Goal: Information Seeking & Learning: Find specific fact

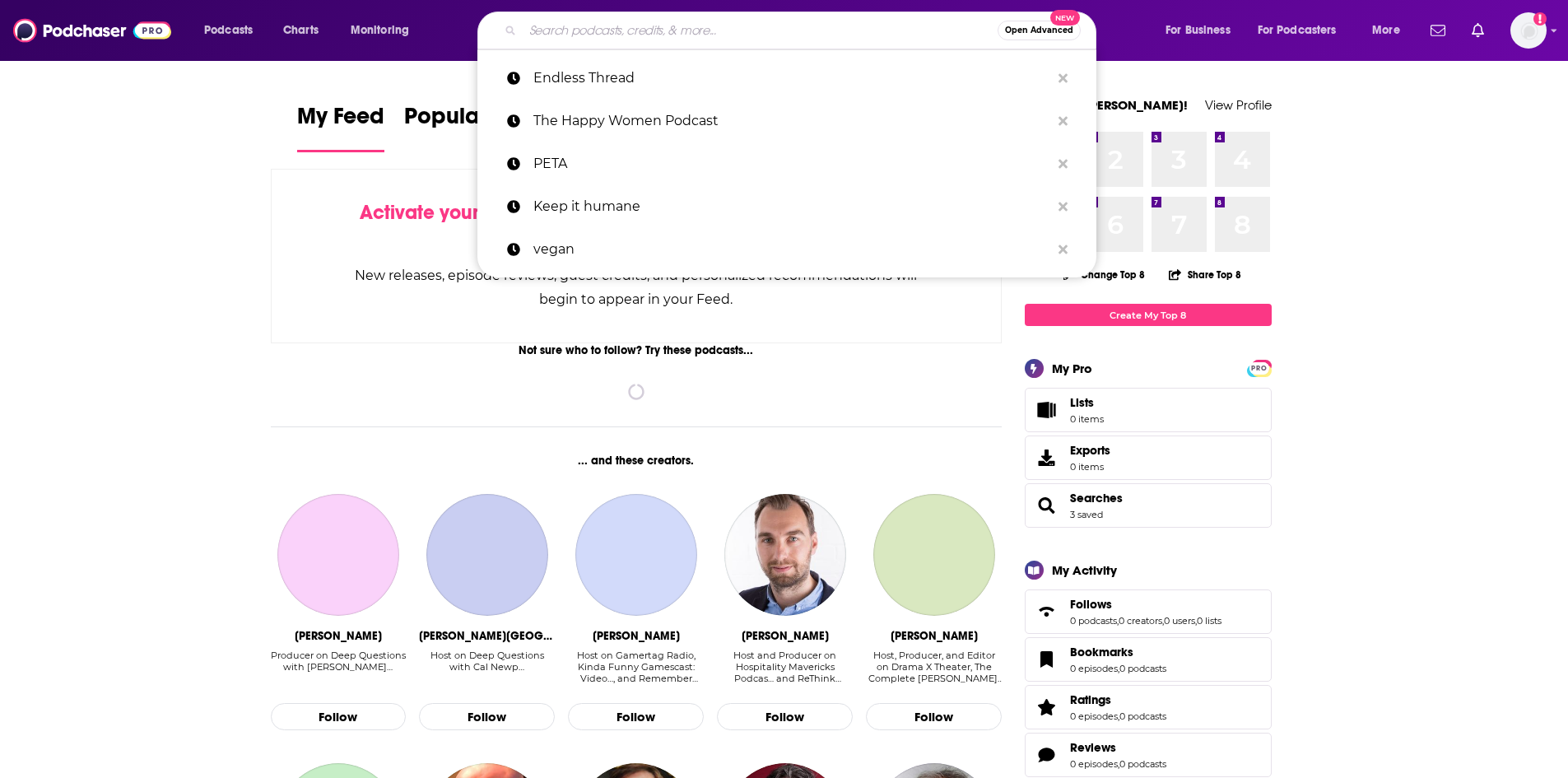
click at [570, 34] on input "Search podcasts, credits, & more..." at bounding box center [760, 31] width 475 height 27
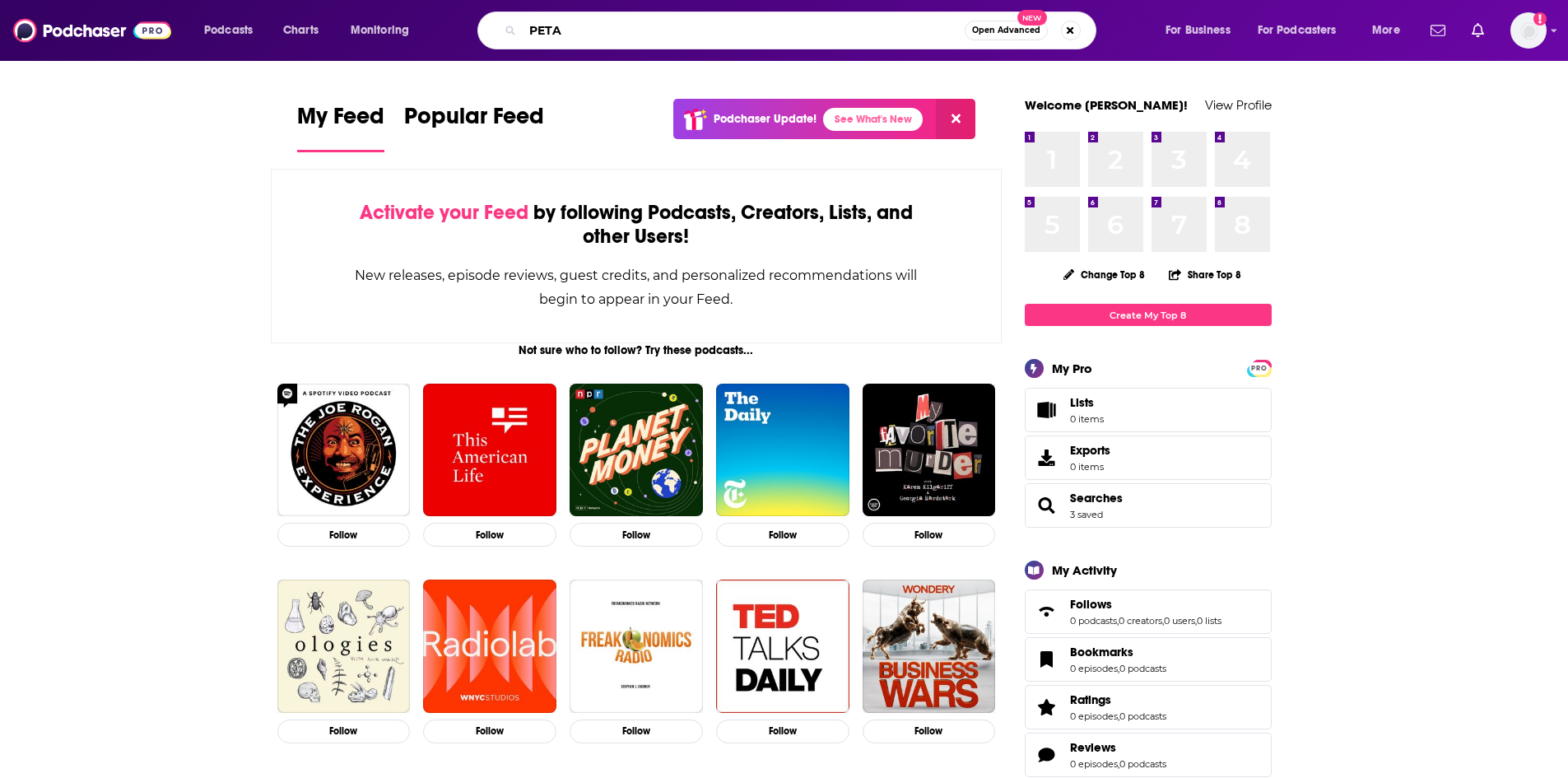
type input "PETA"
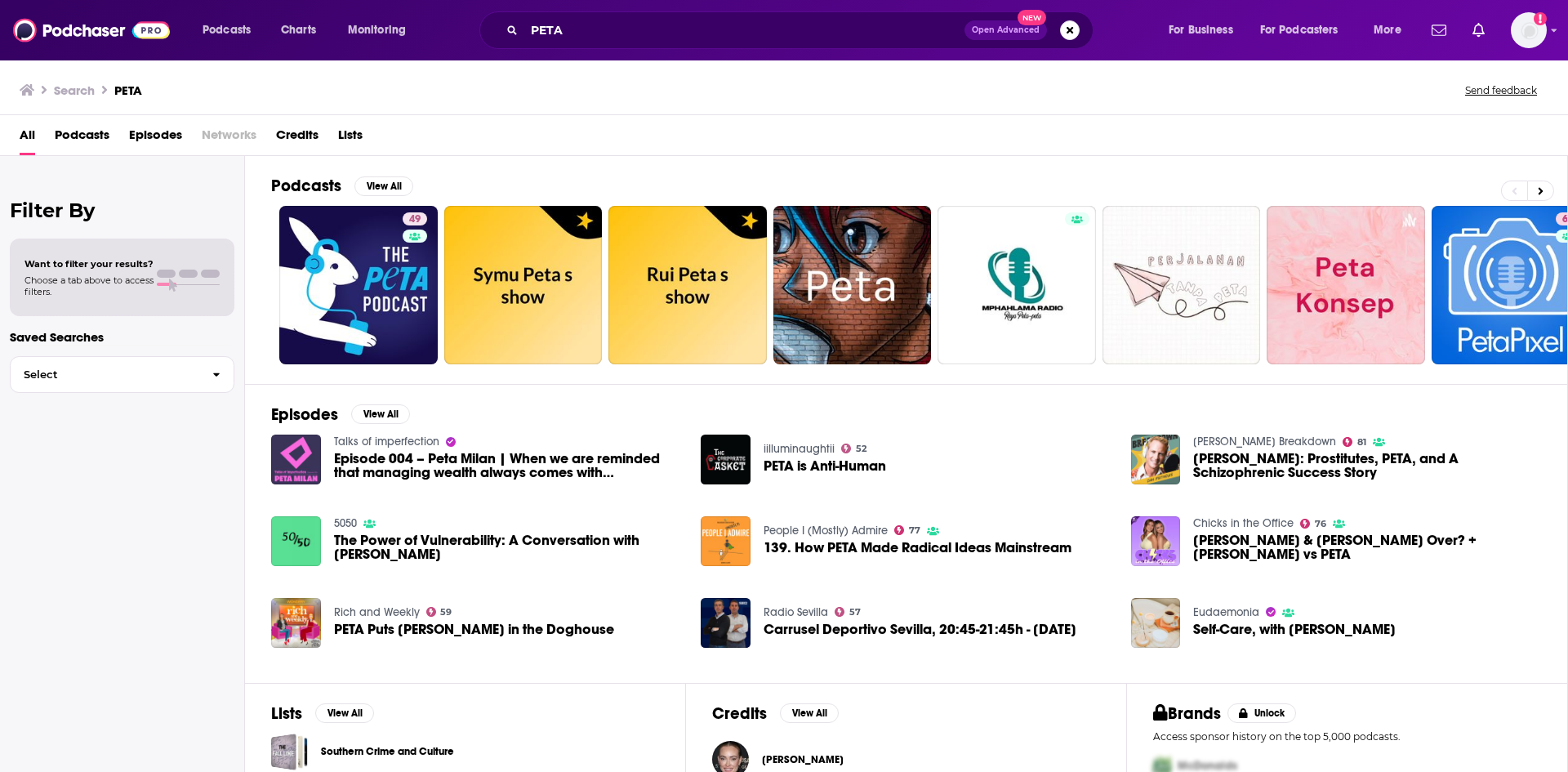
click at [147, 138] on span "Episodes" at bounding box center [155, 139] width 53 height 33
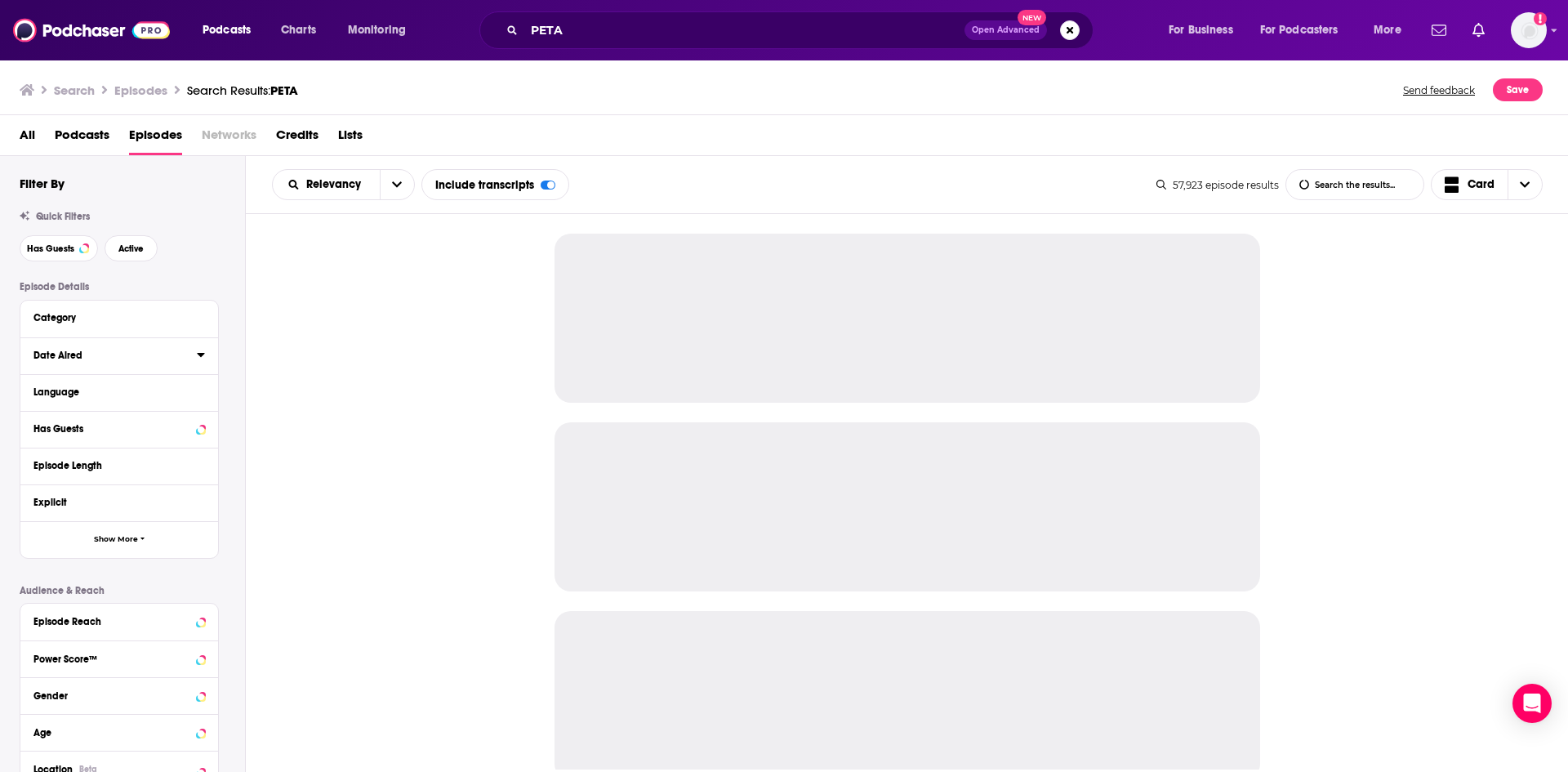
click at [204, 356] on icon at bounding box center [200, 354] width 8 height 13
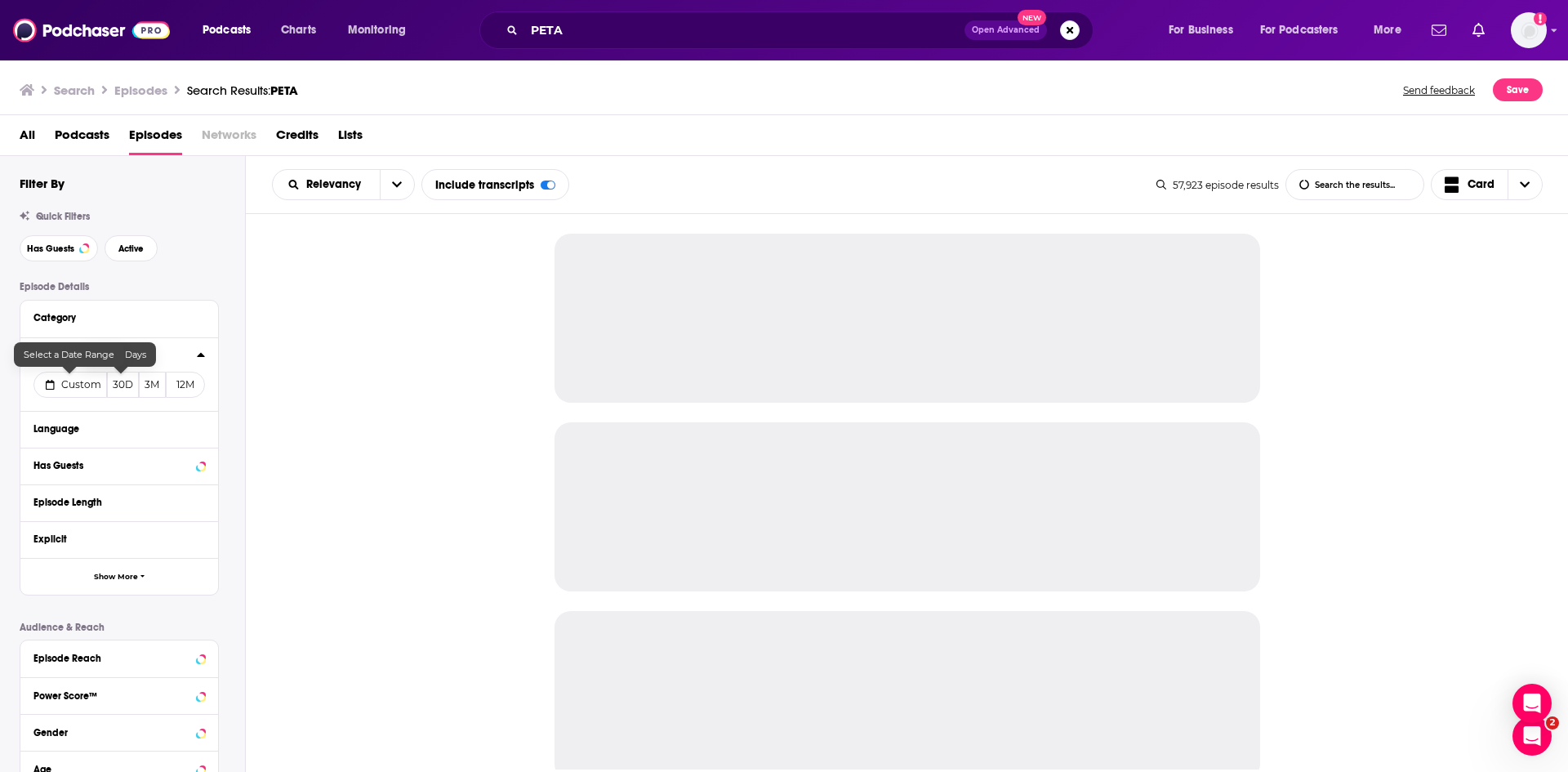
click at [82, 384] on span "Custom" at bounding box center [82, 384] width 40 height 12
select select "8"
select select "2025"
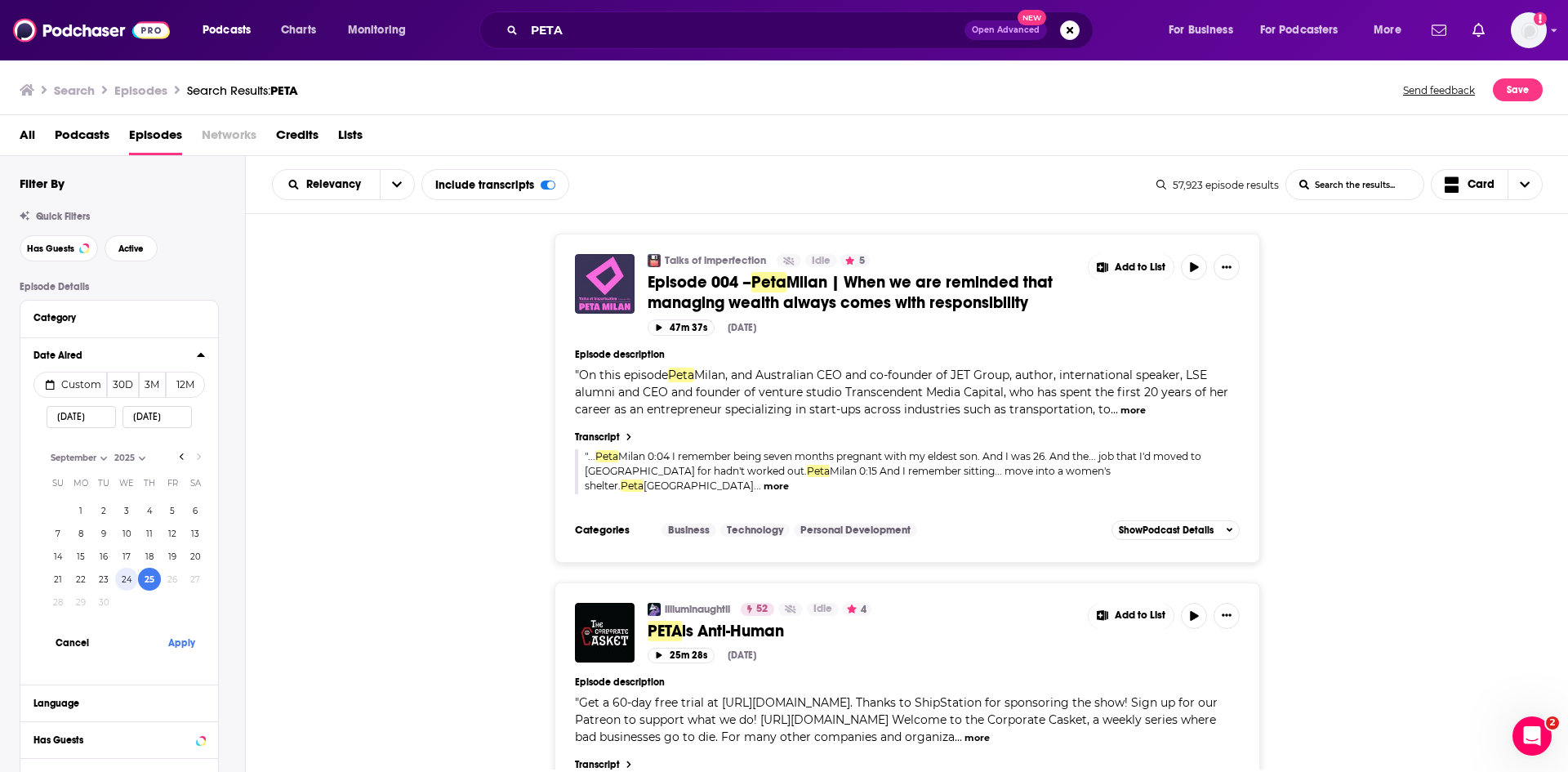
click at [127, 580] on button "24" at bounding box center [126, 579] width 23 height 23
type input "09/24/2025"
click at [187, 646] on button "Apply" at bounding box center [182, 642] width 49 height 30
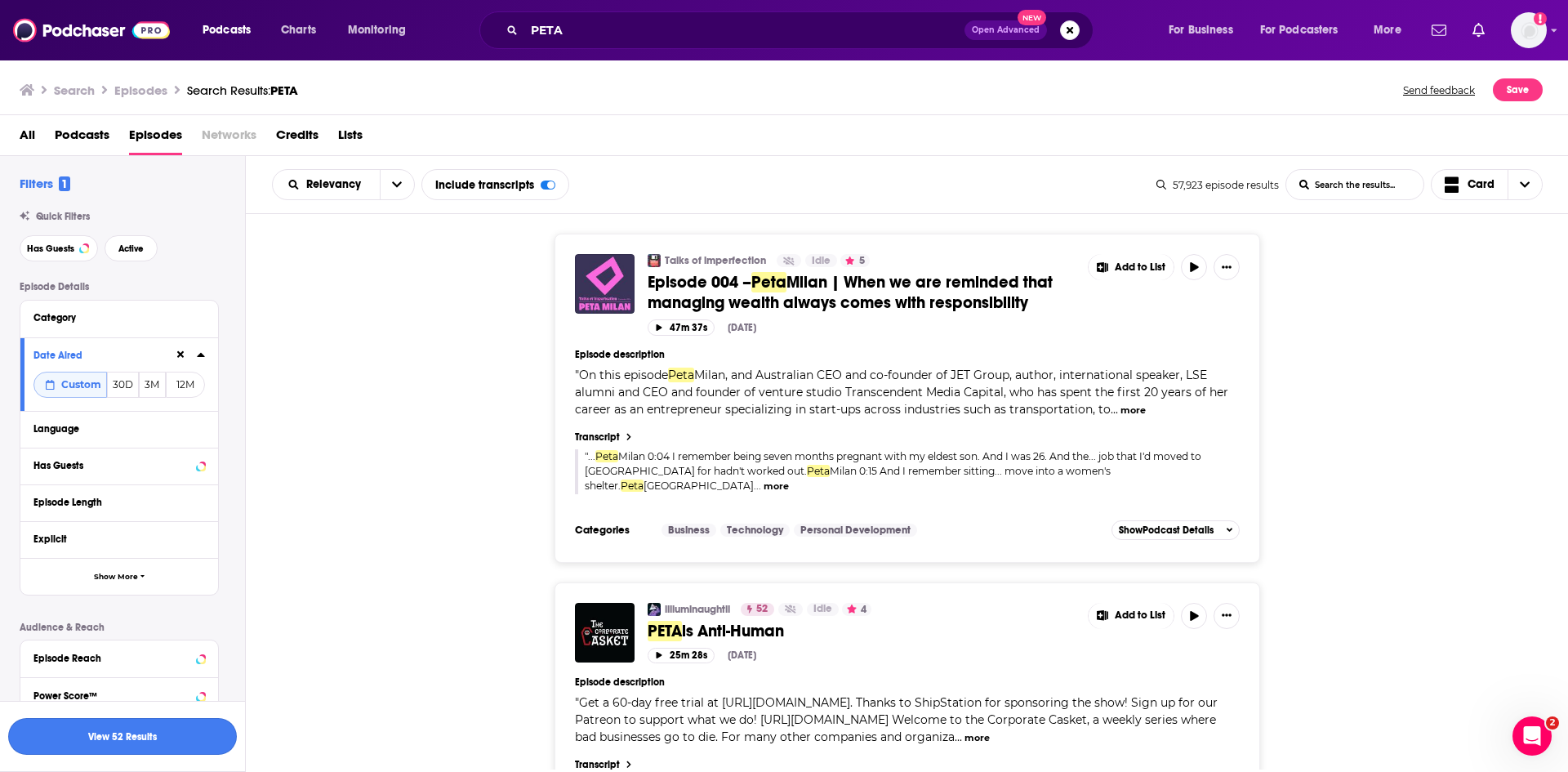
click at [194, 740] on button "View 52 Results" at bounding box center [122, 736] width 229 height 37
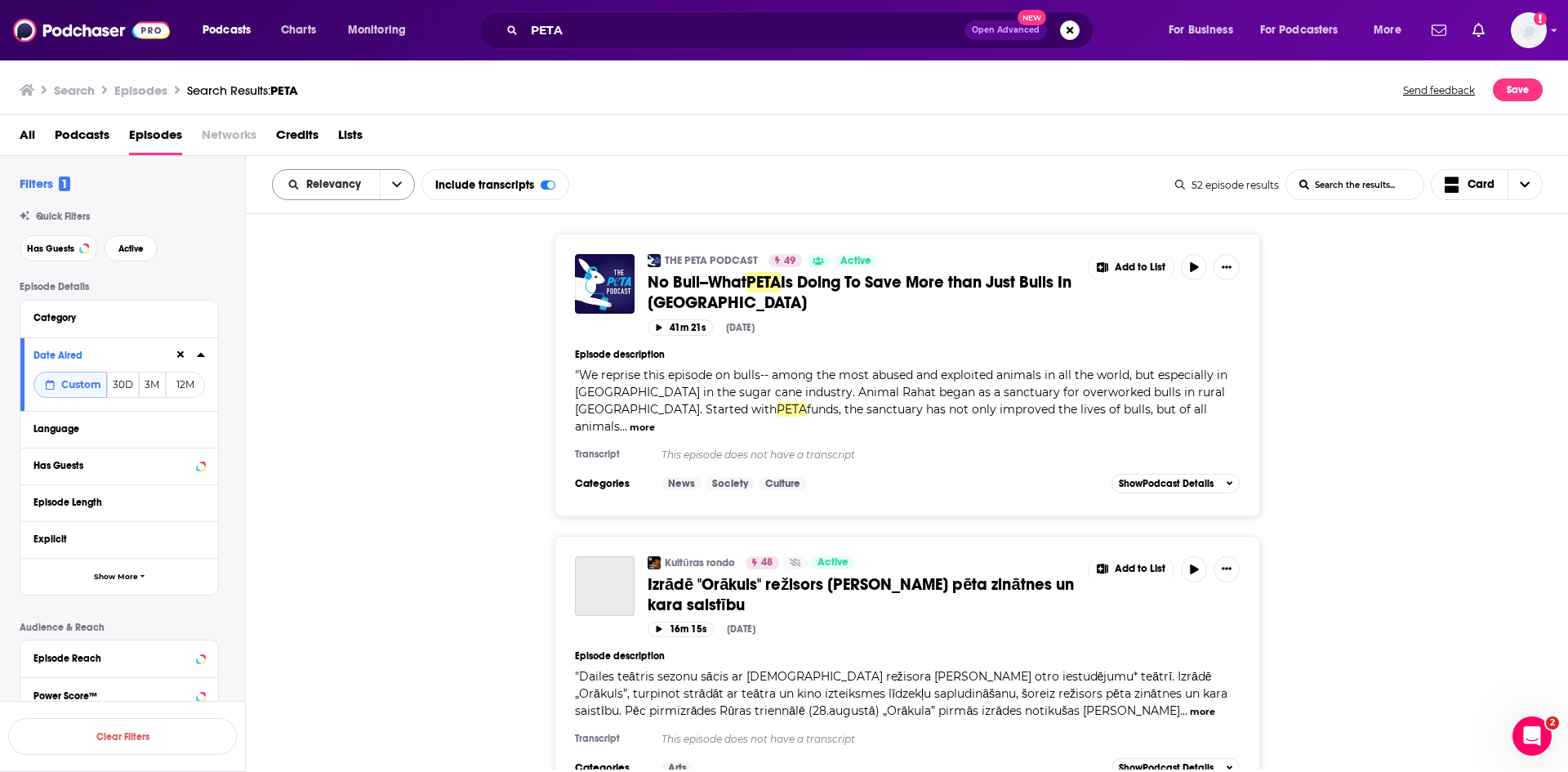
click at [388, 189] on button "open menu" at bounding box center [397, 185] width 34 height 30
click at [372, 327] on span "Power Score" at bounding box center [354, 324] width 97 height 9
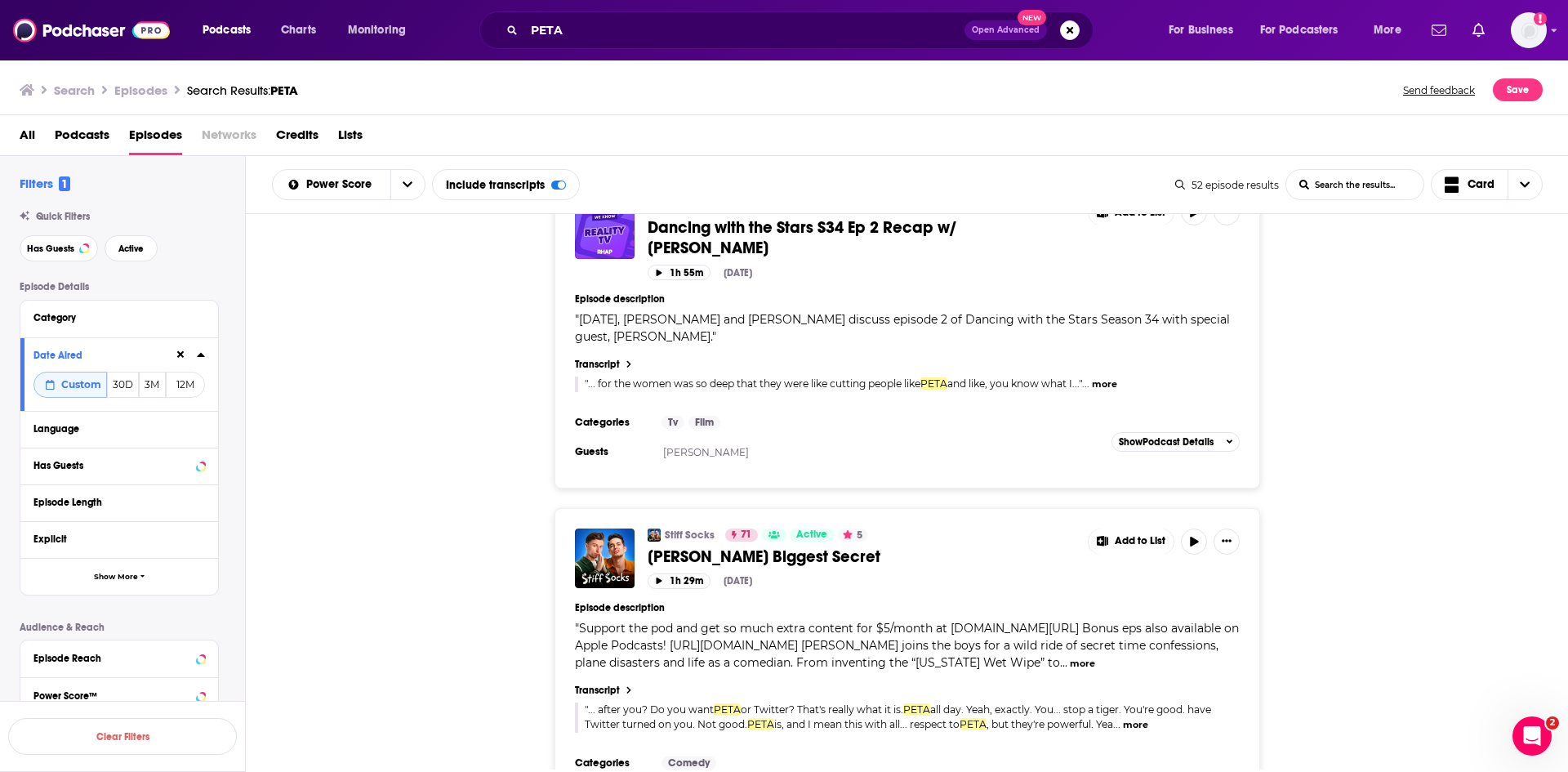
scroll to position [735, 0]
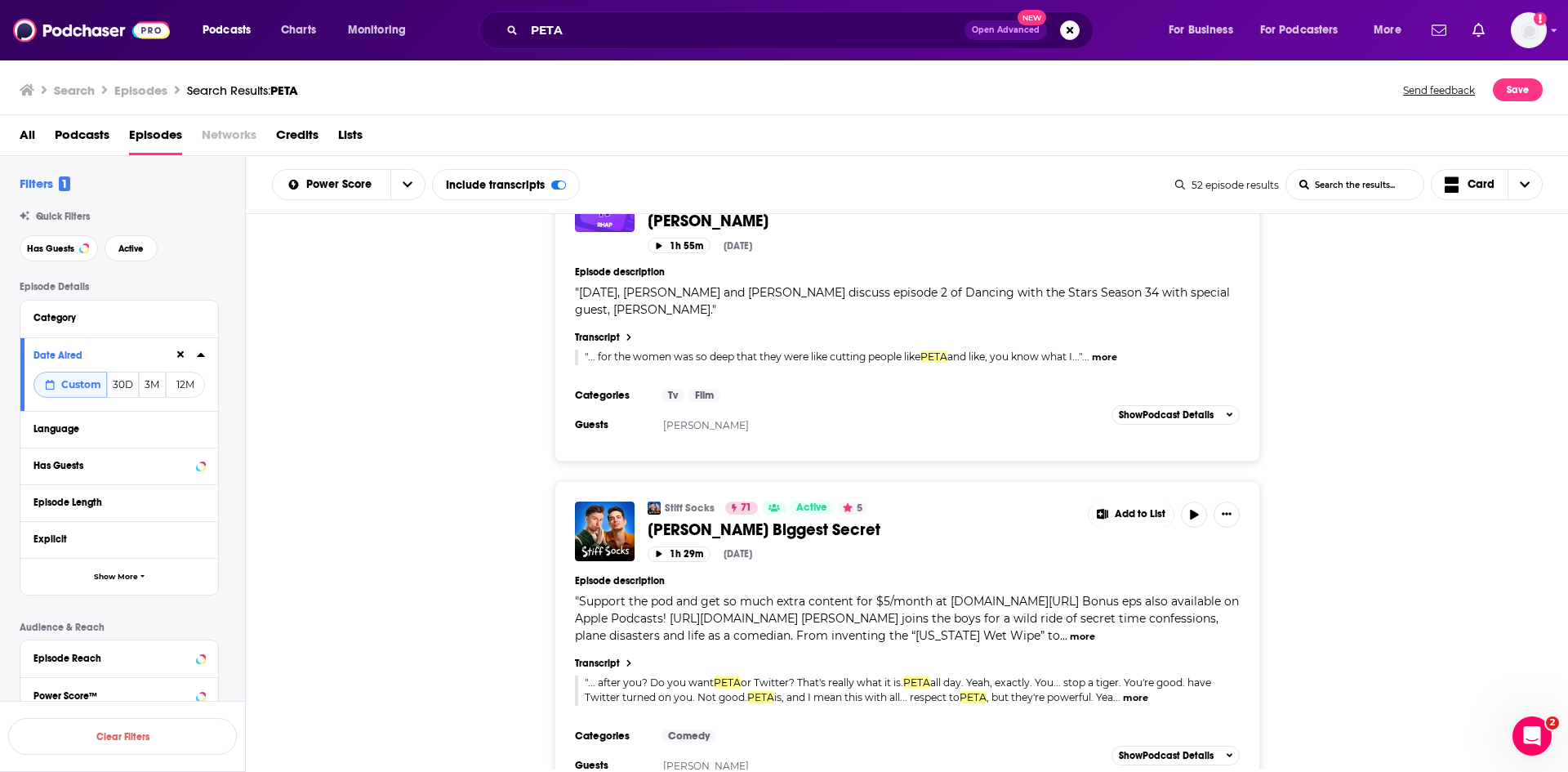
click at [840, 676] on div "" ... after you? Do you want PETA or Twitter? That's really what it is. PETA al…" at bounding box center [908, 690] width 648 height 30
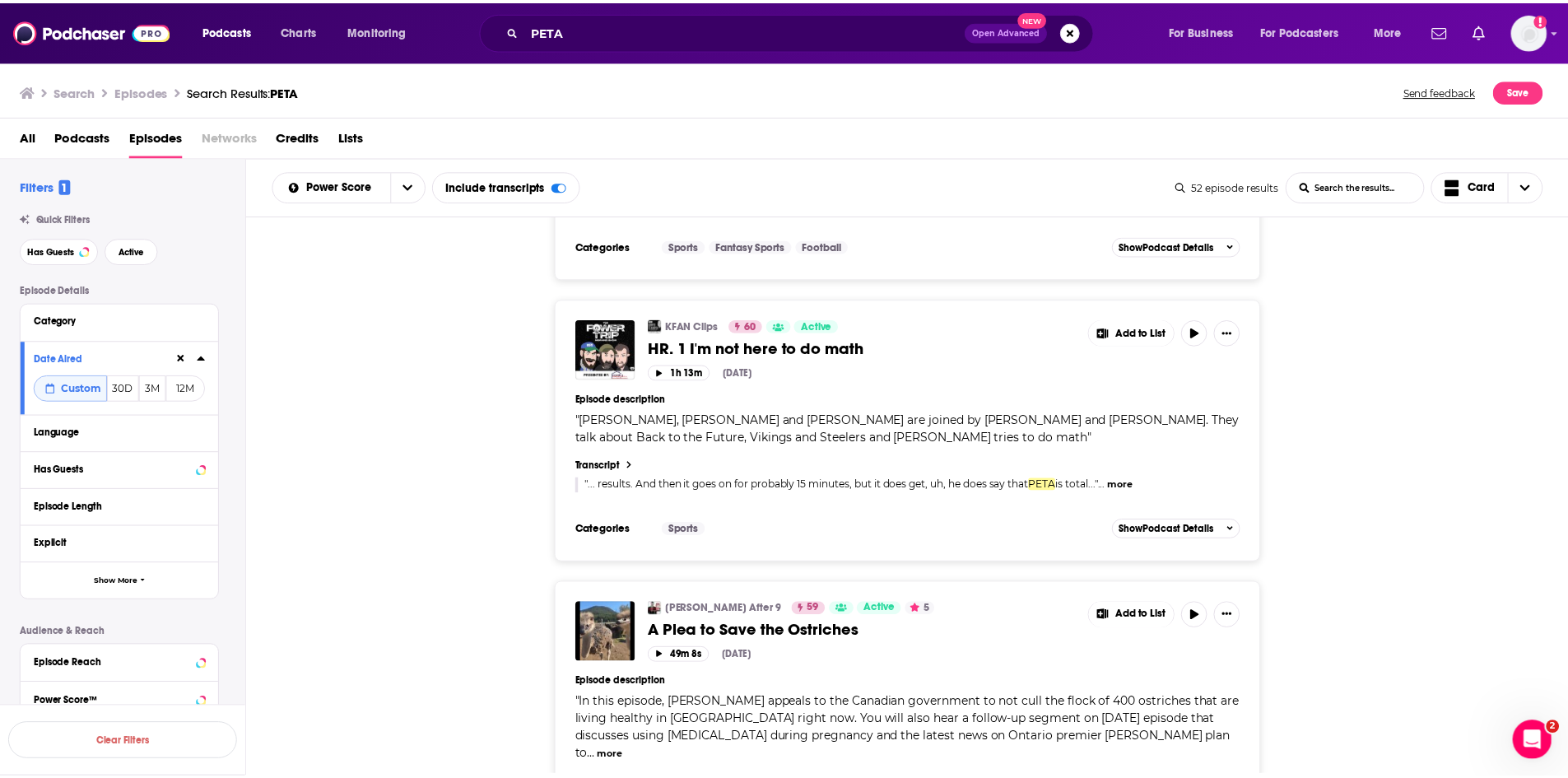
scroll to position [5183, 0]
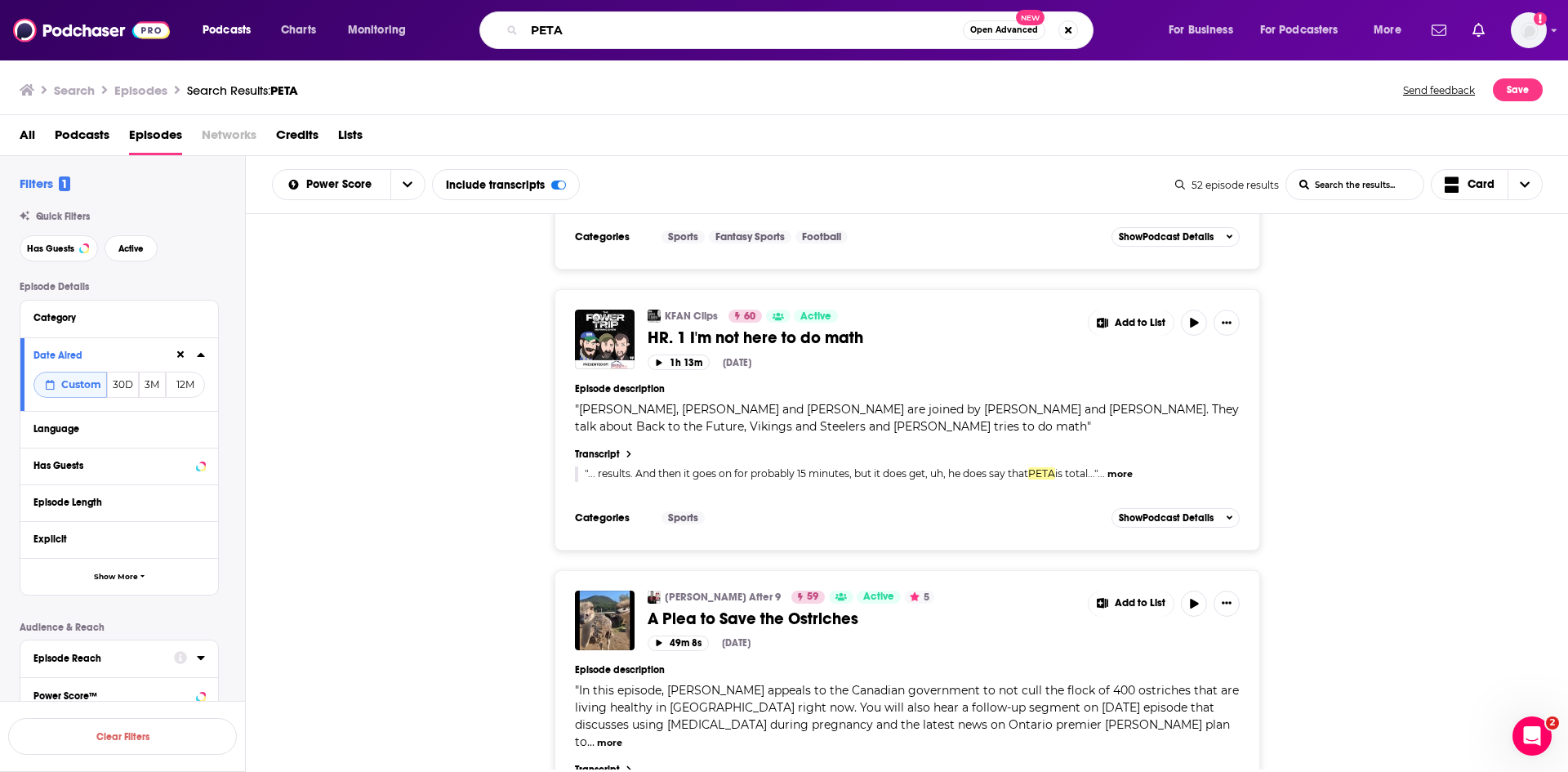
drag, startPoint x: 574, startPoint y: 35, endPoint x: 460, endPoint y: 24, distance: 114.5
click at [460, 24] on div "PETA Open Advanced New" at bounding box center [803, 30] width 698 height 38
paste input "The Wild Party"
type input "The Wild Party"
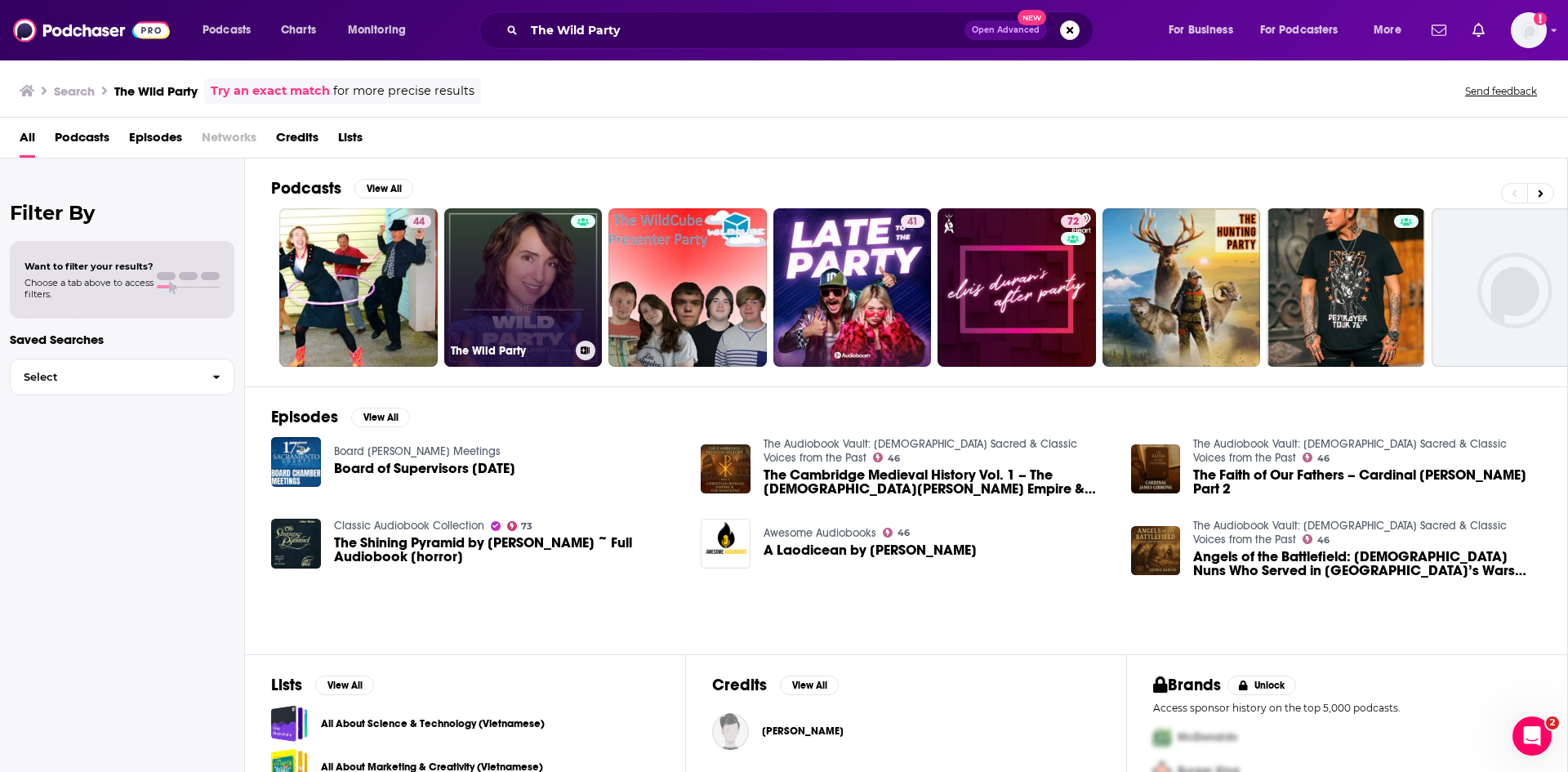
click at [523, 273] on link "The Wild Party" at bounding box center [523, 287] width 159 height 159
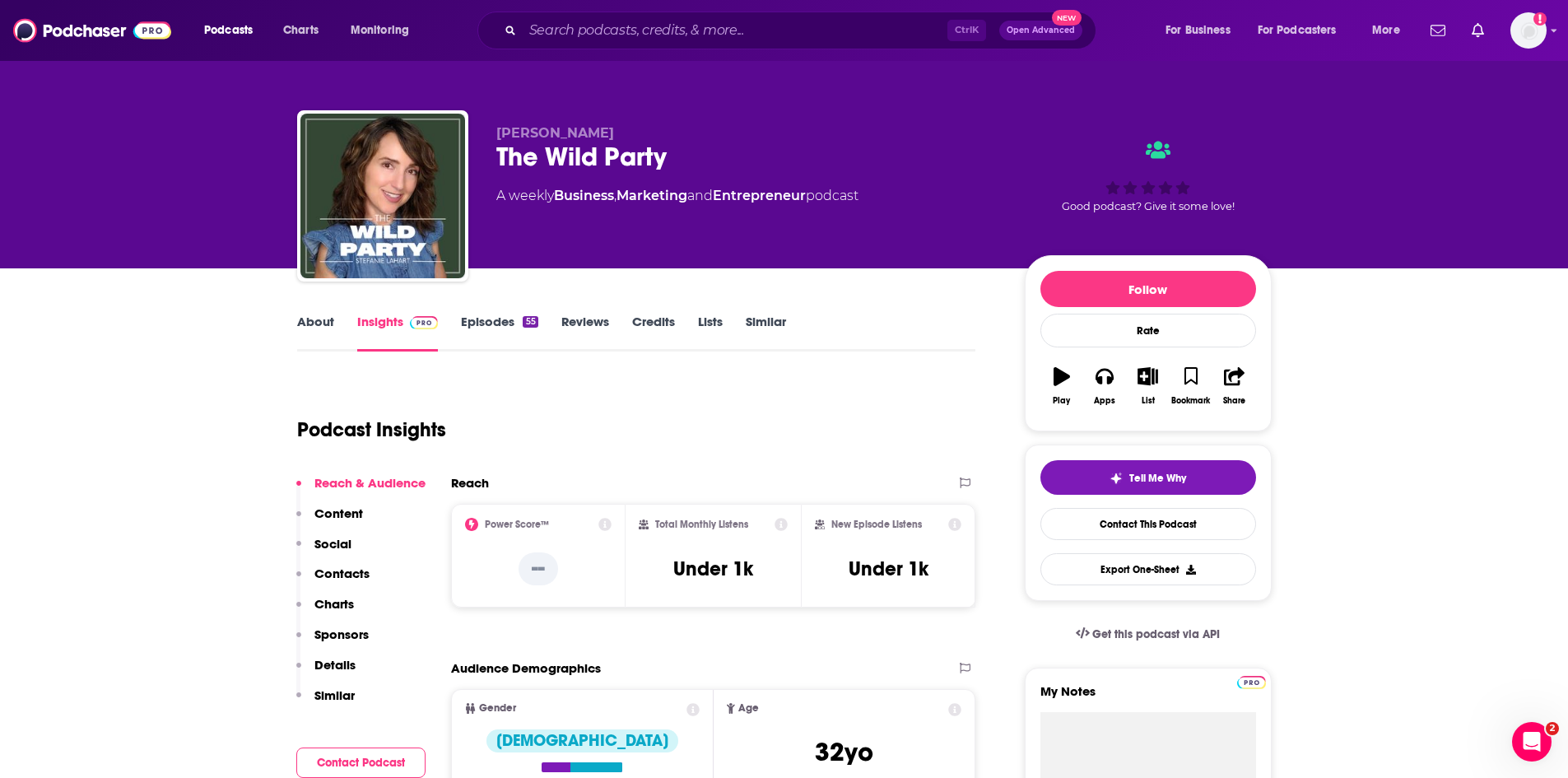
click at [484, 322] on link "Episodes 55" at bounding box center [499, 332] width 77 height 38
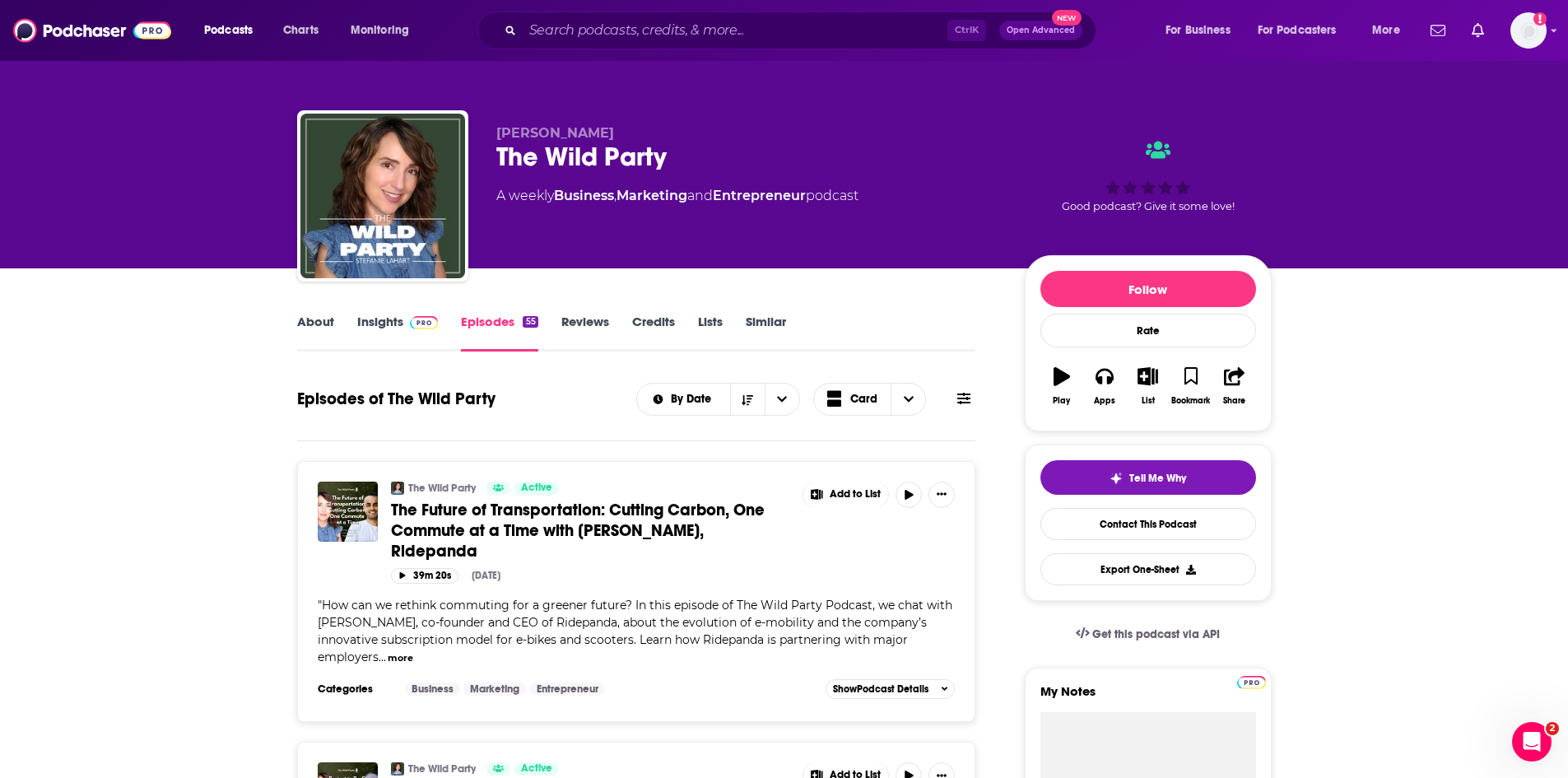
click at [381, 317] on link "Insights" at bounding box center [398, 332] width 81 height 38
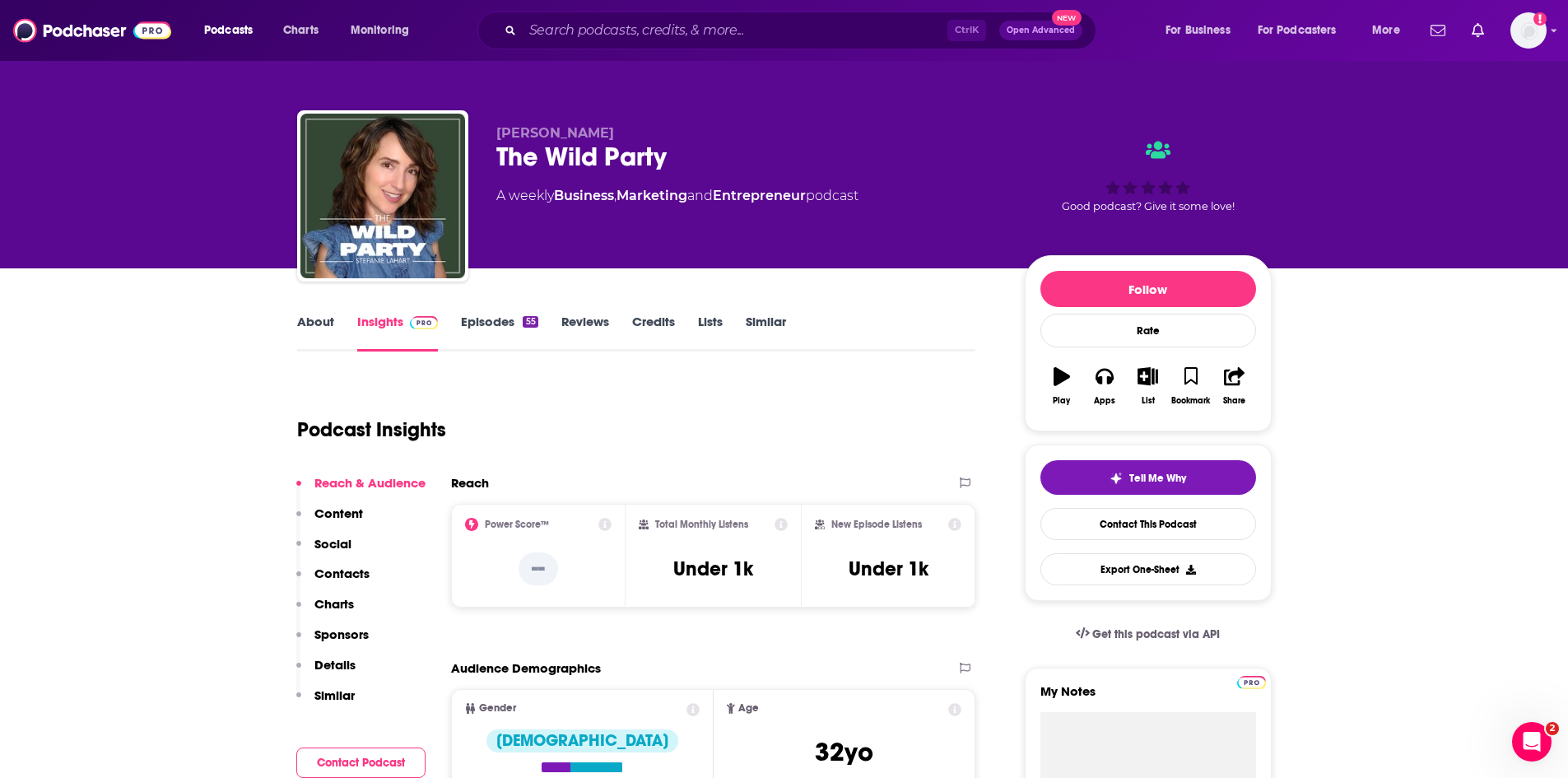
click at [325, 326] on link "About" at bounding box center [316, 332] width 37 height 38
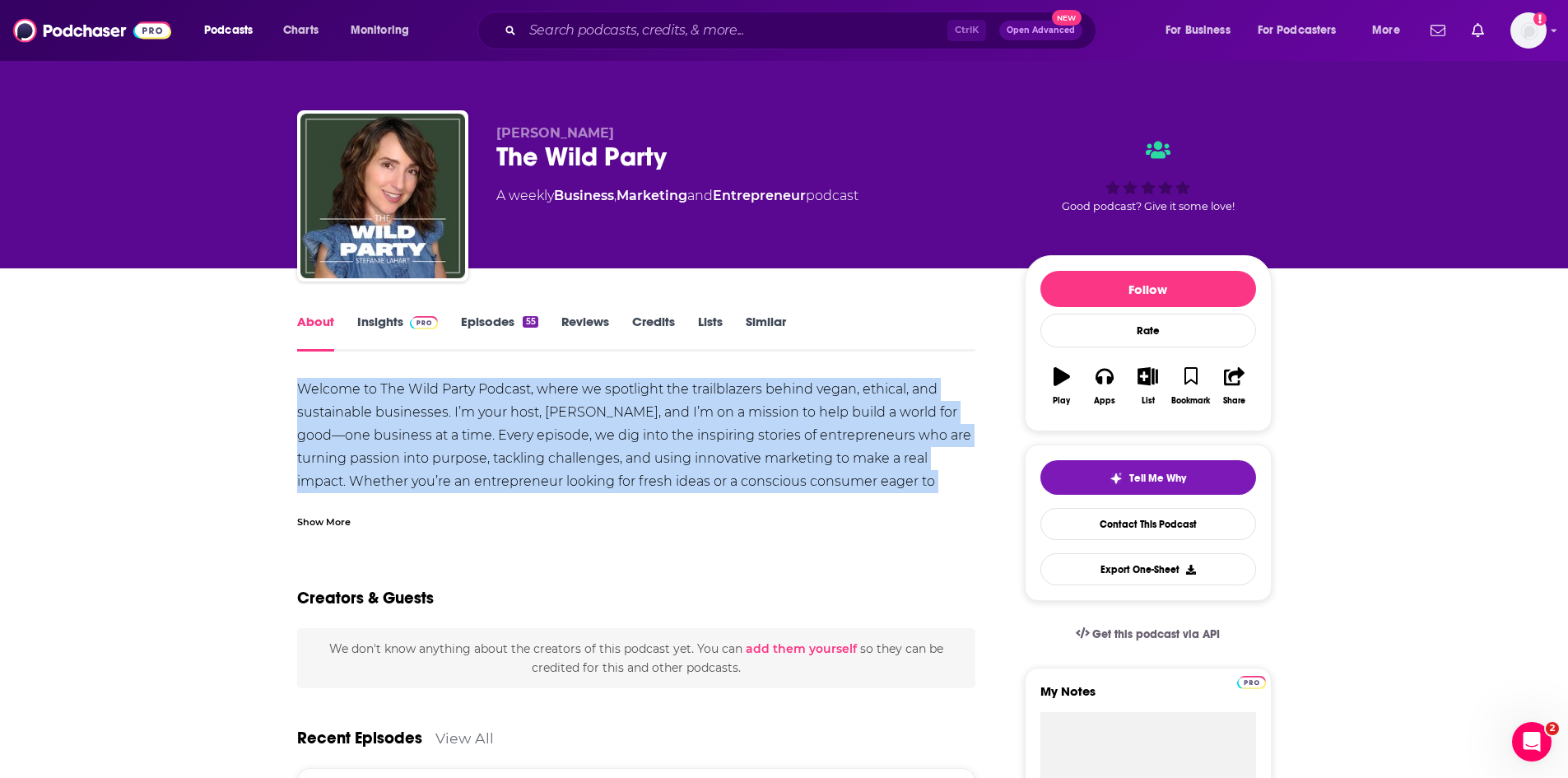
drag, startPoint x: 945, startPoint y: 483, endPoint x: 286, endPoint y: 388, distance: 665.8
copy span "Welcome to The Wild Party Podcast, where we spotlight the trailblazers behind v…"
click at [468, 326] on link "Episodes 55" at bounding box center [499, 332] width 77 height 38
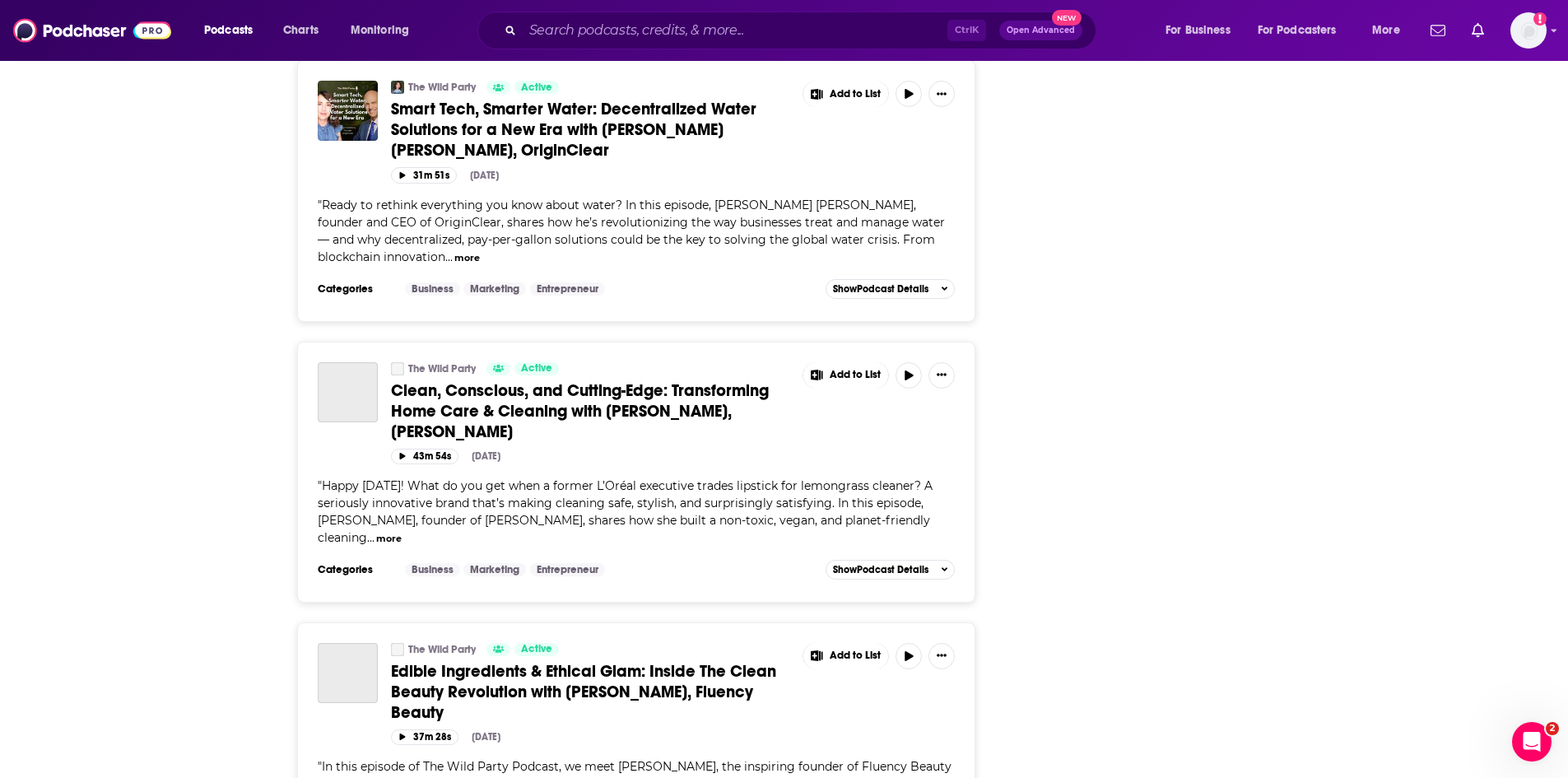
scroll to position [6327, 0]
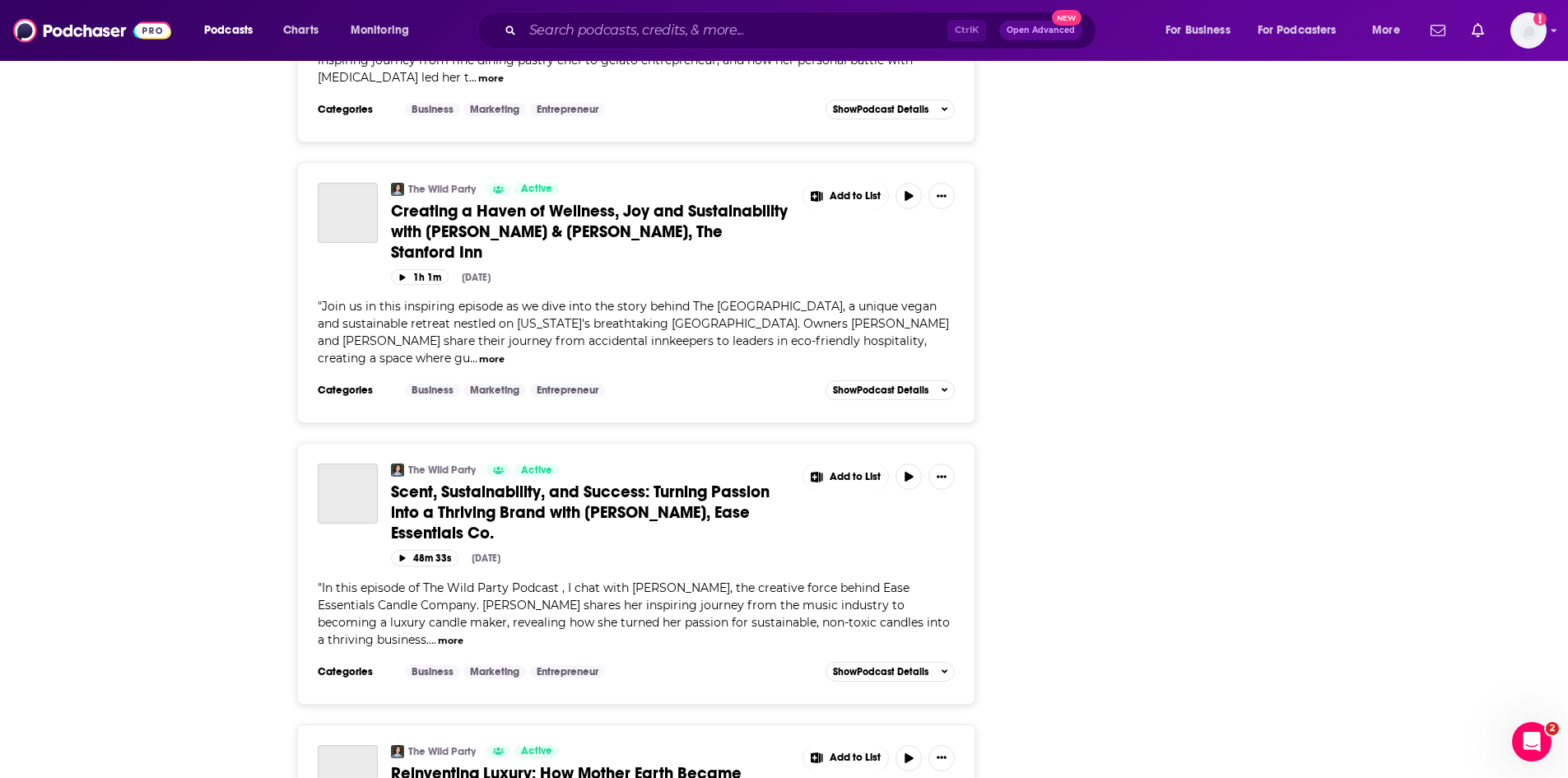
scroll to position [12727, 0]
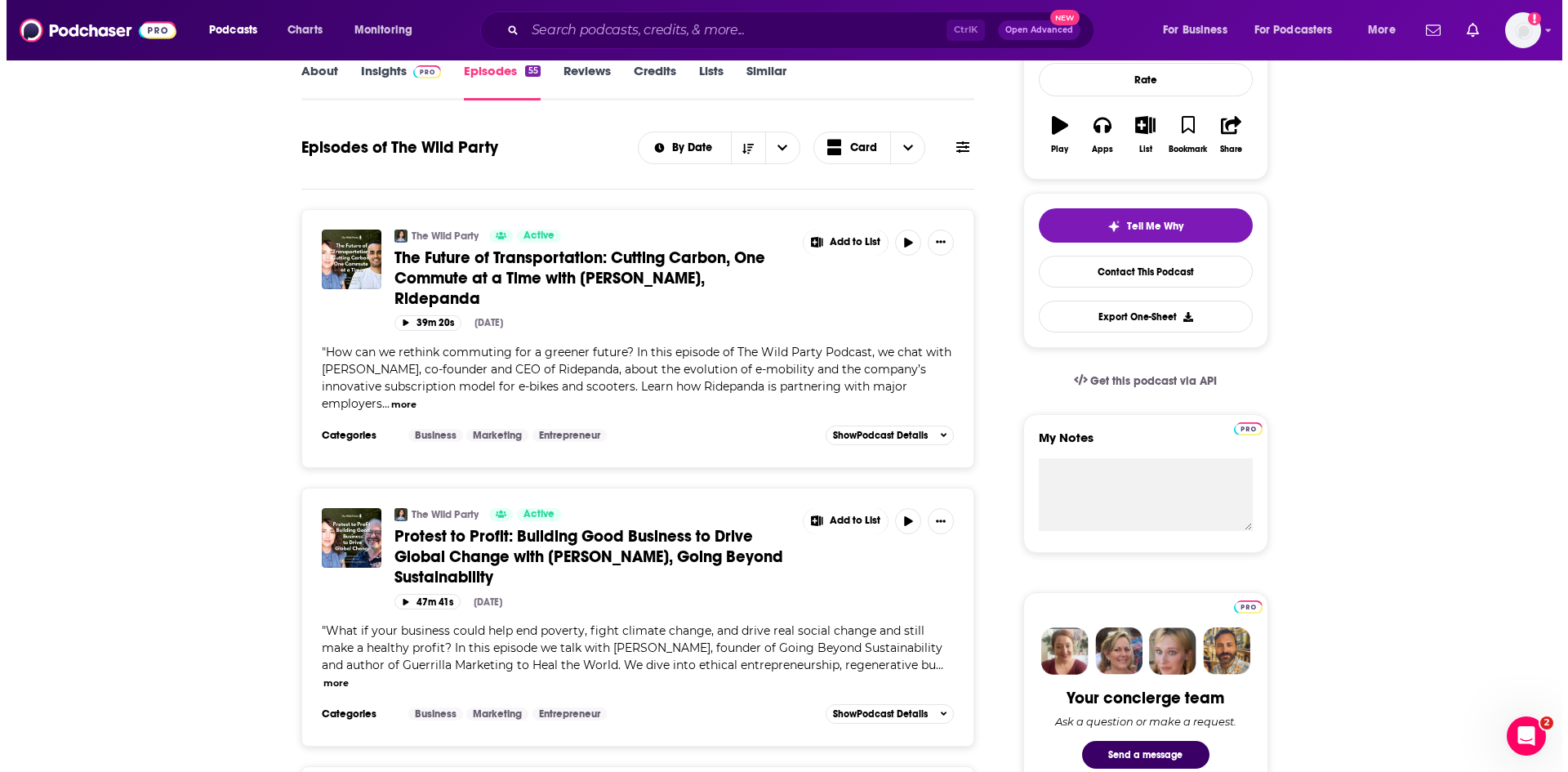
scroll to position [0, 0]
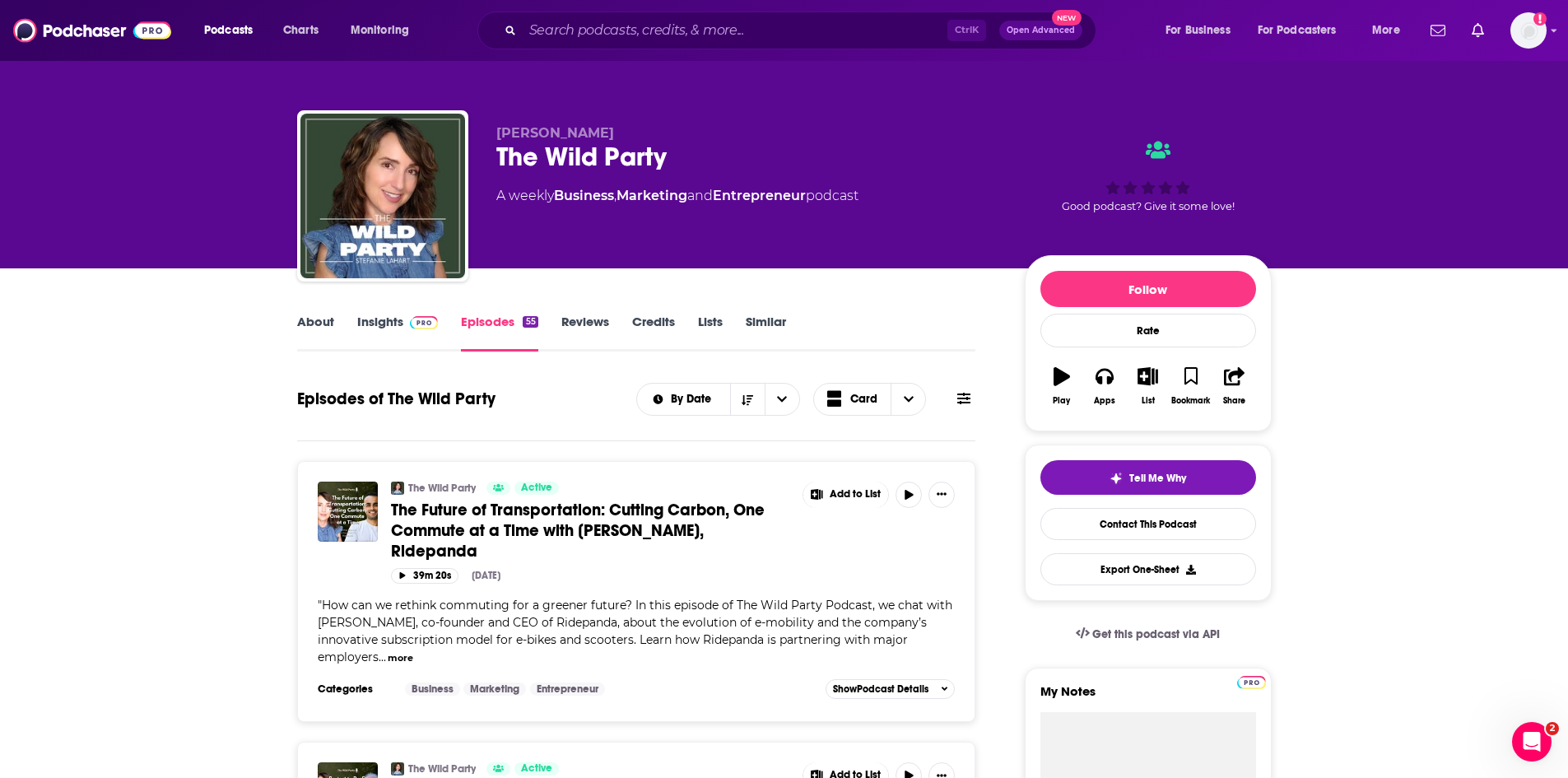
drag, startPoint x: 609, startPoint y: 135, endPoint x: 478, endPoint y: 136, distance: 131.0
click at [478, 136] on div "Stefanie LaHart The Wild Party A weekly Business , Marketing and Entrepreneur p…" at bounding box center [784, 199] width 975 height 178
copy span "Stefanie LaHart"
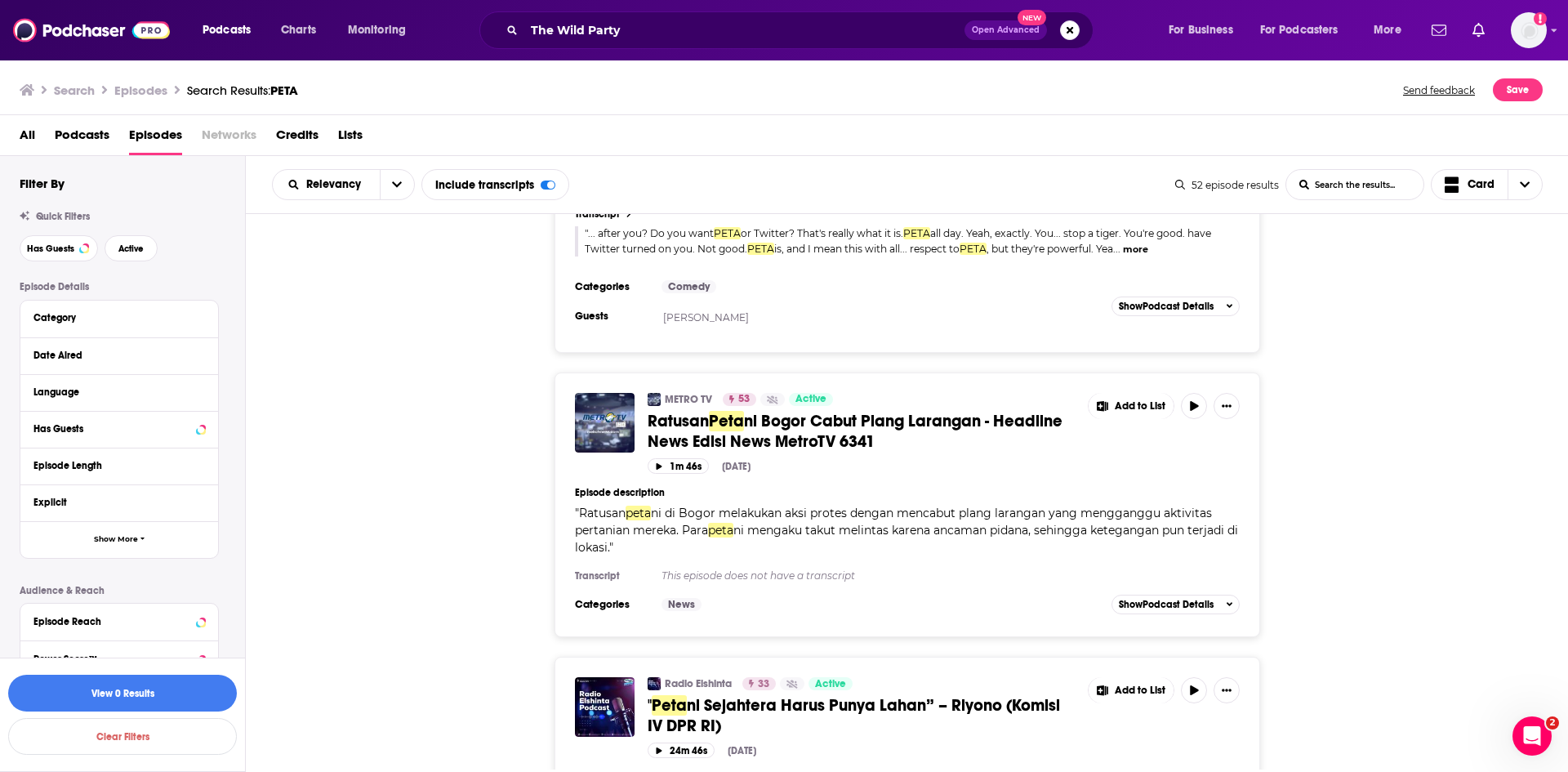
scroll to position [1388, 0]
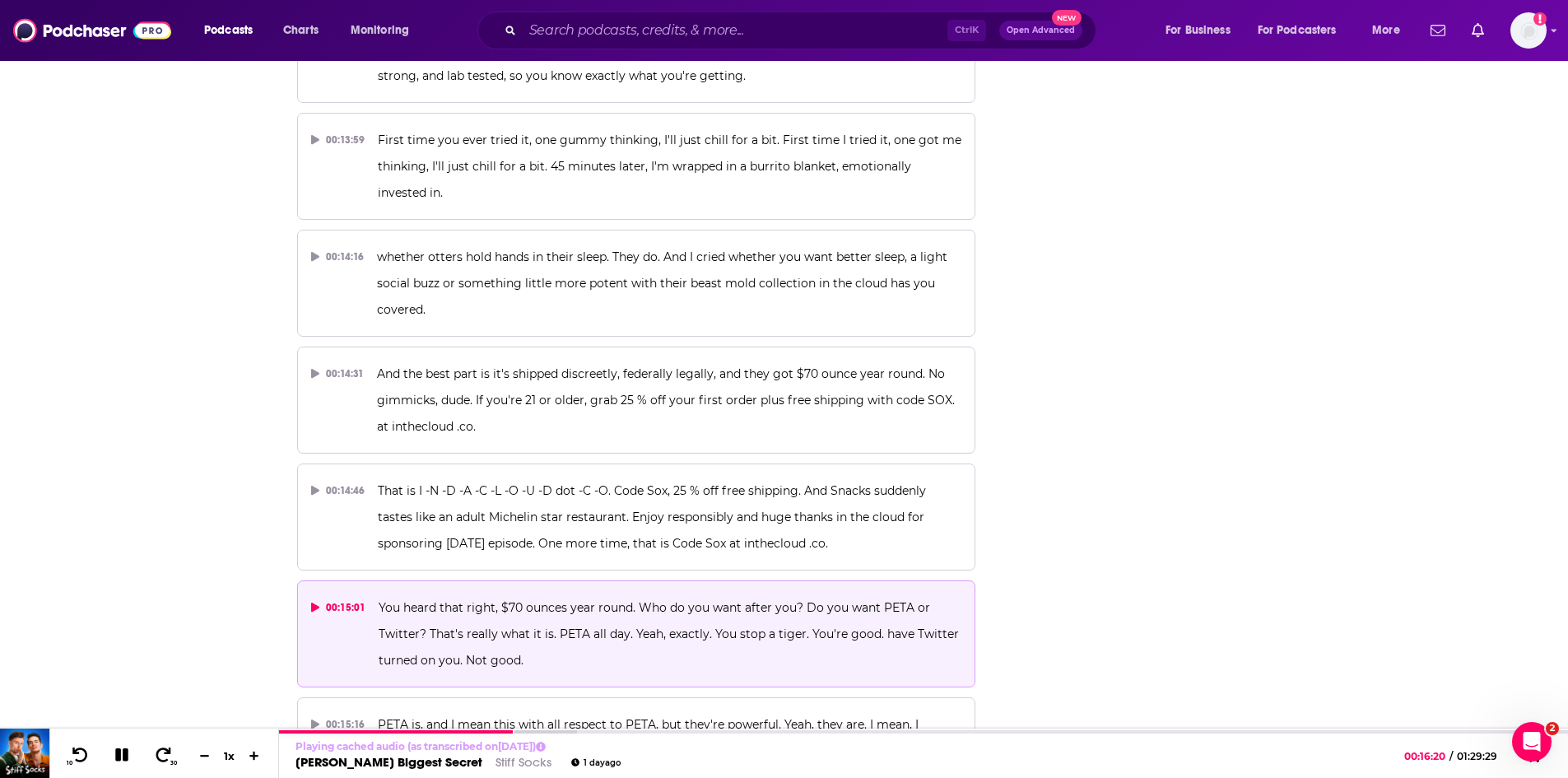
scroll to position [8021, 0]
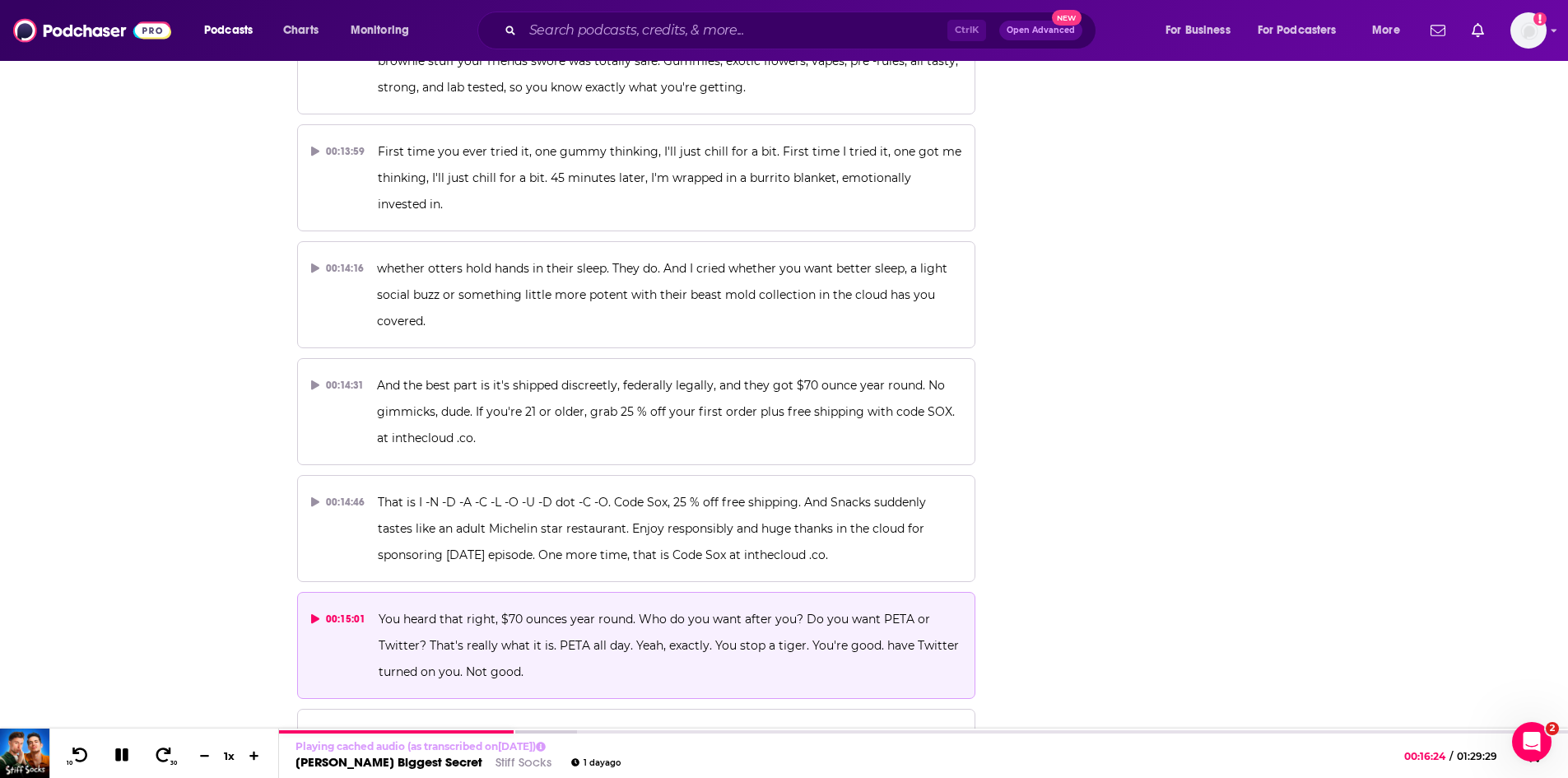
click at [1373, 17] on div "Podcasts Charts Monitoring Ctrl K Open Advanced New For Business For Podcasters…" at bounding box center [804, 30] width 1223 height 38
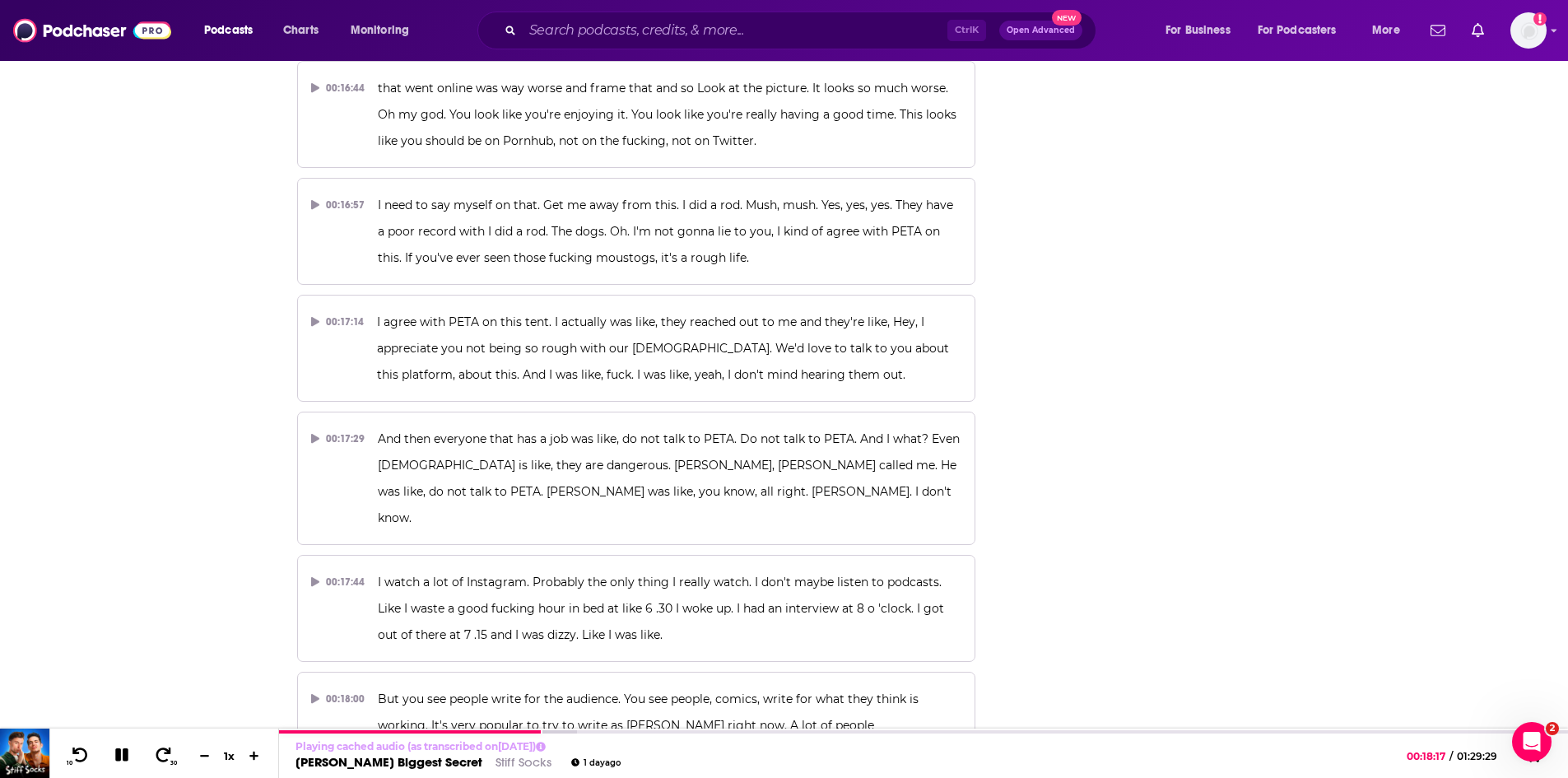
scroll to position [9477, 0]
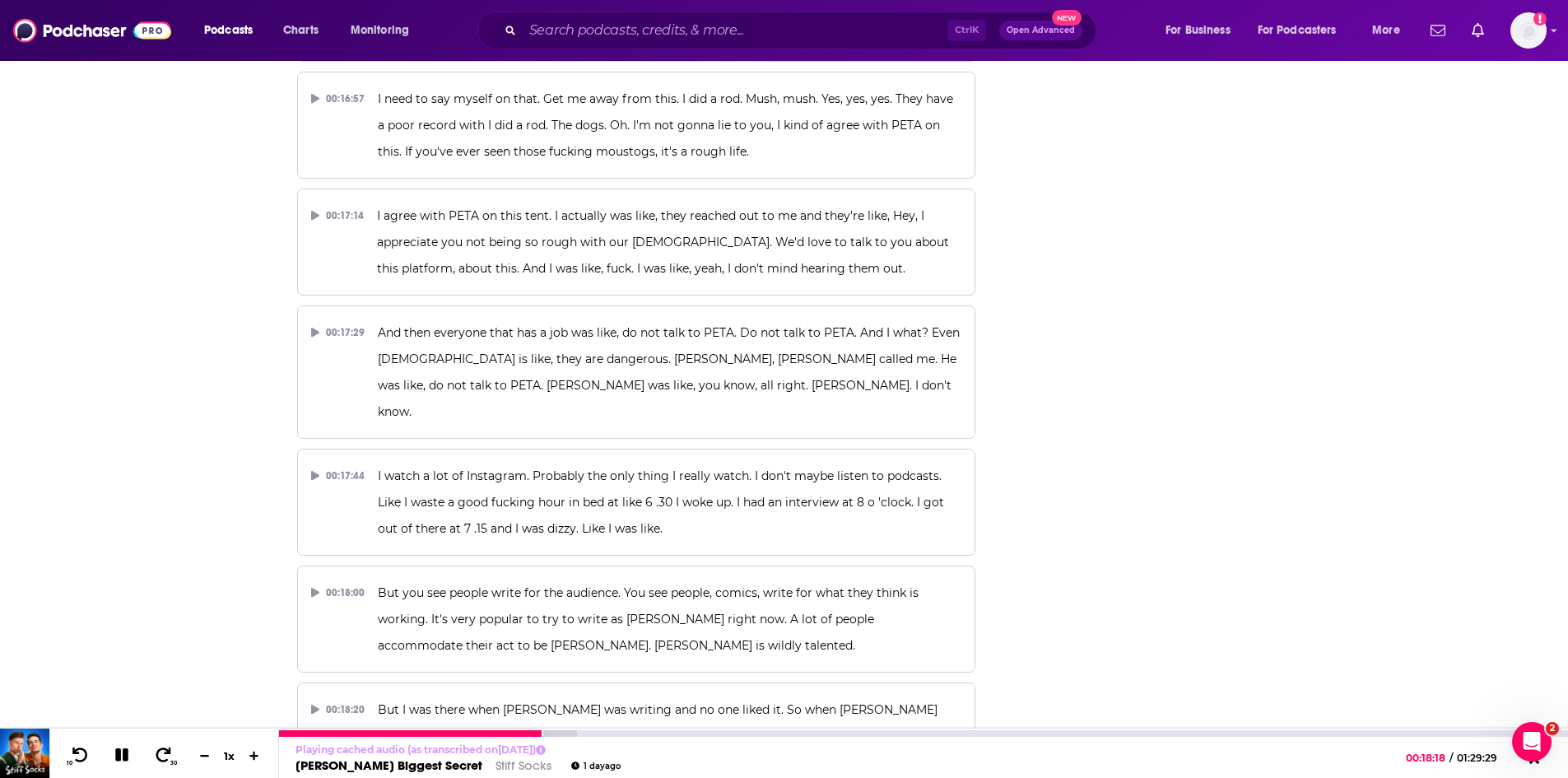
drag, startPoint x: 118, startPoint y: 760, endPoint x: 163, endPoint y: 604, distance: 162.4
click at [118, 760] on icon at bounding box center [121, 754] width 13 height 13
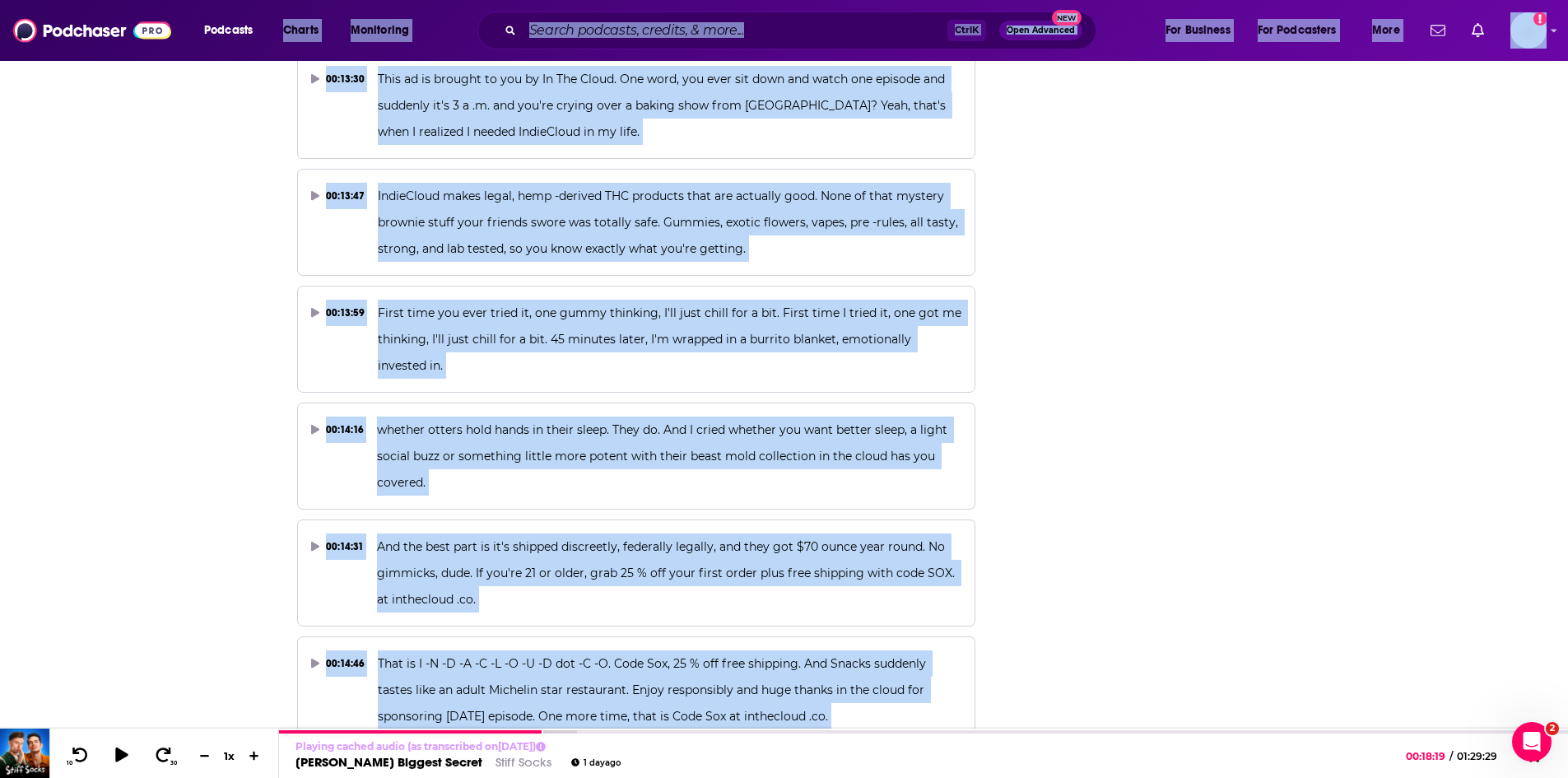
scroll to position [7832, 0]
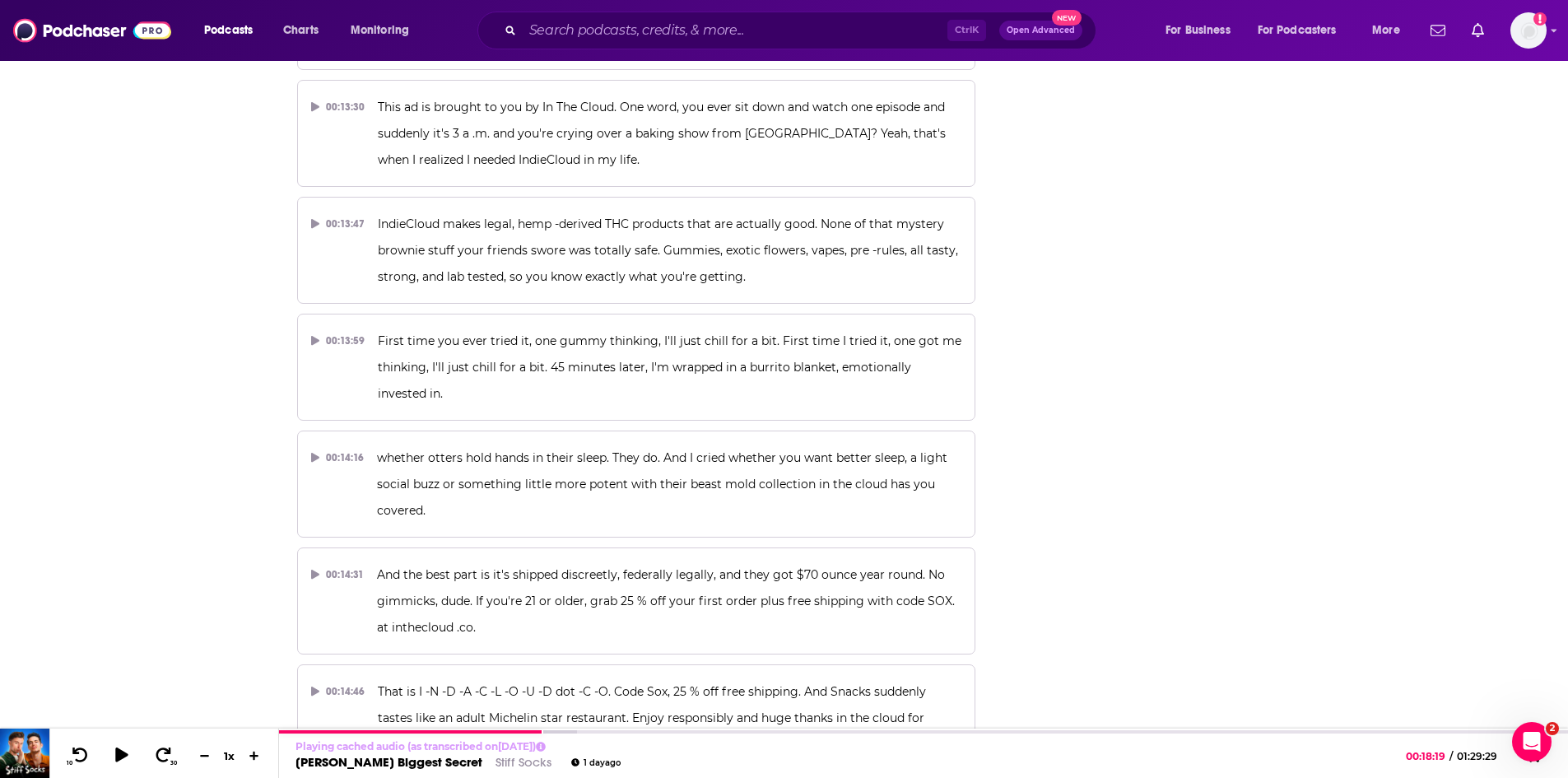
drag, startPoint x: 409, startPoint y: 240, endPoint x: 637, endPoint y: 404, distance: 280.9
copy div "Who do you want after you? Do you want PETA or Twitter? That's really what it i…"
click at [447, 766] on link "Bert Kreischer's Biggest Secret" at bounding box center [388, 765] width 187 height 16
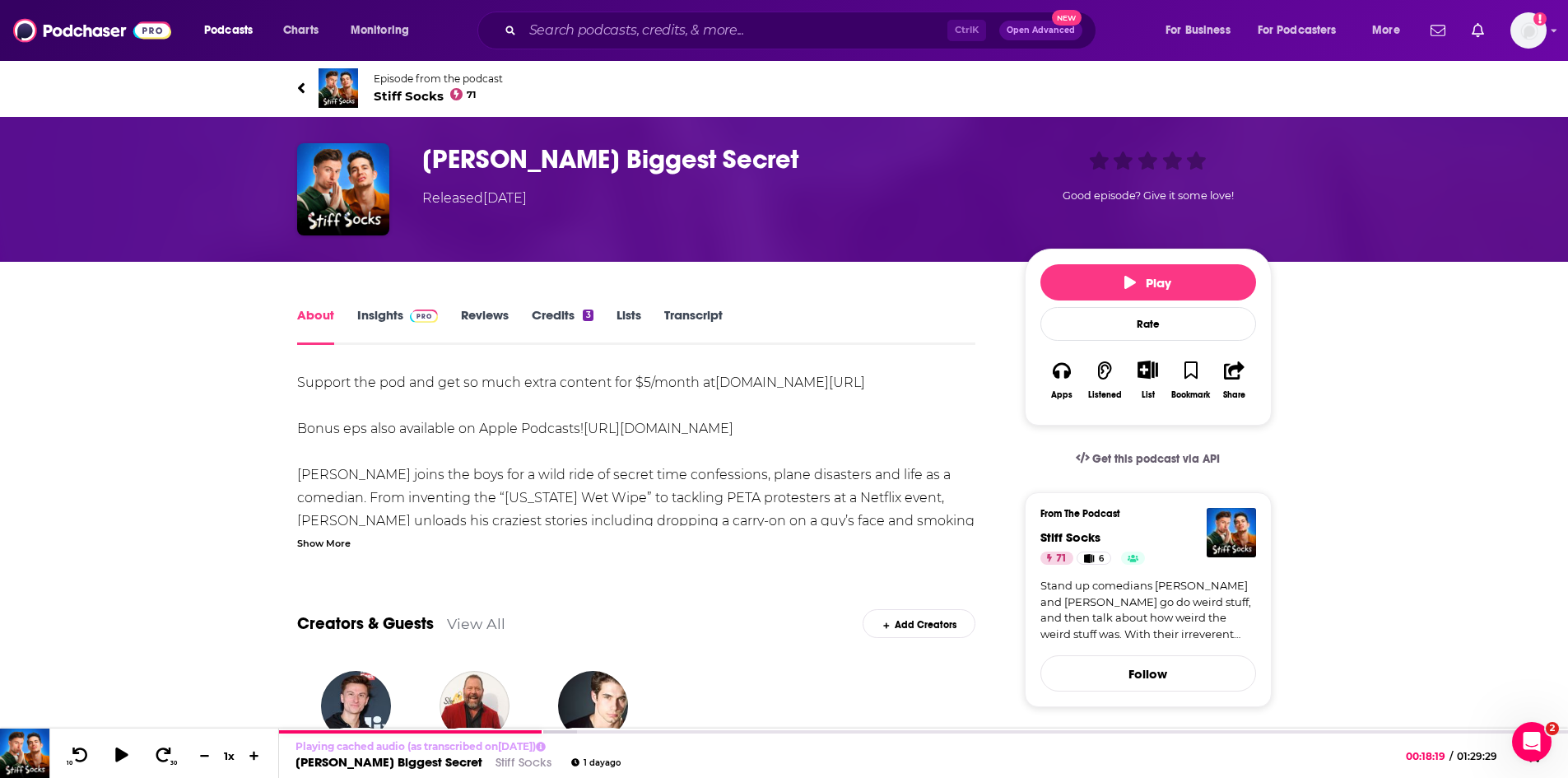
click at [422, 90] on span "Stiff Socks 71" at bounding box center [439, 96] width 129 height 16
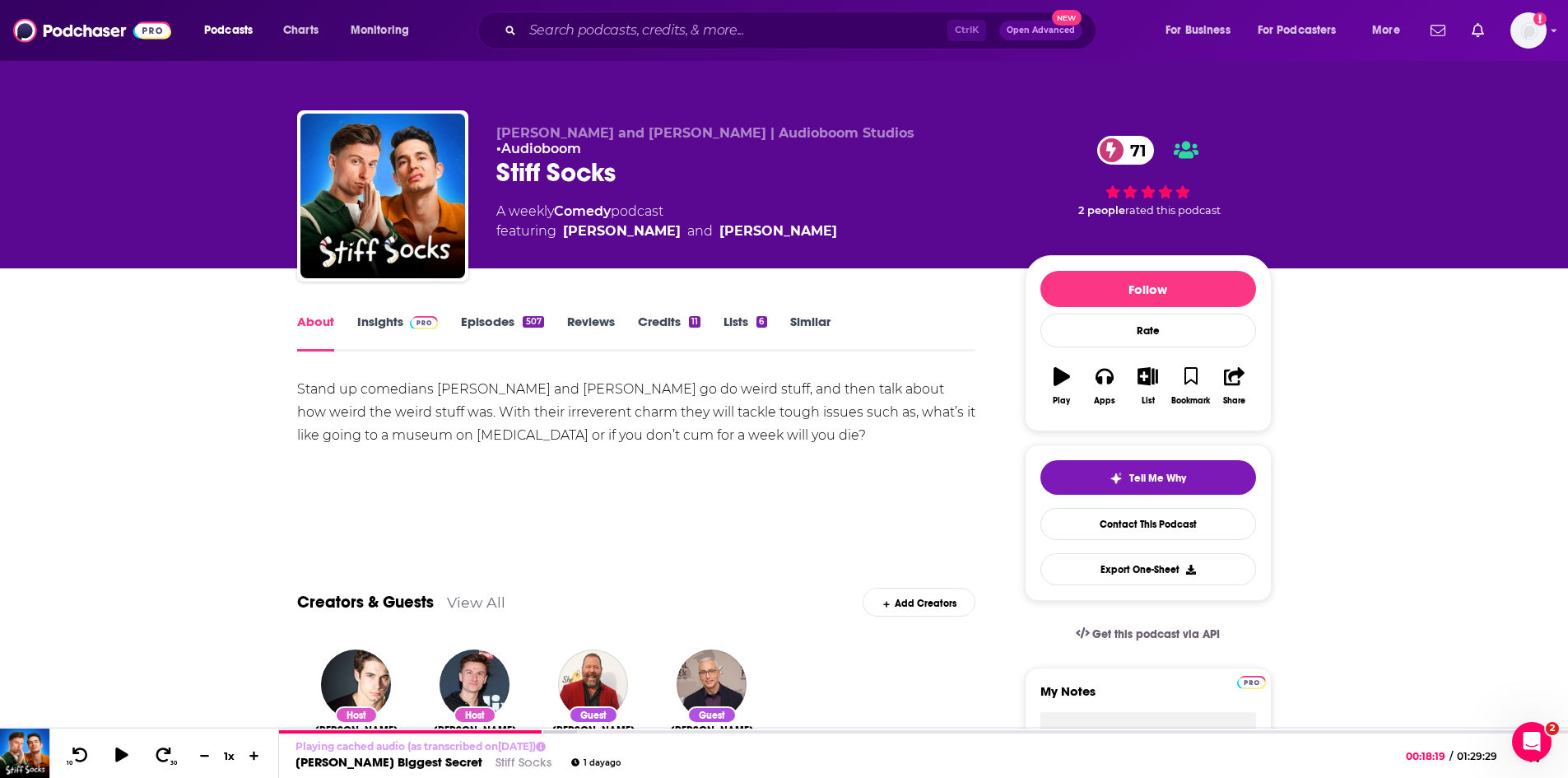
click at [388, 322] on link "Insights" at bounding box center [398, 332] width 81 height 38
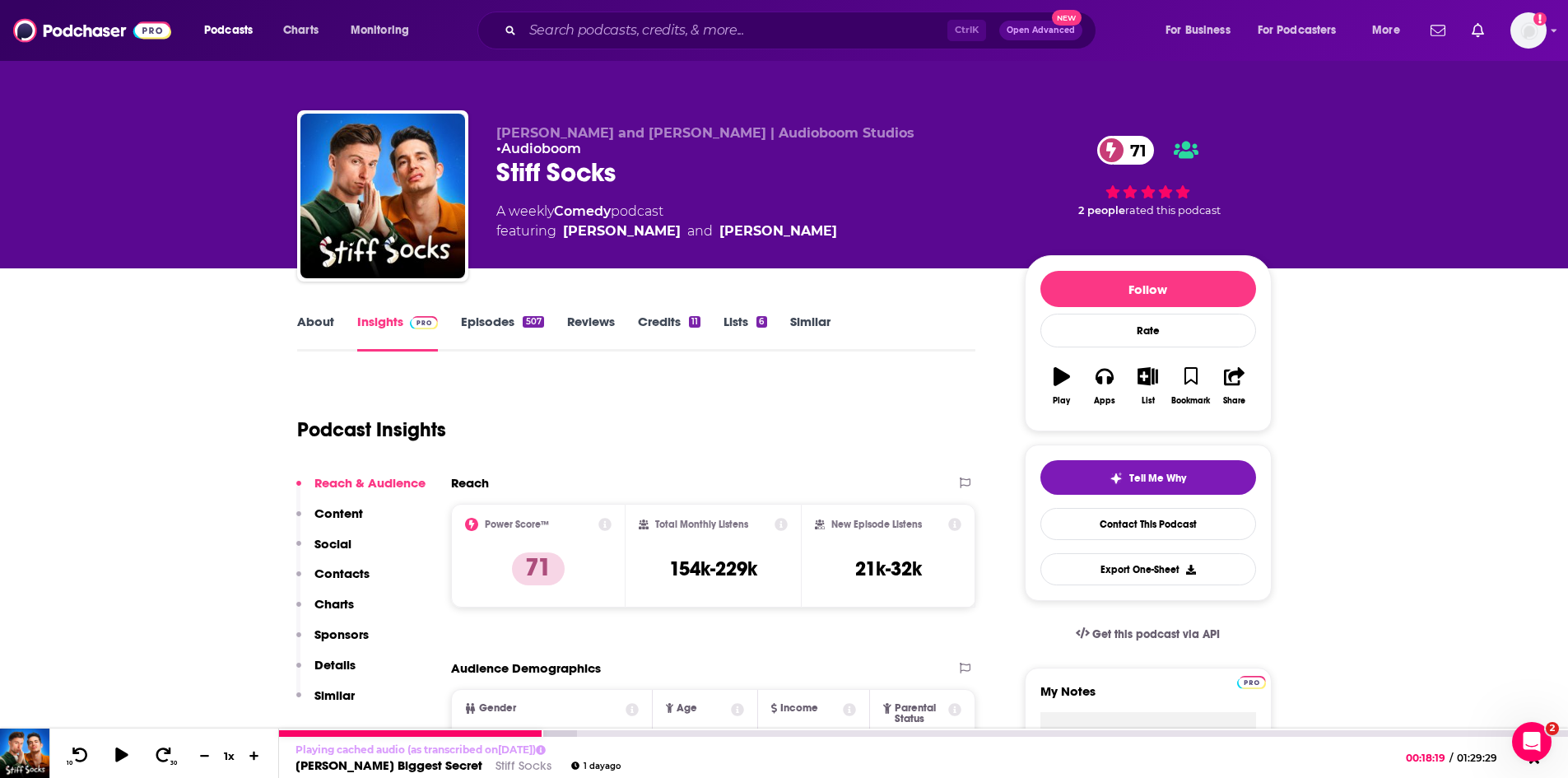
click at [417, 767] on link "Bert Kreischer's Biggest Secret" at bounding box center [388, 765] width 187 height 16
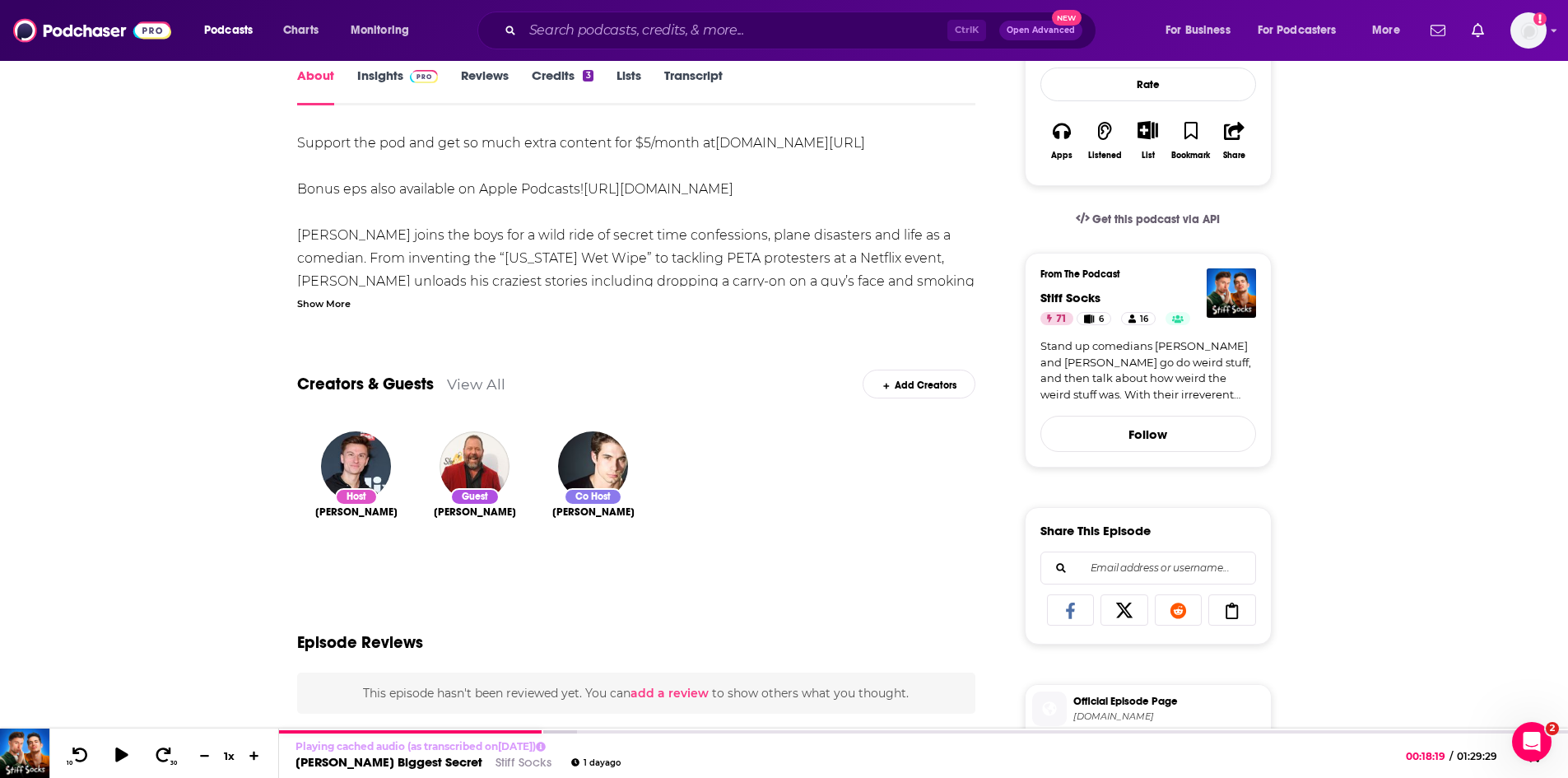
scroll to position [247, 0]
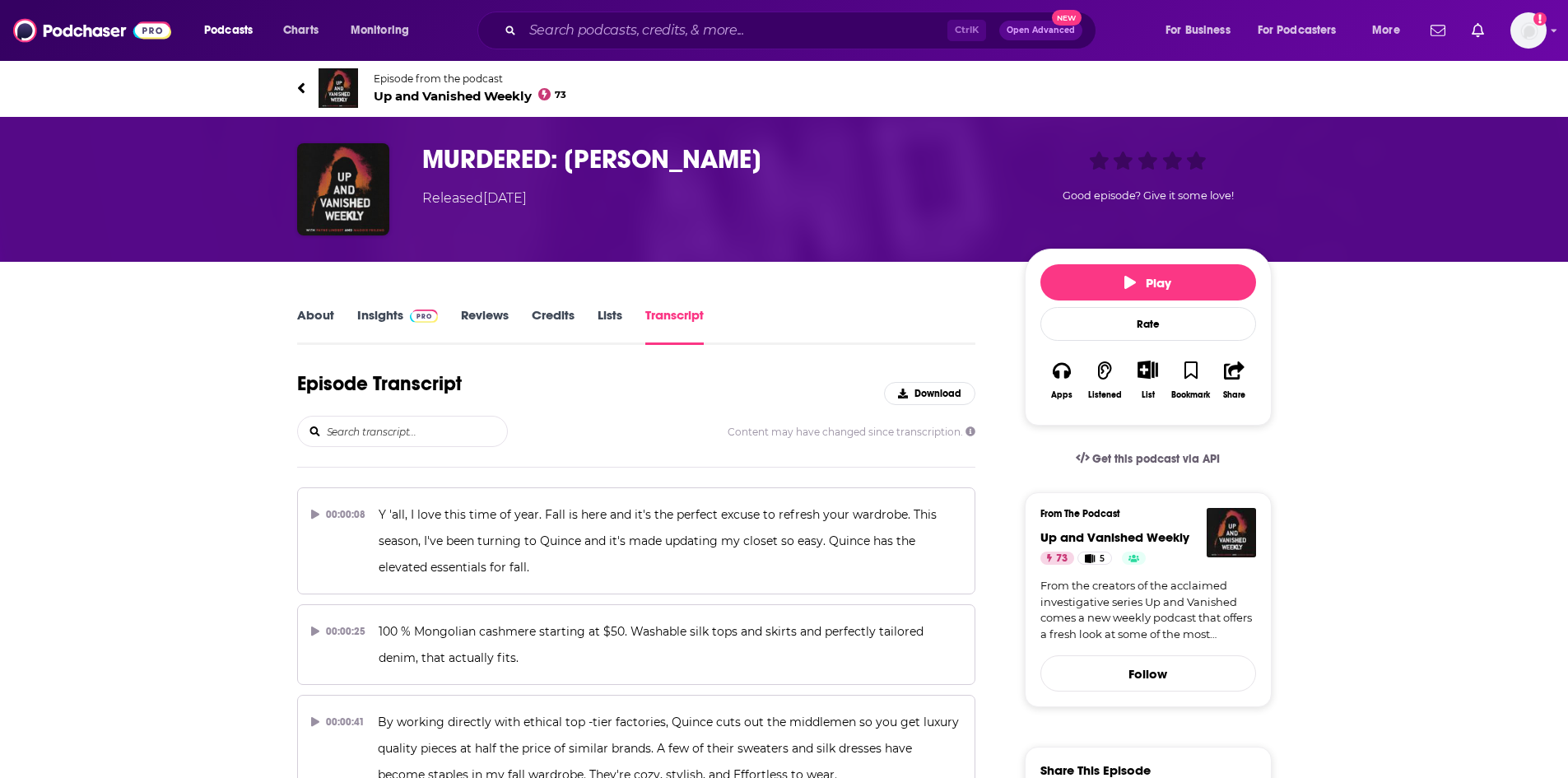
scroll to position [1476, 0]
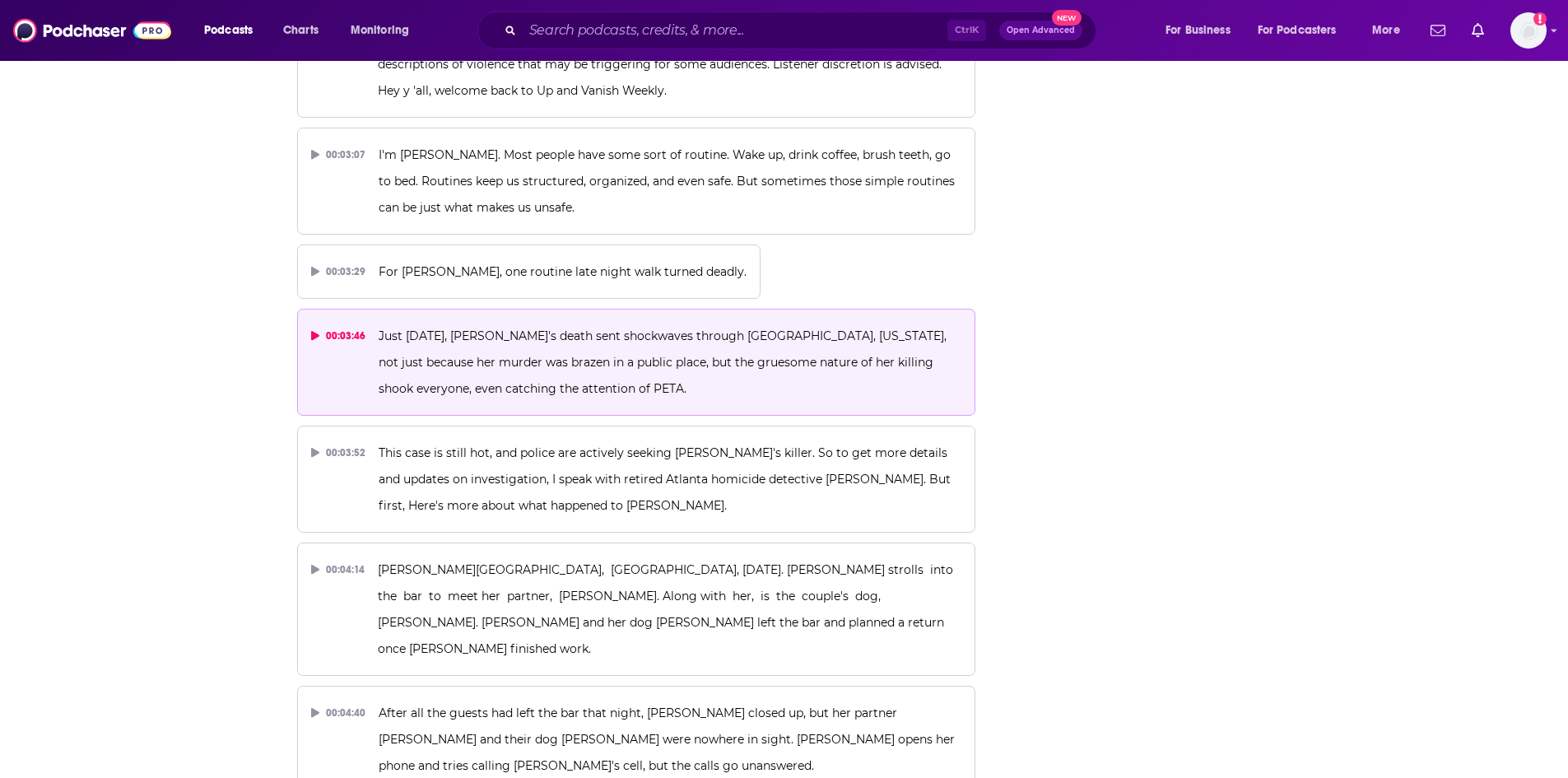
click at [715, 350] on p "Just four years ago, Katie's death sent shockwaves through Atlanta, Georgia, no…" at bounding box center [669, 362] width 583 height 79
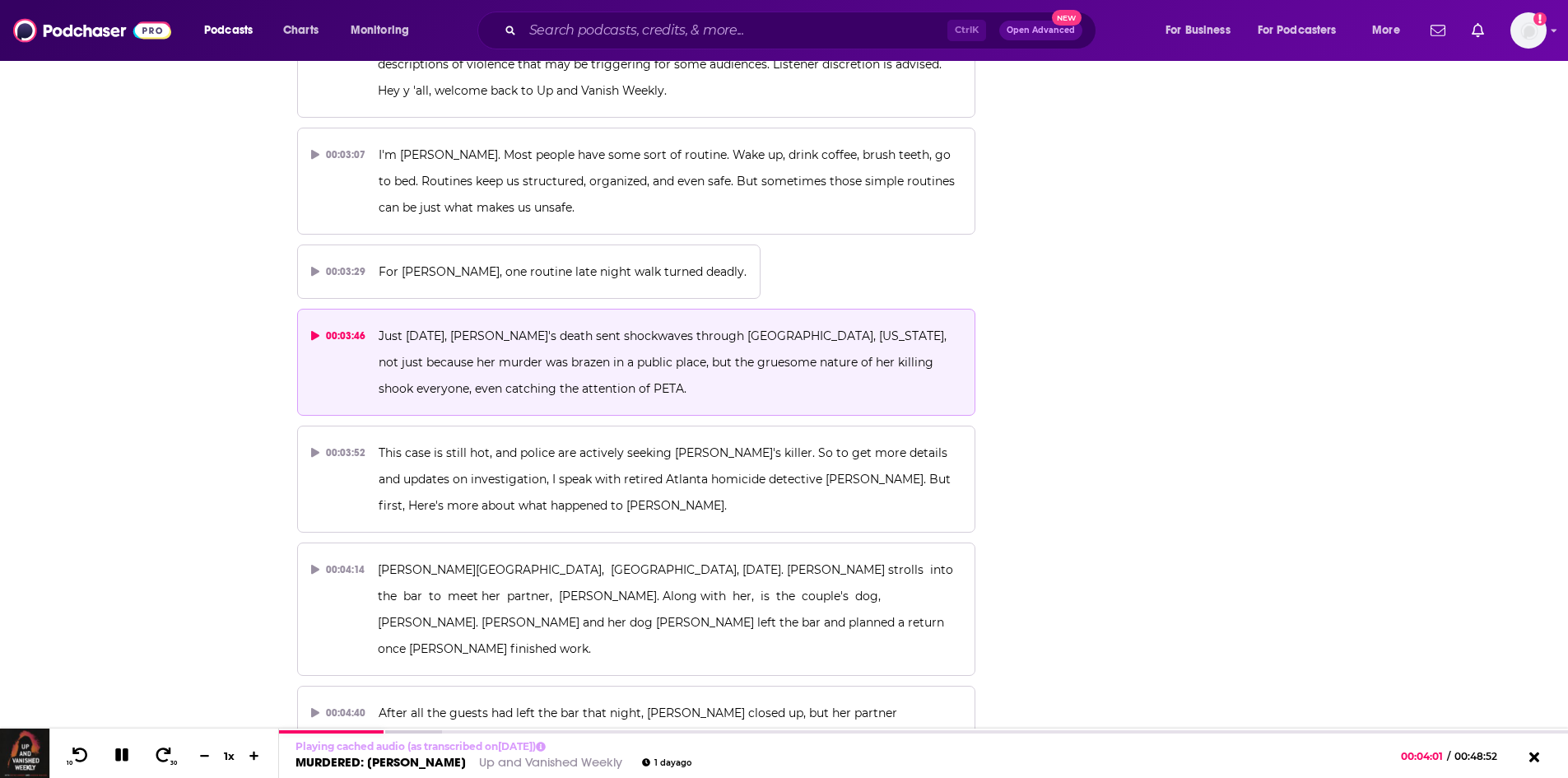
scroll to position [19268, 0]
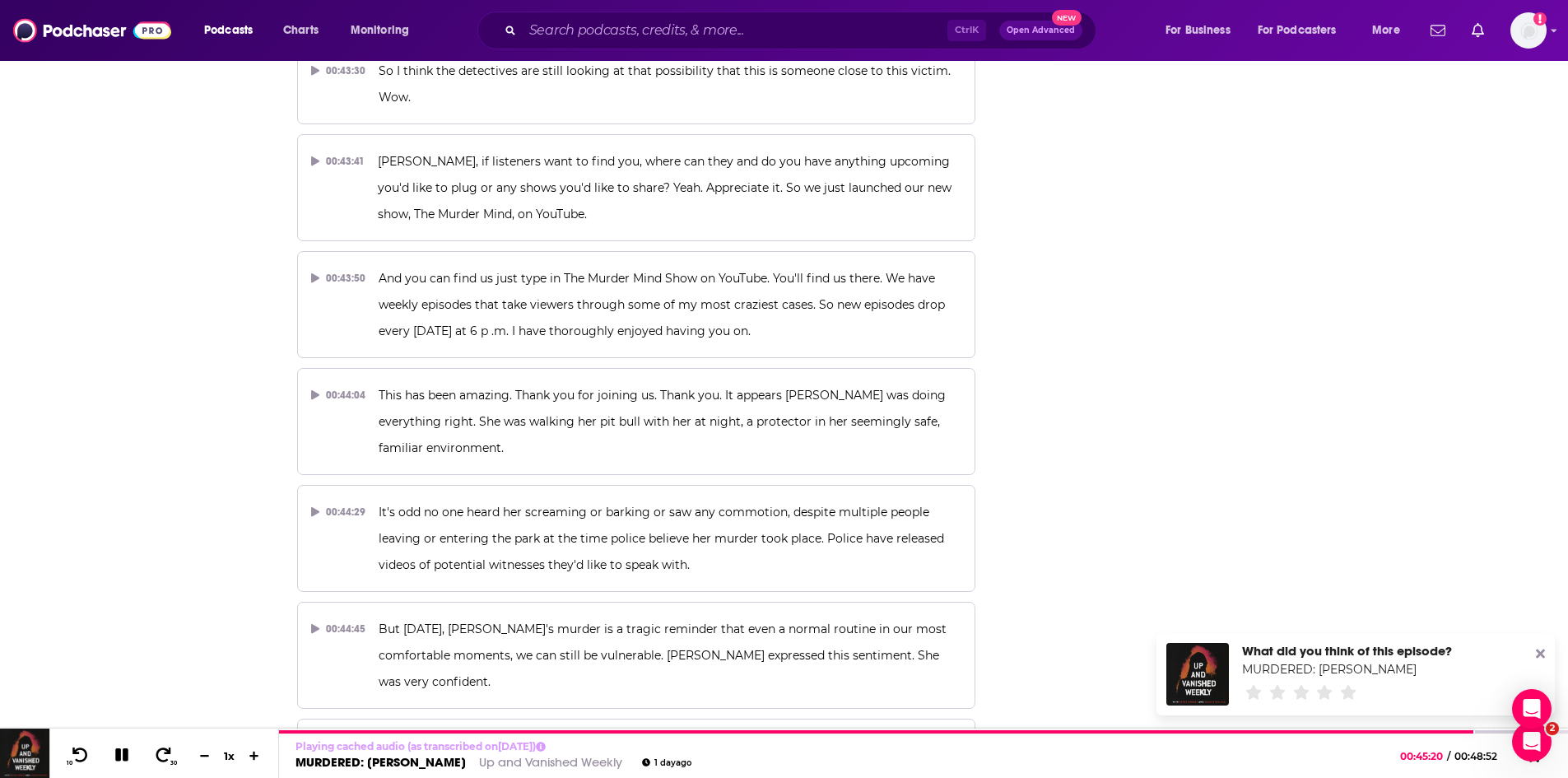
scroll to position [0, 0]
click at [778, 738] on span "She felt safe being in midtown and dead in her final moments like that was take…" at bounding box center [667, 772] width 577 height 67
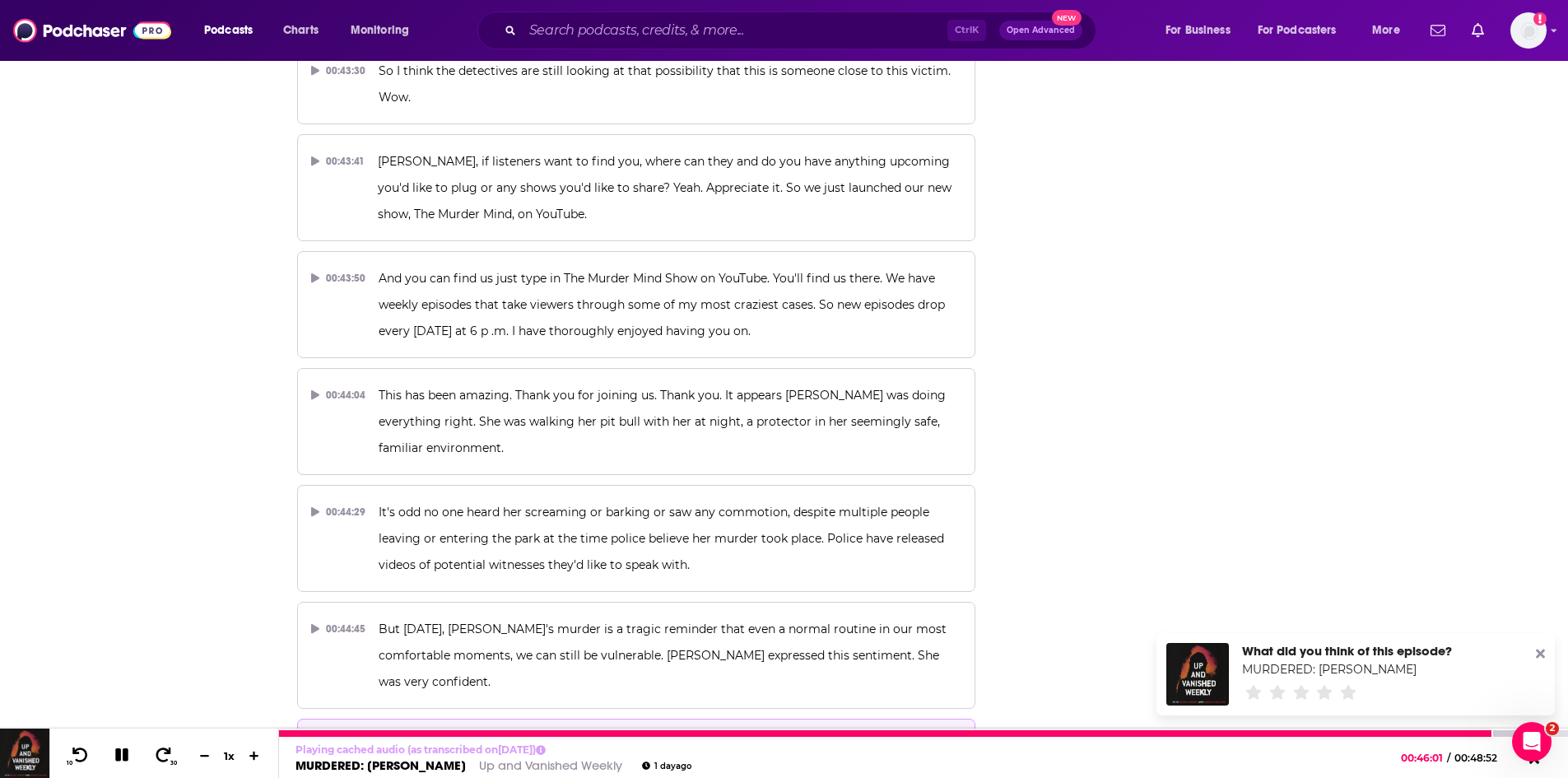
click at [119, 759] on icon at bounding box center [121, 754] width 13 height 13
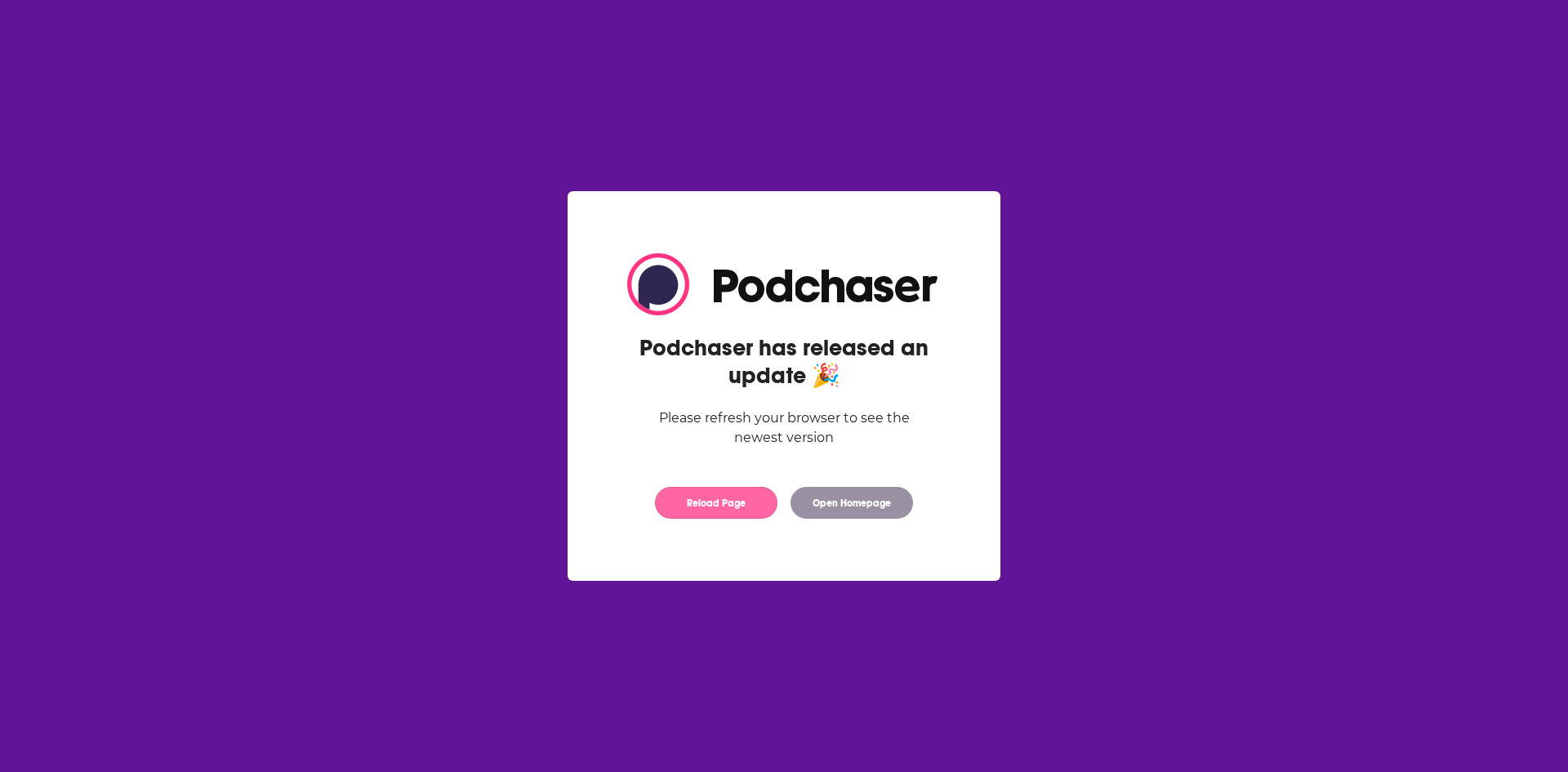
click at [729, 510] on button "Reload Page" at bounding box center [716, 503] width 123 height 32
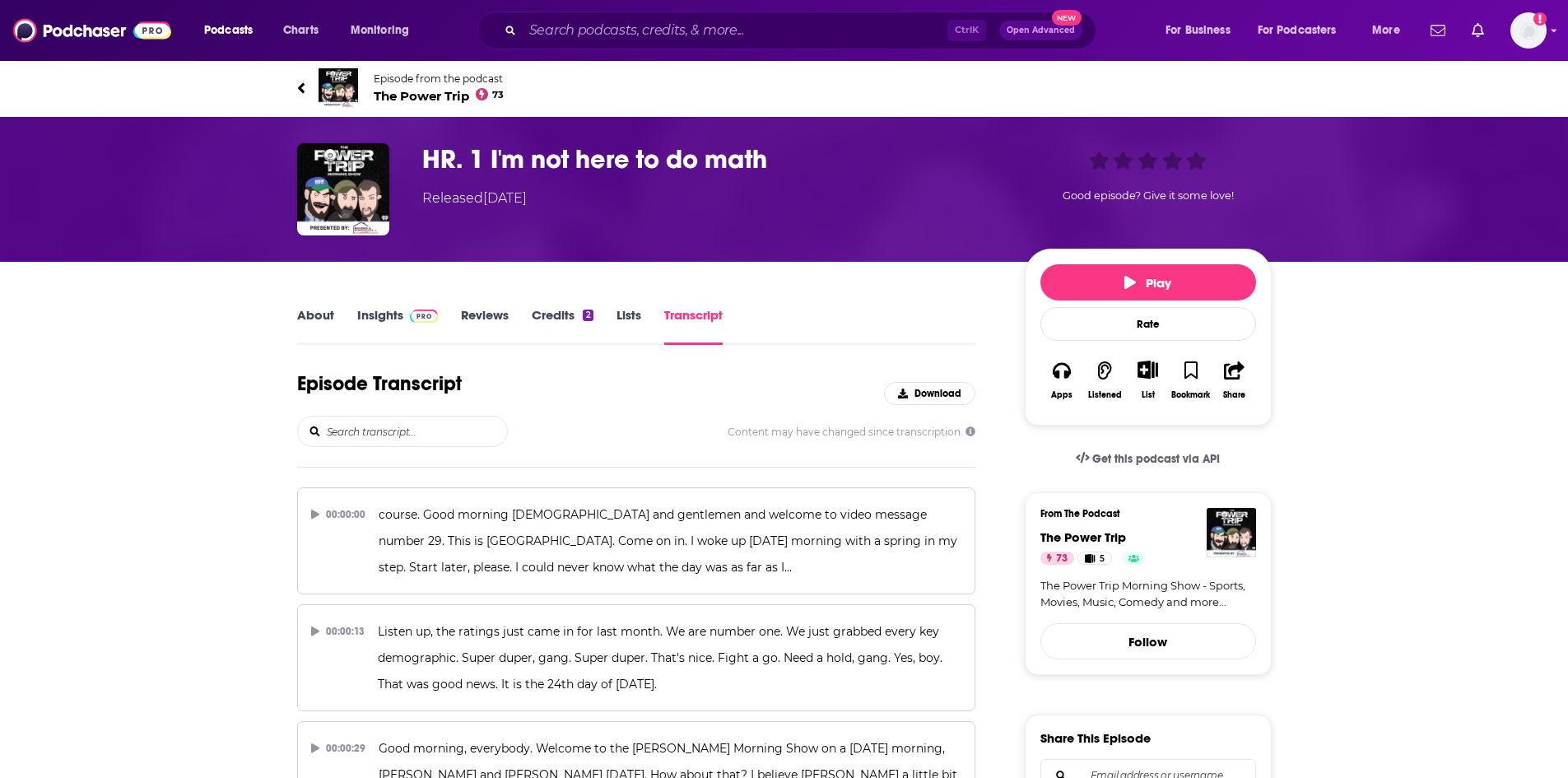
scroll to position [5482, 0]
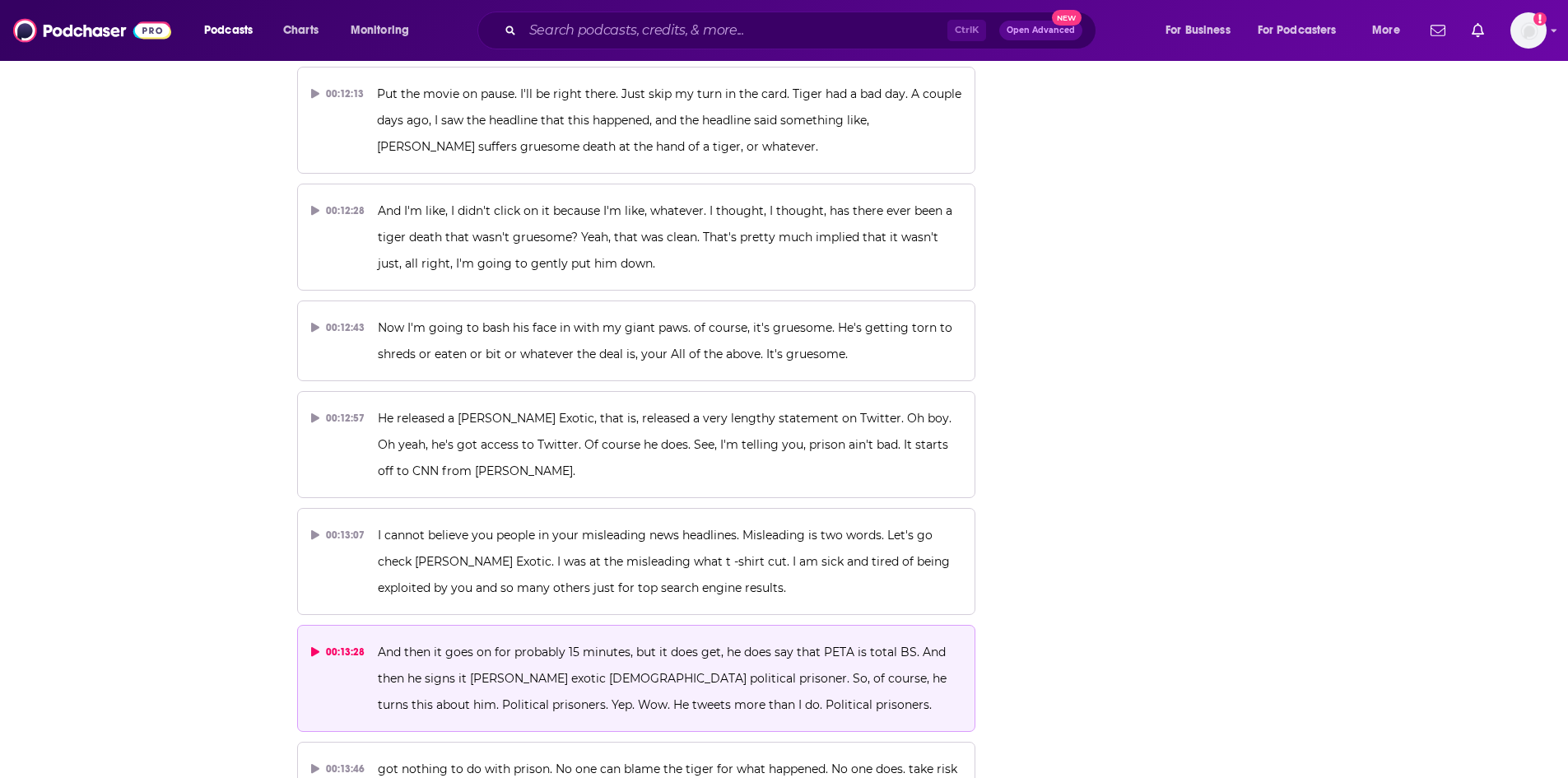
click at [658, 638] on p "And then it goes on for probably 15 minutes, but it does get, he does say that …" at bounding box center [669, 677] width 584 height 79
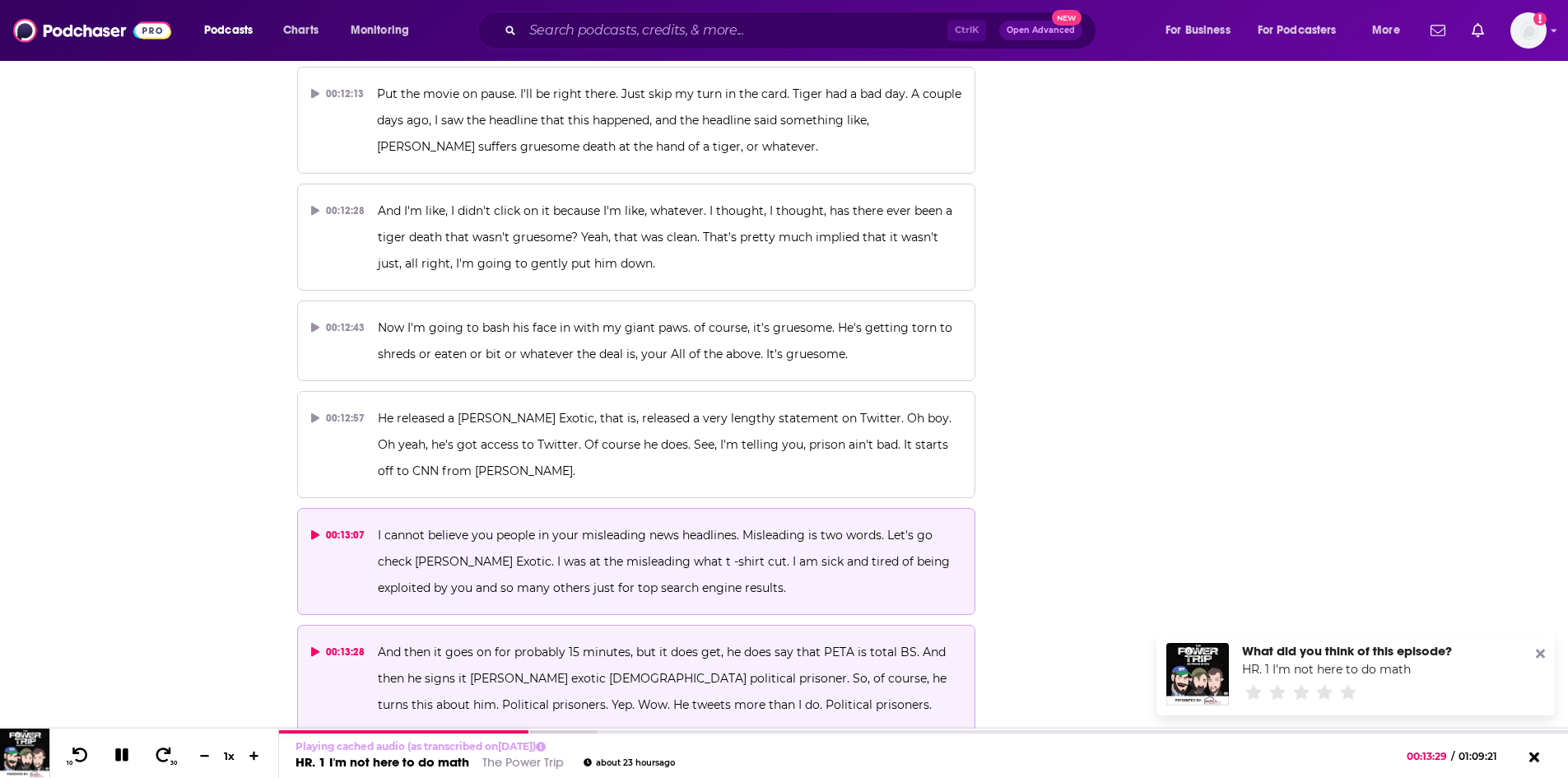
click at [569, 528] on span "I cannot believe you people in your misleading news headlines. Misleading is tw…" at bounding box center [665, 561] width 576 height 67
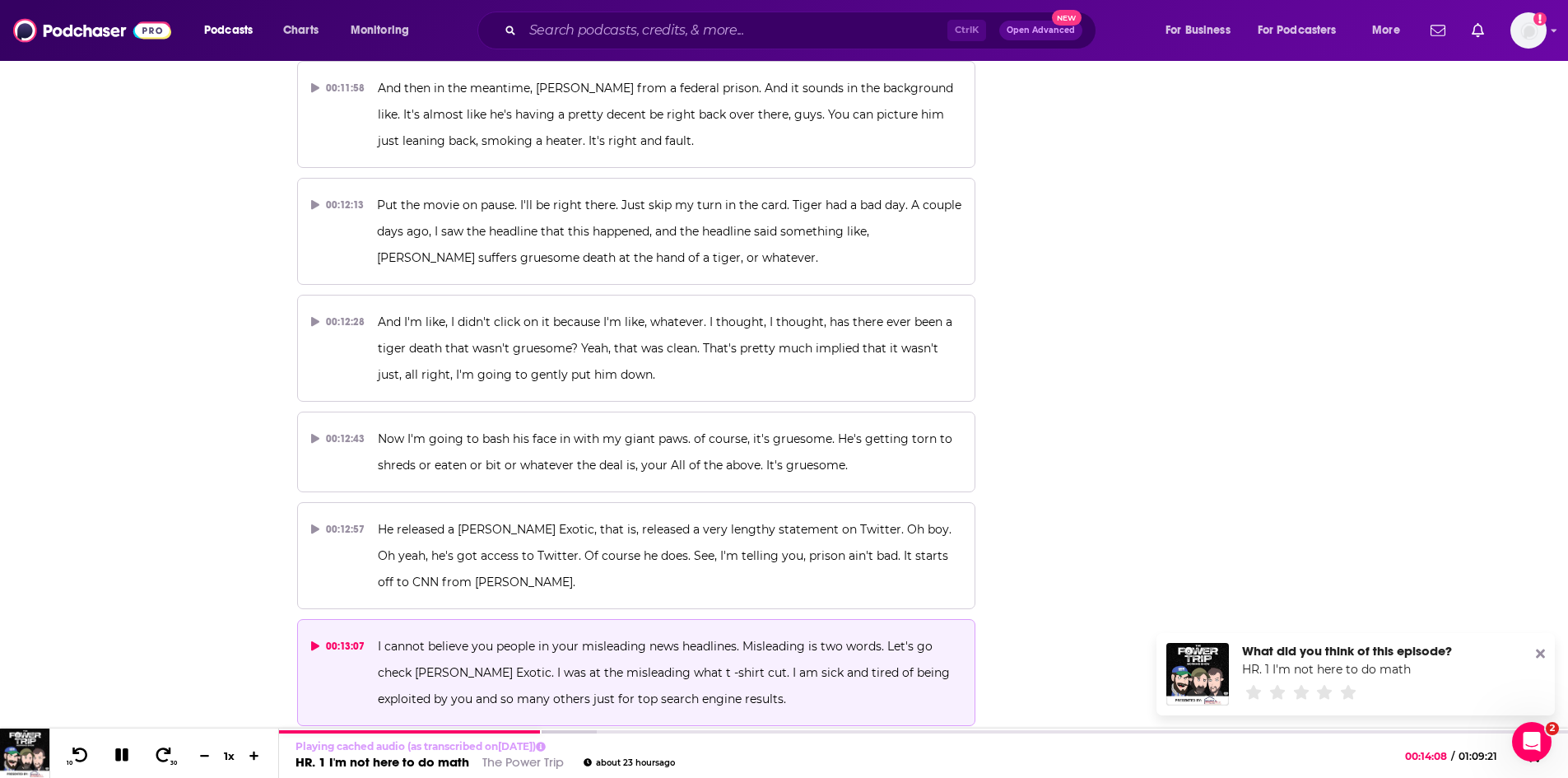
scroll to position [5400, 0]
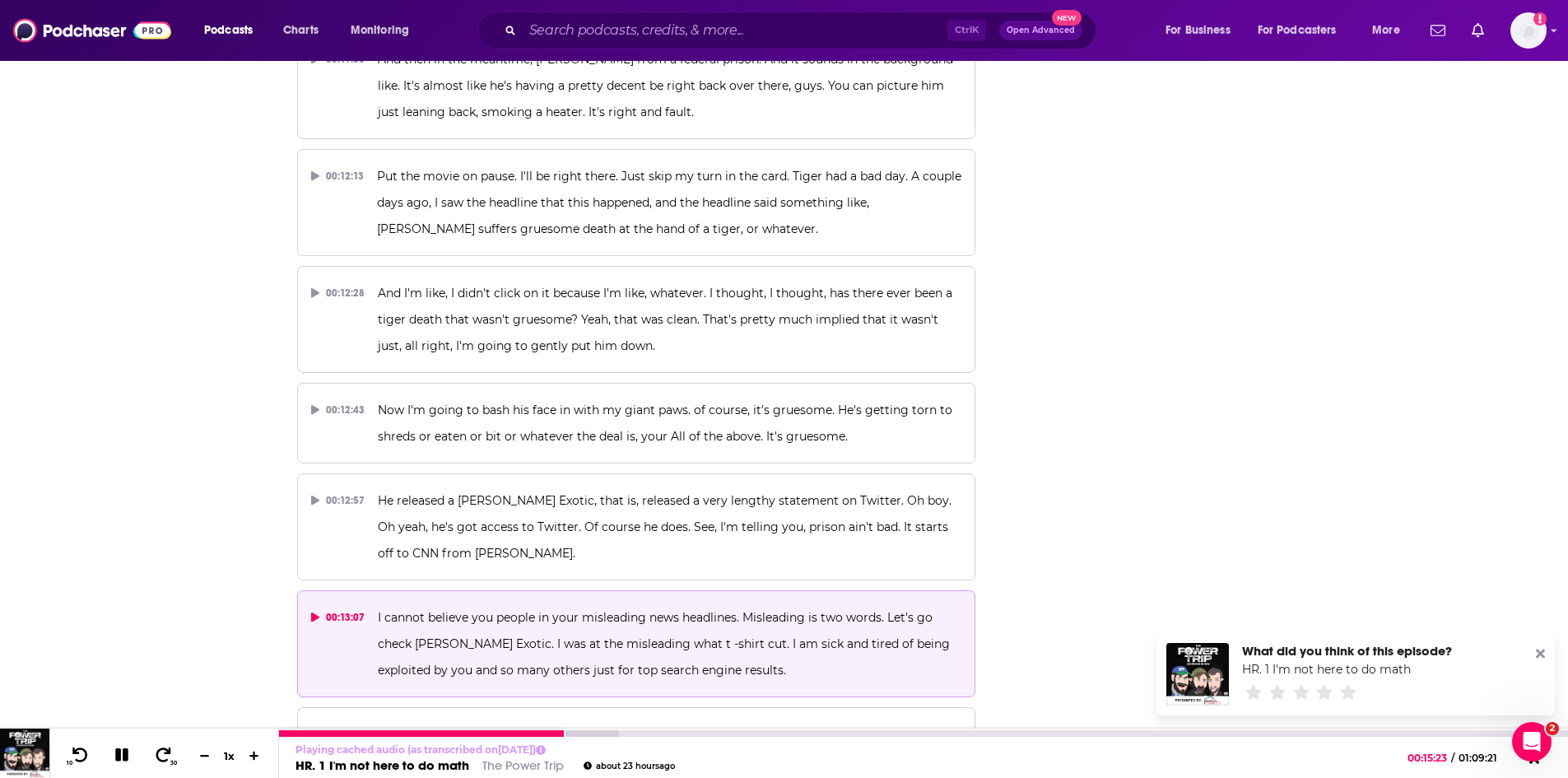
click at [128, 754] on icon at bounding box center [122, 754] width 19 height 15
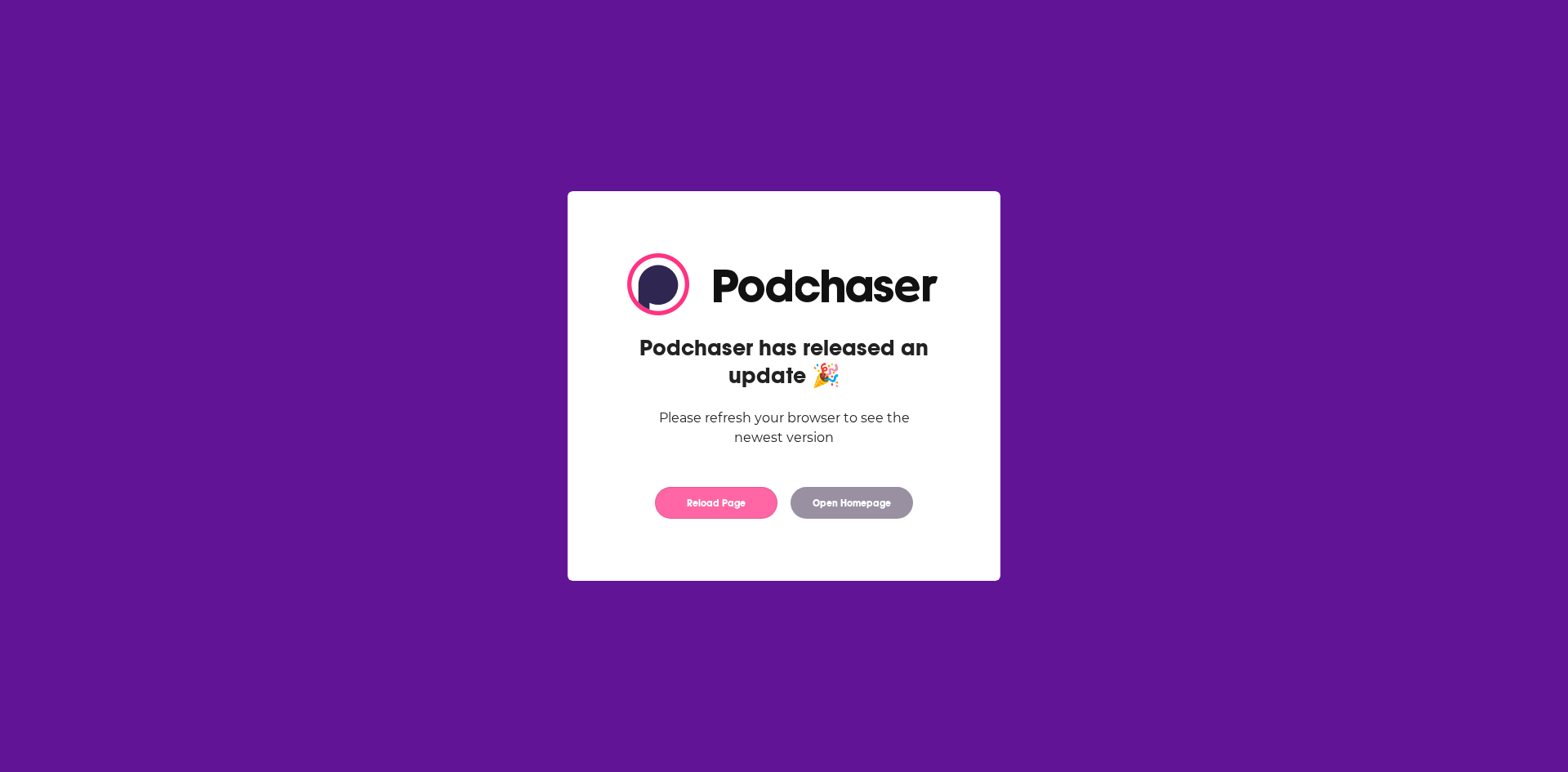
click at [721, 503] on button "Reload Page" at bounding box center [716, 503] width 123 height 32
click at [693, 511] on button "Reload Page" at bounding box center [716, 503] width 123 height 32
click at [744, 504] on button "Reload Page" at bounding box center [716, 503] width 123 height 32
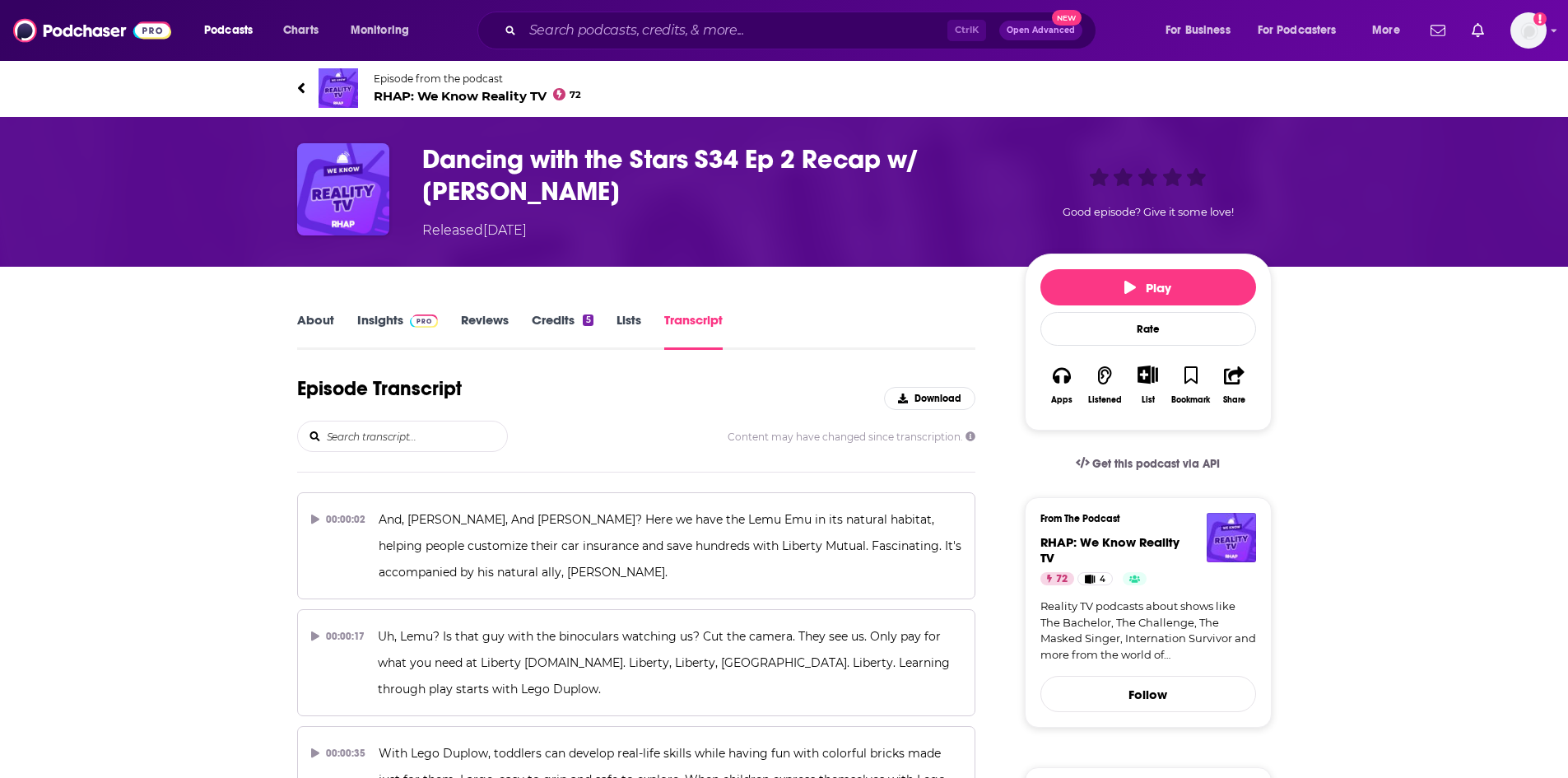
scroll to position [14857, 0]
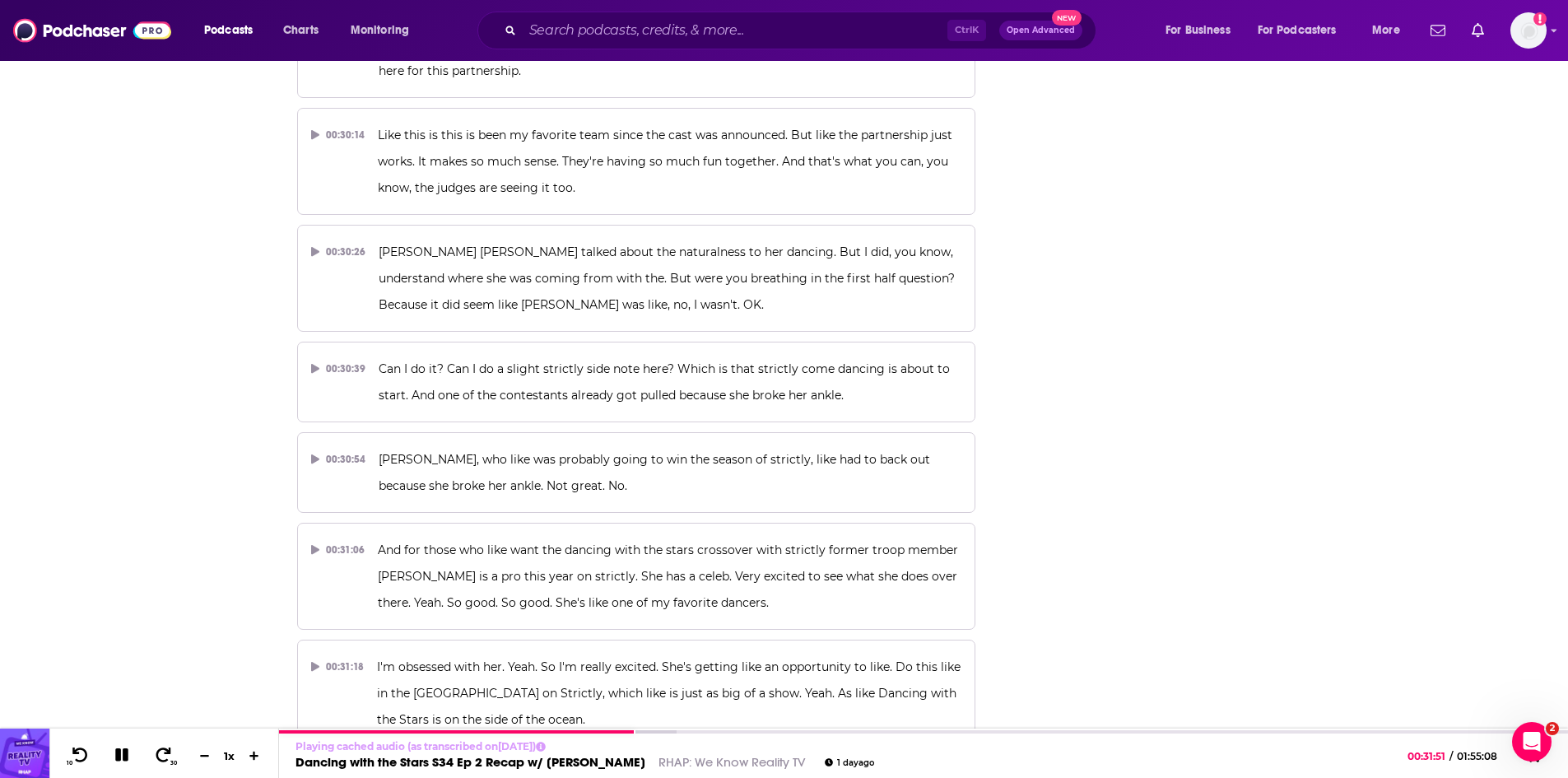
scroll to position [0, 0]
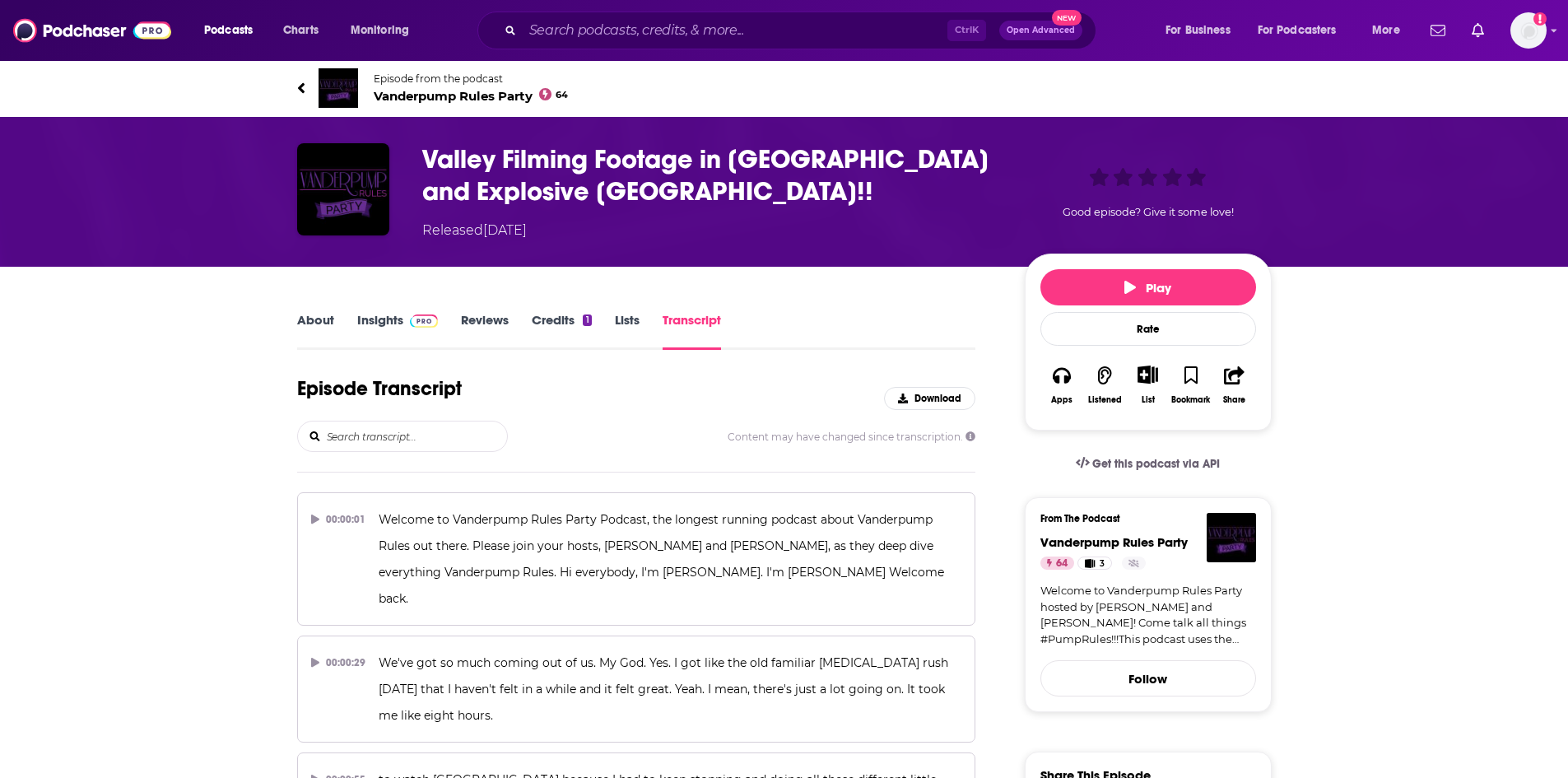
scroll to position [3346, 0]
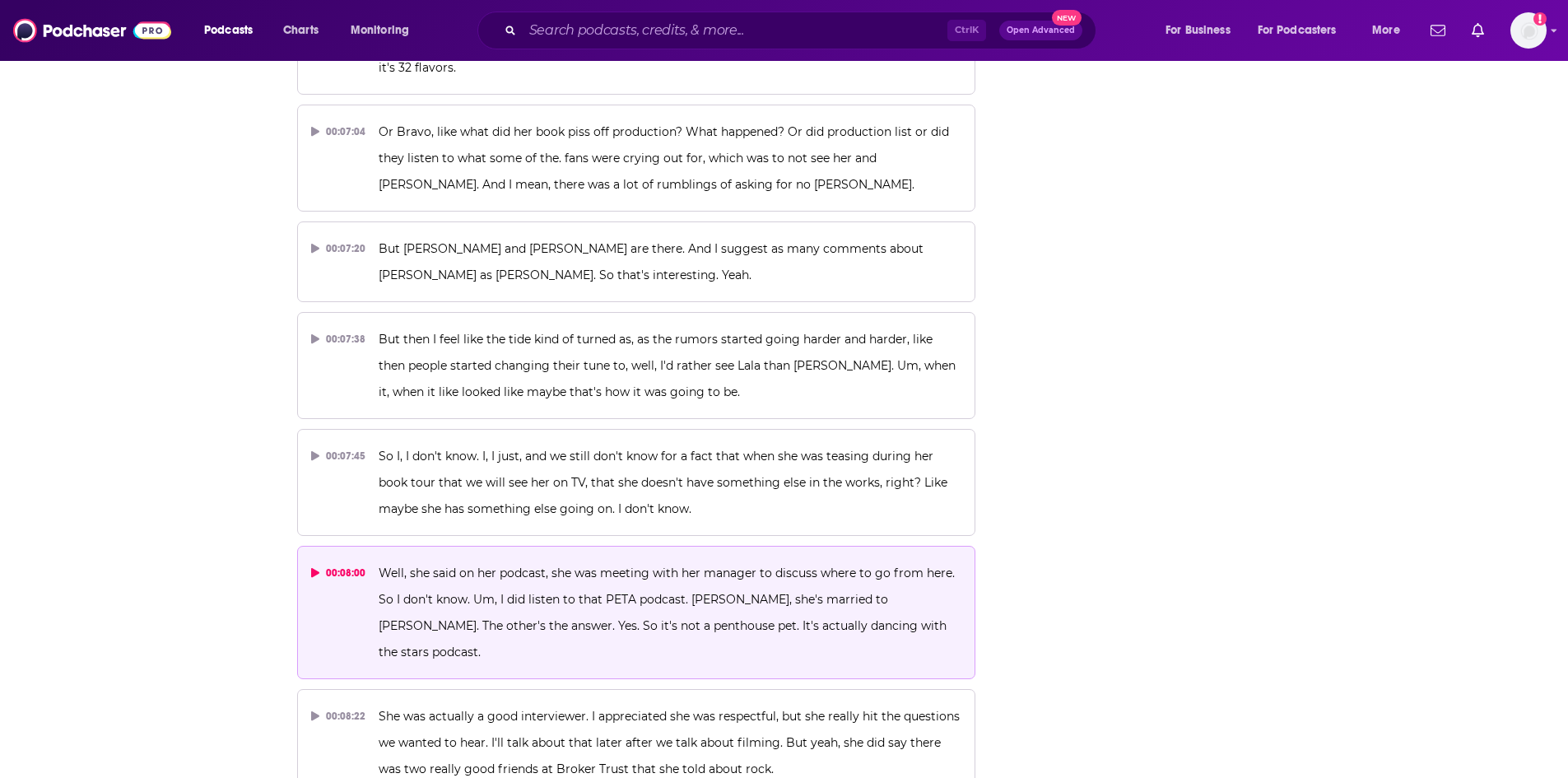
click at [635, 565] on span "Well, she said on her podcast, she was meeting with her manager to discuss wher…" at bounding box center [668, 612] width 579 height 94
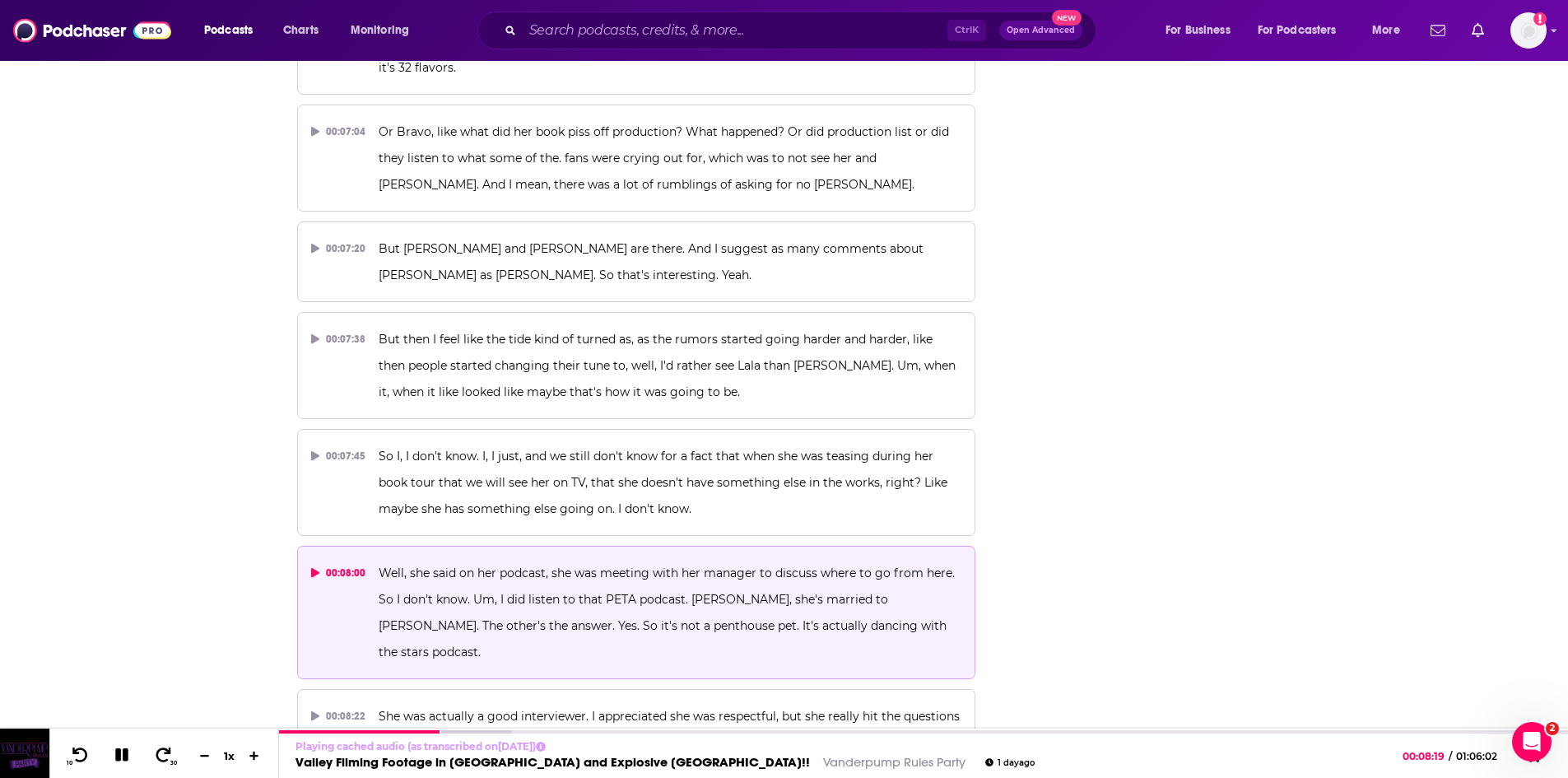
scroll to position [0, 0]
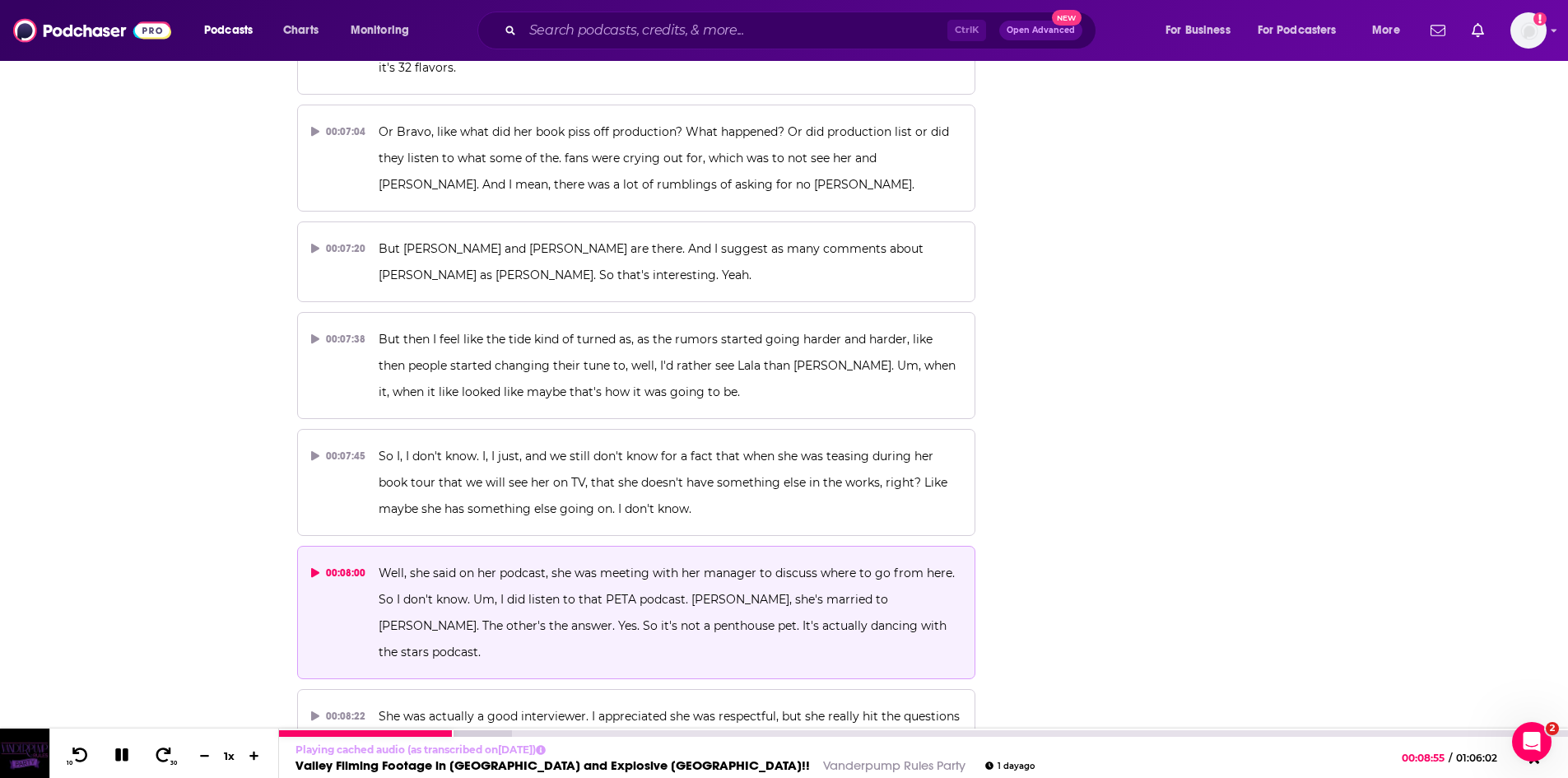
click at [127, 751] on icon at bounding box center [121, 754] width 13 height 13
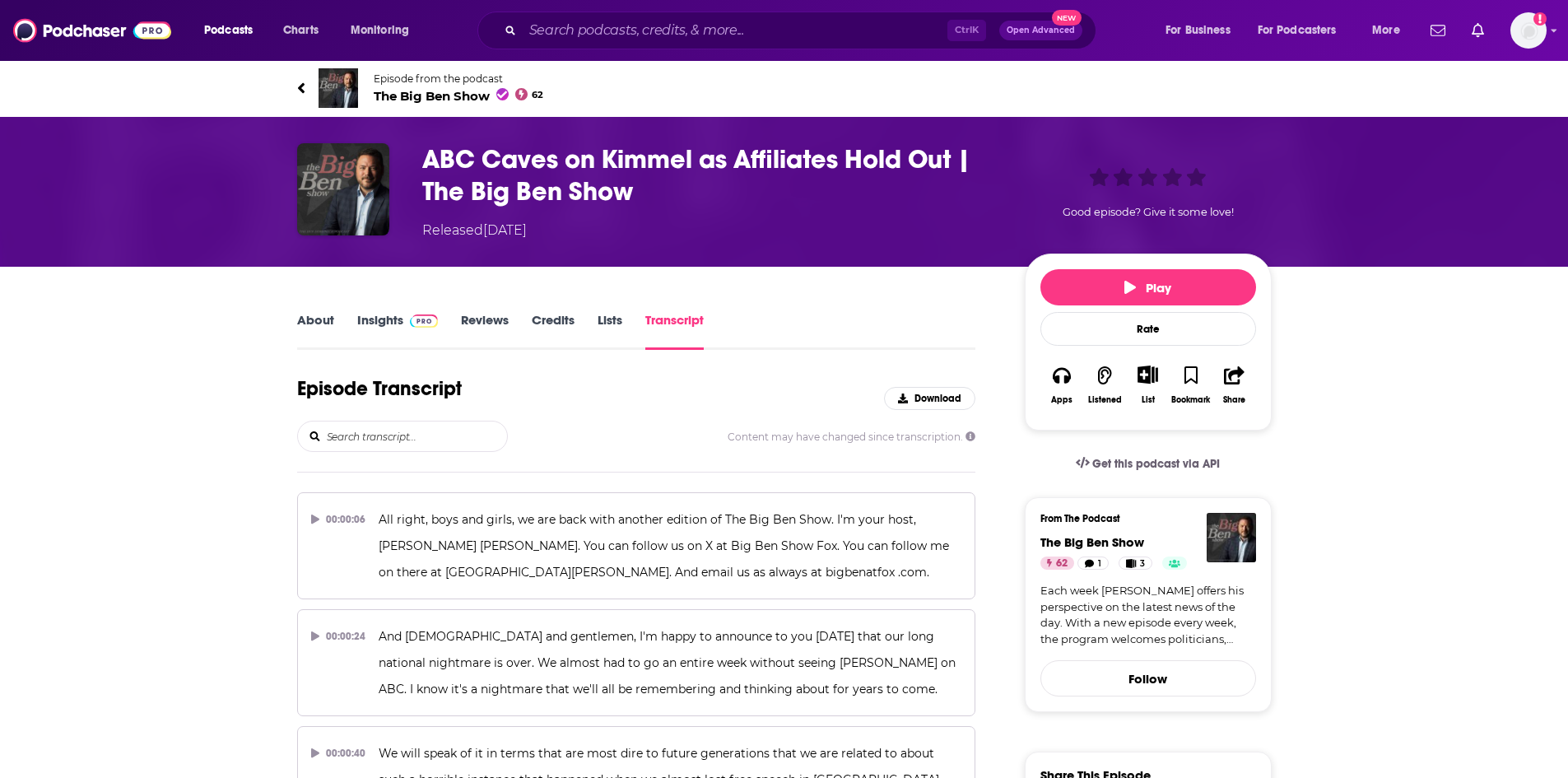
scroll to position [25110, 0]
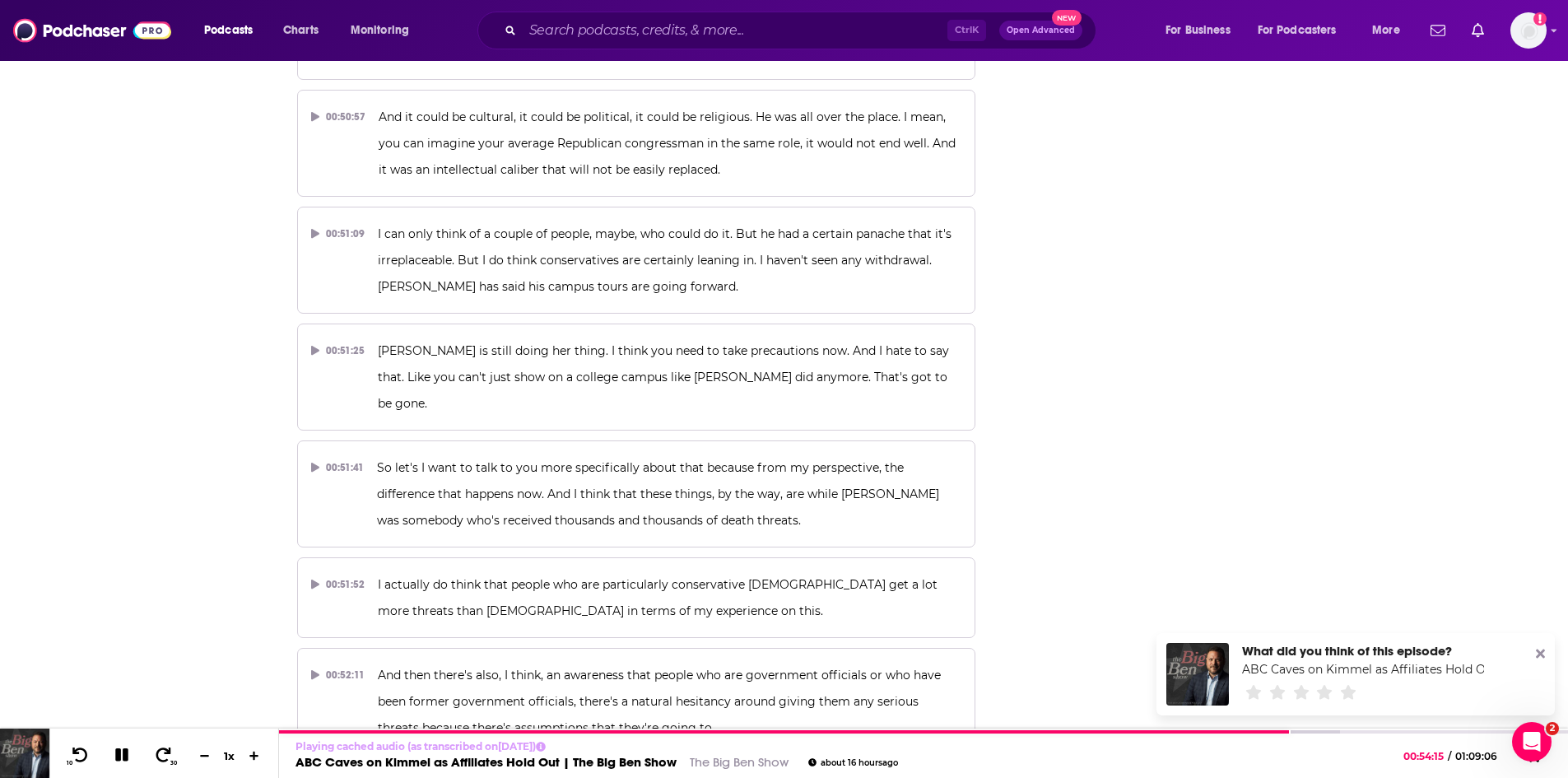
scroll to position [24698, 0]
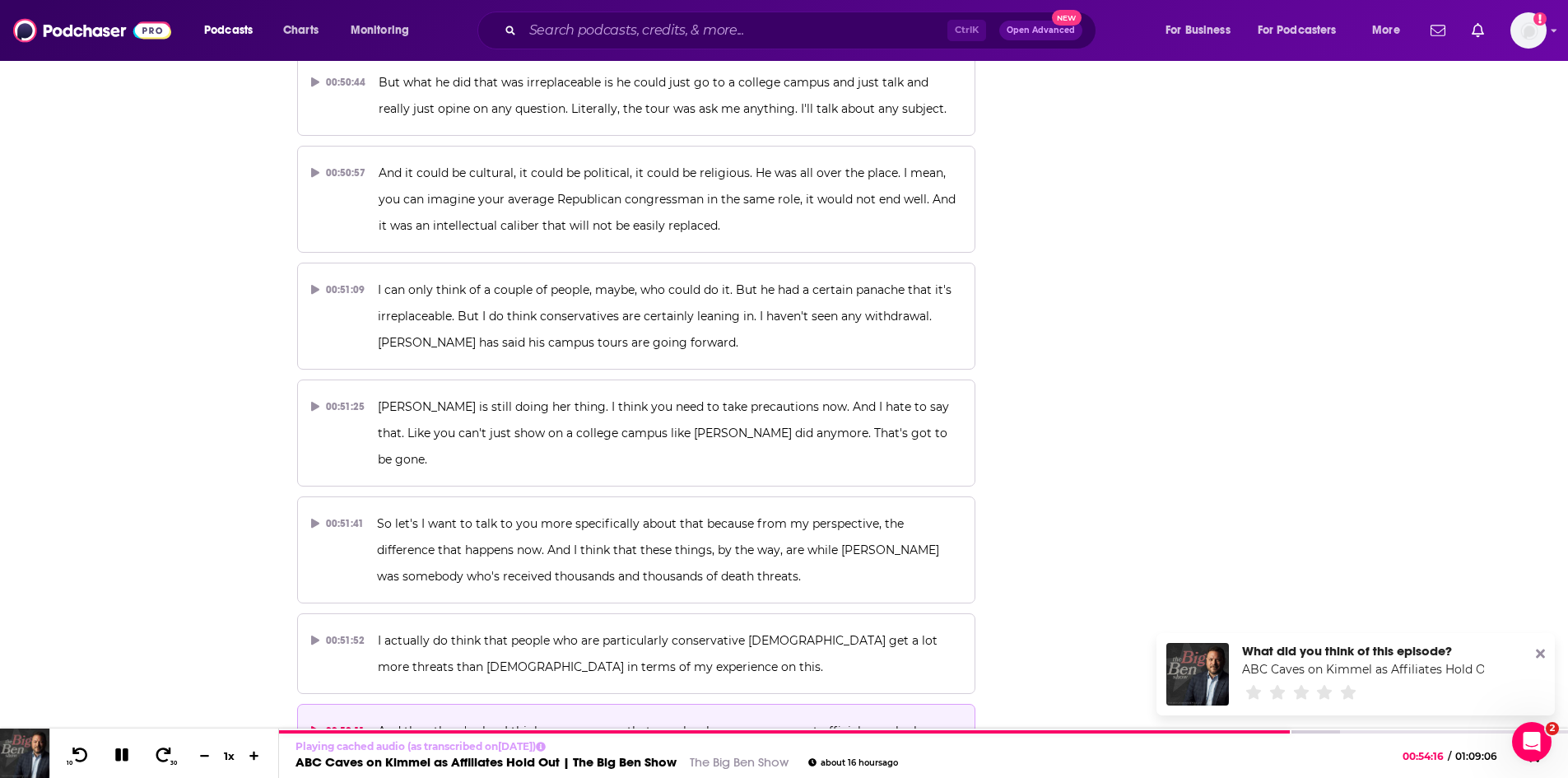
click at [671, 718] on p "And then there's also, I think, an awareness that people who are government off…" at bounding box center [669, 757] width 584 height 79
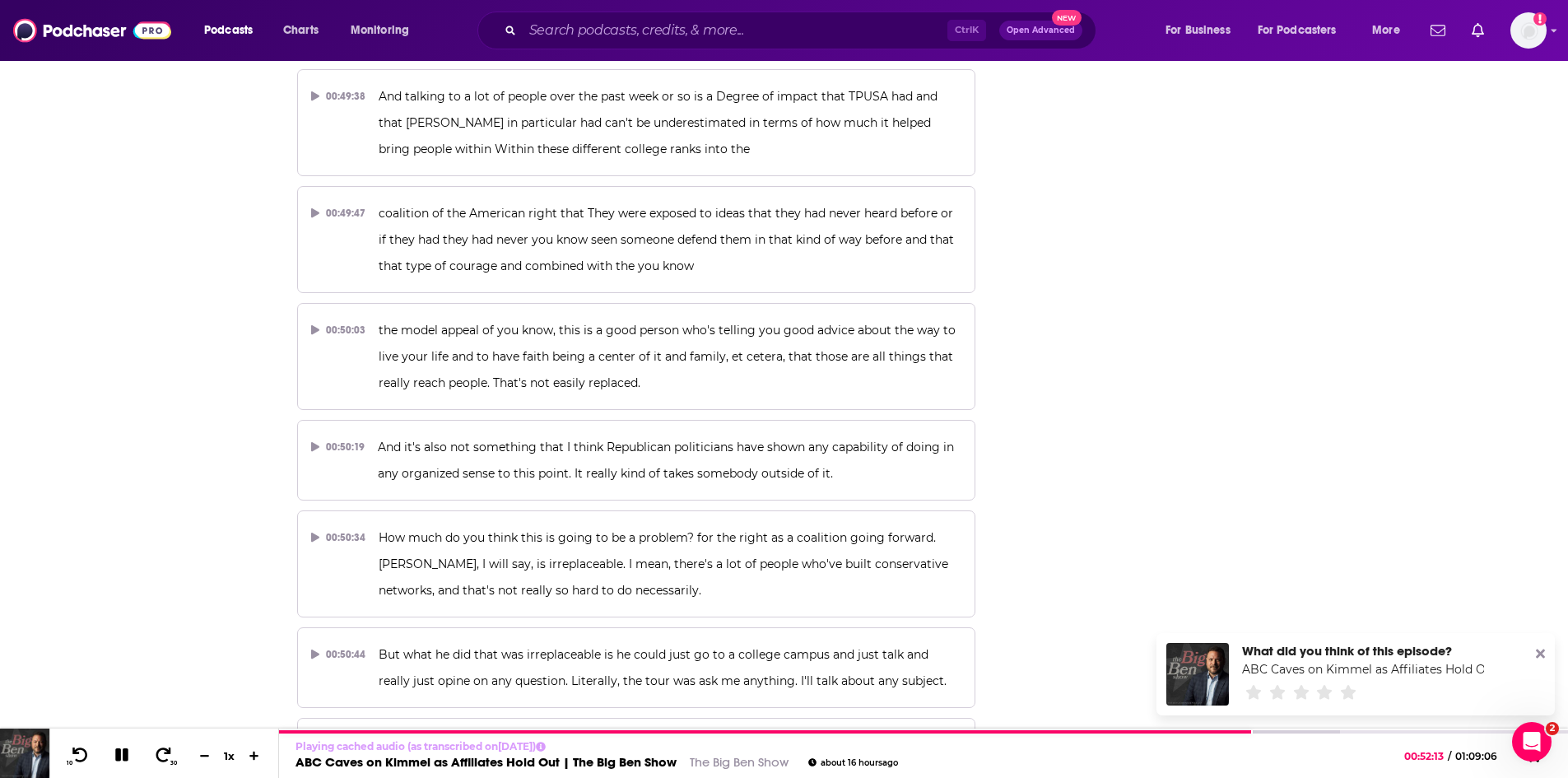
scroll to position [24040, 0]
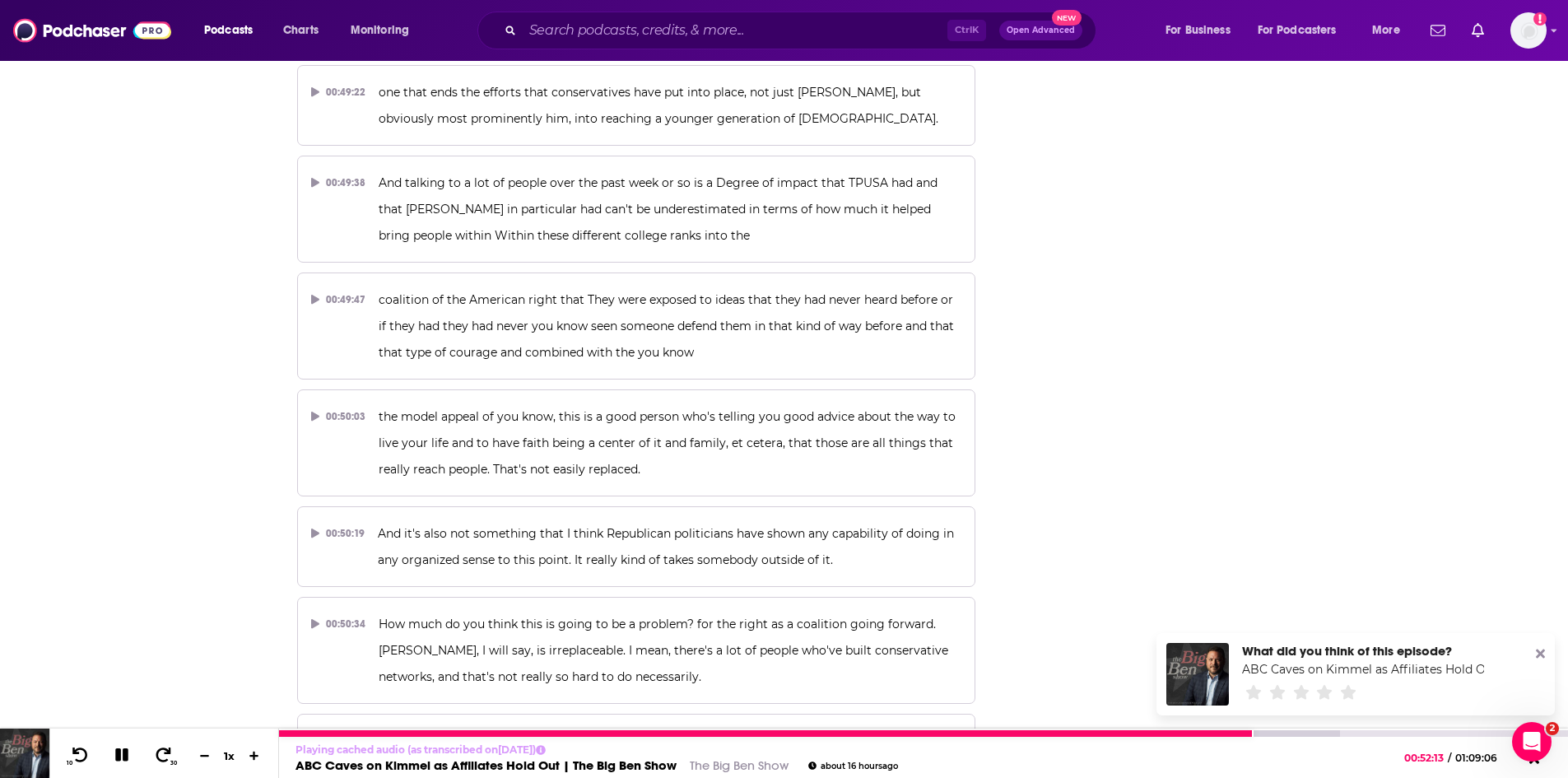
click at [478, 765] on link "ABC Caves on Kimmel as Affiliates Hold Out | The Big Ben Show" at bounding box center [486, 765] width 381 height 16
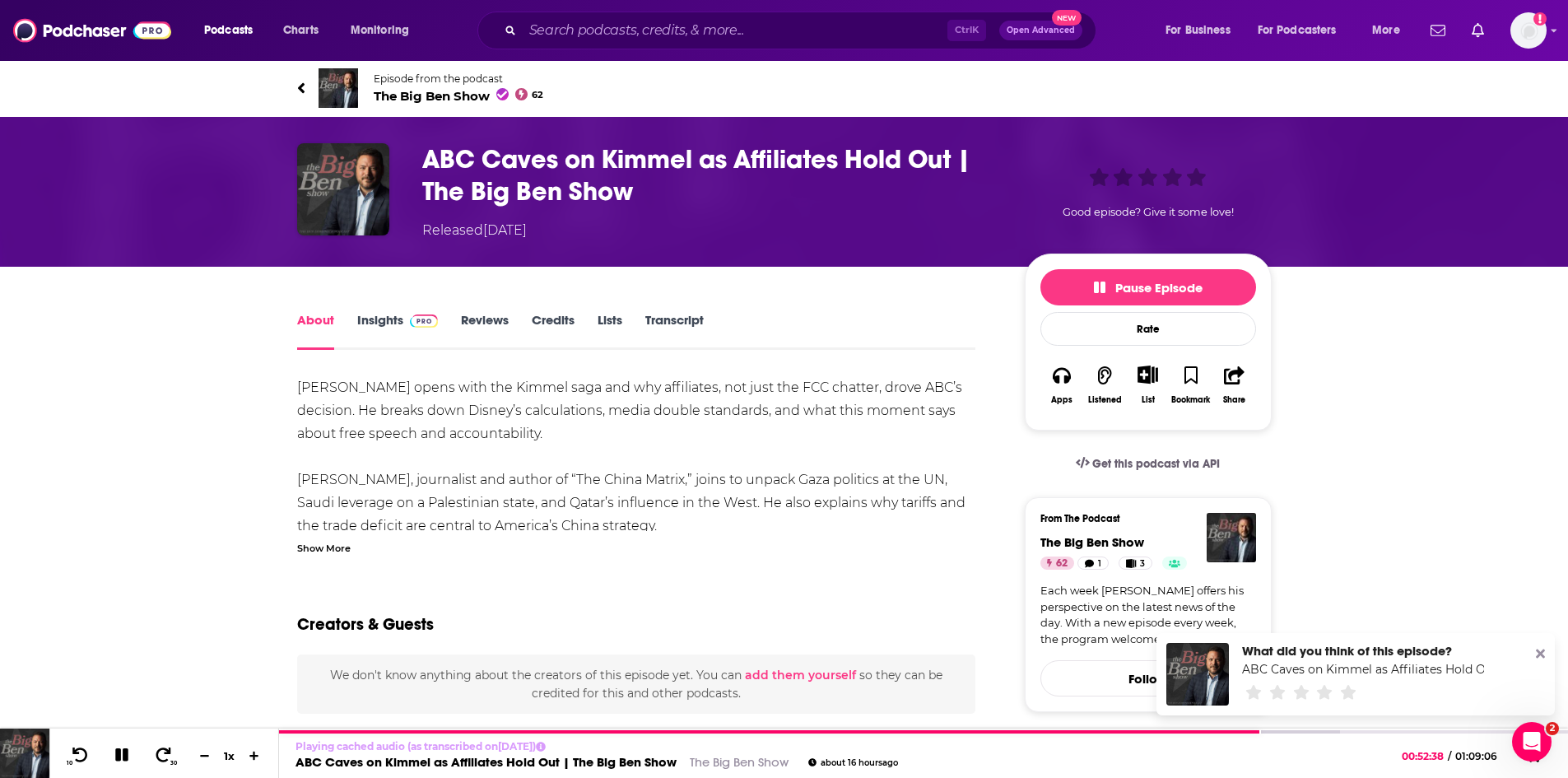
click at [1537, 650] on icon at bounding box center [1541, 653] width 9 height 9
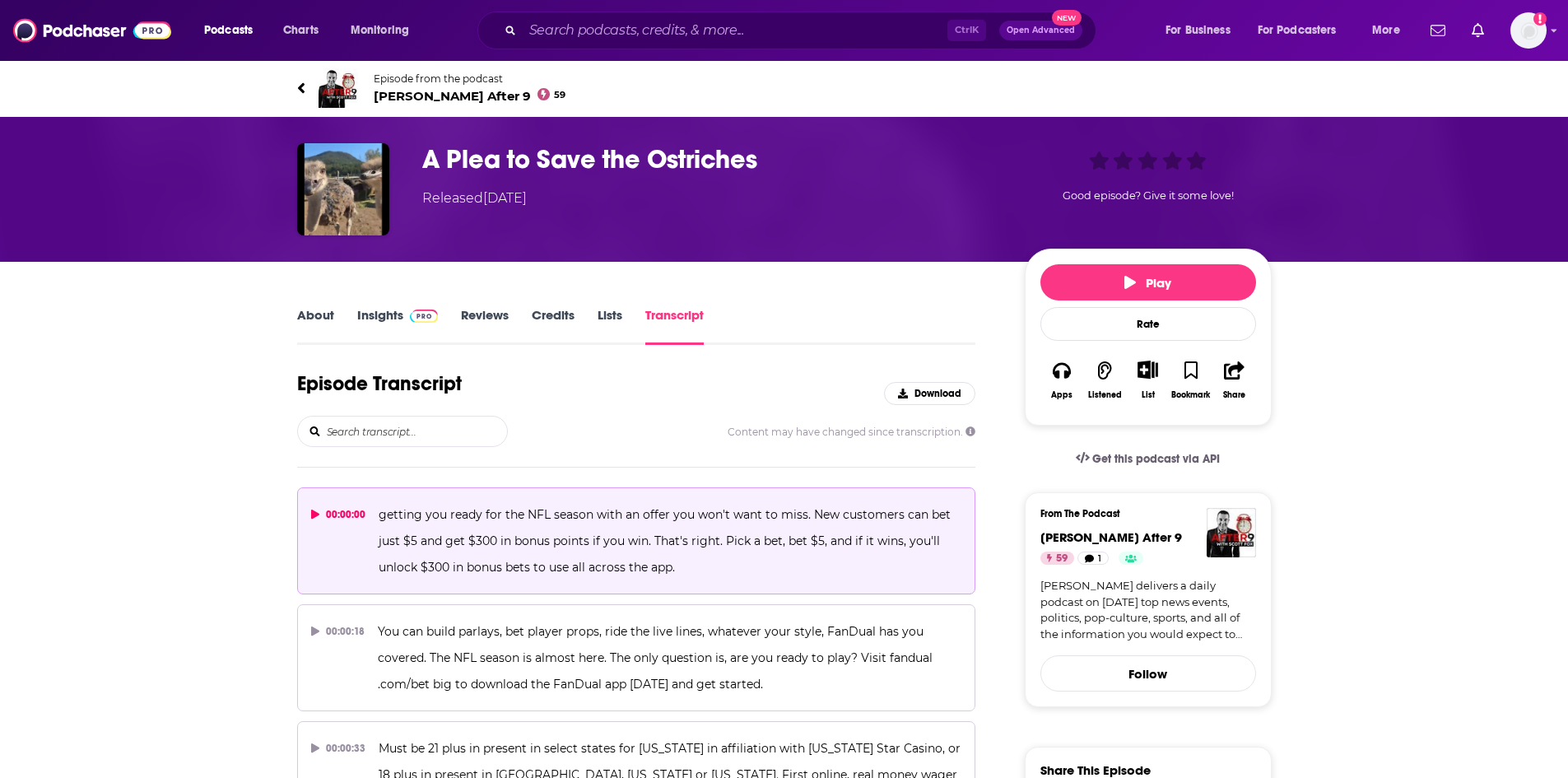
scroll to position [7971, 0]
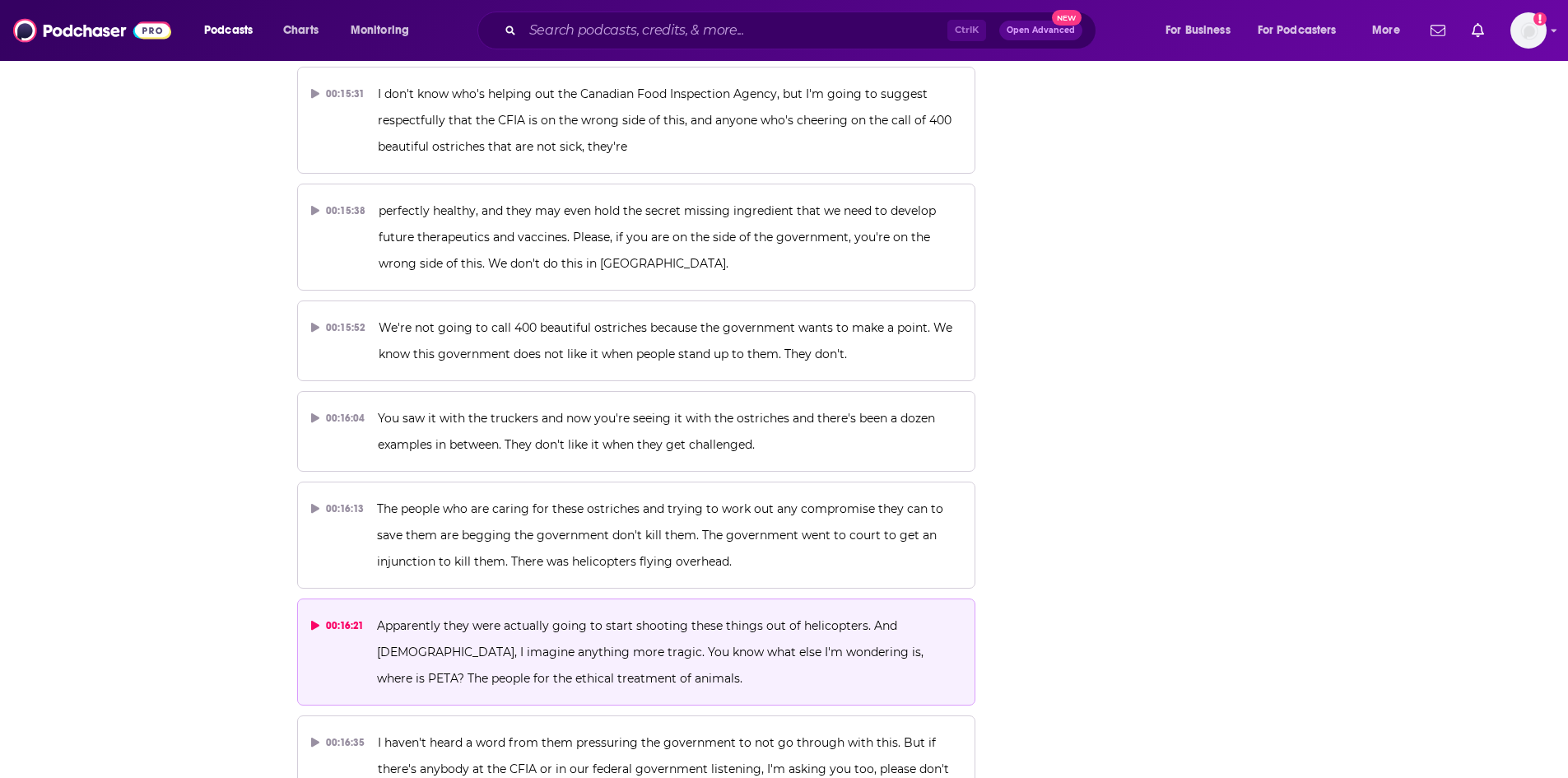
click at [711, 618] on span "Apparently they were actually going to start shooting these things out of helic…" at bounding box center [652, 652] width 550 height 67
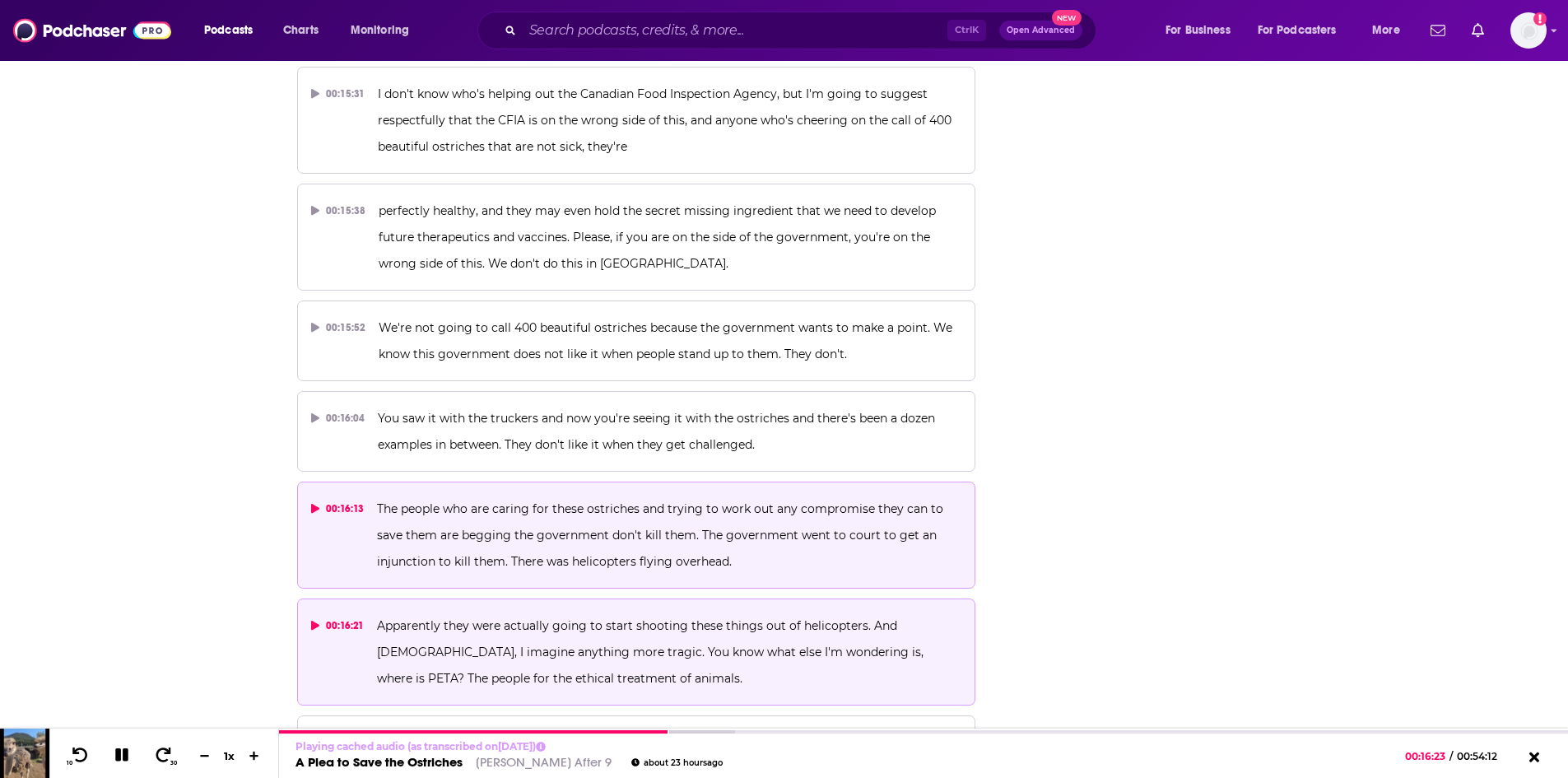
click at [620, 501] on span "The people who are caring for these ostriches and trying to work out any compro…" at bounding box center [662, 535] width 570 height 67
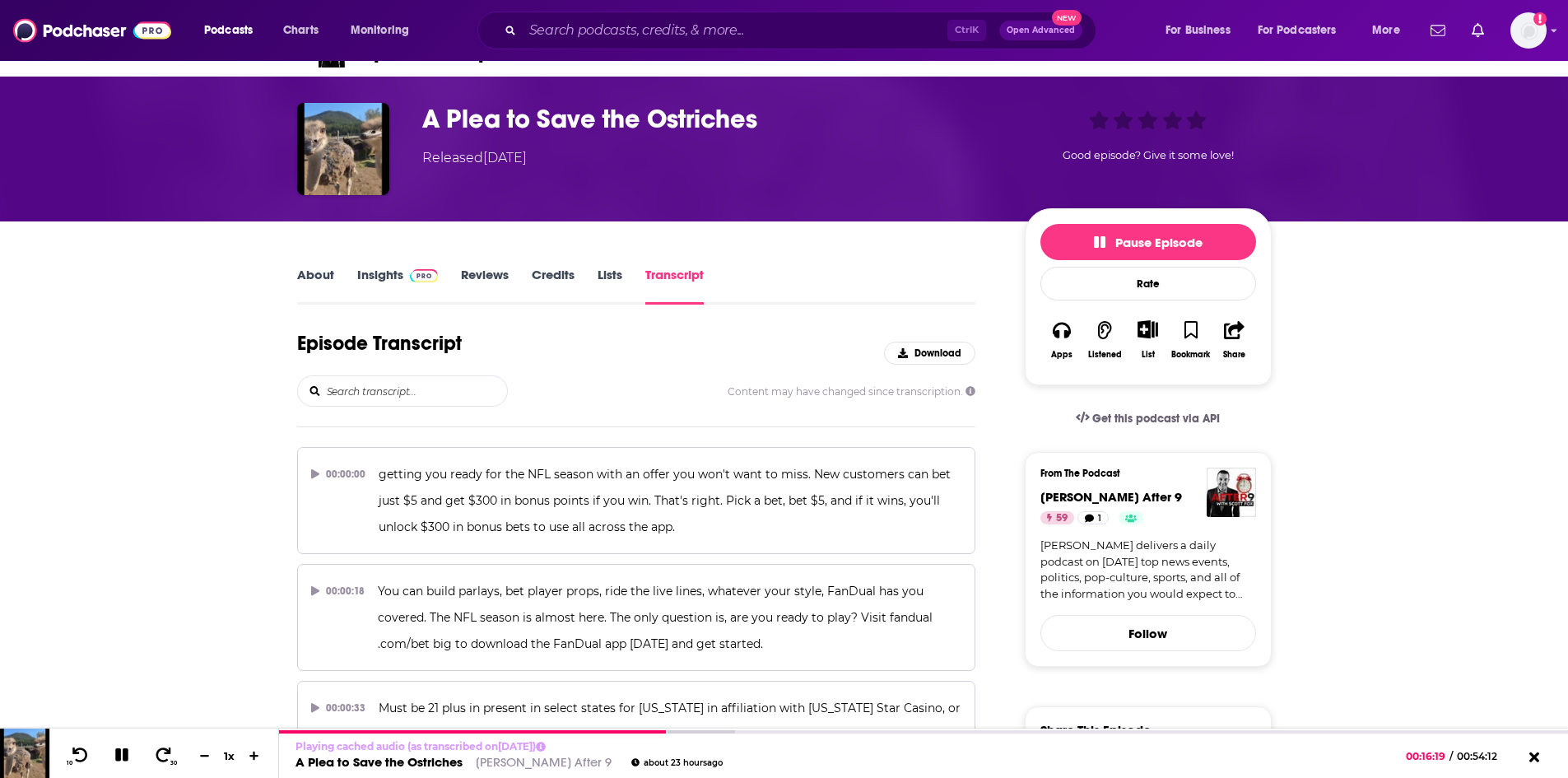
scroll to position [0, 0]
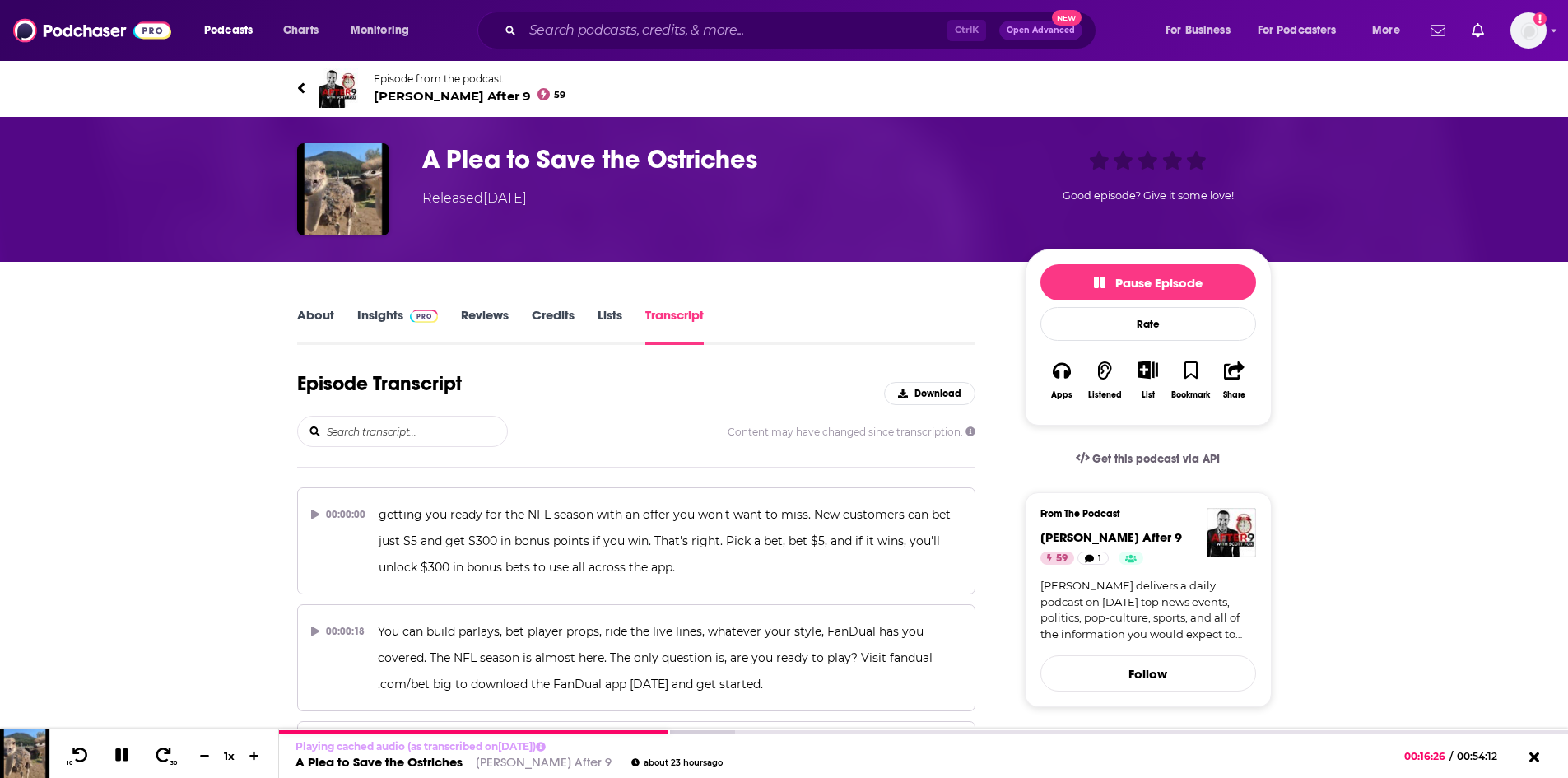
click at [422, 93] on span "[PERSON_NAME] After 9 59" at bounding box center [470, 96] width 193 height 16
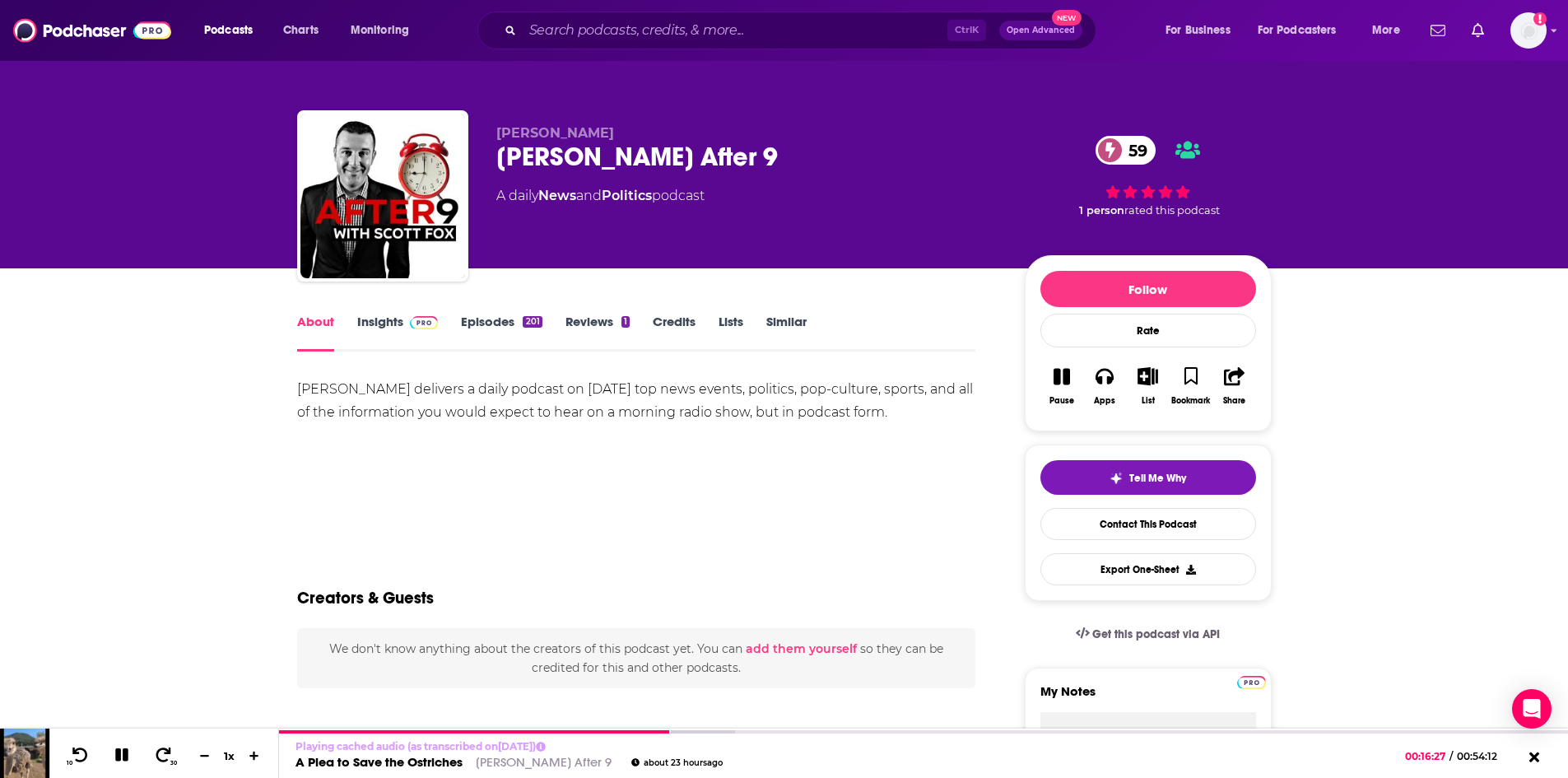
click at [376, 325] on link "Insights" at bounding box center [398, 332] width 81 height 38
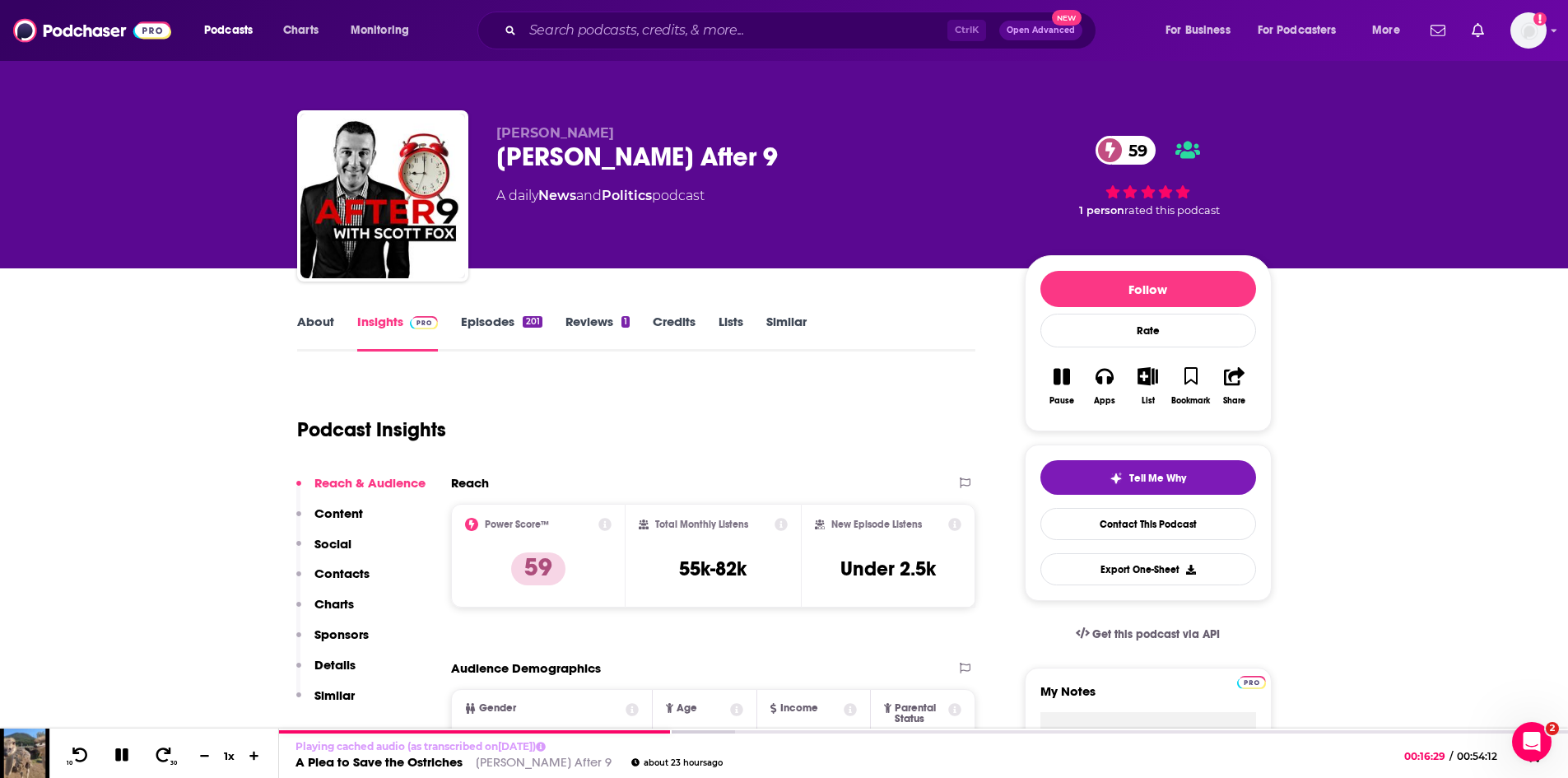
click at [310, 323] on link "About" at bounding box center [316, 332] width 37 height 38
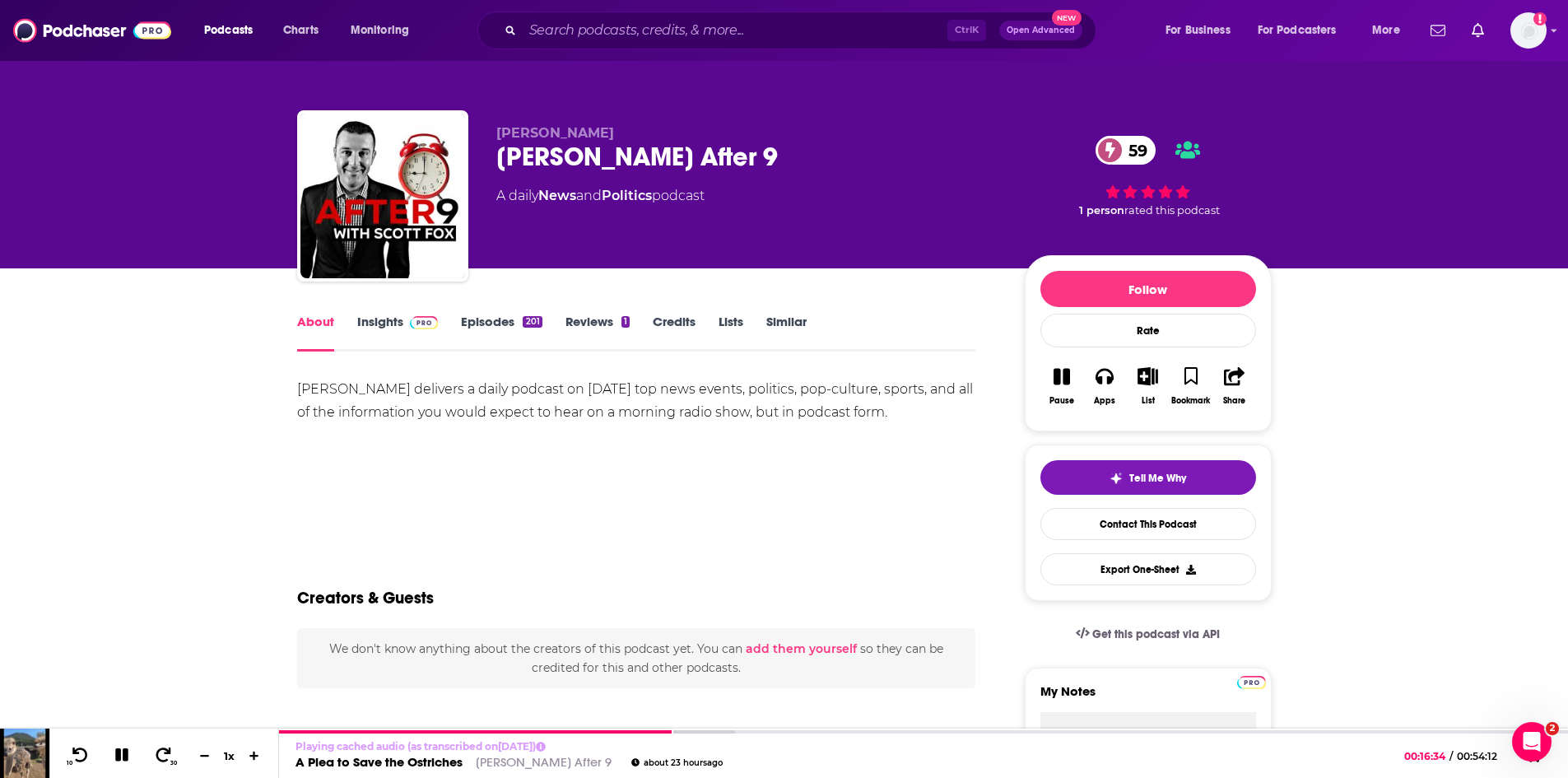
click at [477, 323] on link "Episodes 201" at bounding box center [501, 332] width 80 height 38
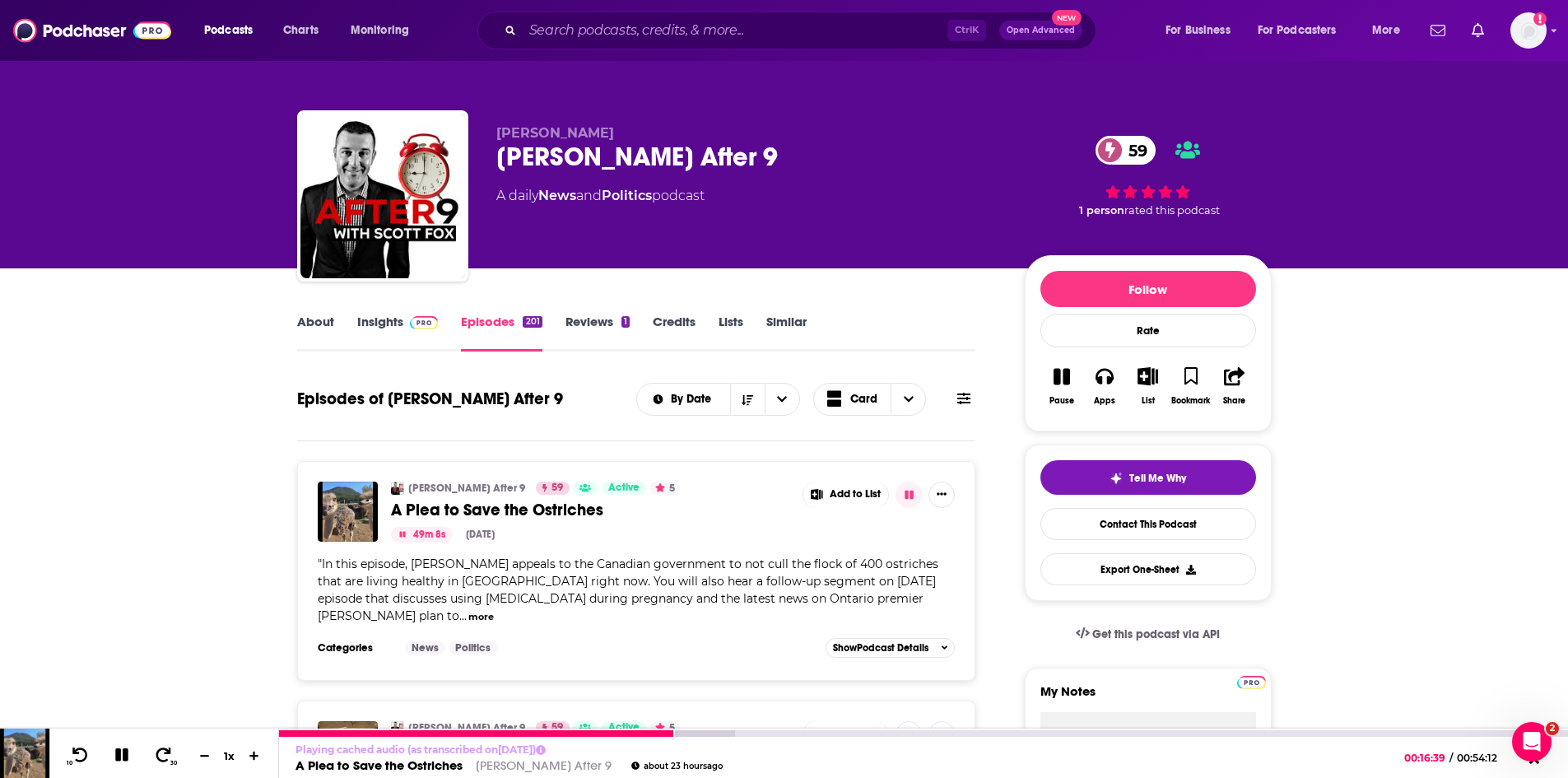
click at [430, 767] on link "A Plea to Save the Ostriches" at bounding box center [379, 765] width 167 height 16
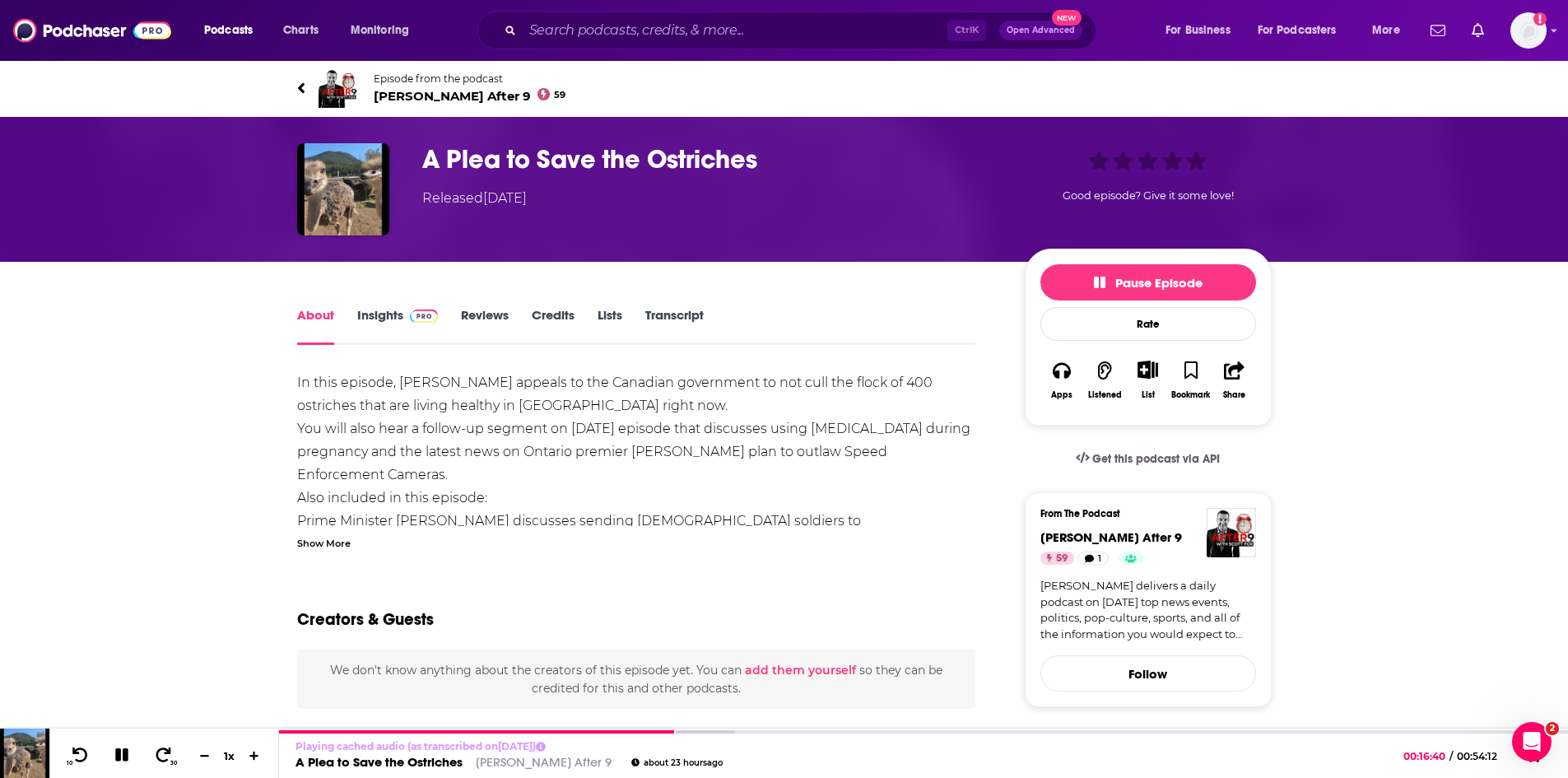
click at [658, 319] on link "Transcript" at bounding box center [675, 325] width 58 height 38
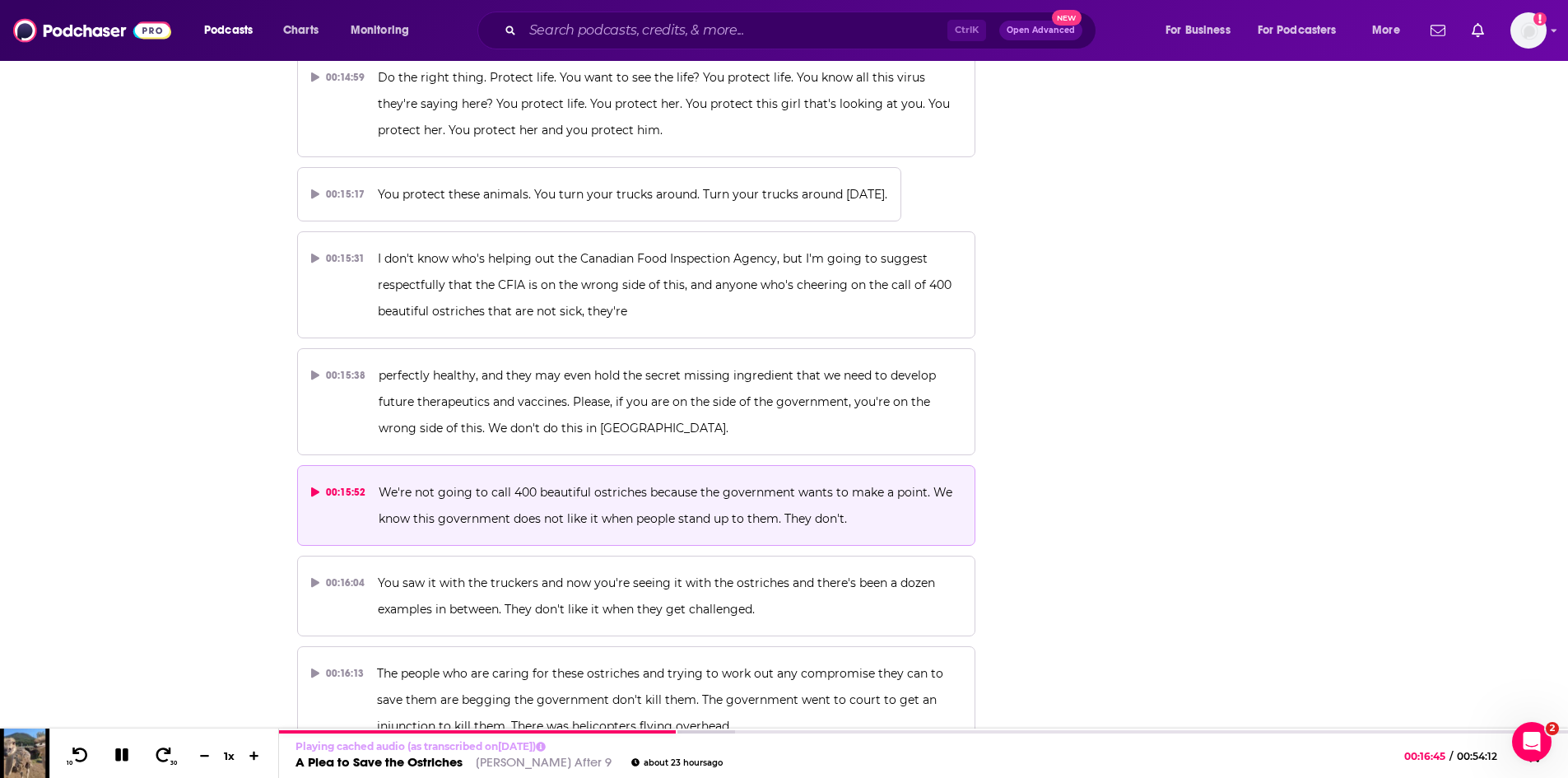
scroll to position [7723, 0]
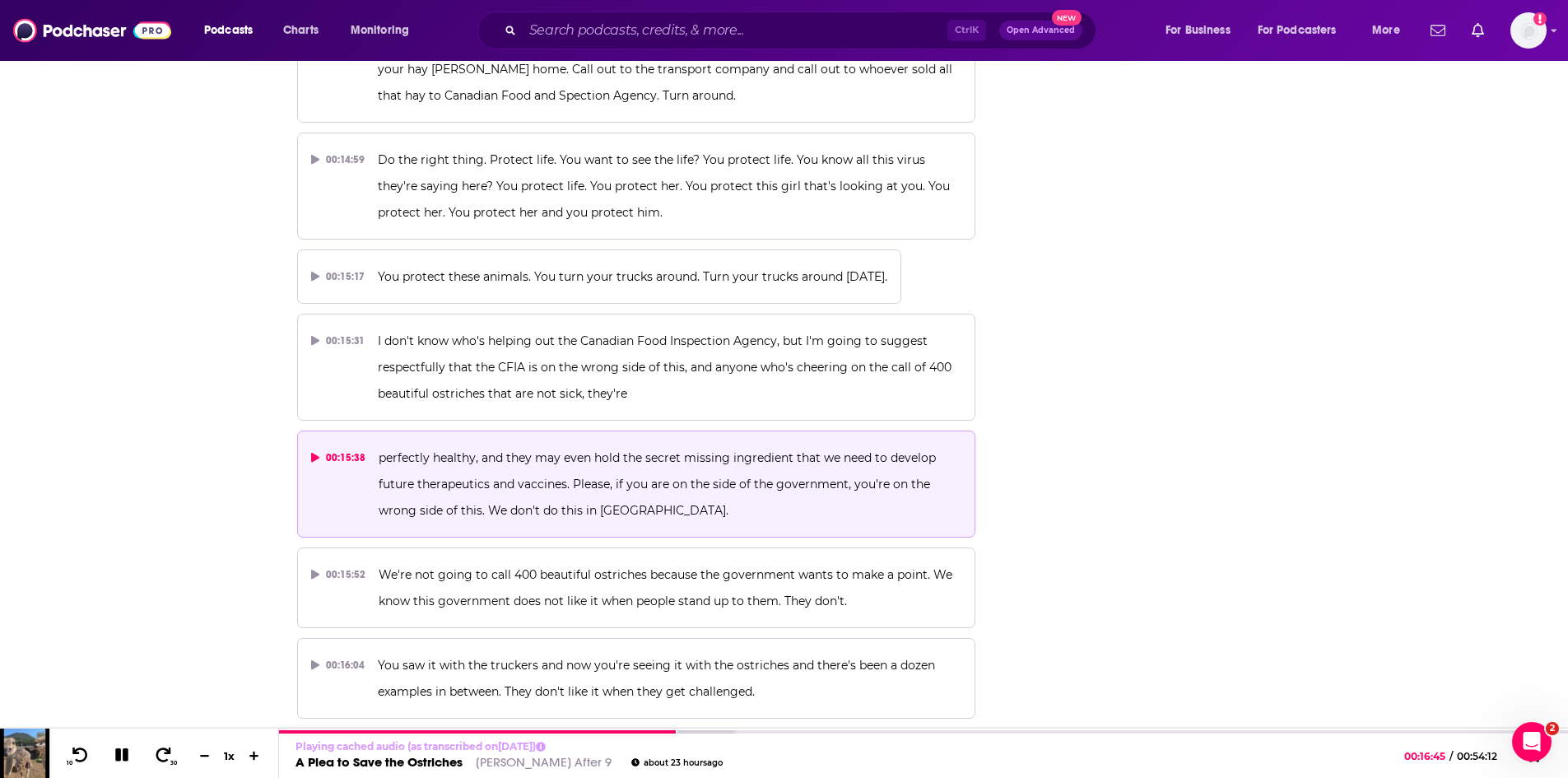
click at [662, 445] on p "perfectly healthy, and they may even hold the secret missing ingredient that we…" at bounding box center [669, 484] width 583 height 79
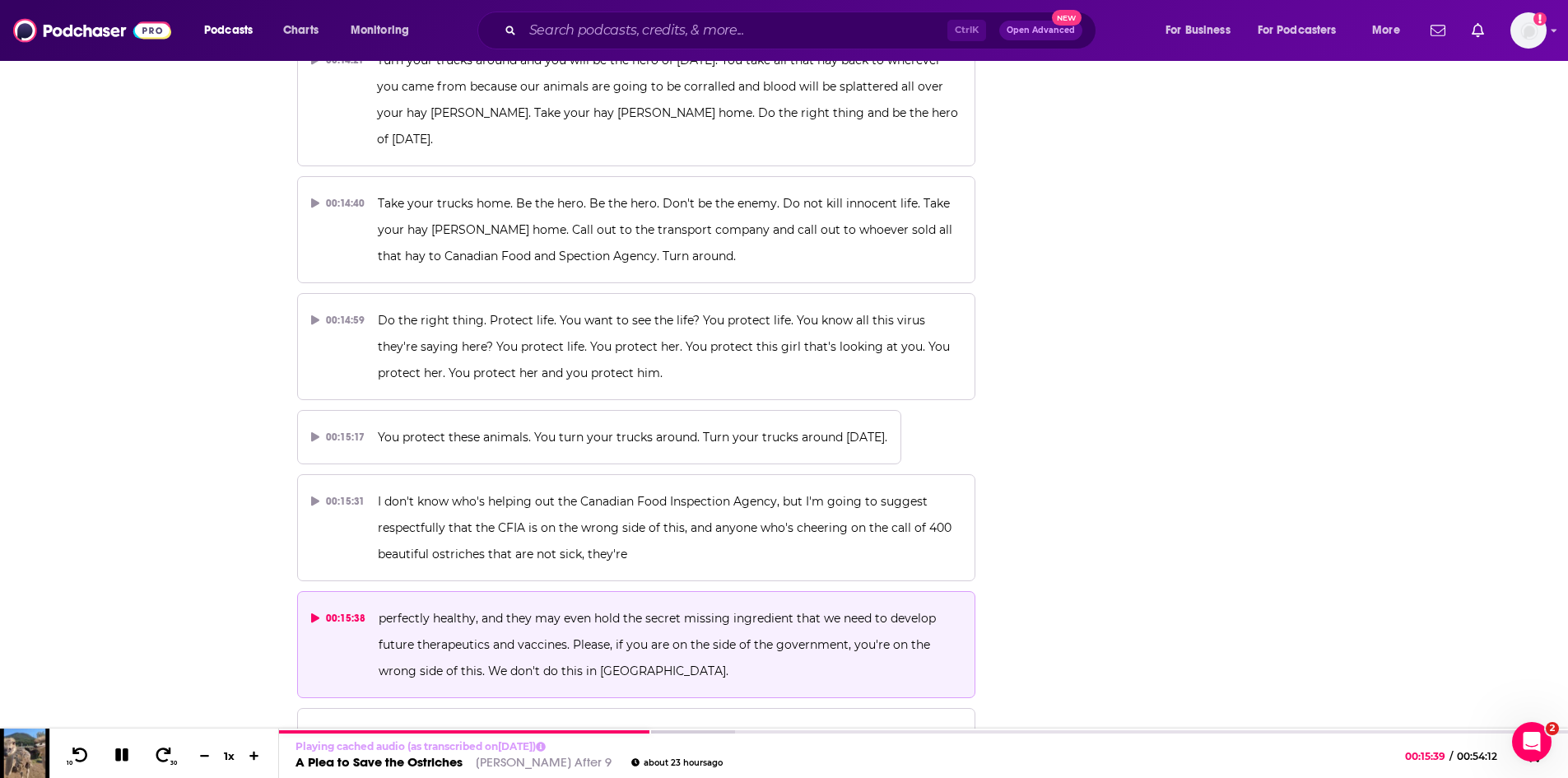
scroll to position [7559, 0]
click at [119, 762] on icon at bounding box center [122, 754] width 19 height 15
click at [119, 762] on icon at bounding box center [121, 754] width 20 height 17
click at [119, 762] on icon at bounding box center [122, 754] width 19 height 15
click at [120, 759] on icon at bounding box center [121, 754] width 14 height 17
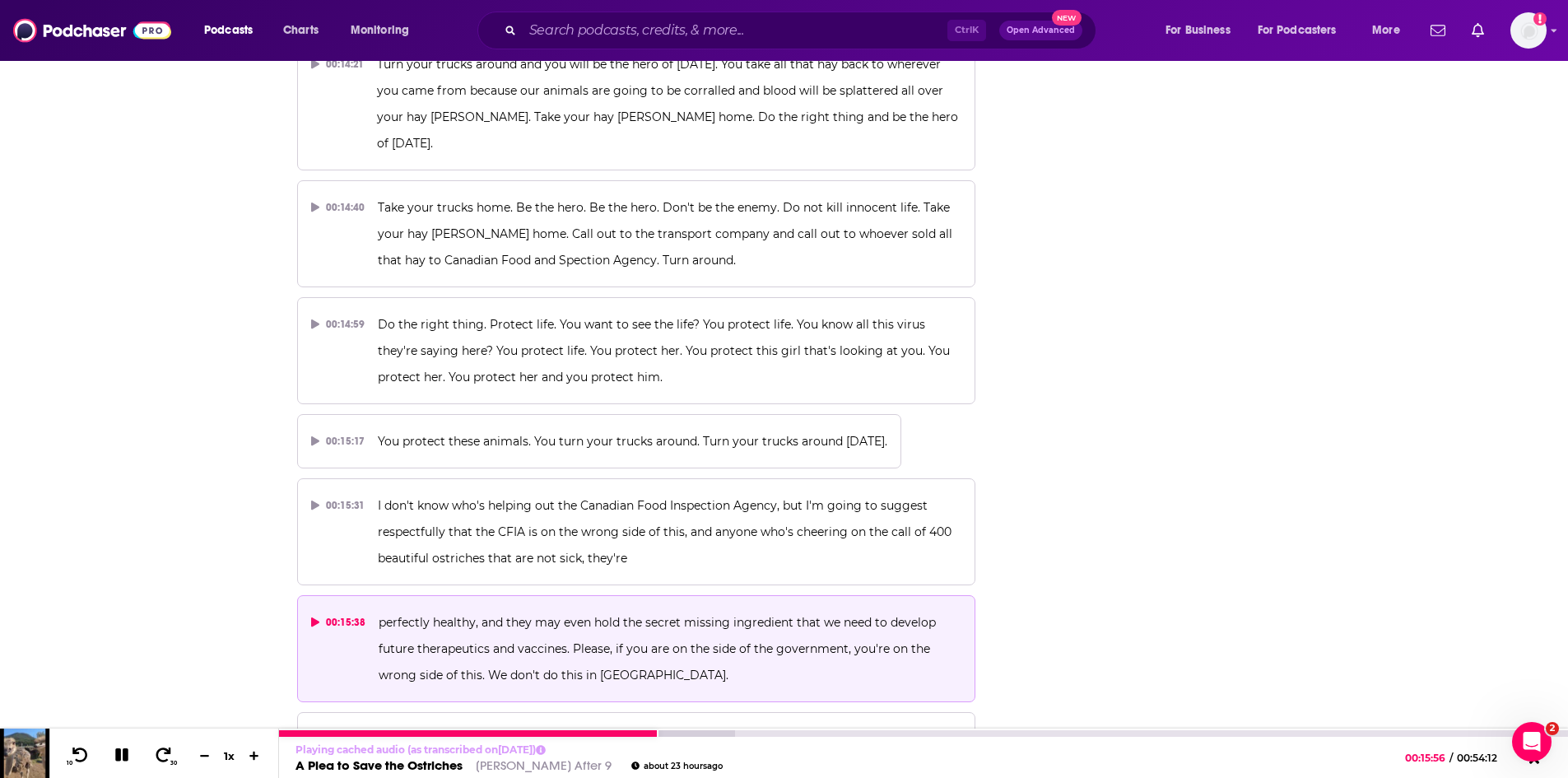
click at [120, 759] on icon at bounding box center [121, 754] width 13 height 13
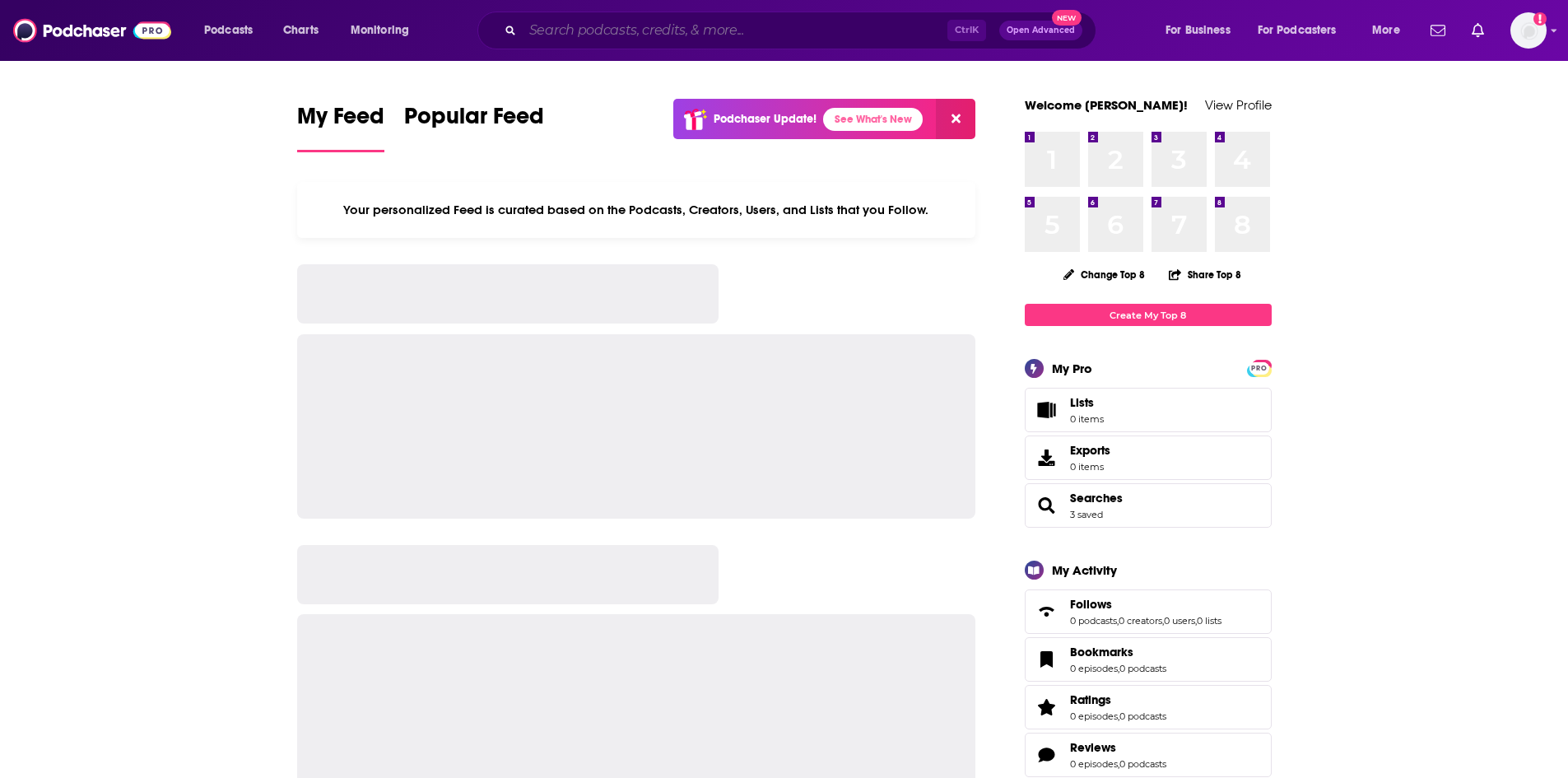
click at [641, 28] on input "Search podcasts, credits, & more..." at bounding box center [735, 31] width 425 height 27
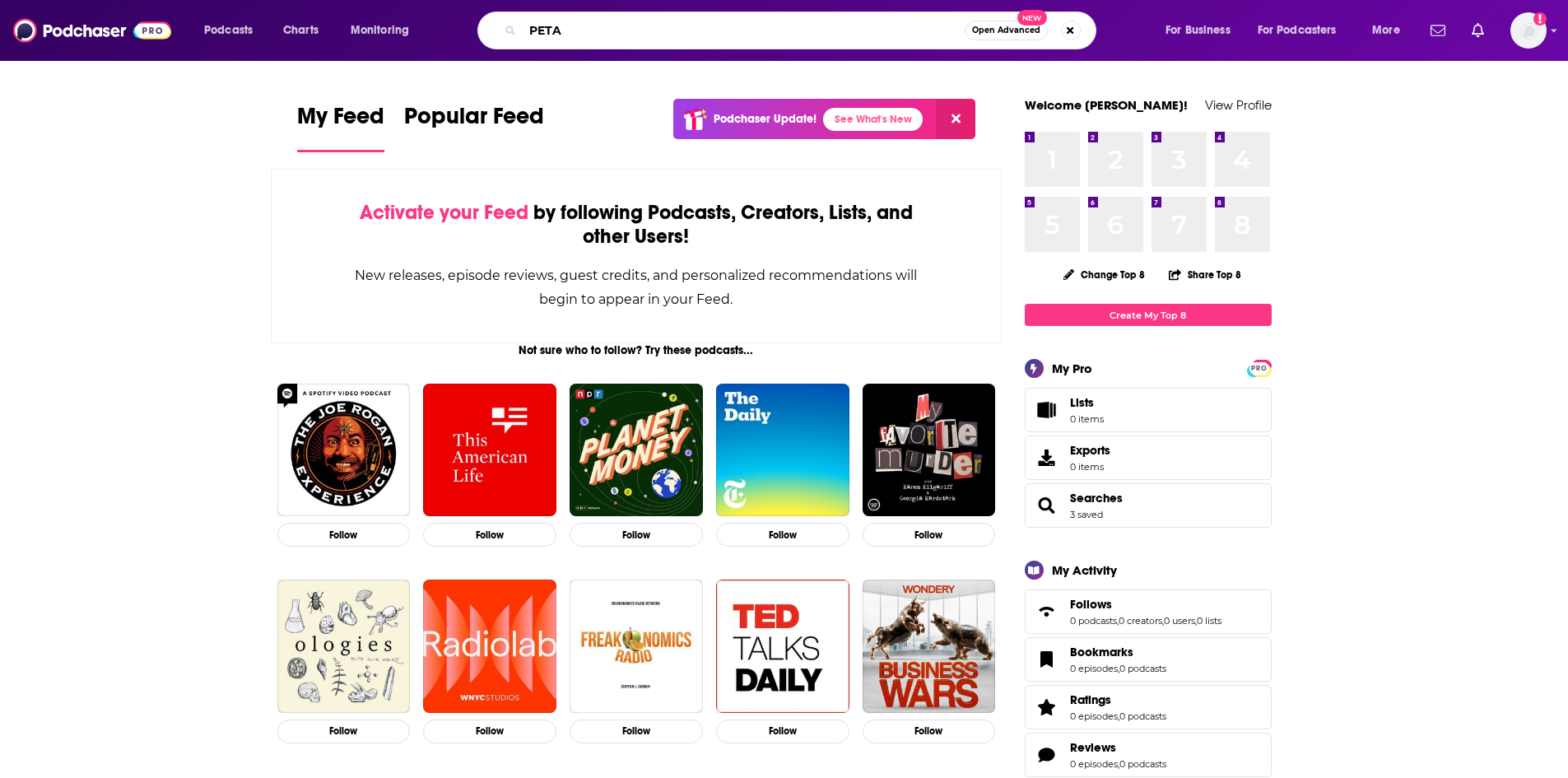
type input "PETA"
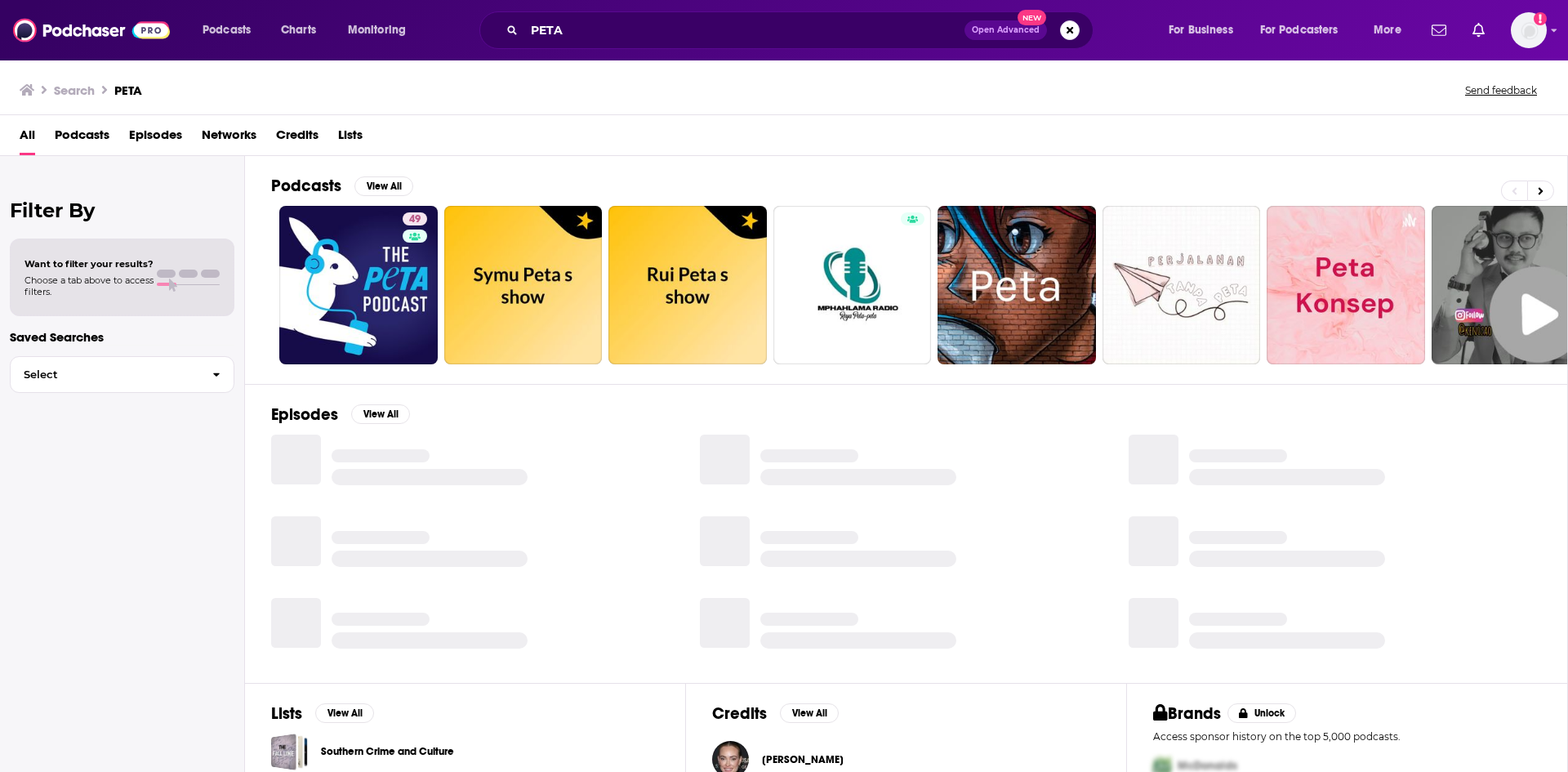
click at [156, 135] on span "Episodes" at bounding box center [155, 139] width 53 height 33
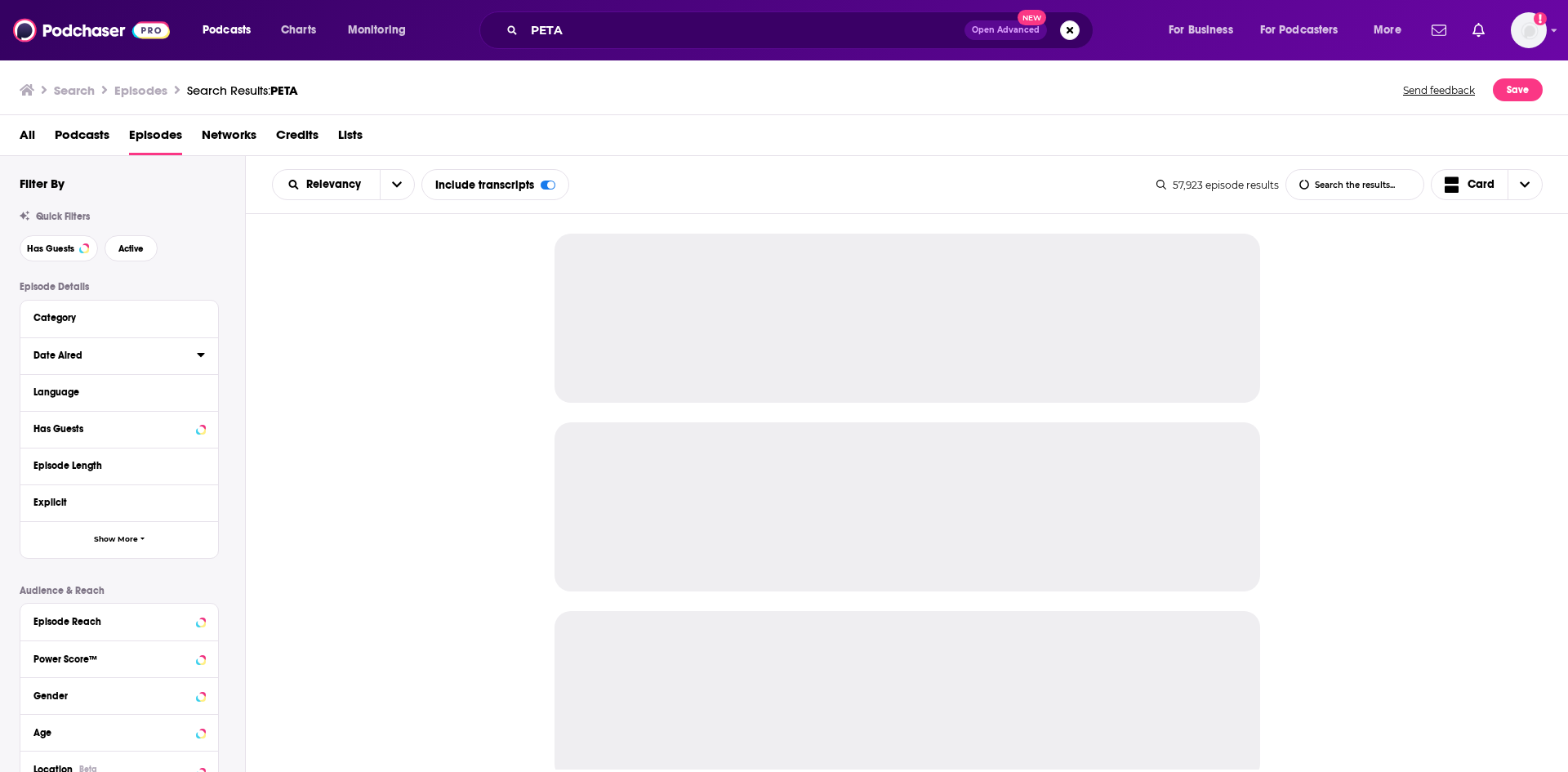
click at [197, 356] on icon at bounding box center [200, 354] width 8 height 13
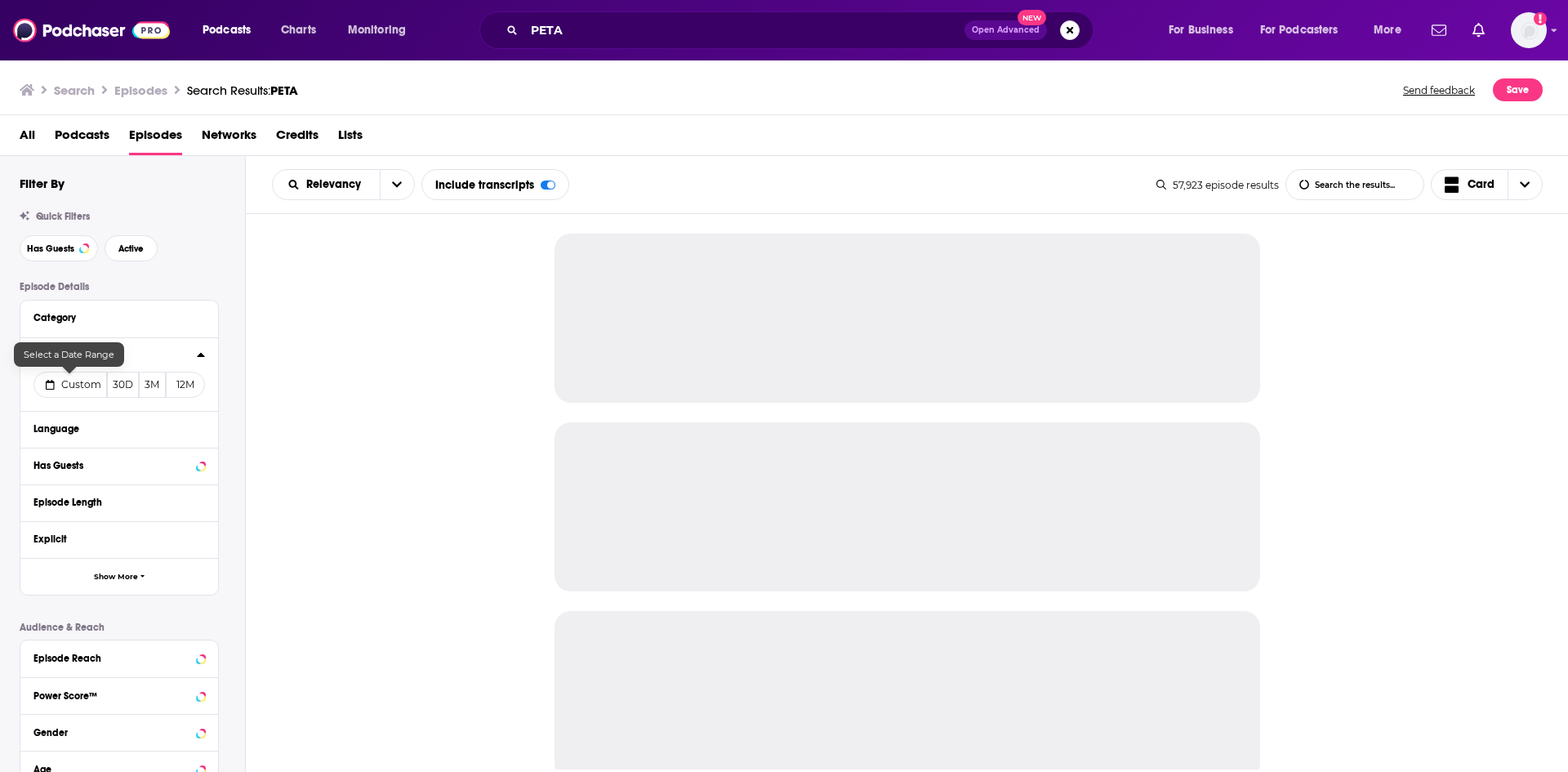
click at [89, 375] on button "Custom" at bounding box center [70, 384] width 74 height 26
select select "8"
select select "2025"
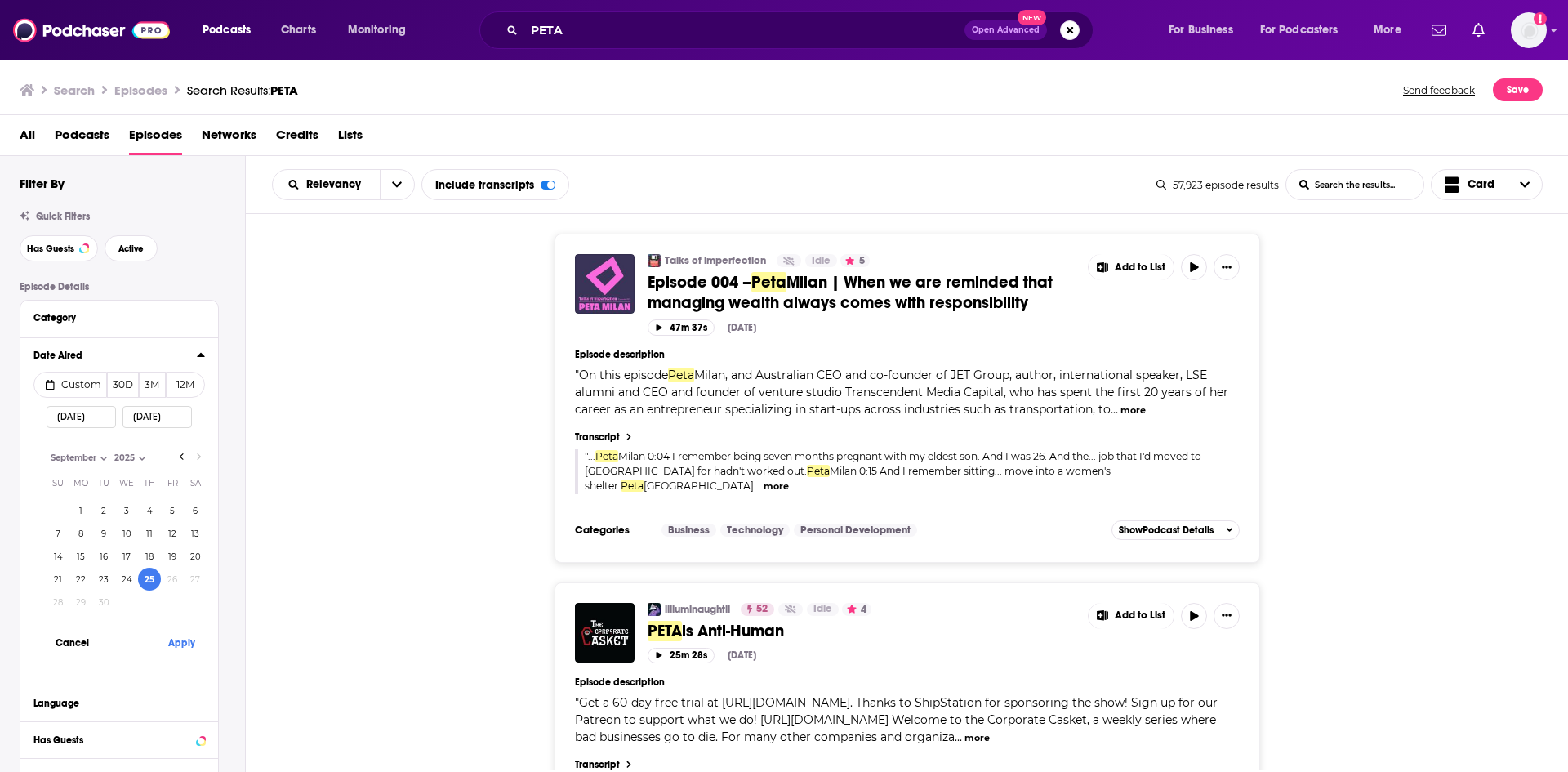
drag, startPoint x: 123, startPoint y: 582, endPoint x: 161, endPoint y: 617, distance: 51.7
click at [124, 582] on button "24" at bounding box center [126, 579] width 23 height 23
type input "09/24/2025"
click at [190, 643] on button "Apply" at bounding box center [182, 642] width 49 height 30
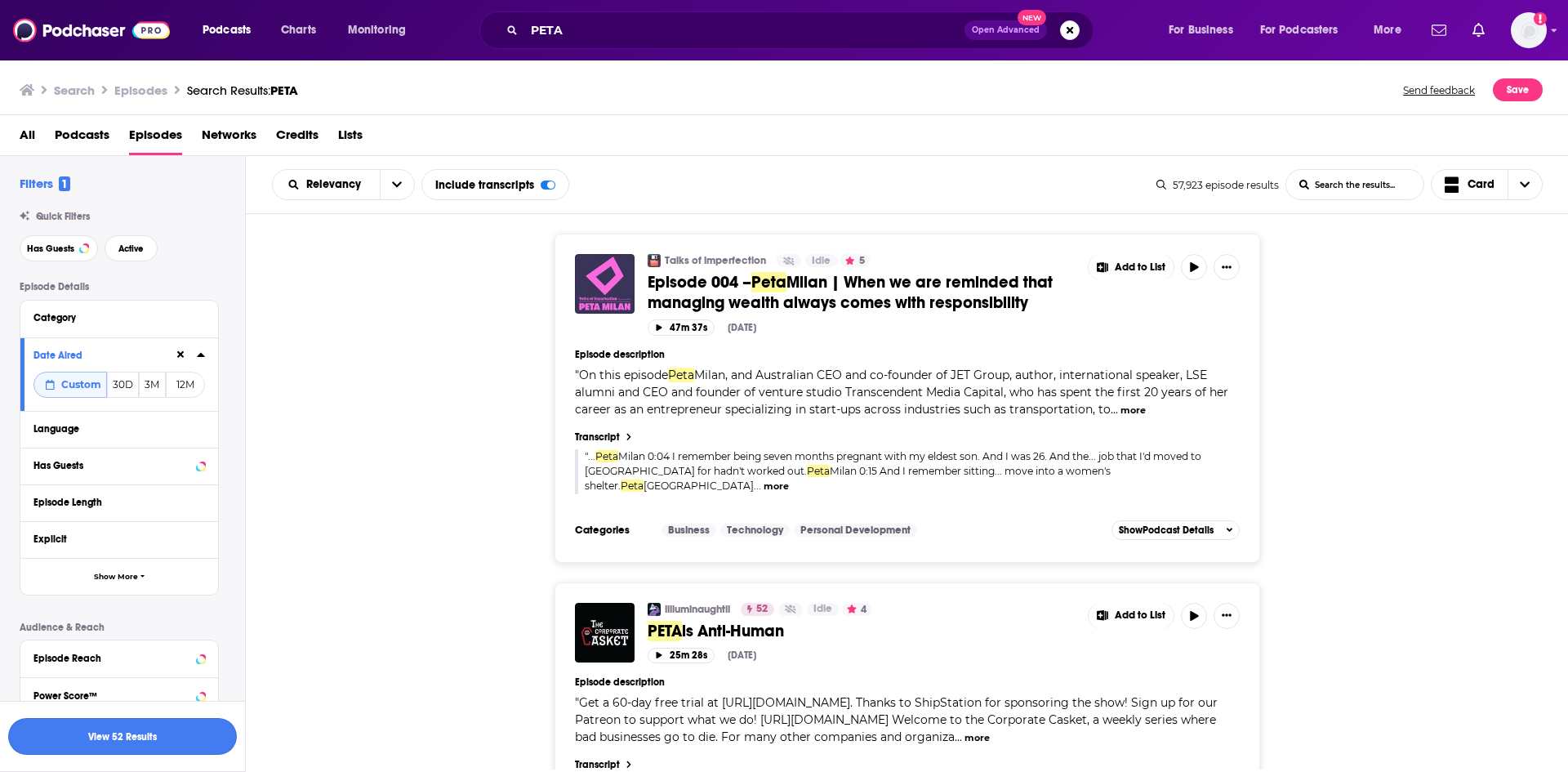
click at [179, 733] on button "View 52 Results" at bounding box center [122, 736] width 229 height 37
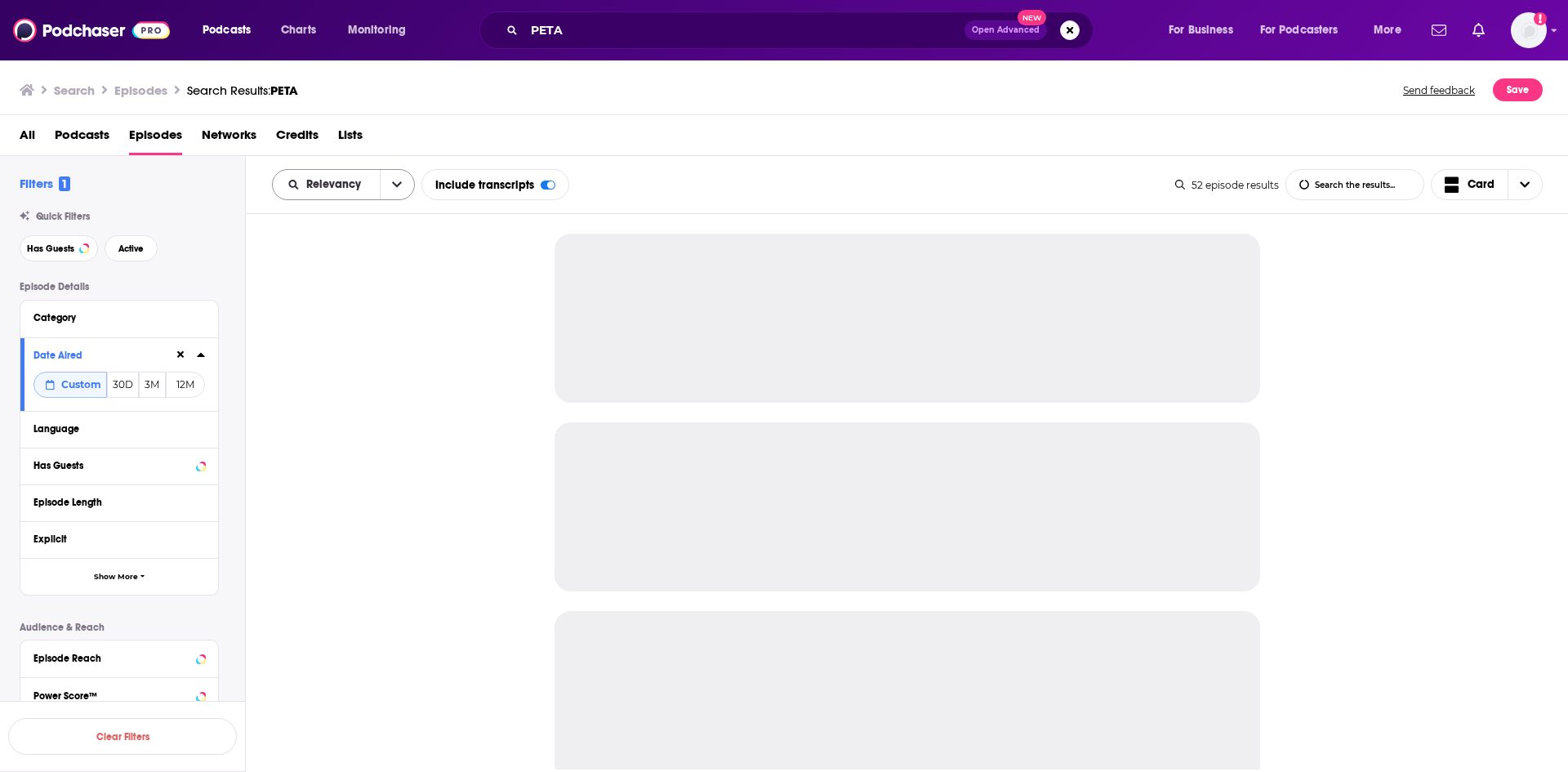
click at [392, 190] on icon "open menu" at bounding box center [397, 184] width 10 height 11
click at [355, 319] on span "Power Score" at bounding box center [354, 324] width 97 height 9
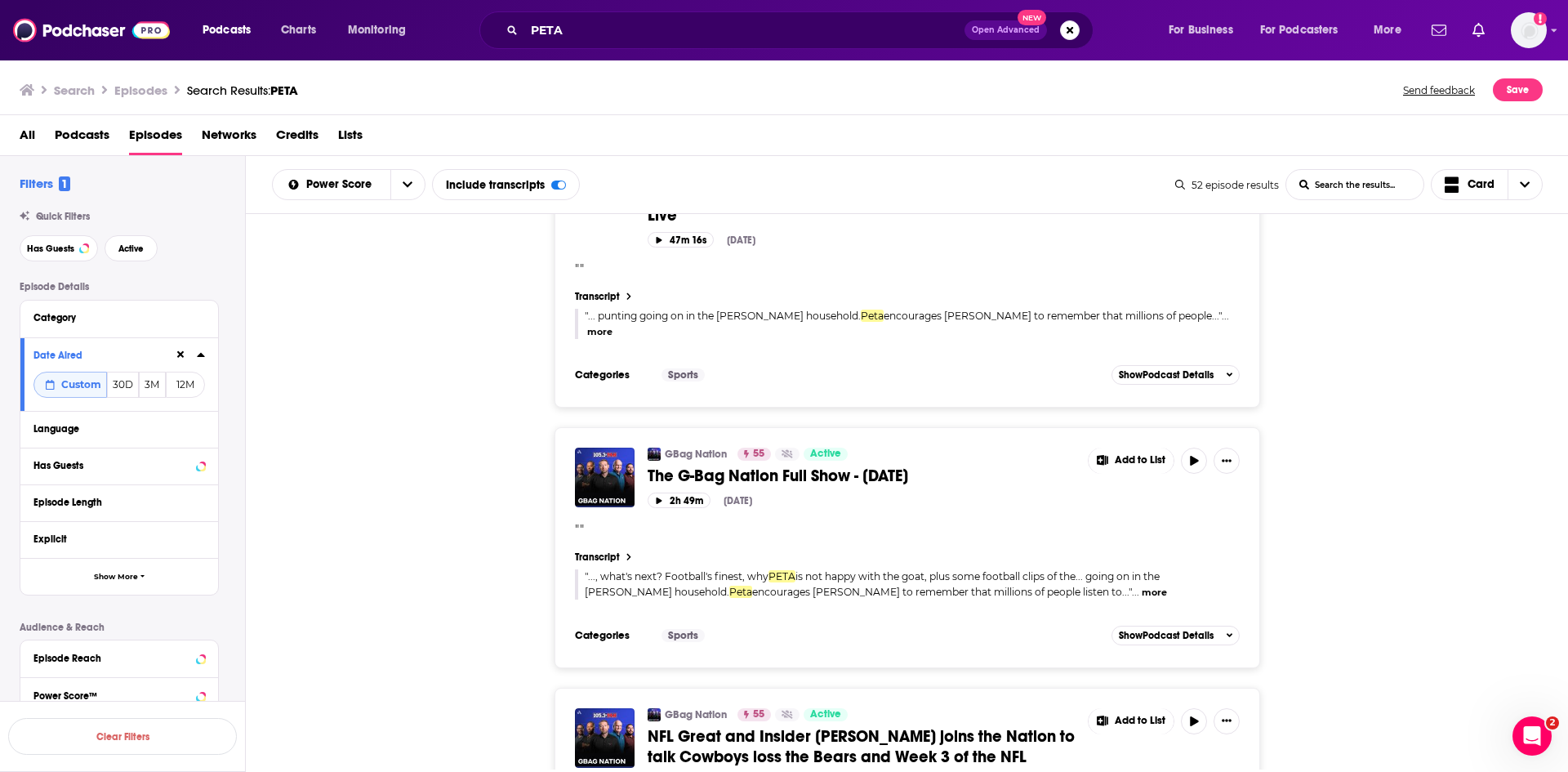
scroll to position [7049, 0]
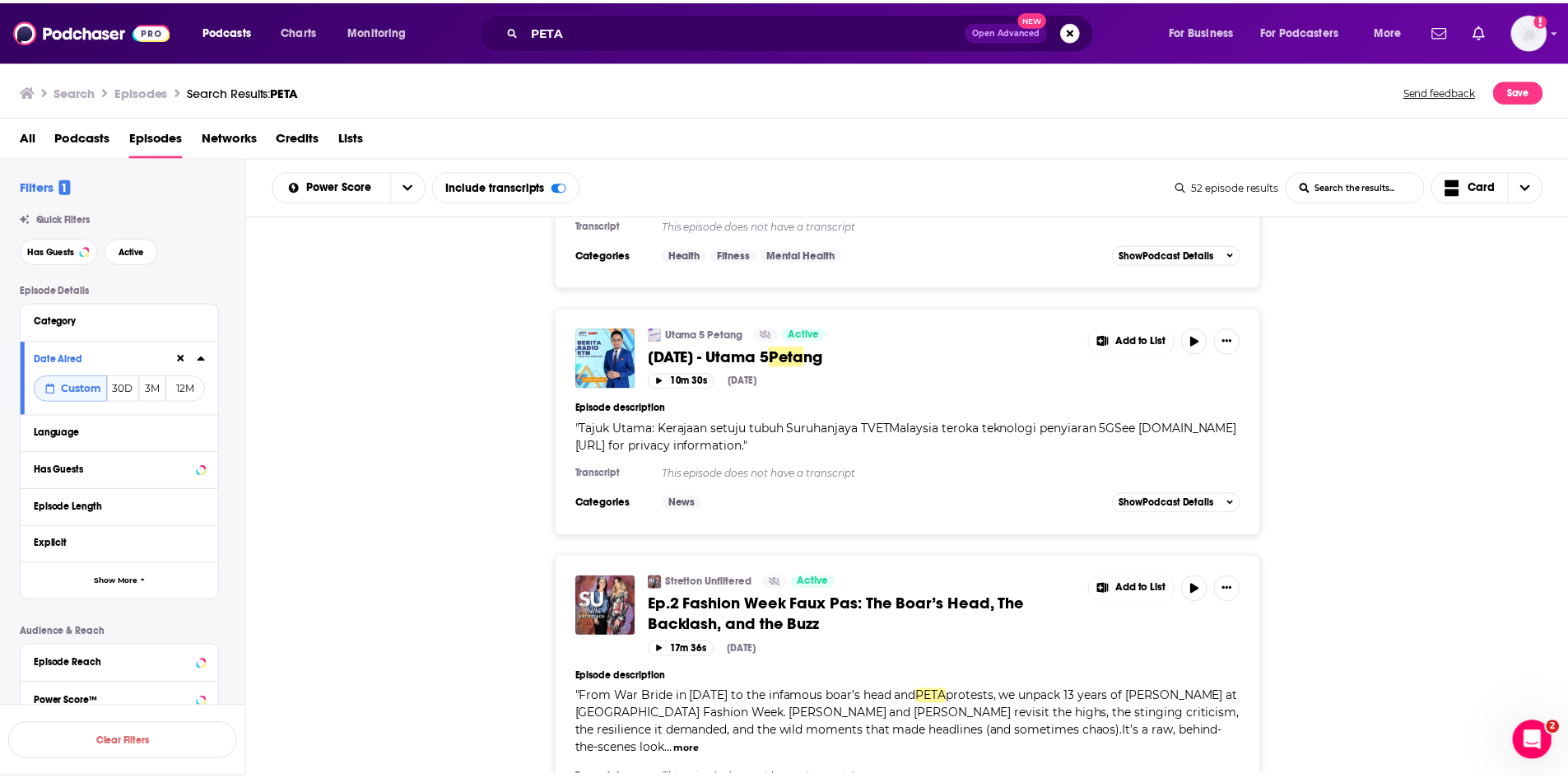
scroll to position [13275, 0]
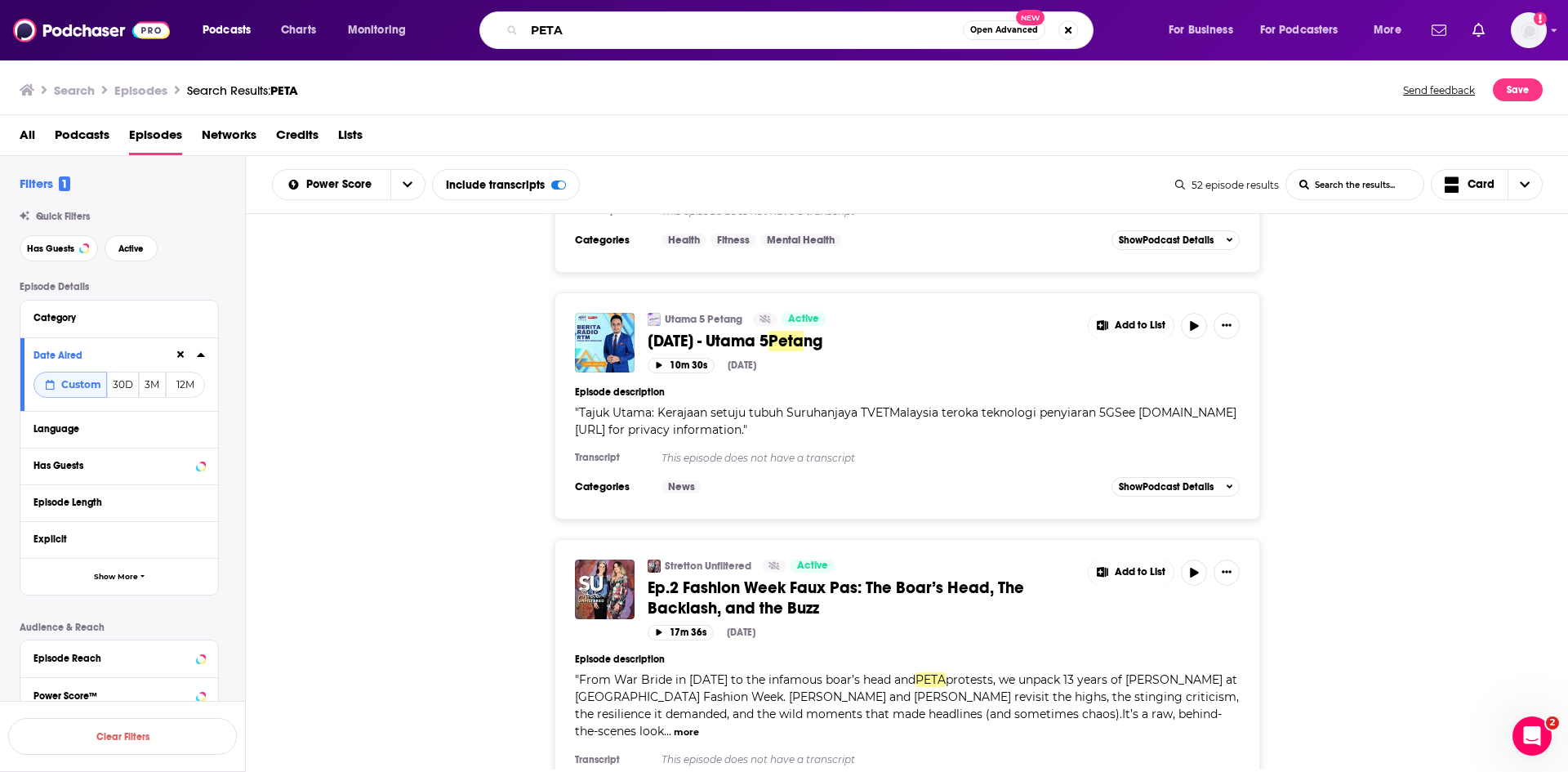
drag, startPoint x: 612, startPoint y: 25, endPoint x: 503, endPoint y: 27, distance: 109.0
click at [503, 27] on div "PETA Open Advanced New" at bounding box center [786, 30] width 614 height 38
type input "keep it humane"
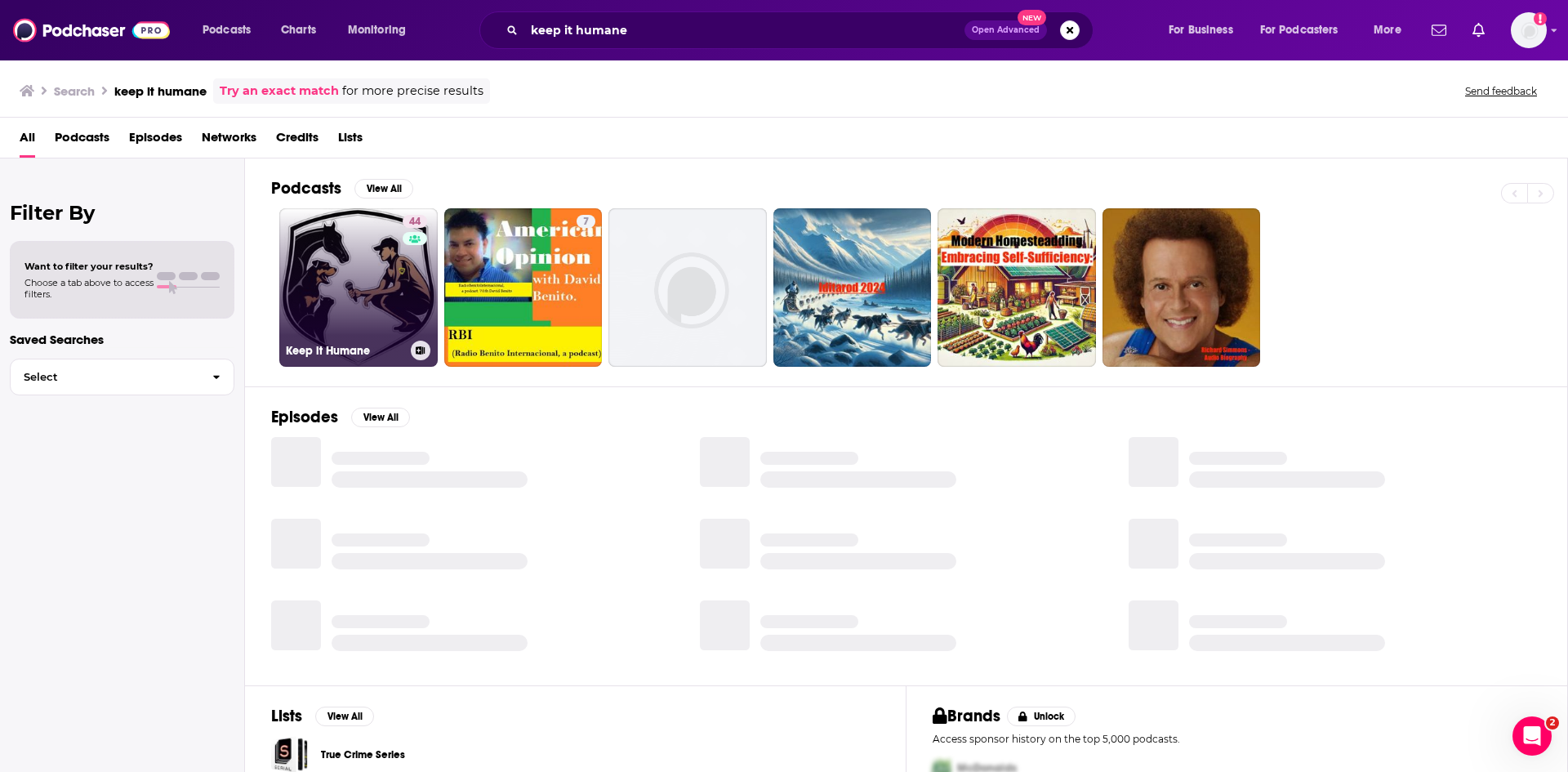
click at [356, 299] on link "44 Keep it Humane" at bounding box center [358, 287] width 159 height 159
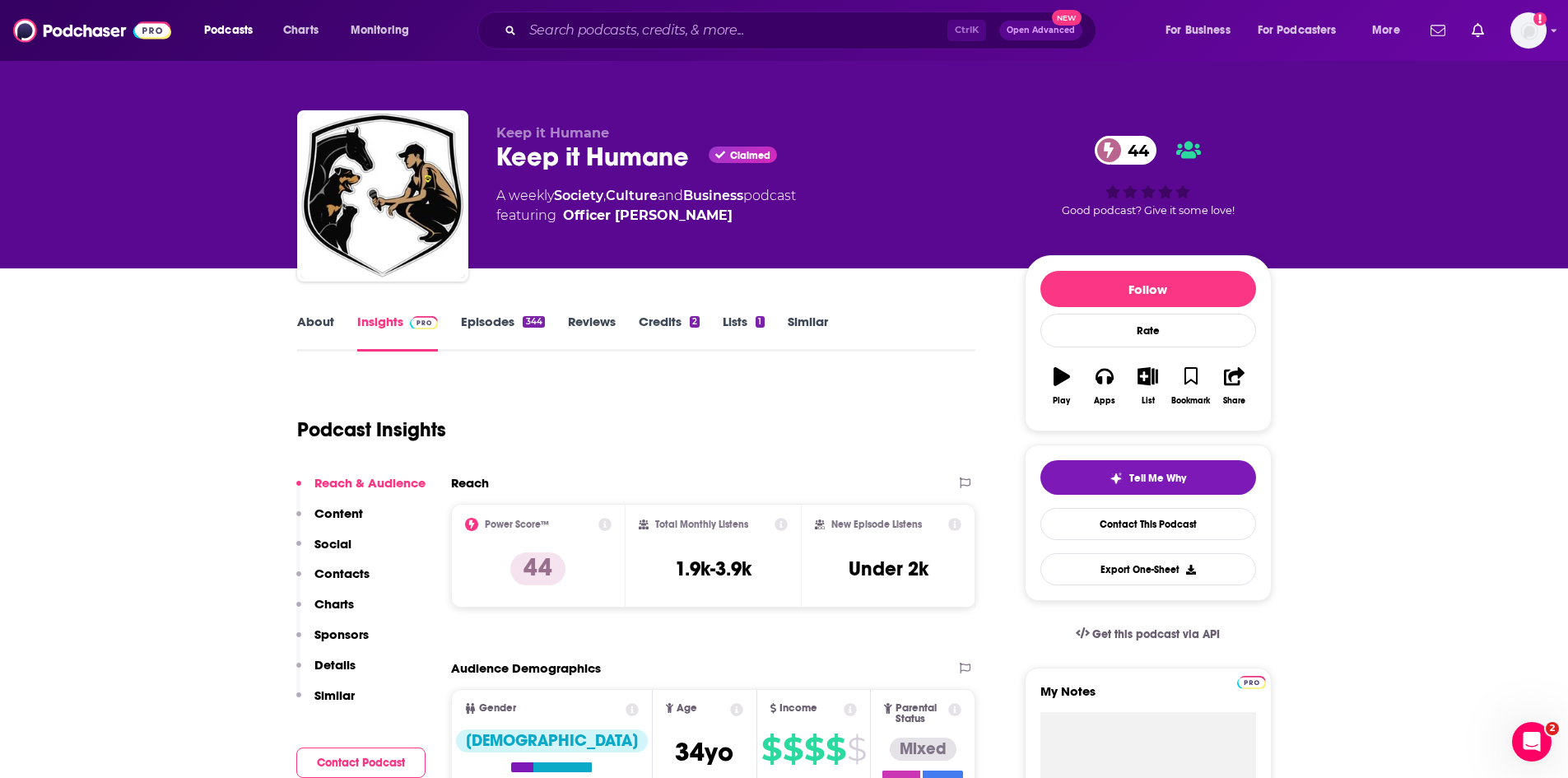
click at [470, 322] on link "Episodes 344" at bounding box center [502, 332] width 83 height 38
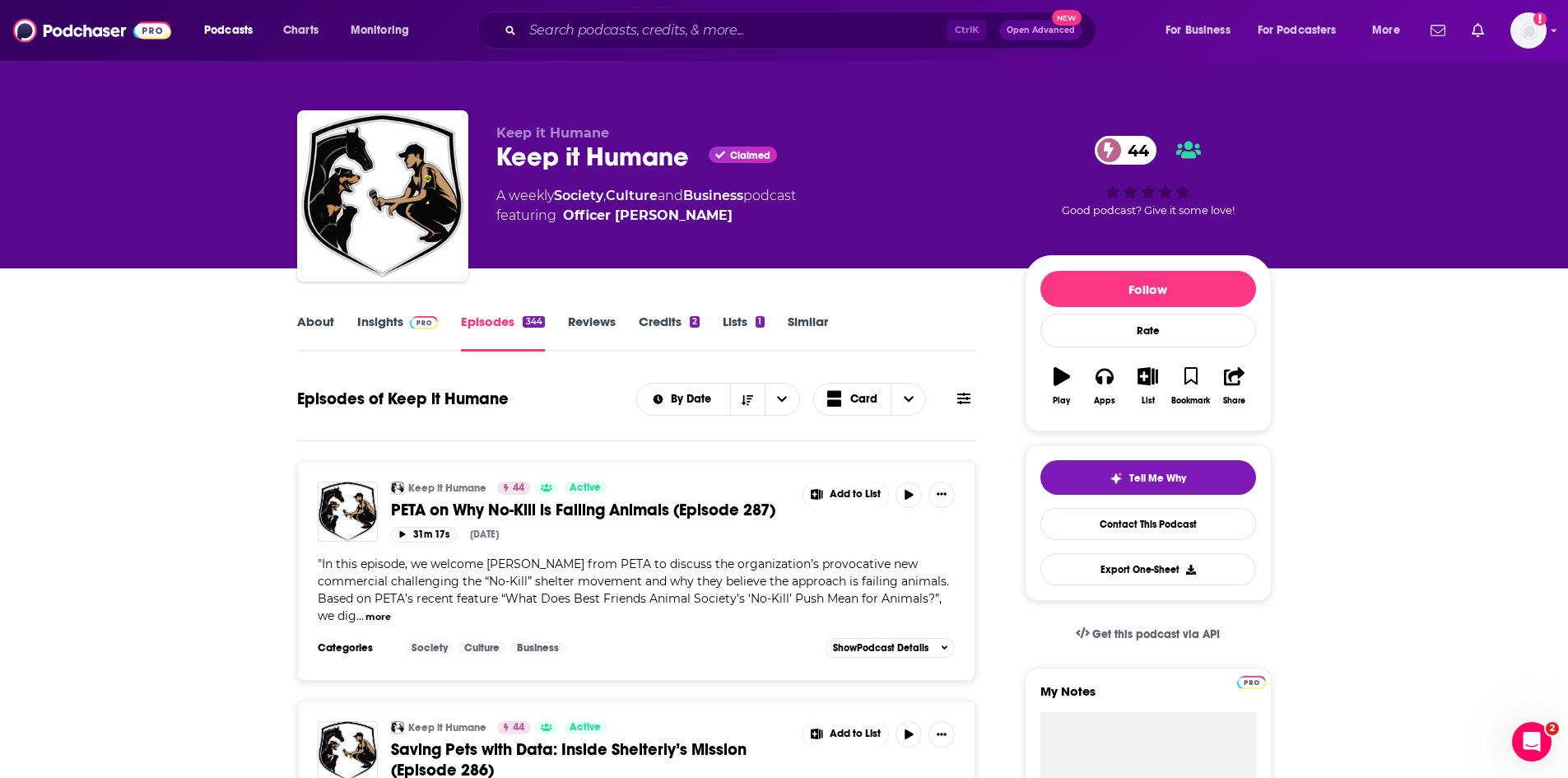
click at [555, 515] on span "PETA on Why No-Kill is Failing Animals (Episode 287)" at bounding box center [583, 509] width 385 height 20
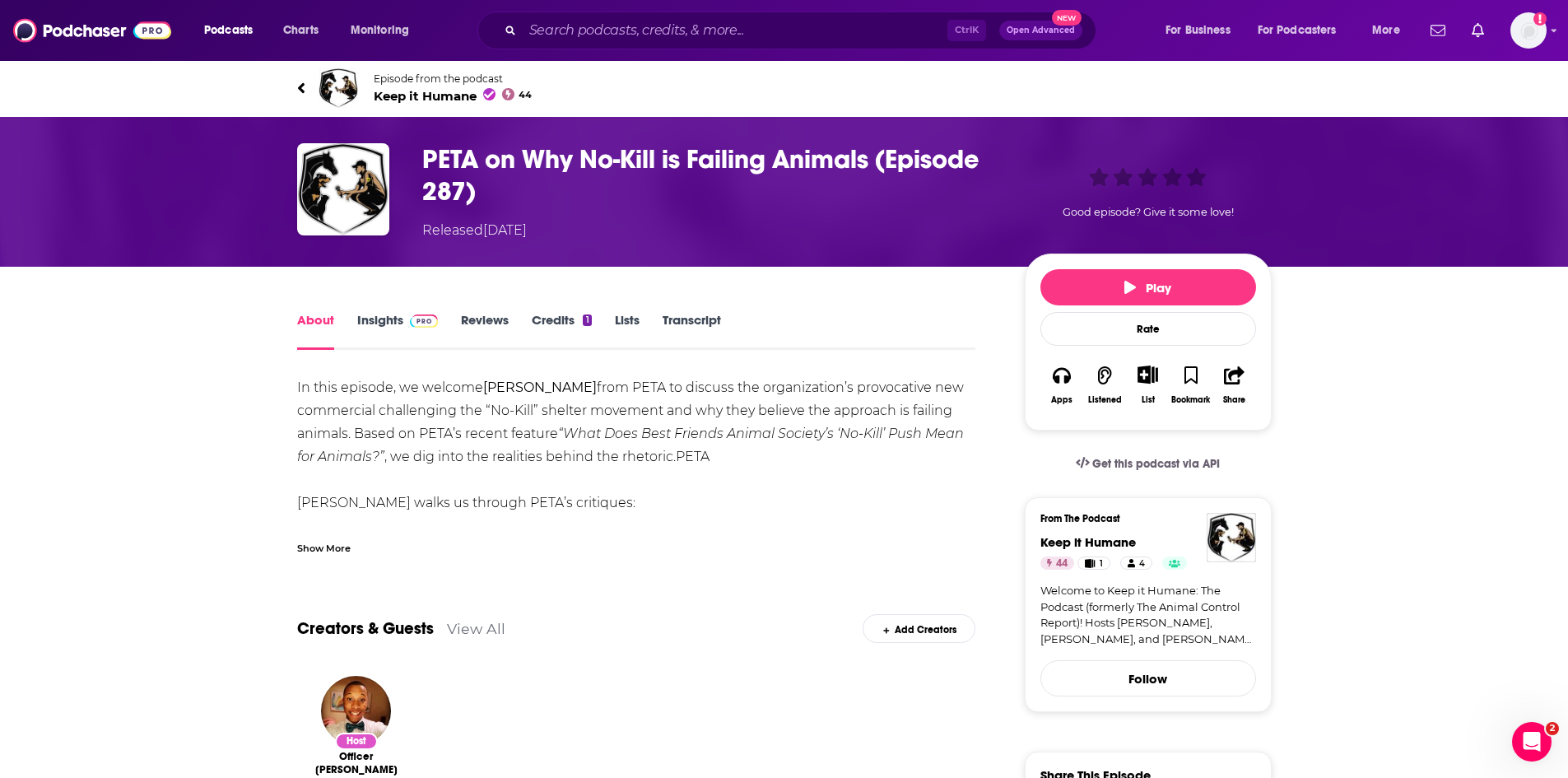
click at [405, 101] on span "Keep it Humane 44" at bounding box center [454, 96] width 159 height 16
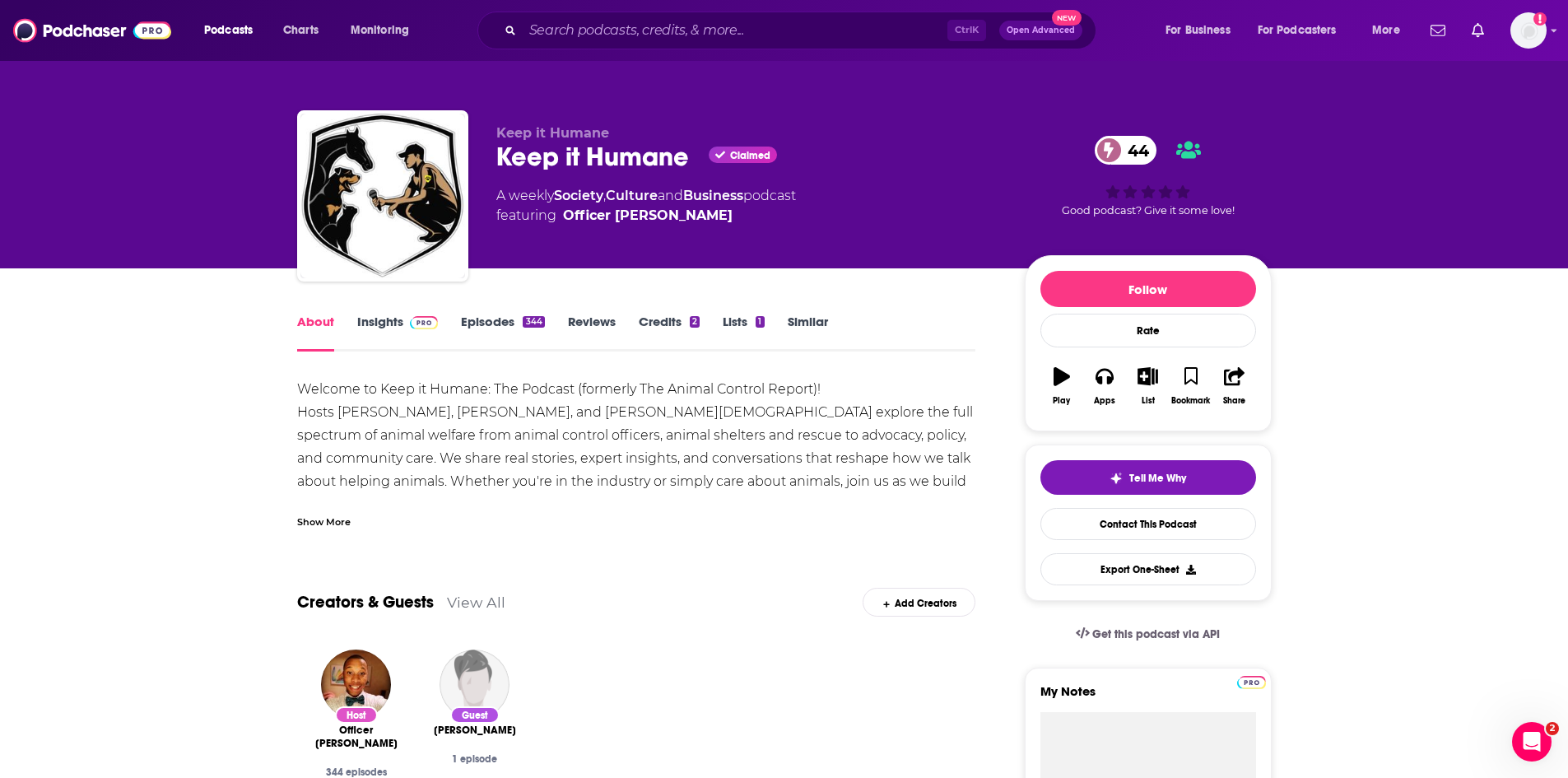
click at [371, 326] on link "Insights" at bounding box center [398, 332] width 81 height 38
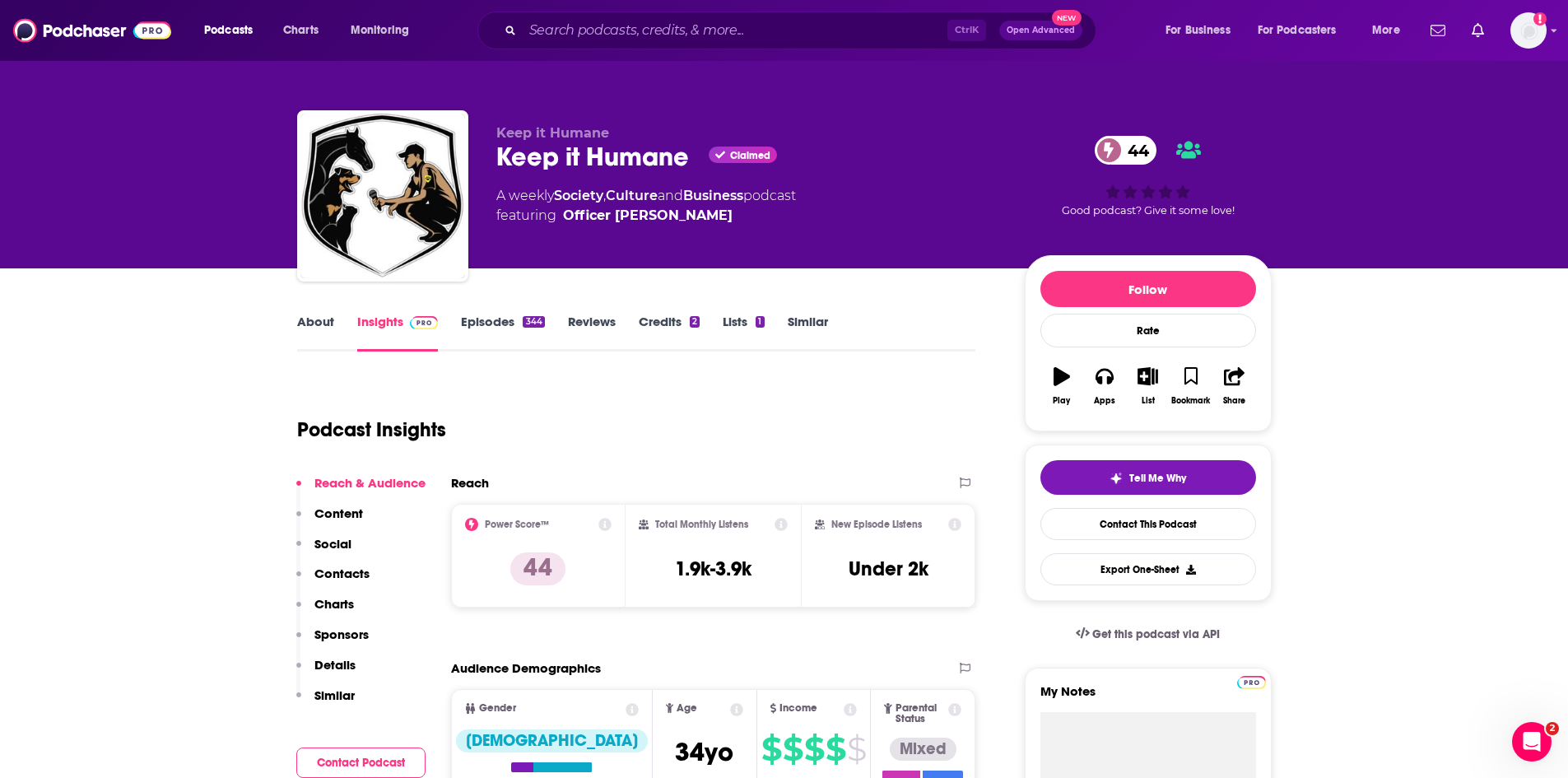
click at [318, 323] on link "About" at bounding box center [316, 332] width 37 height 38
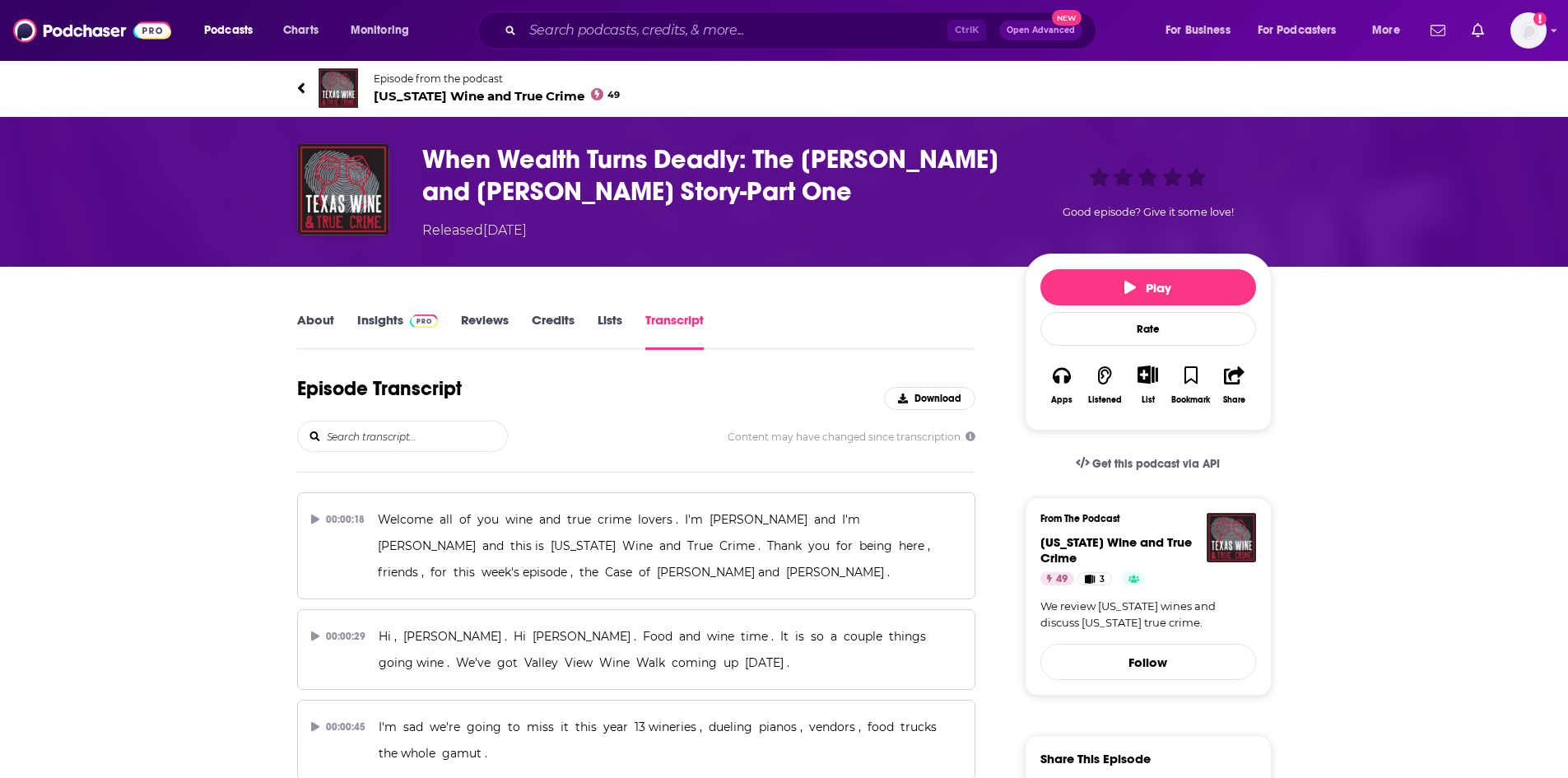
scroll to position [9265, 0]
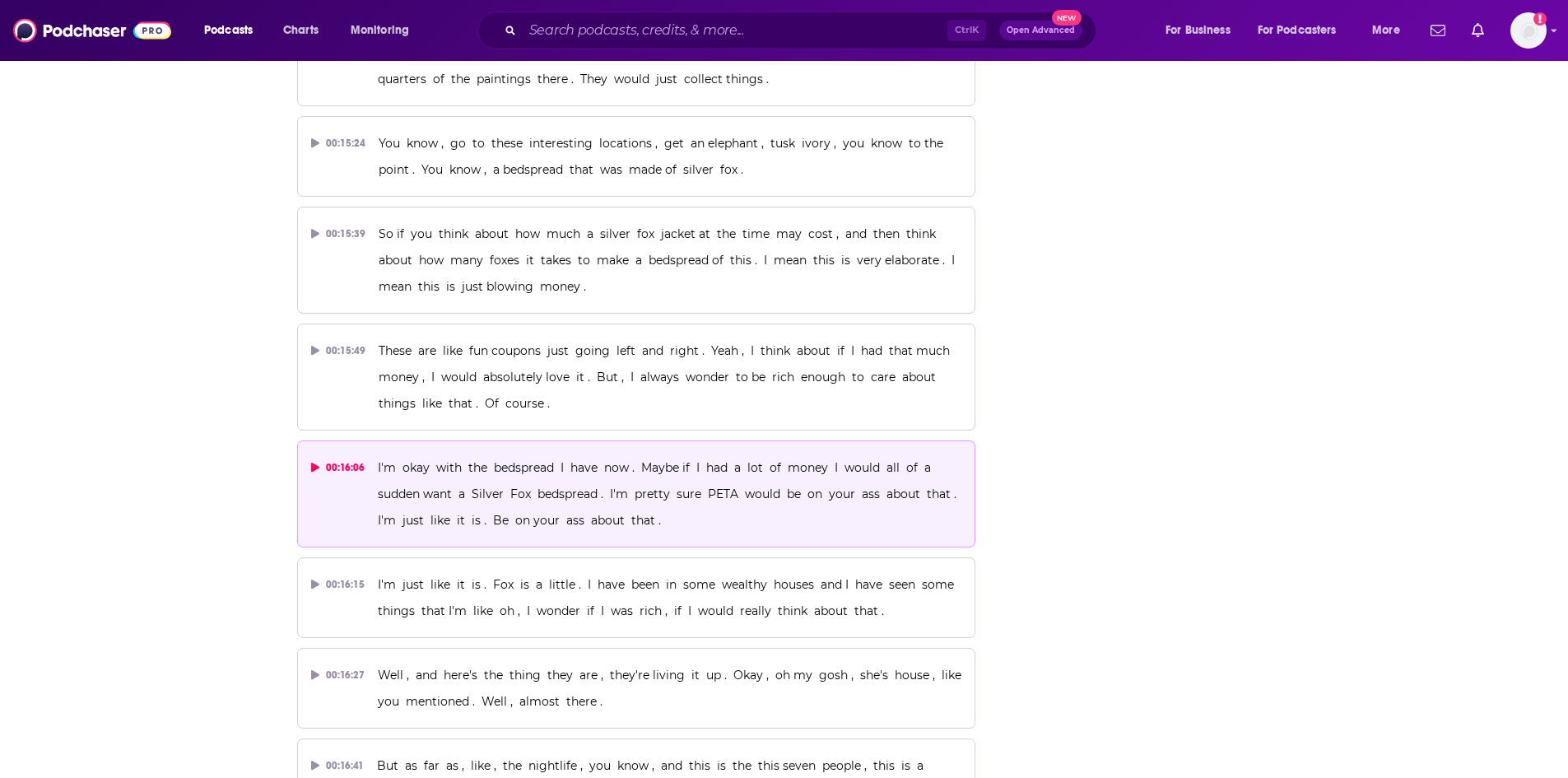
click at [633, 454] on p "I'm okay with the bedspread I have now . Maybe if I had a lot of money I would …" at bounding box center [669, 493] width 584 height 79
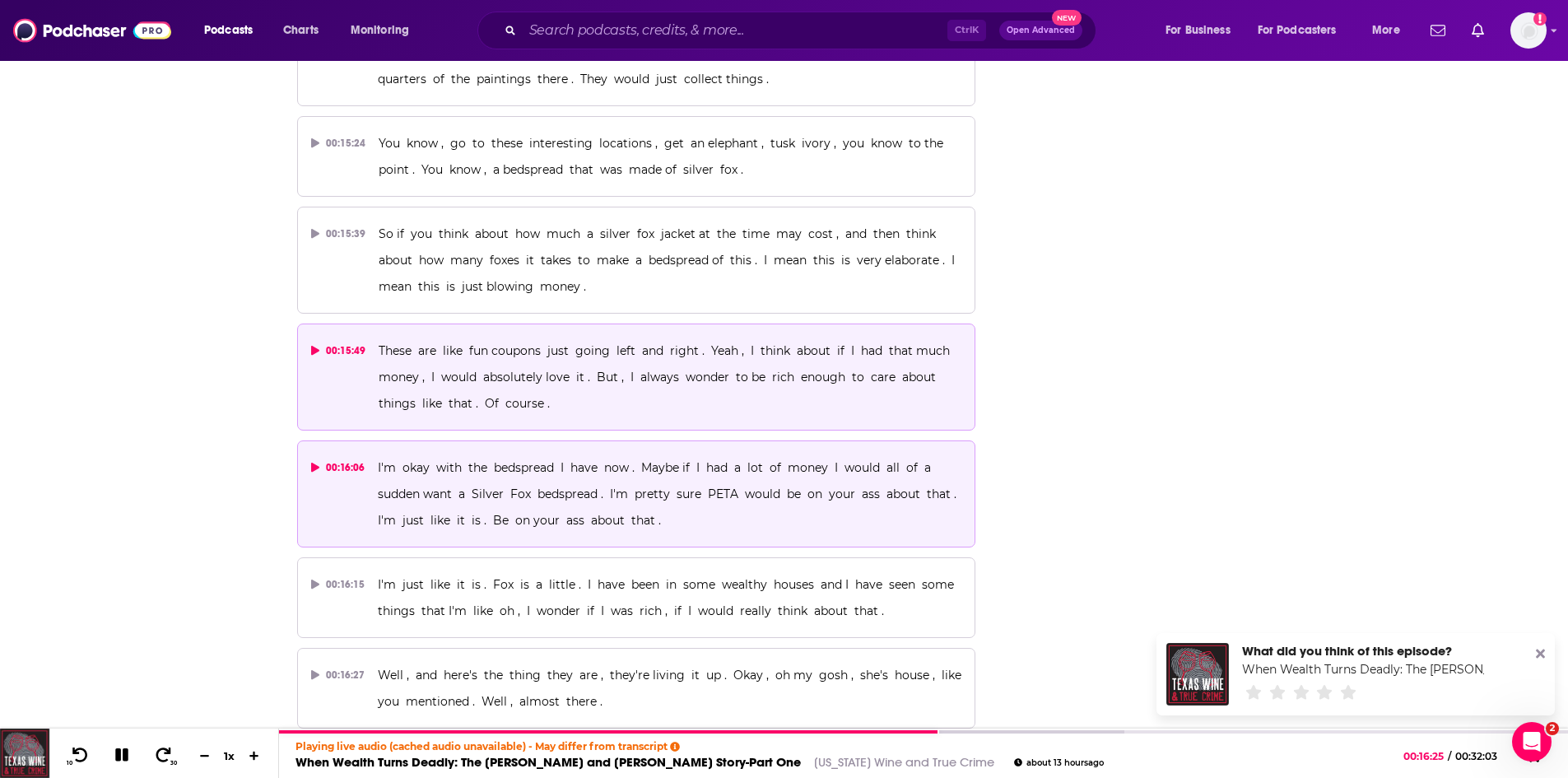
scroll to position [0, 0]
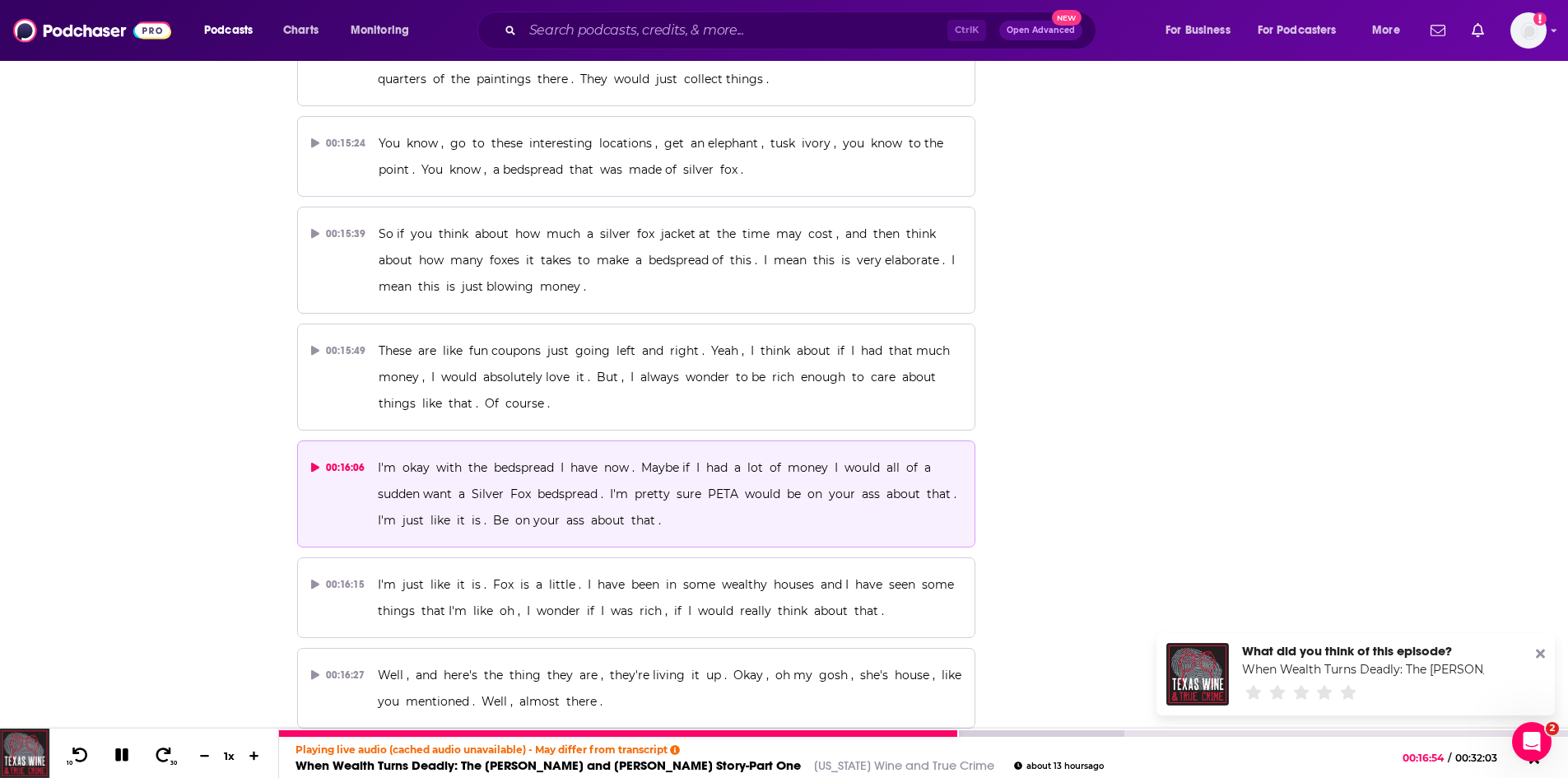
click at [119, 762] on icon at bounding box center [122, 754] width 19 height 15
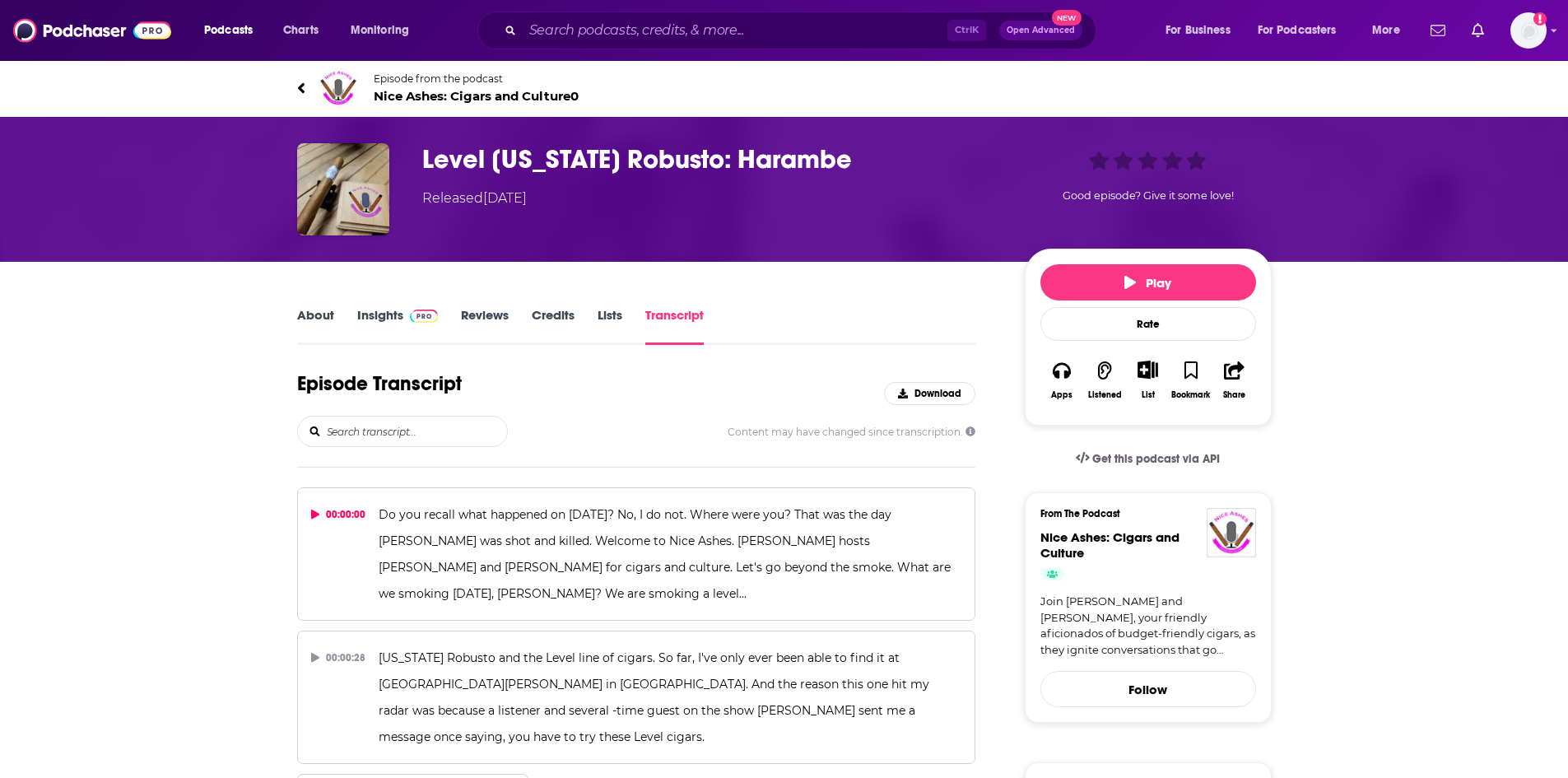
scroll to position [9089, 0]
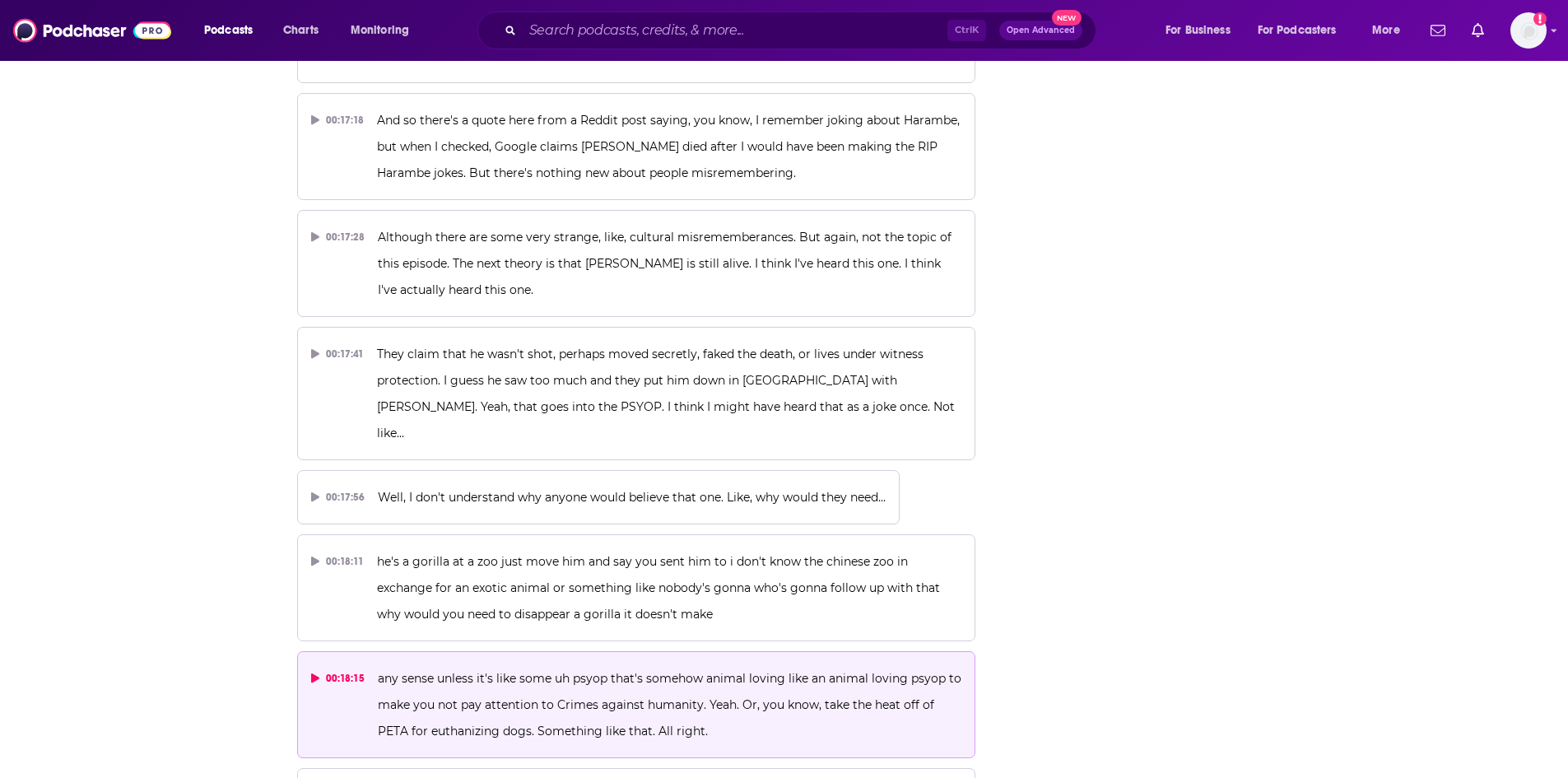
click at [870, 665] on p "any sense unless it's like some uh psyop that's somehow animal loving like an a…" at bounding box center [669, 704] width 584 height 79
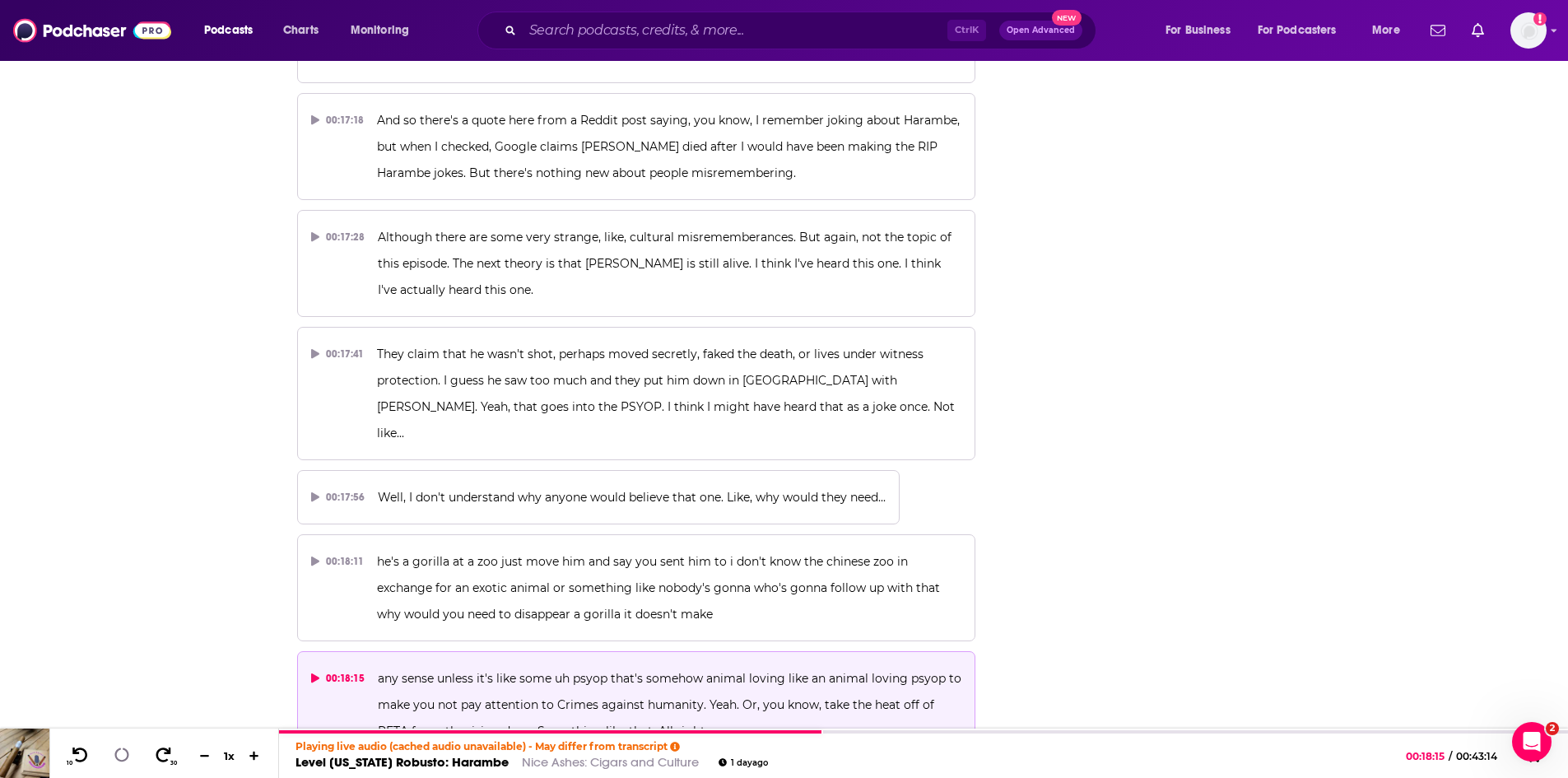
scroll to position [0, 0]
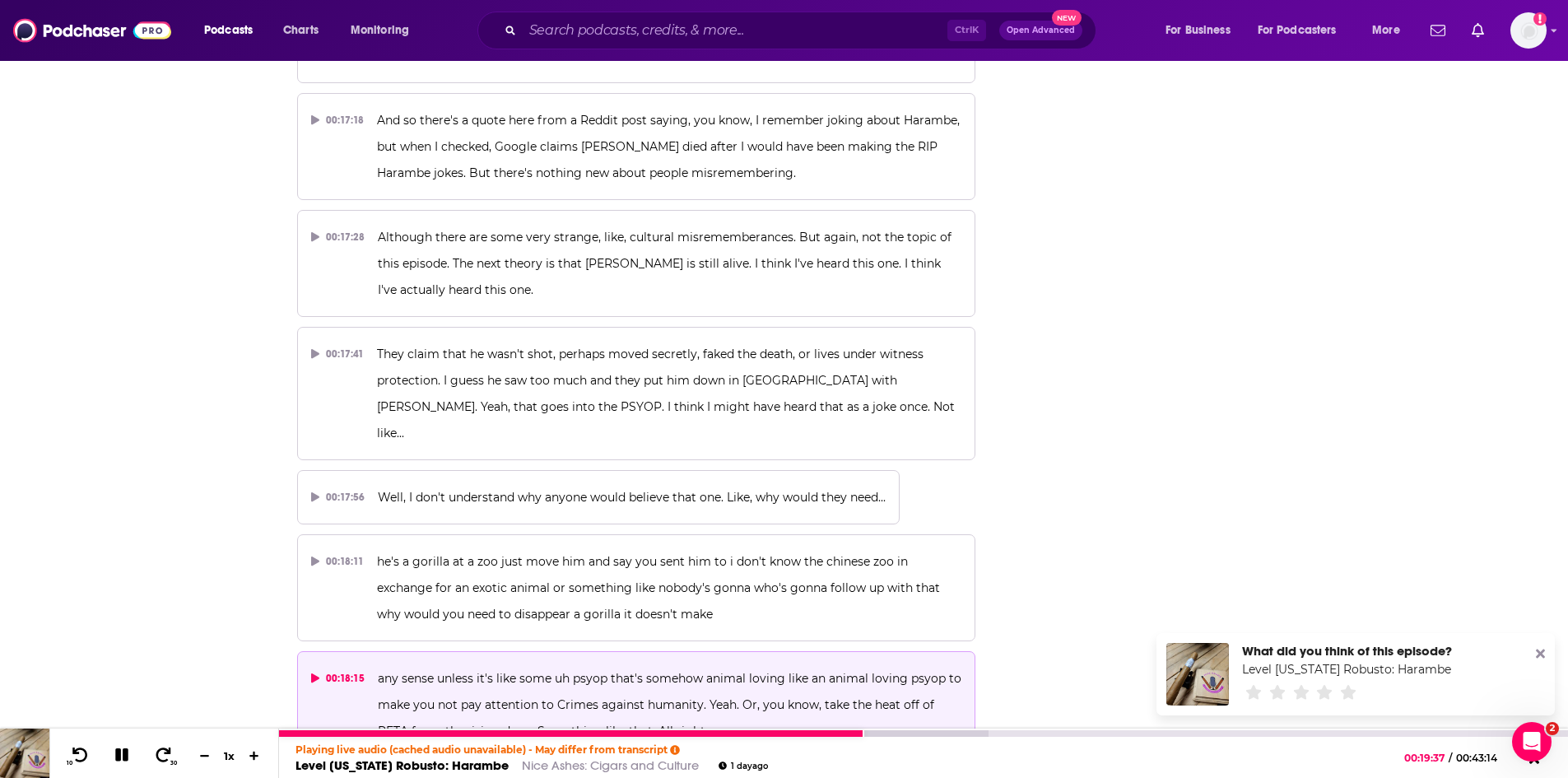
click at [119, 750] on icon at bounding box center [121, 754] width 15 height 15
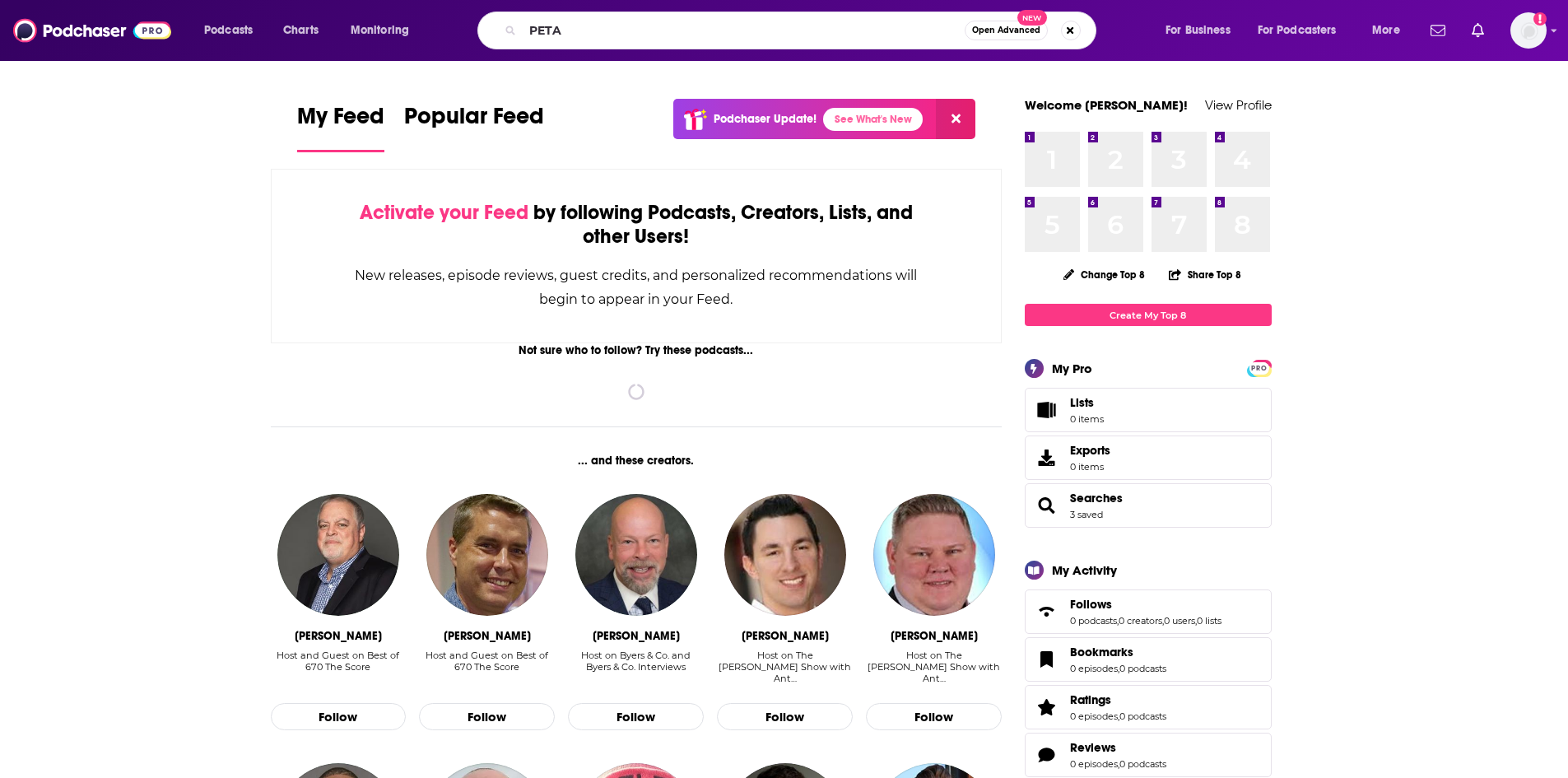
type input "PETA"
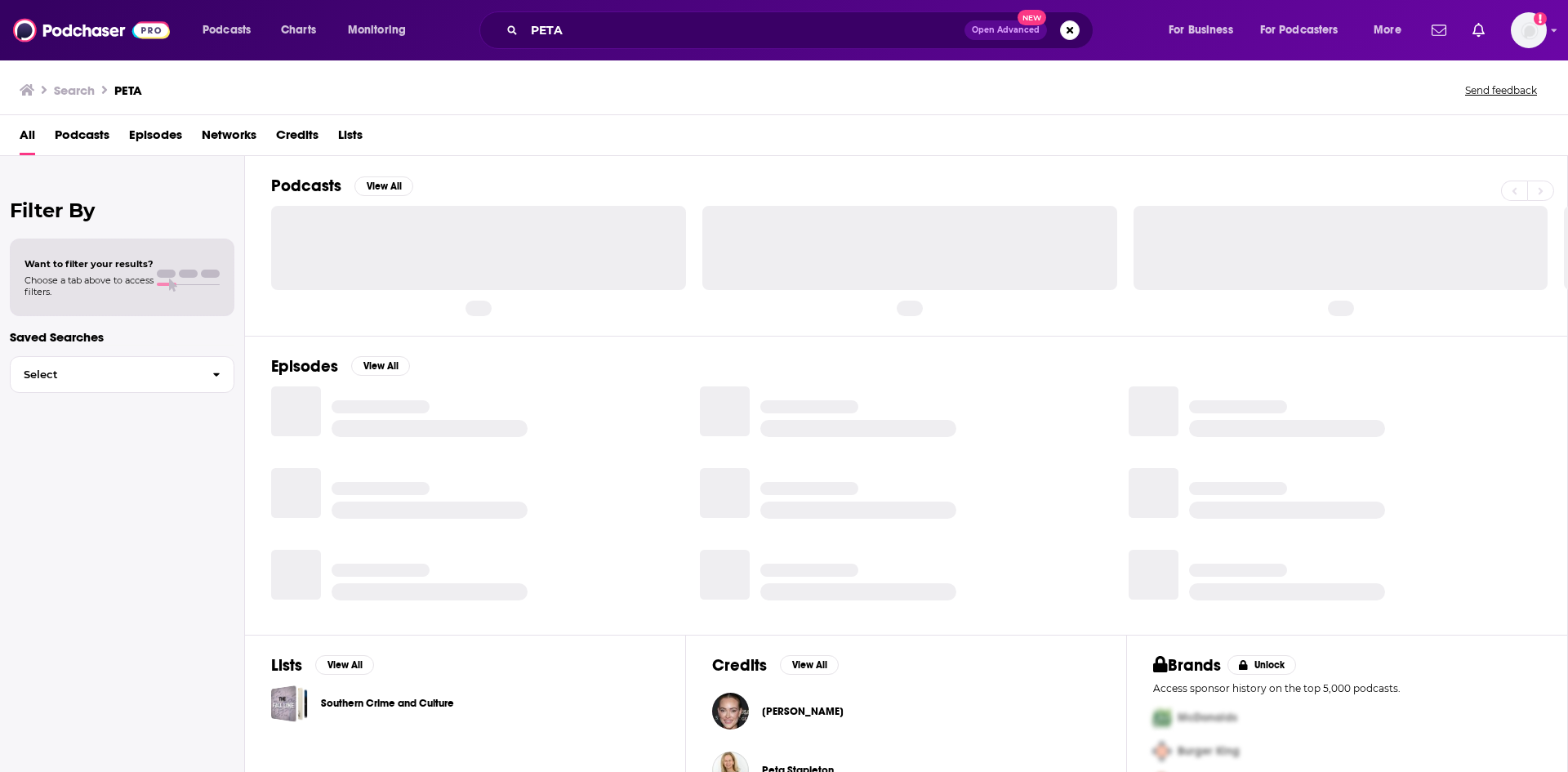
click at [145, 140] on span "Episodes" at bounding box center [155, 139] width 53 height 33
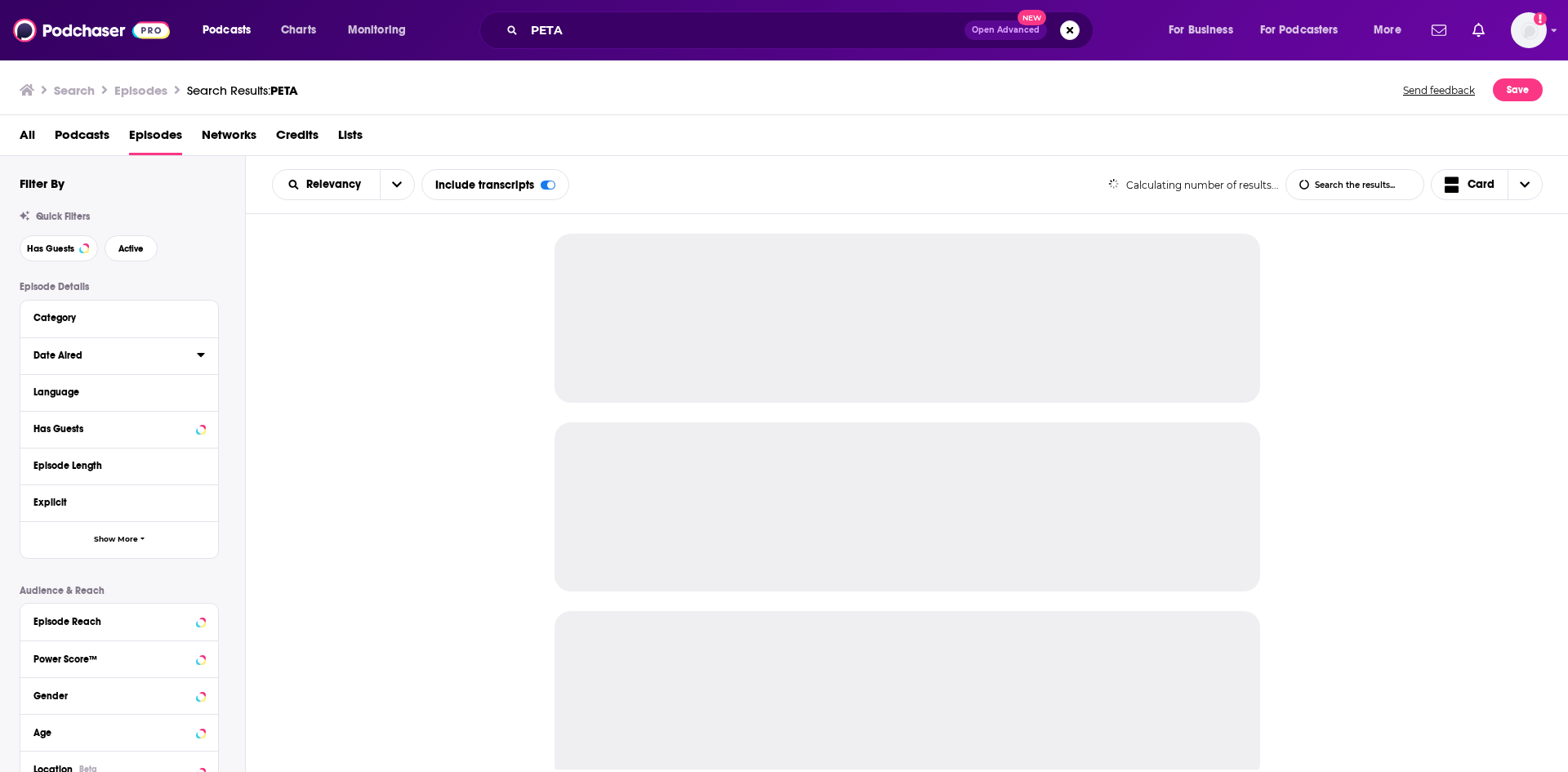
click at [200, 354] on icon at bounding box center [200, 354] width 7 height 4
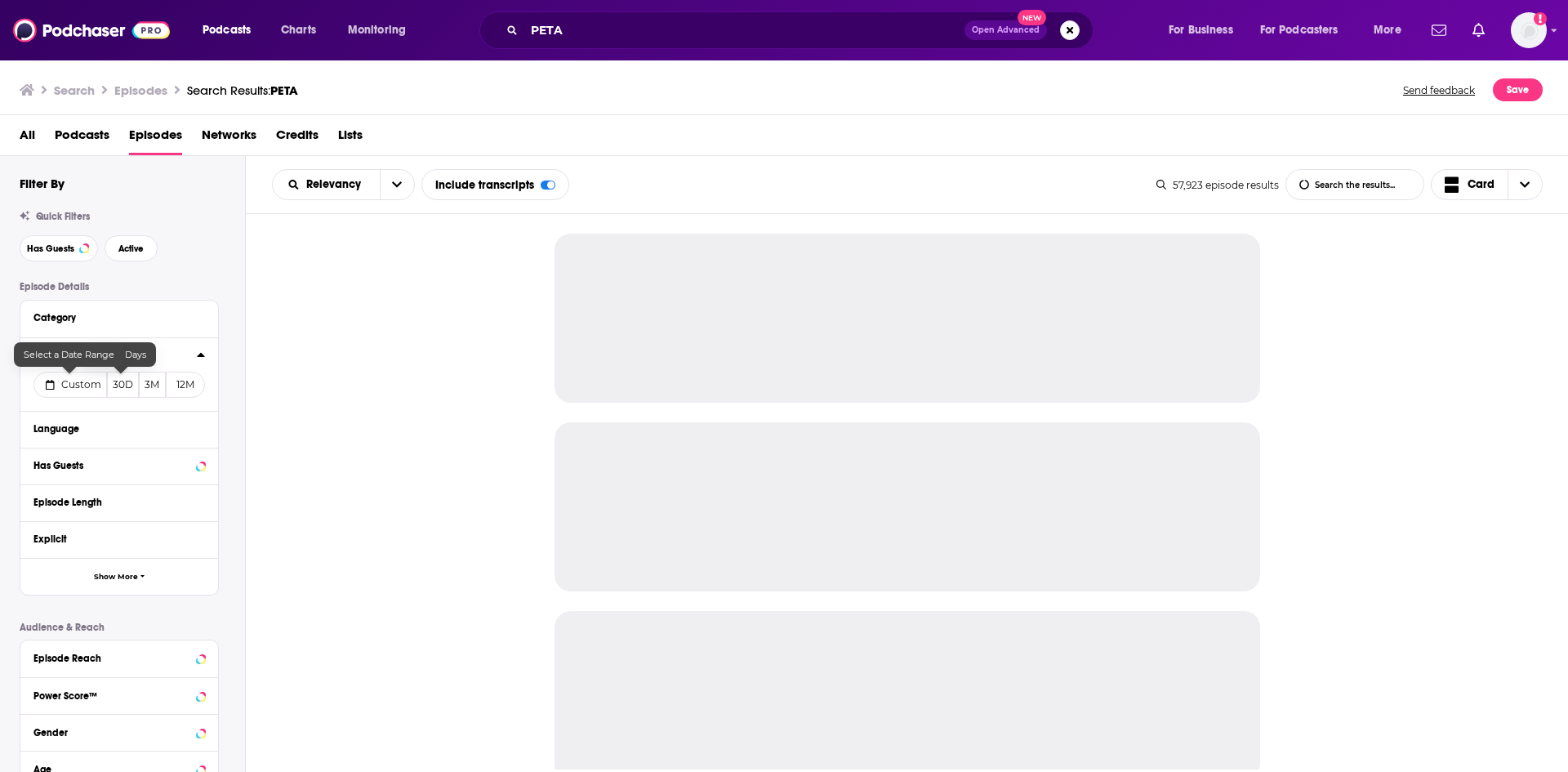
click at [68, 382] on span "Custom" at bounding box center [82, 384] width 40 height 12
select select "8"
select select "2025"
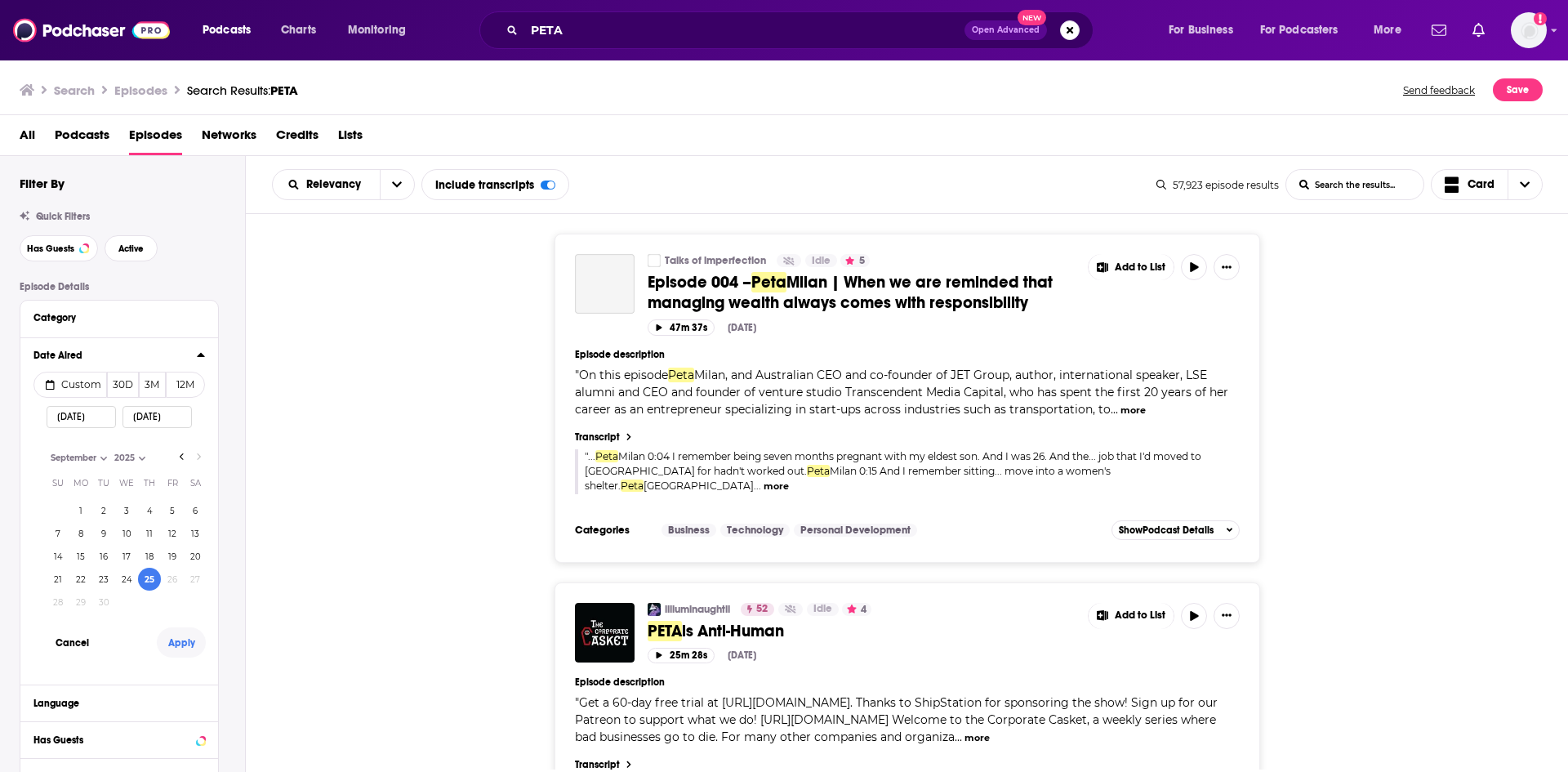
click at [178, 636] on button "Apply" at bounding box center [182, 642] width 49 height 30
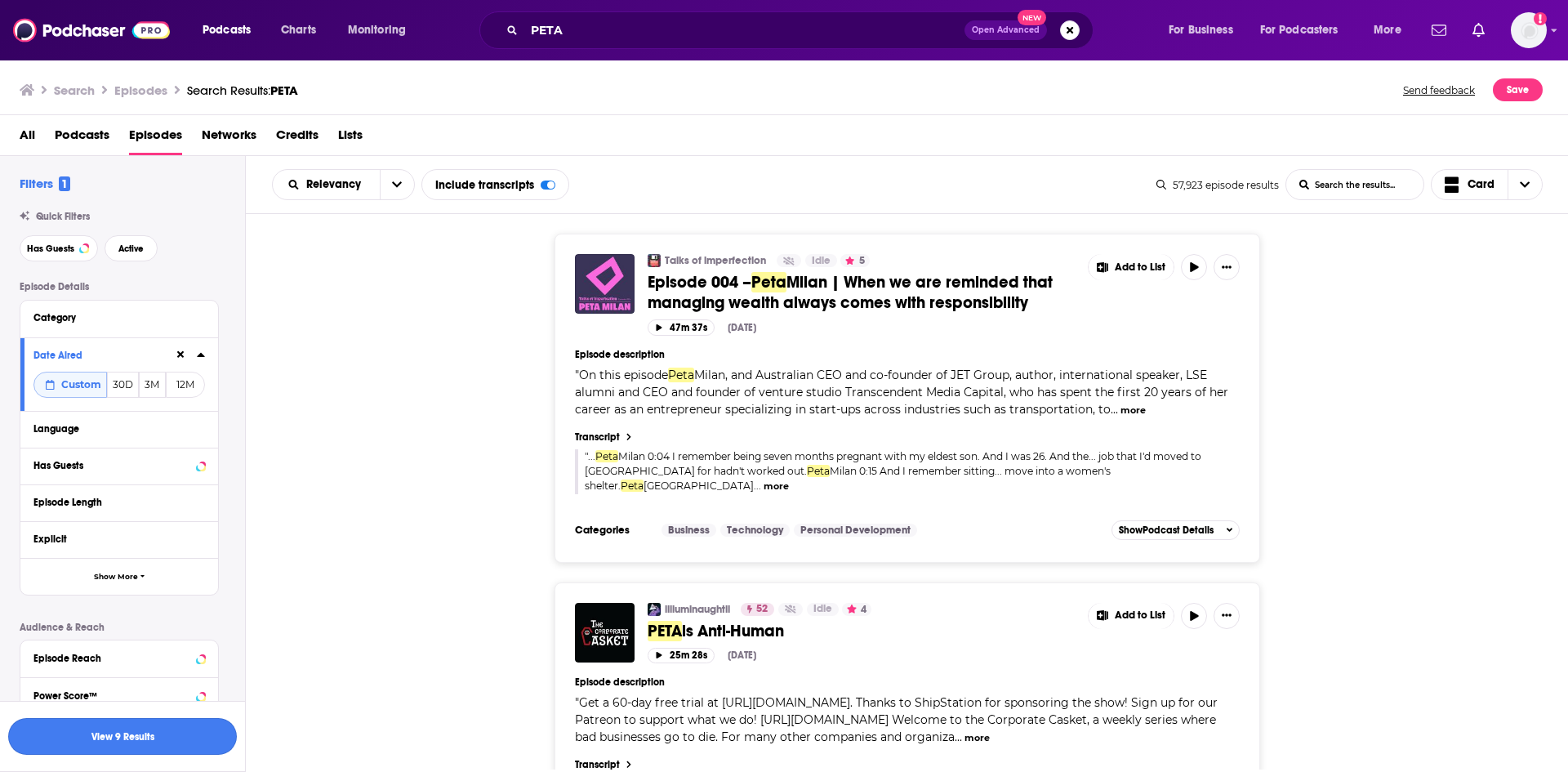
click at [190, 740] on button "View 9 Results" at bounding box center [122, 736] width 229 height 37
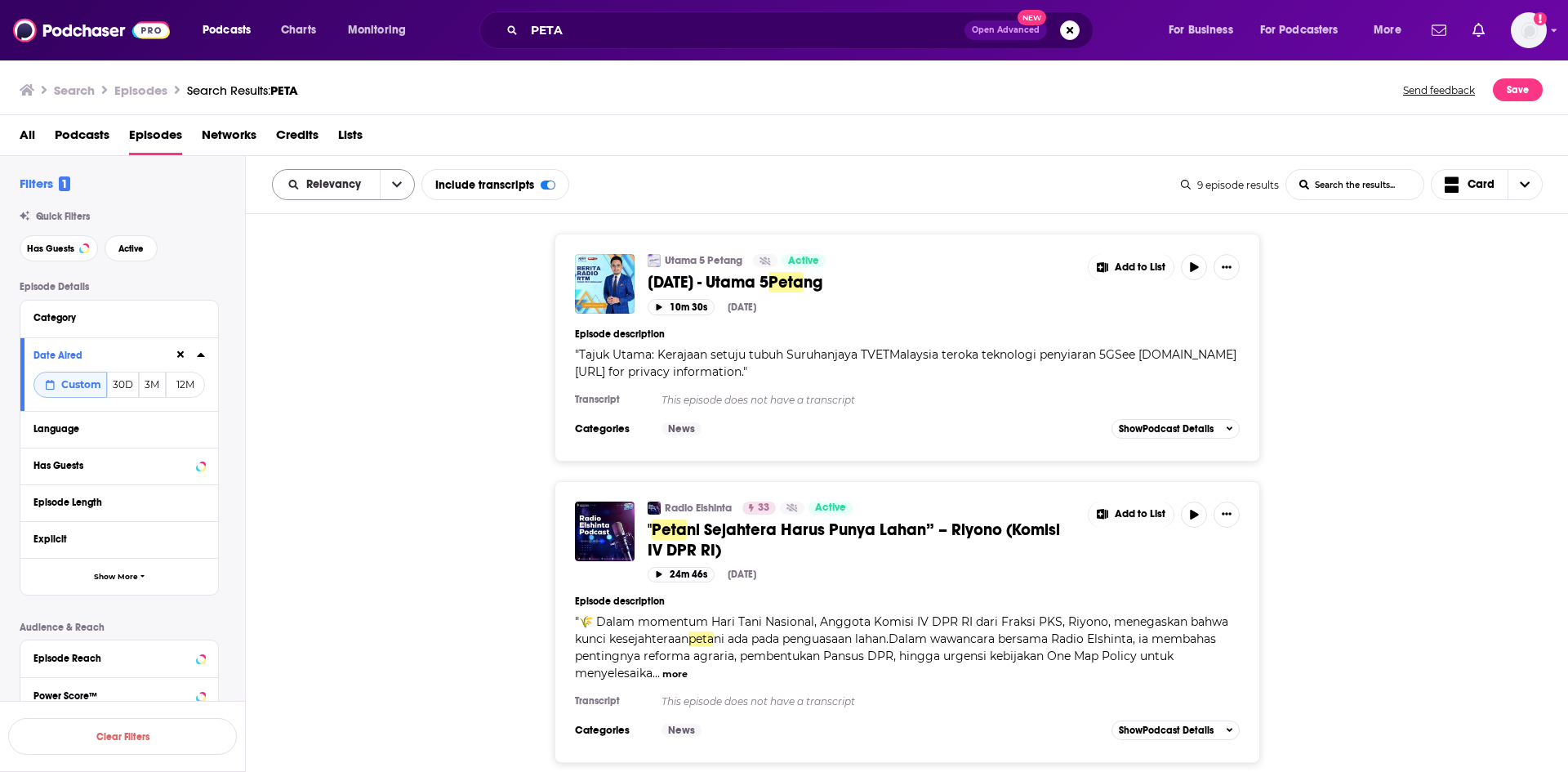
click at [394, 192] on button "open menu" at bounding box center [397, 185] width 34 height 30
click at [368, 323] on span "Power Score" at bounding box center [354, 324] width 97 height 9
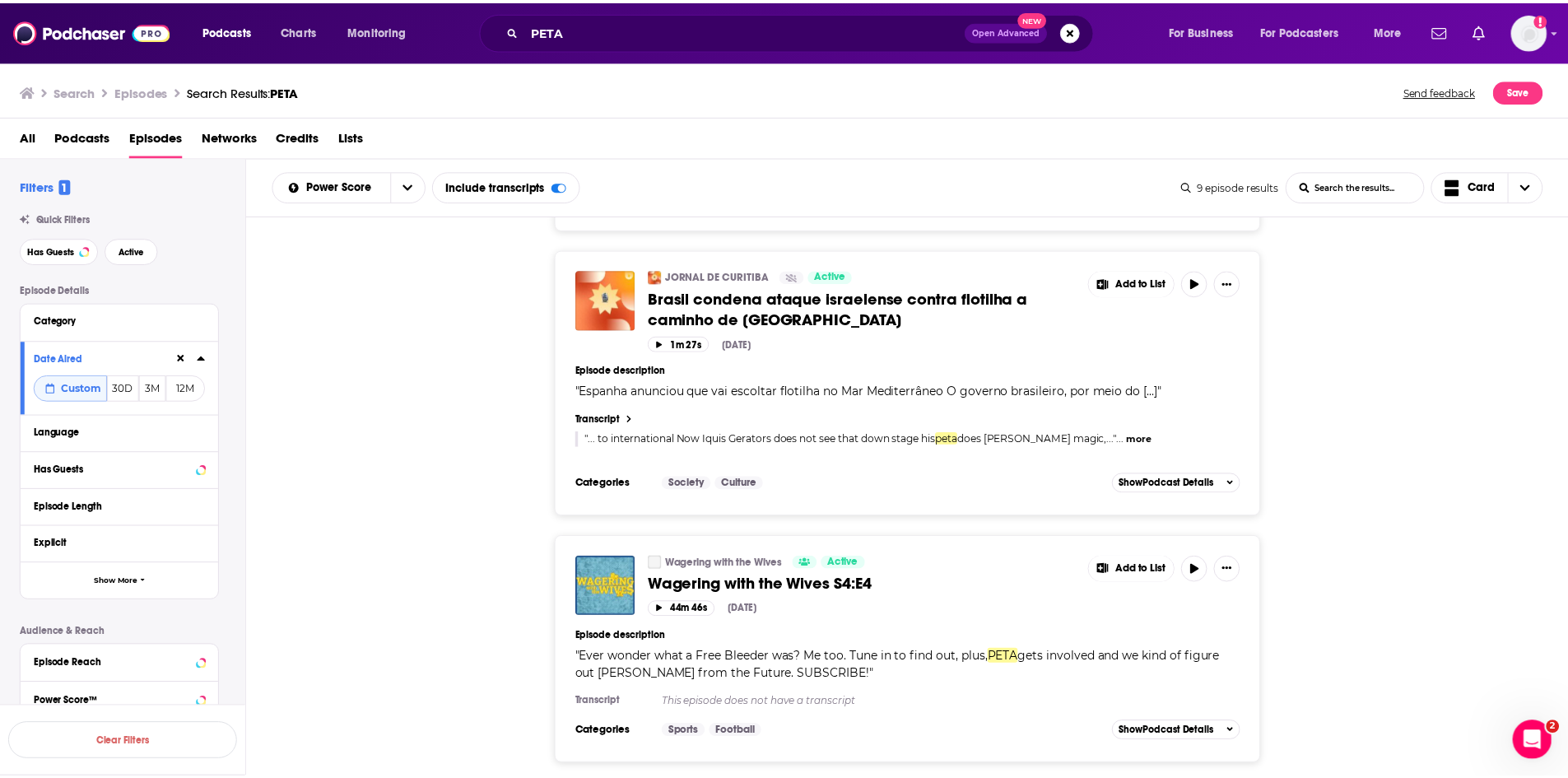
scroll to position [2033, 0]
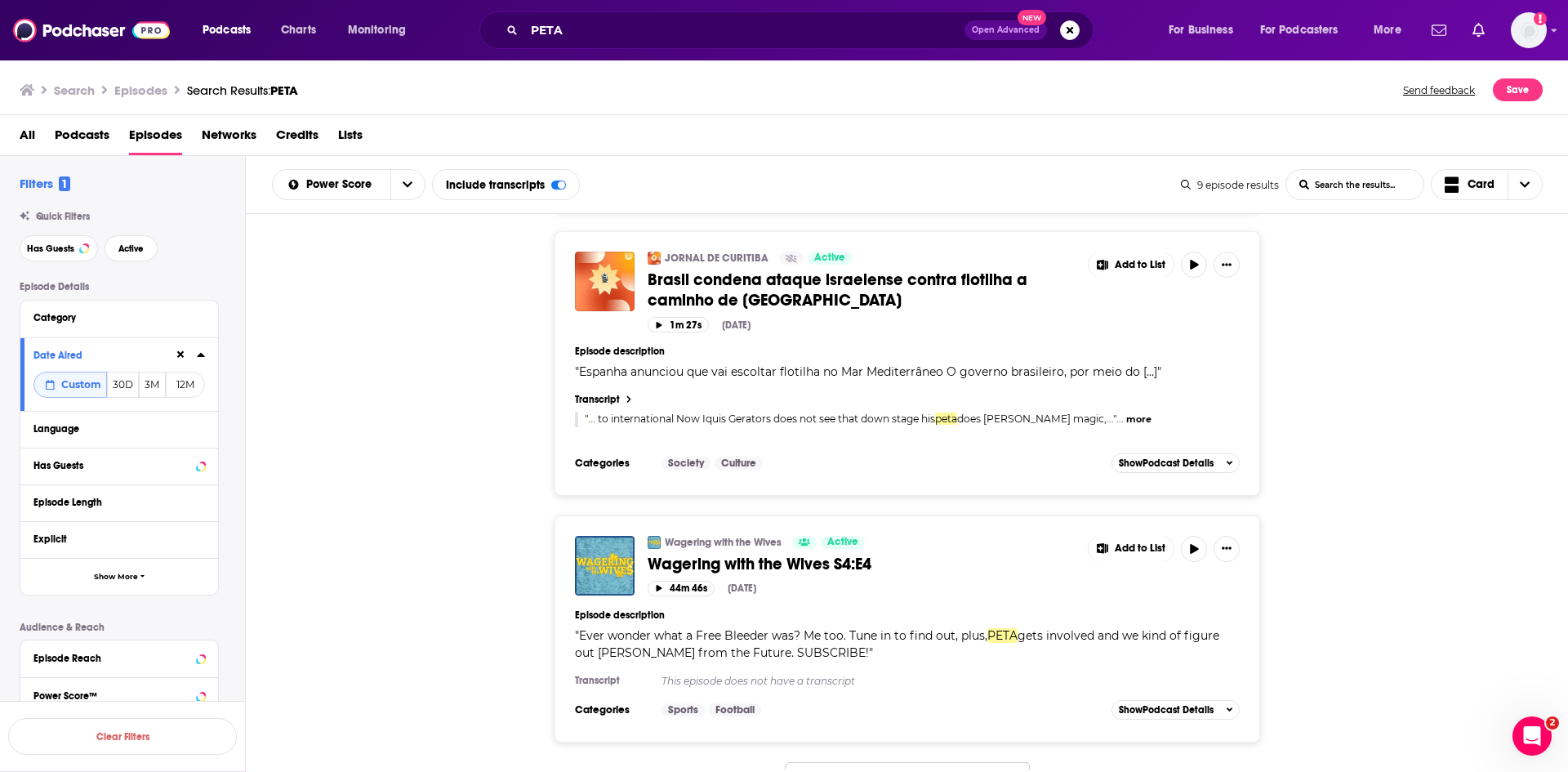
click at [772, 554] on span "Wagering with the Wives S4:E4" at bounding box center [759, 563] width 224 height 20
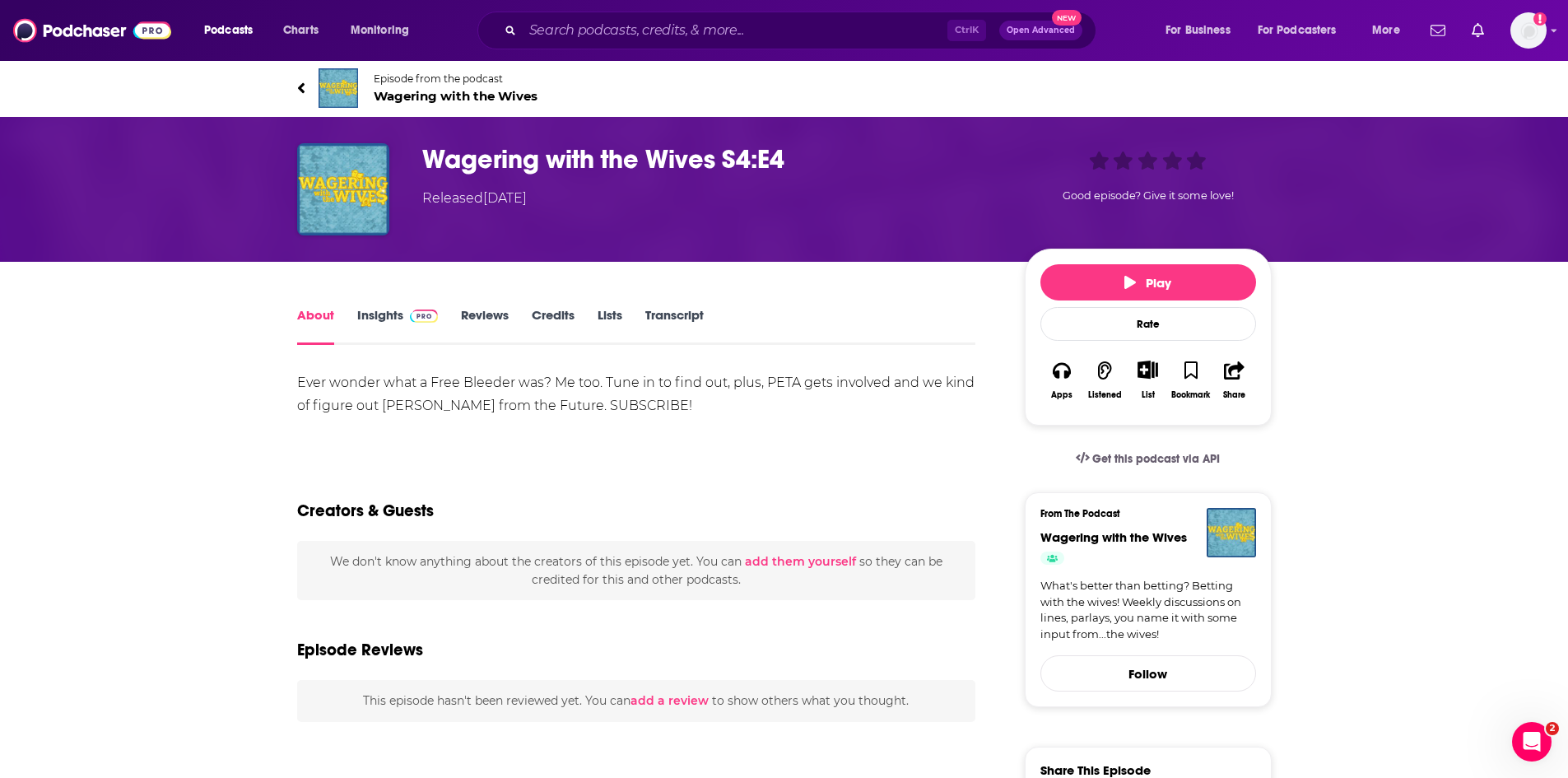
click at [671, 321] on link "Transcript" at bounding box center [675, 325] width 58 height 38
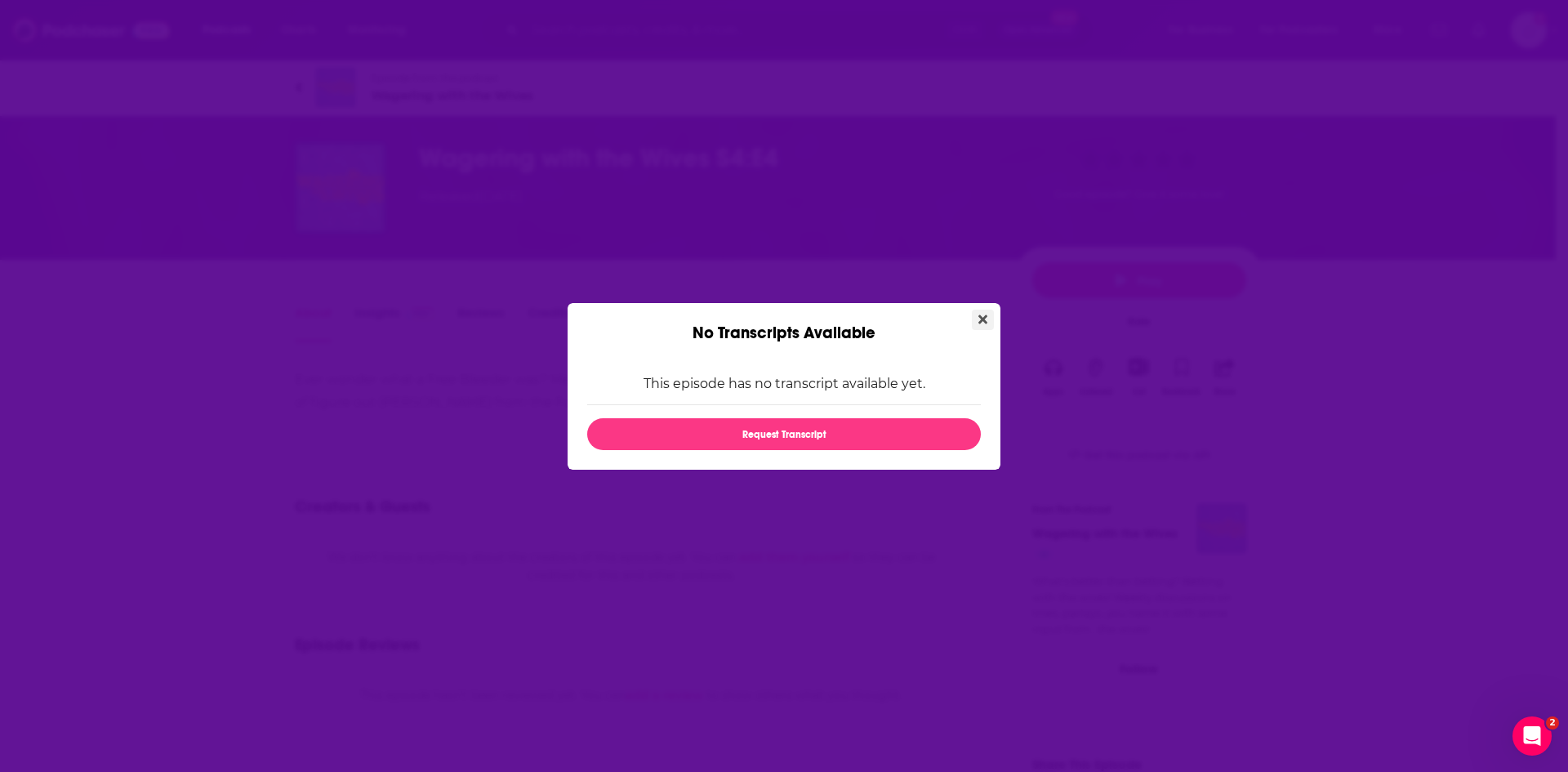
click at [978, 321] on icon "Close" at bounding box center [983, 318] width 9 height 13
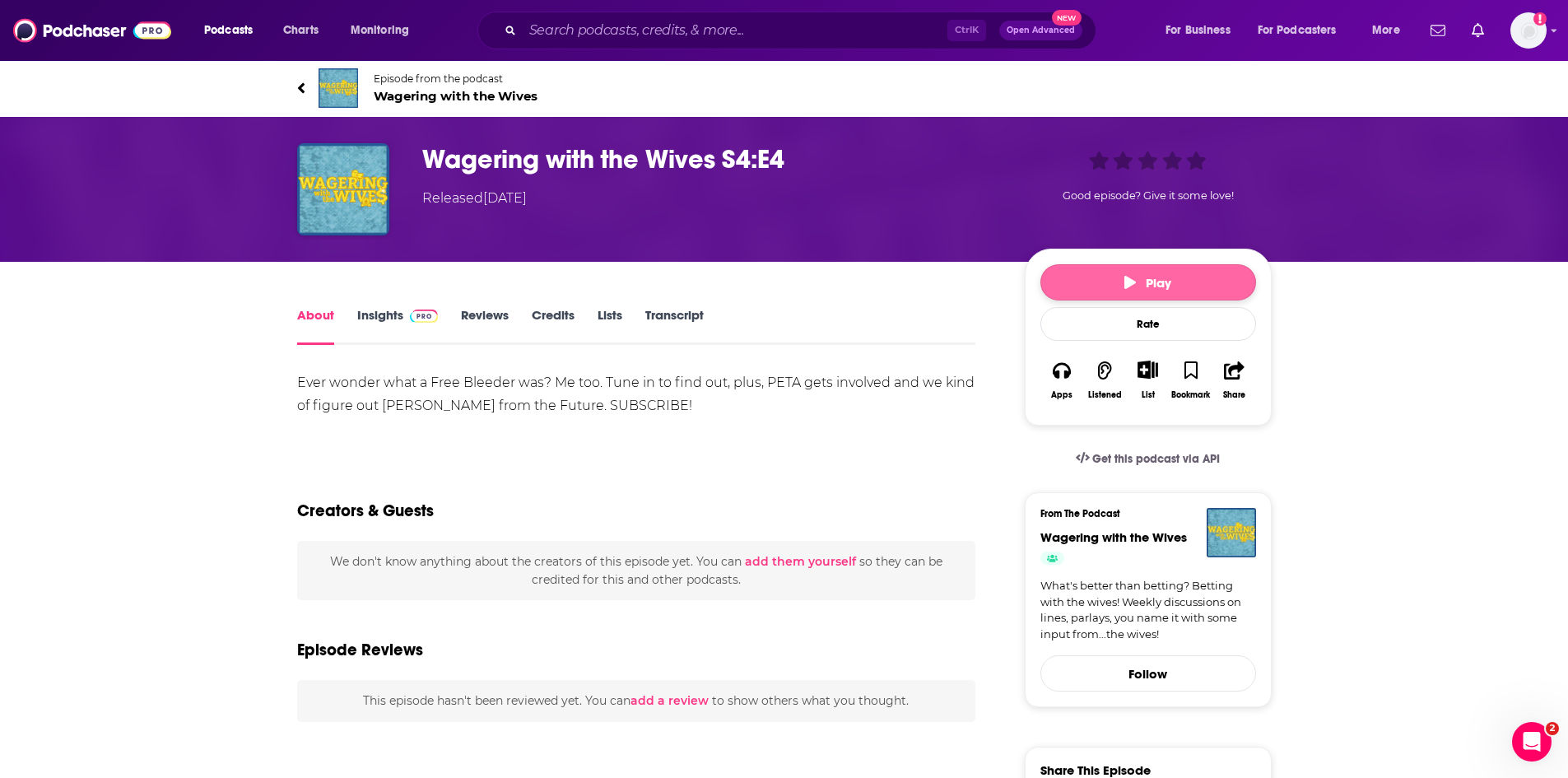
click at [1121, 273] on button "Play" at bounding box center [1148, 282] width 216 height 36
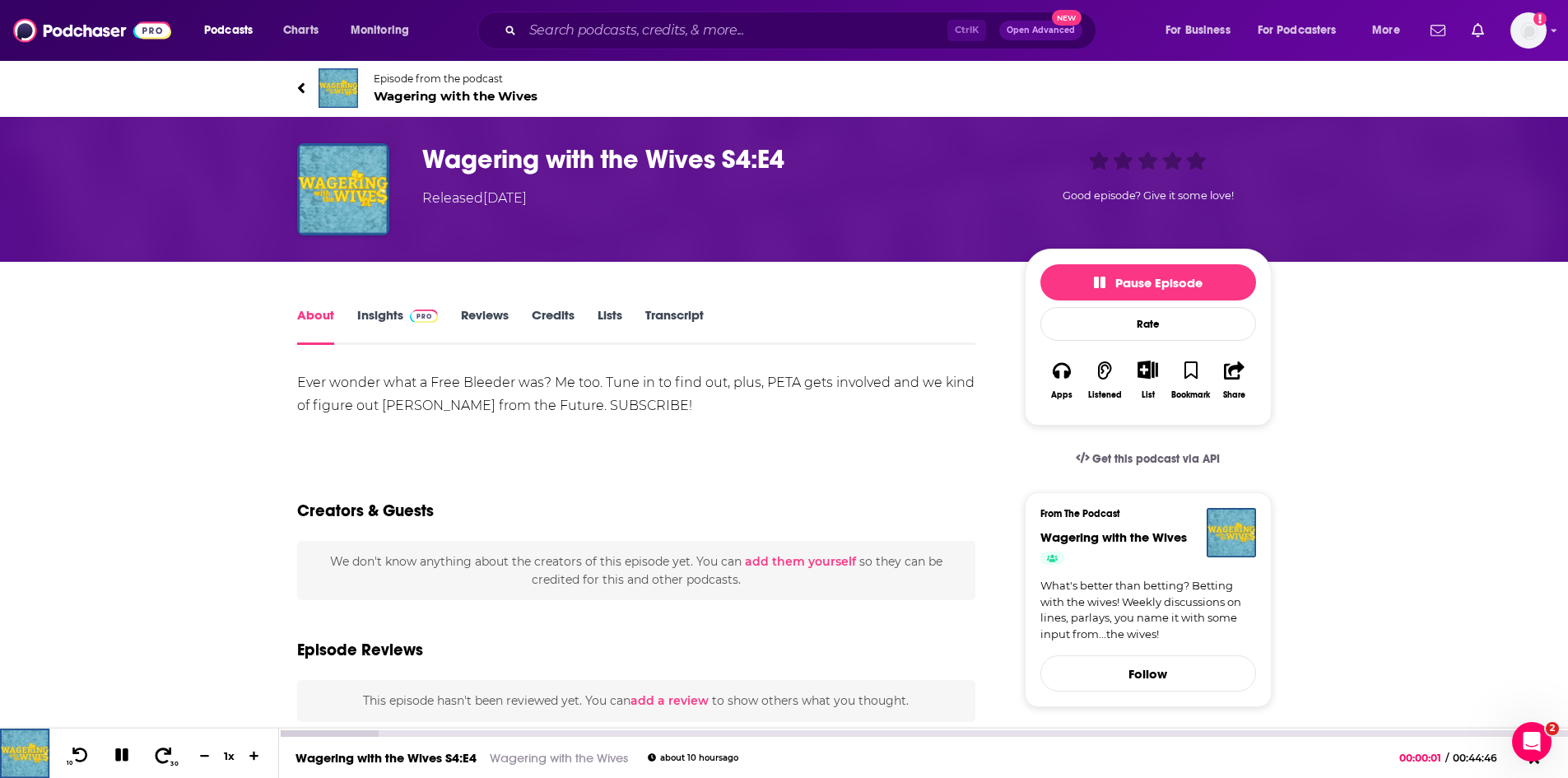
click at [153, 756] on button "30" at bounding box center [164, 755] width 34 height 23
click at [160, 756] on icon at bounding box center [163, 754] width 20 height 17
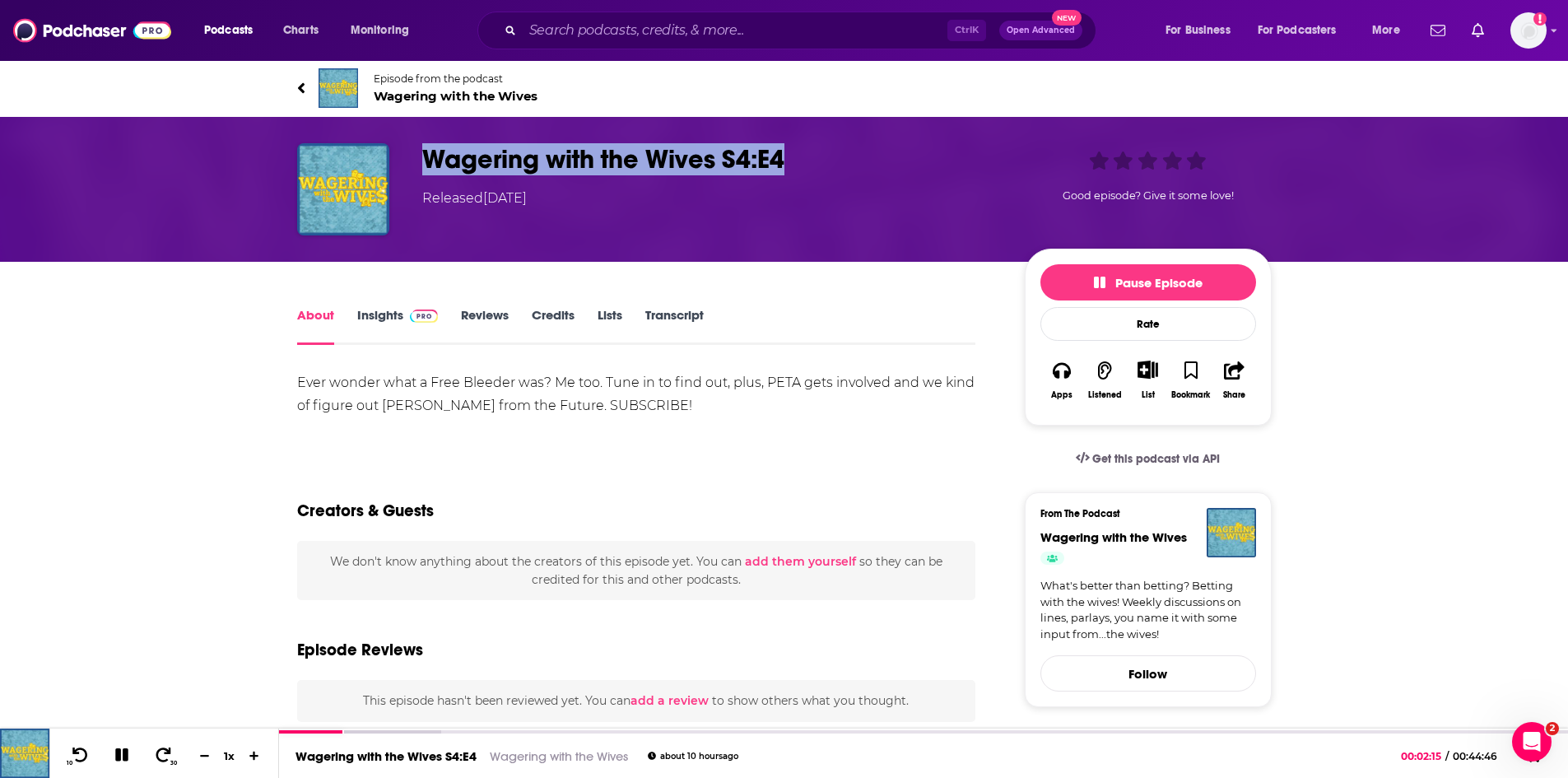
drag, startPoint x: 488, startPoint y: 164, endPoint x: 799, endPoint y: 160, distance: 311.0
click at [799, 160] on div "Wagering with the Wives S4:E4 Released Thursday, 25th September 2025 Good episo…" at bounding box center [784, 189] width 975 height 92
copy h1 "Wagering with the Wives S4:E4"
click at [164, 754] on icon at bounding box center [163, 754] width 20 height 17
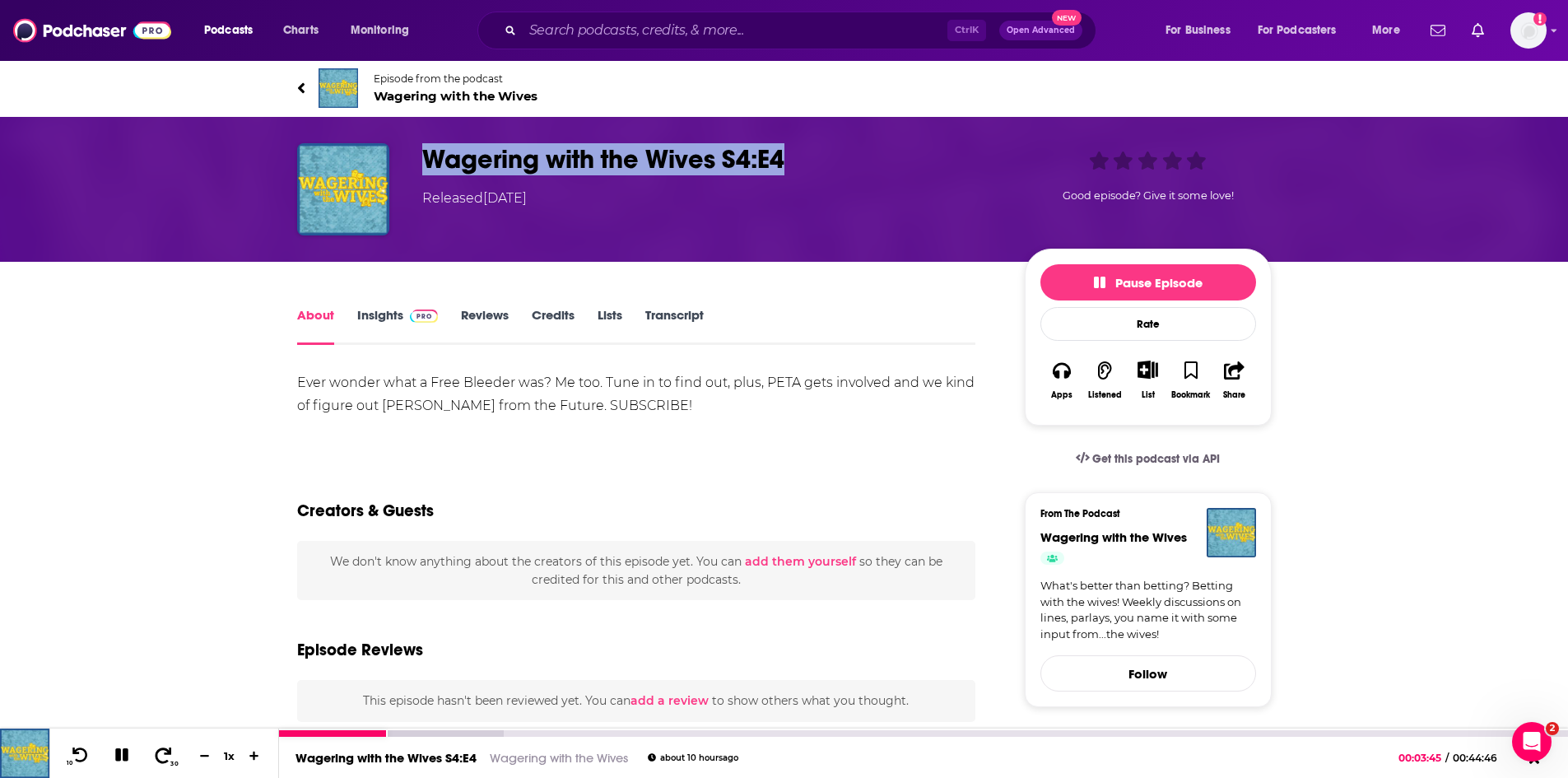
click at [163, 754] on icon at bounding box center [163, 754] width 20 height 17
click at [163, 760] on icon at bounding box center [163, 754] width 20 height 17
click at [163, 751] on icon at bounding box center [163, 754] width 20 height 17
click at [163, 751] on icon at bounding box center [163, 754] width 20 height 17
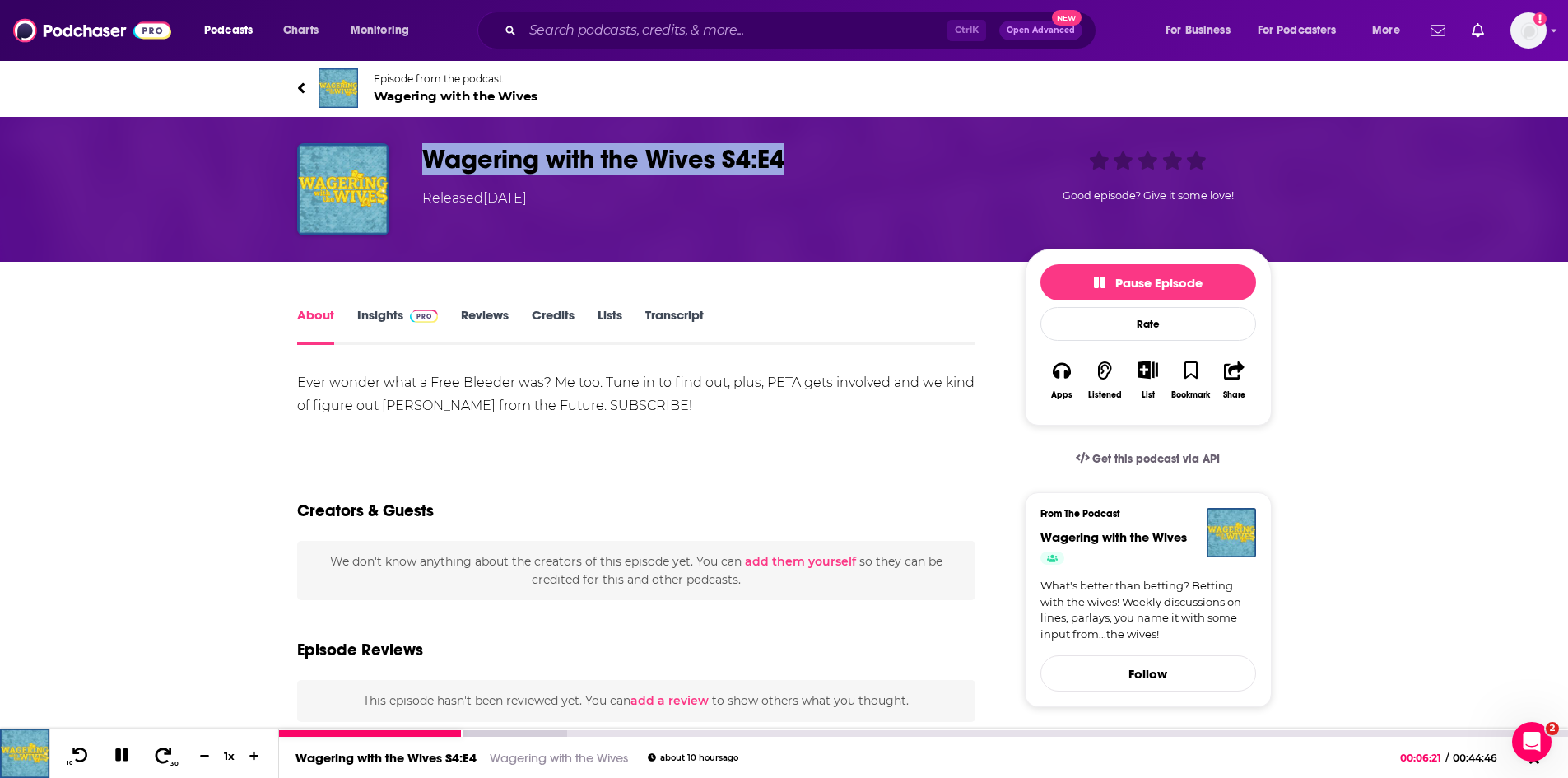
click at [163, 751] on icon at bounding box center [163, 754] width 20 height 17
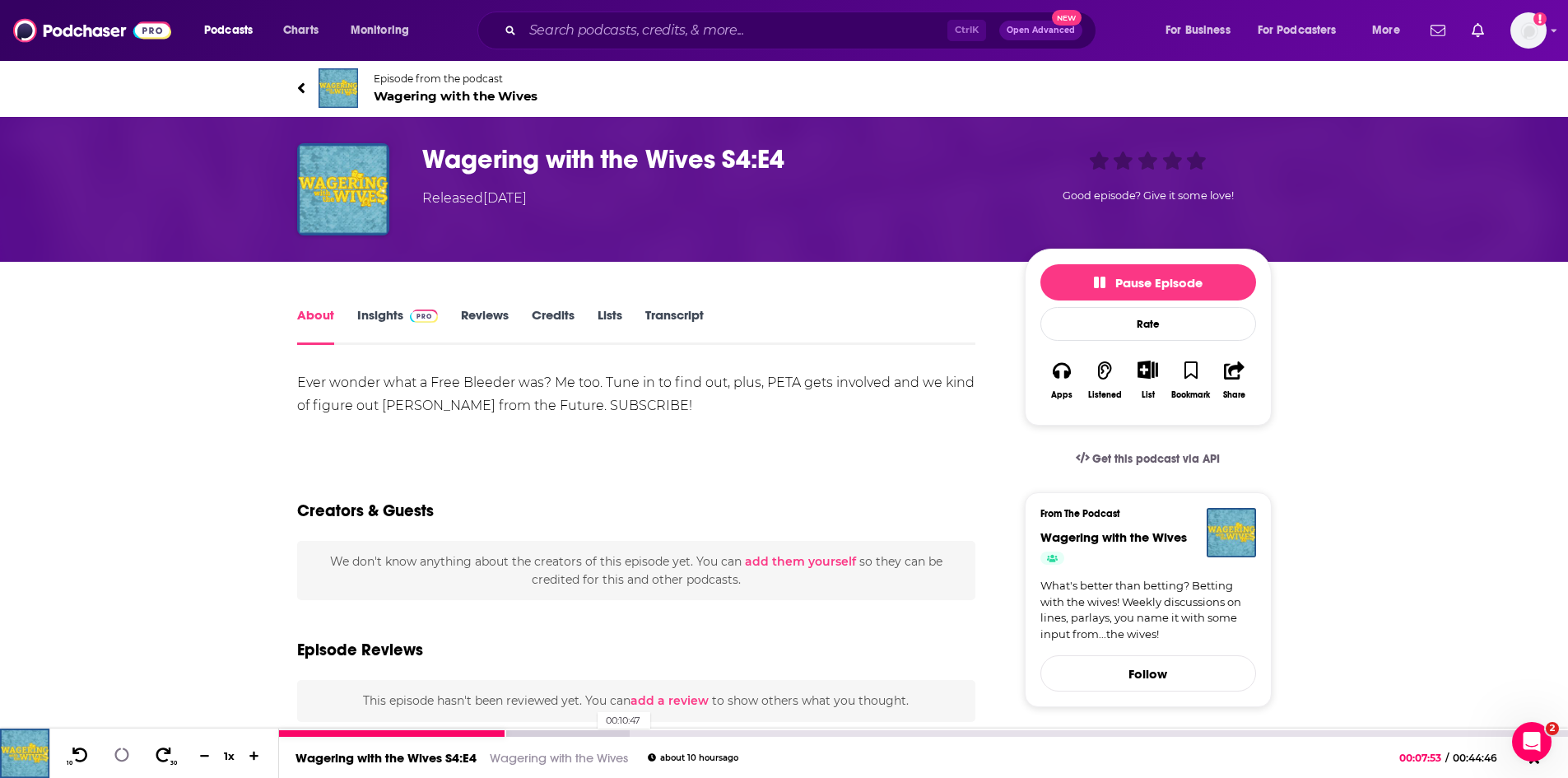
click at [589, 730] on div at bounding box center [455, 733] width 350 height 6
click at [668, 731] on div at bounding box center [486, 733] width 413 height 6
click at [745, 730] on div at bounding box center [525, 733] width 493 height 6
click at [1021, 729] on div at bounding box center [923, 732] width 1289 height 8
click at [1022, 737] on div "Wagering with the Wives S4:E4 Wagering with the Wives about 10 hours ago 00:16:…" at bounding box center [923, 757] width 1289 height 42
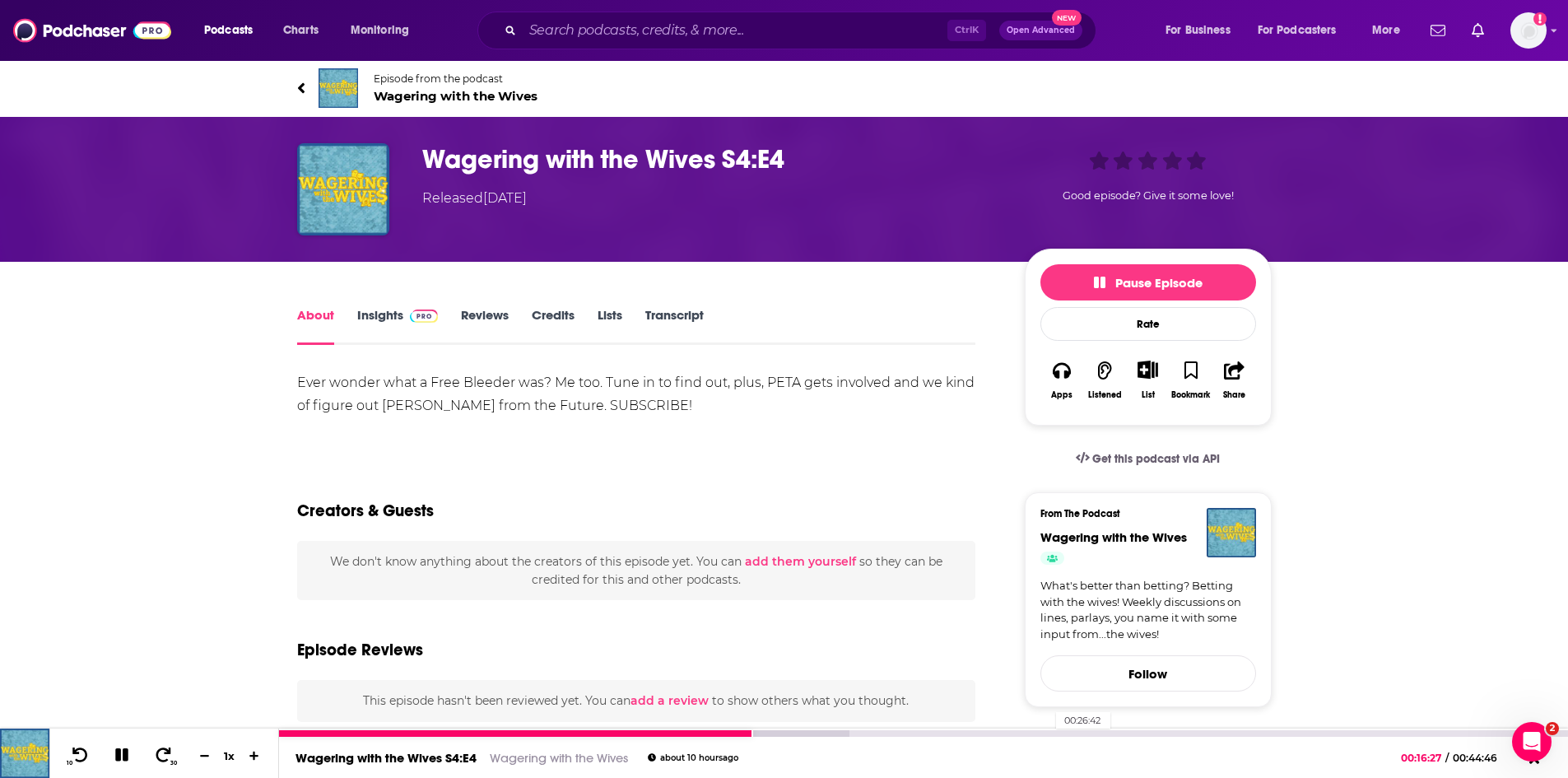
click at [1049, 730] on div "00:26:42" at bounding box center [923, 733] width 1289 height 6
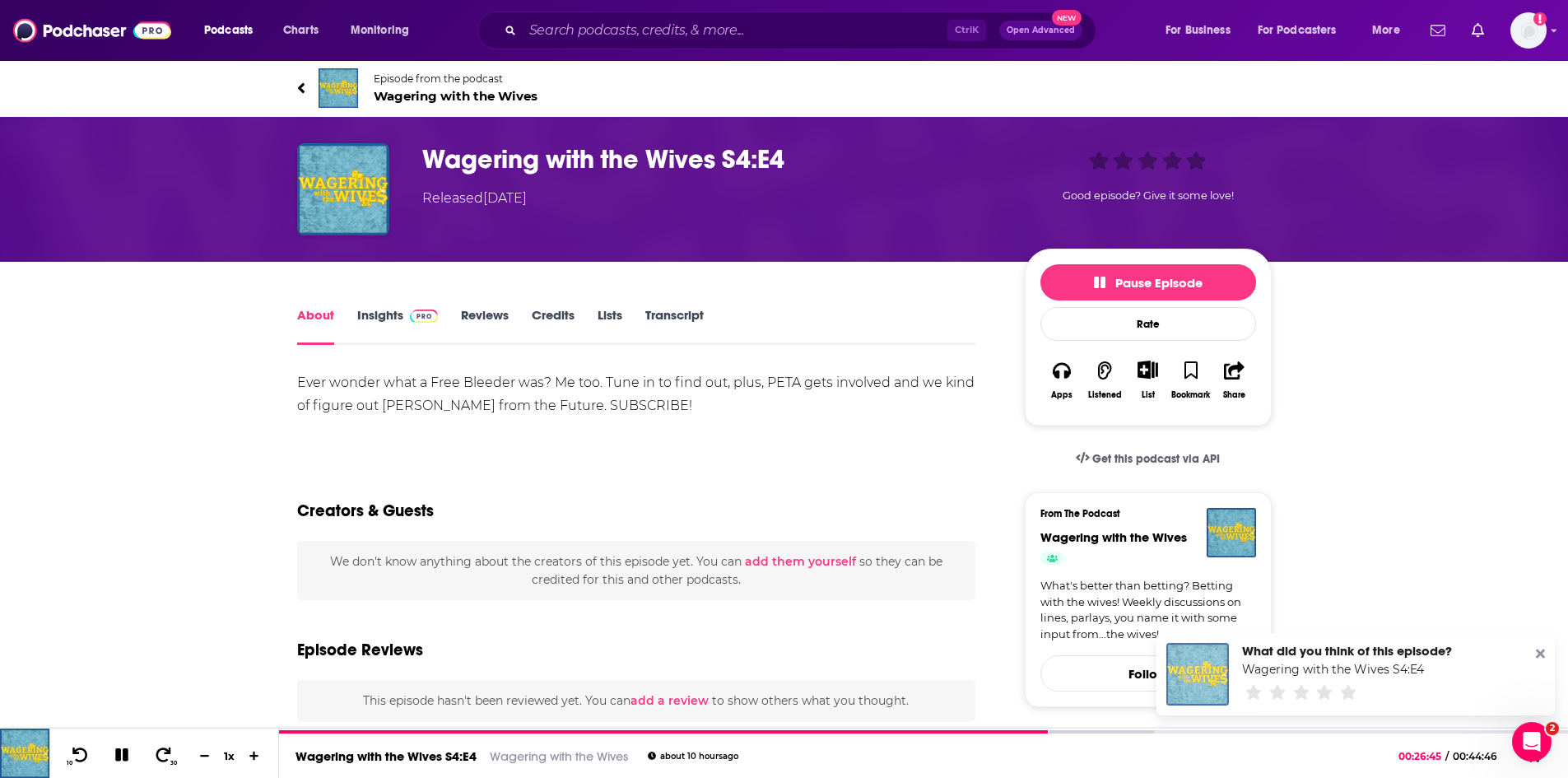
click at [1184, 715] on div "What did you think of this episode? Wagering with the Wives S4:E4" at bounding box center [1356, 674] width 398 height 82
click at [1538, 650] on icon at bounding box center [1541, 653] width 9 height 9
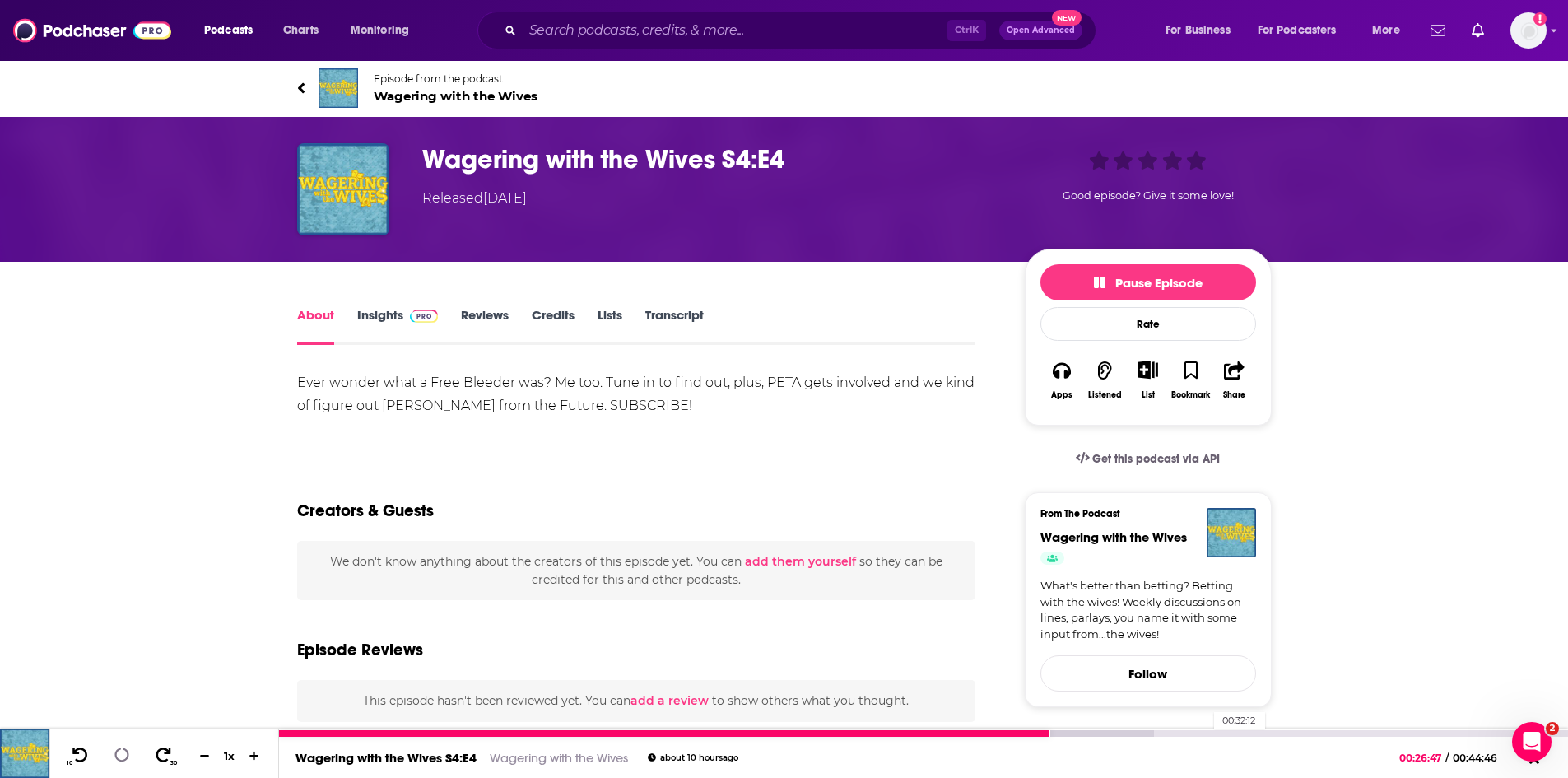
click at [1205, 732] on div "00:32:12" at bounding box center [923, 733] width 1289 height 6
click at [127, 759] on icon at bounding box center [121, 755] width 14 height 14
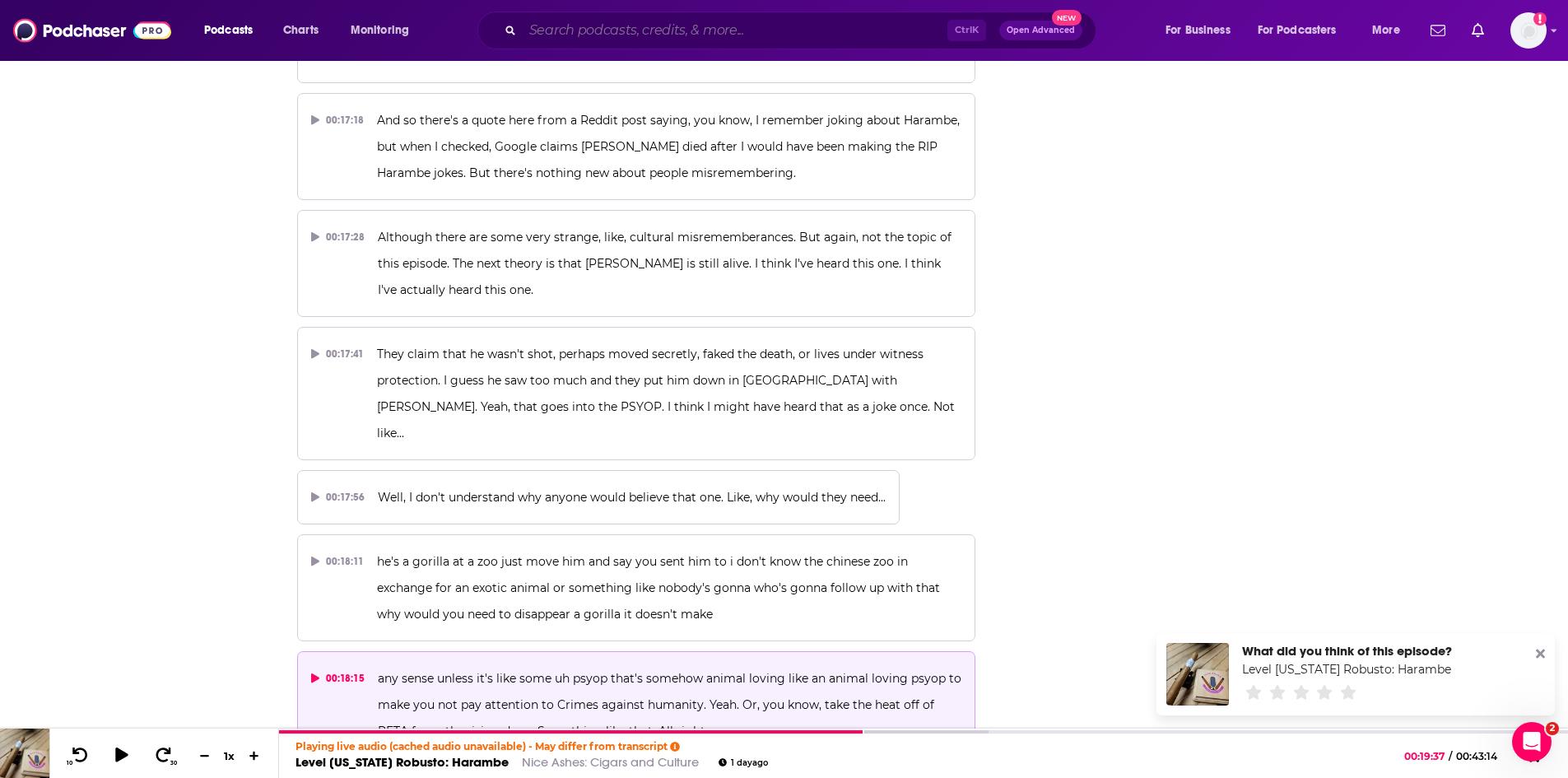
click at [629, 34] on input "Search podcasts, credits, & more..." at bounding box center [735, 31] width 425 height 27
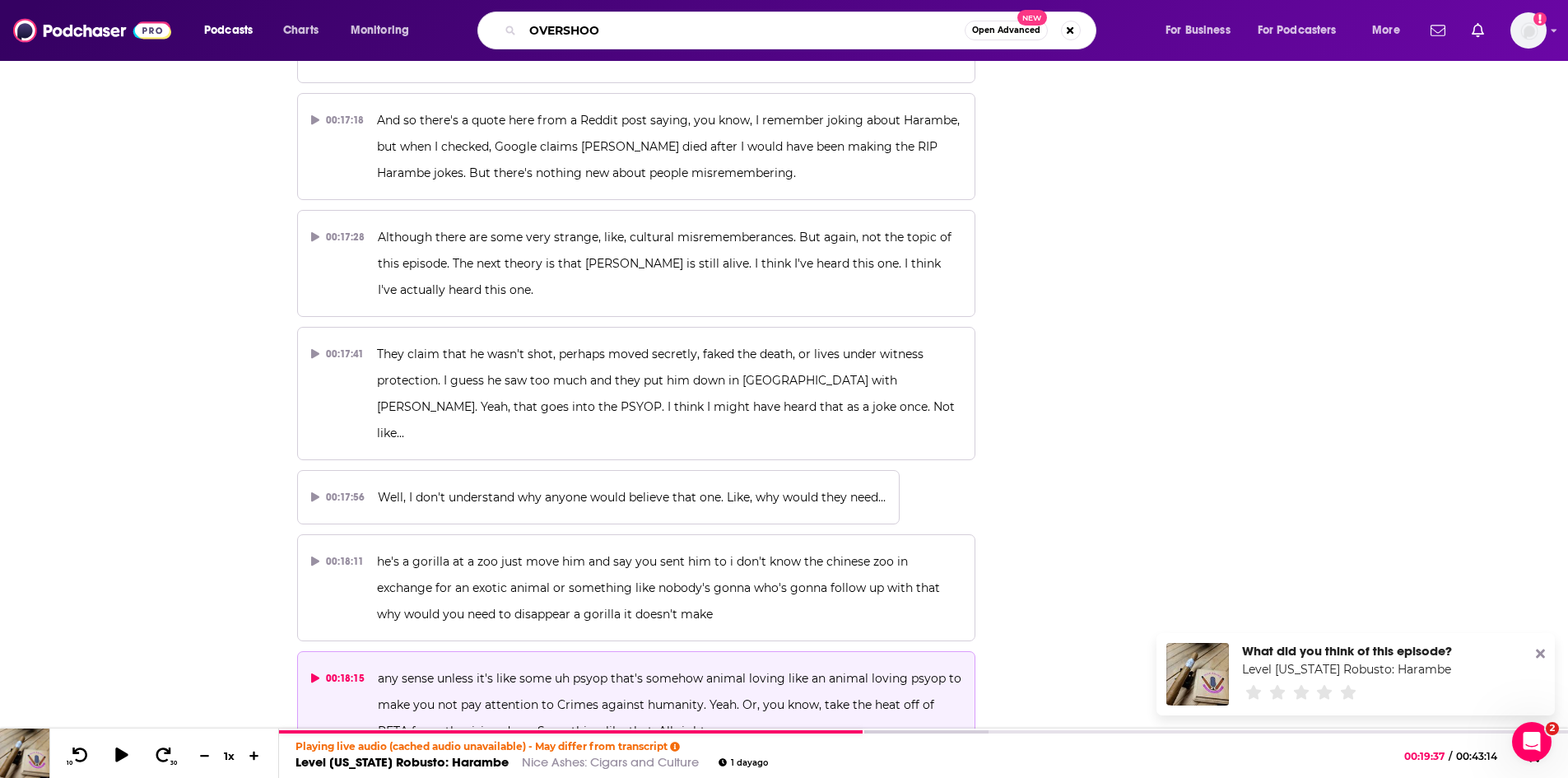
type input "OVERSHOOT"
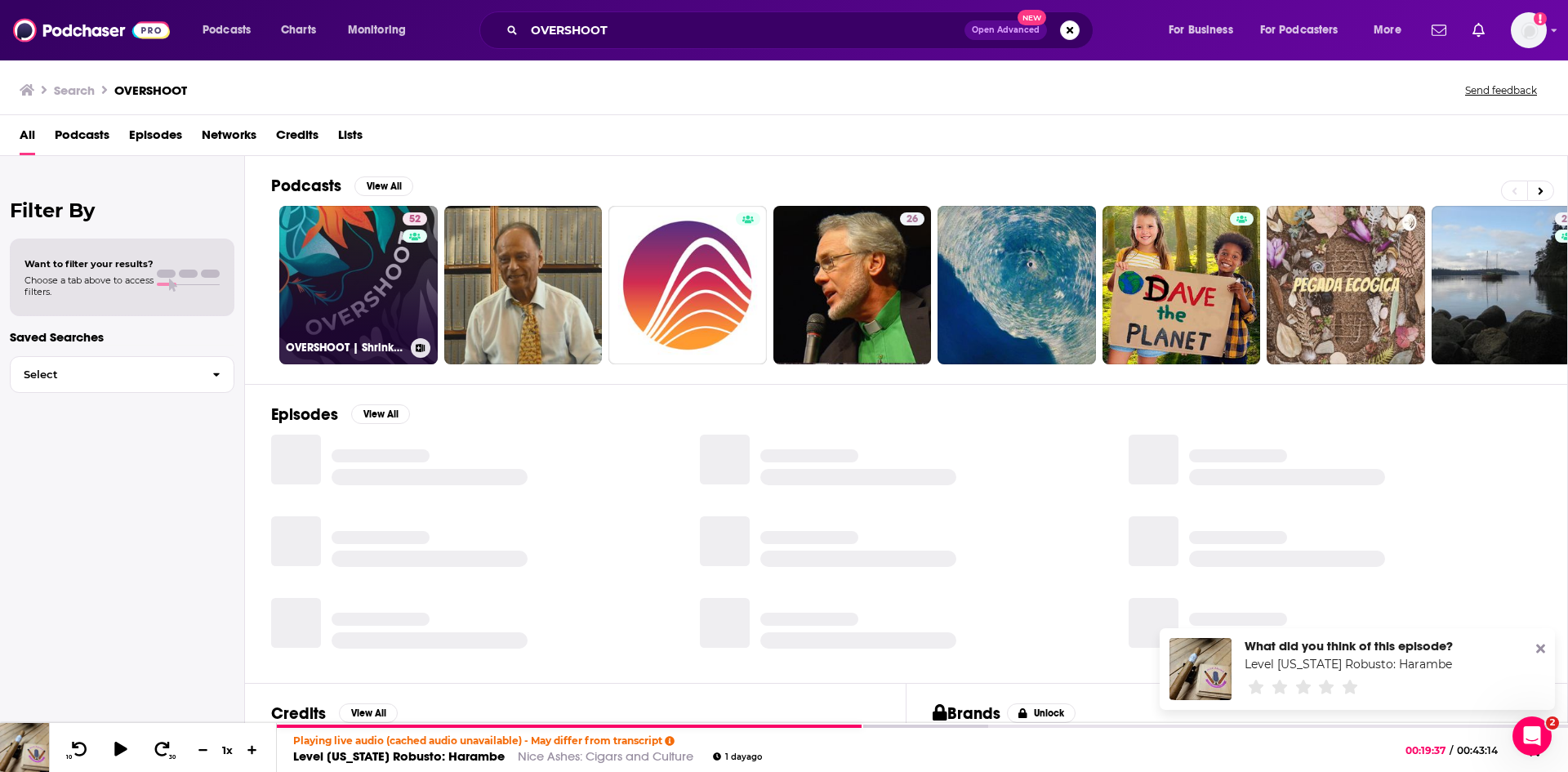
click at [348, 282] on link "52 OVERSHOOT | Shrink Toward Abundance" at bounding box center [358, 285] width 159 height 159
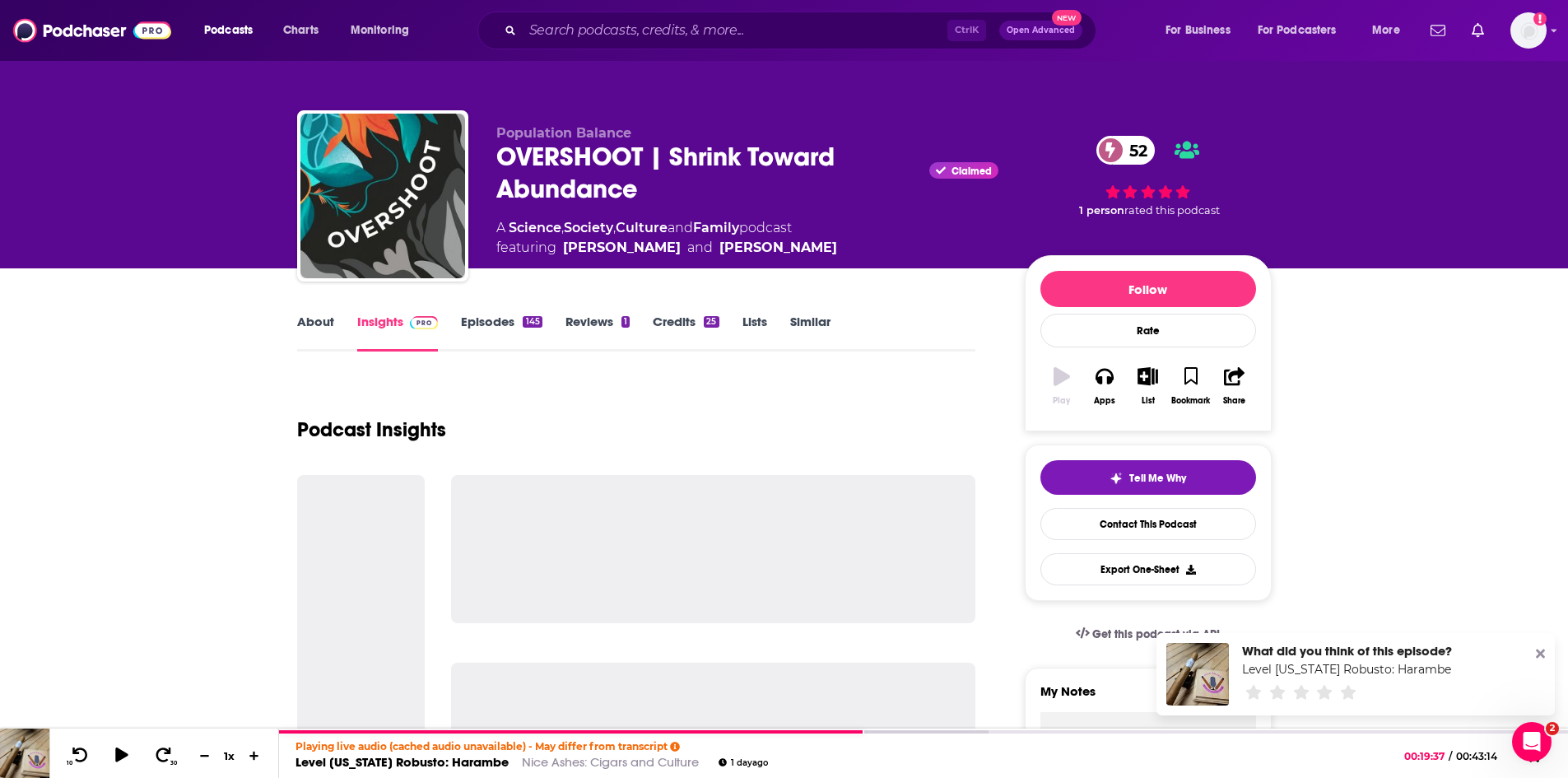
click at [302, 319] on link "About" at bounding box center [316, 332] width 37 height 38
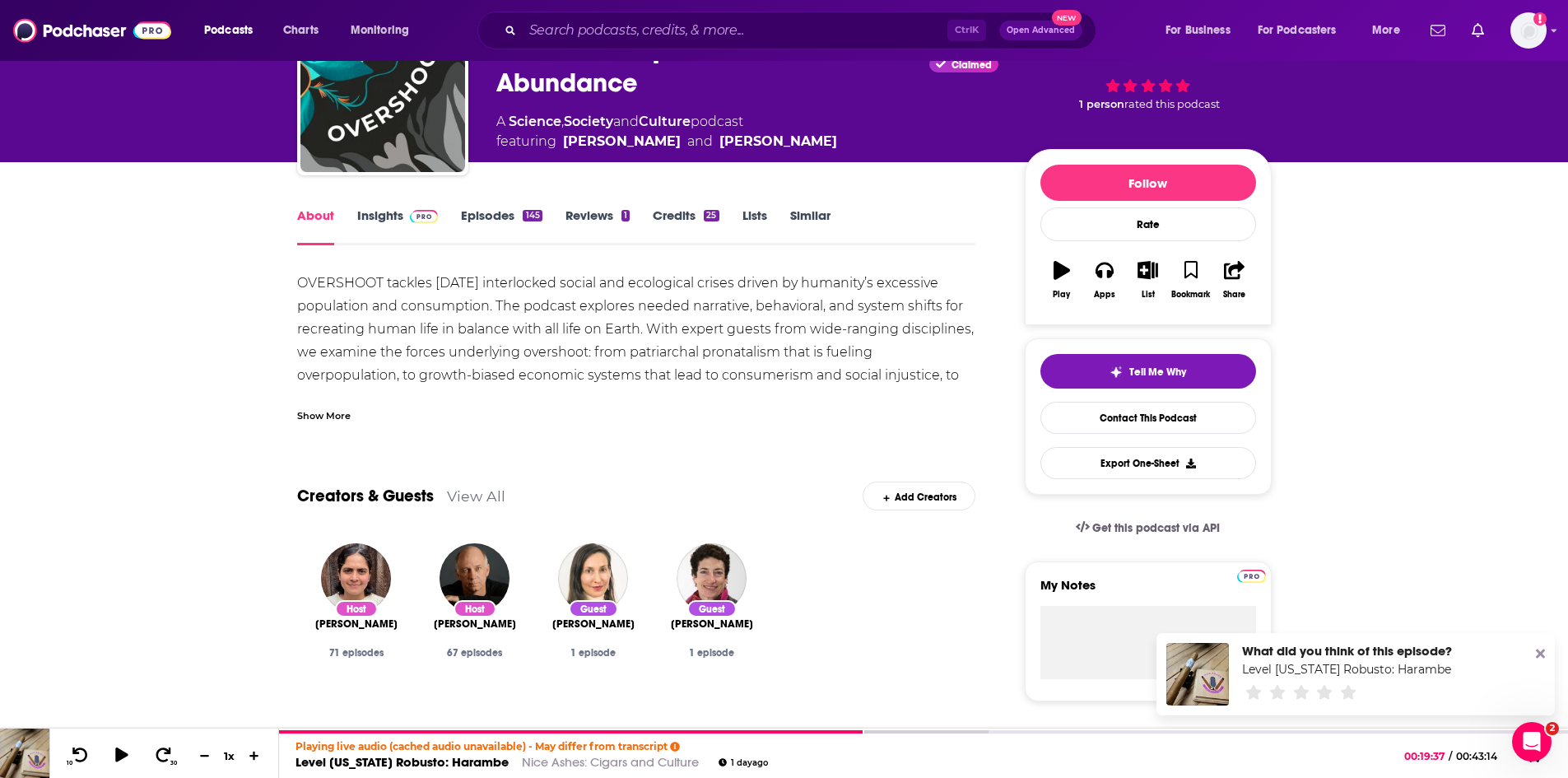
scroll to position [164, 0]
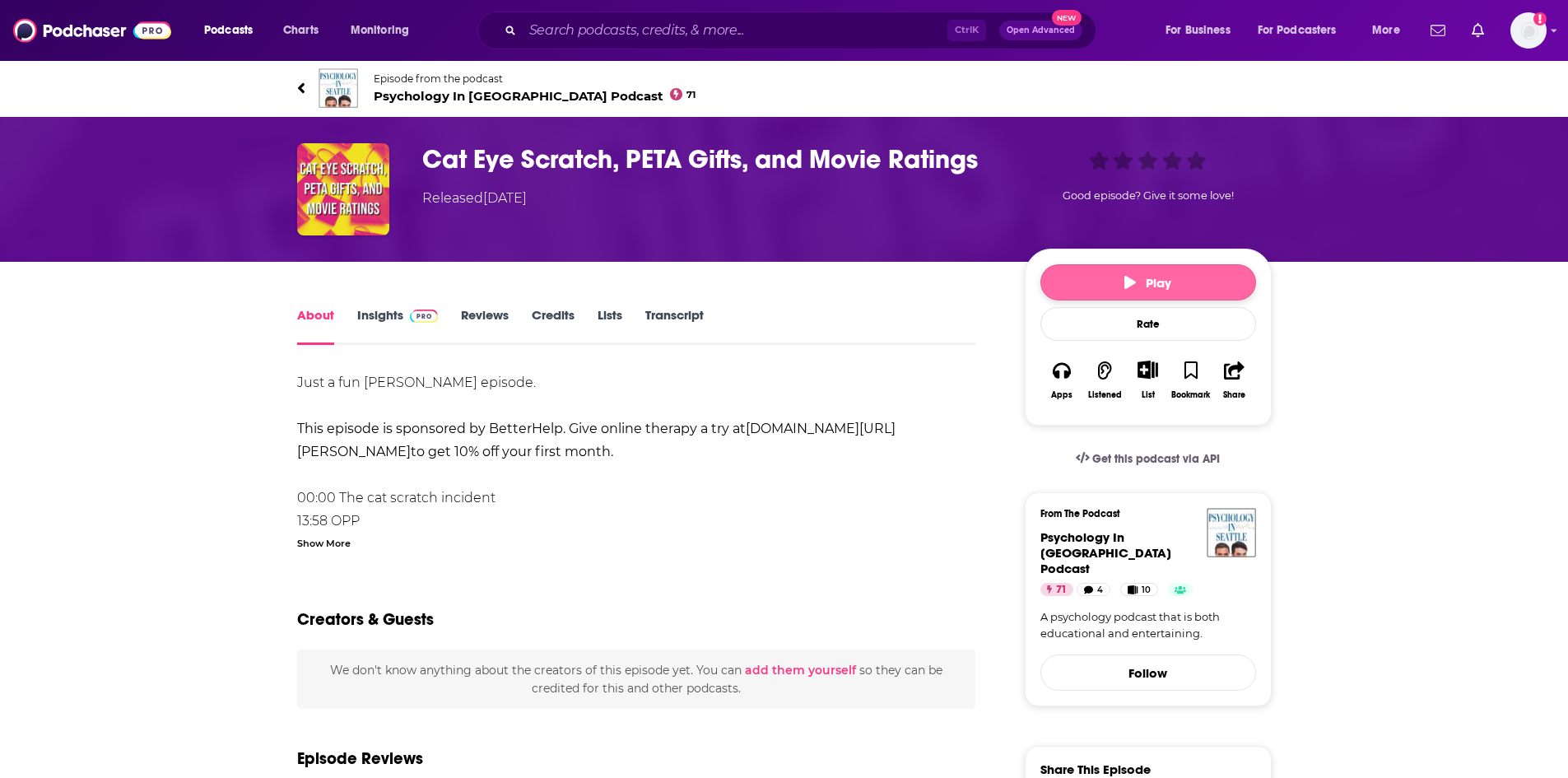
click at [1125, 285] on icon "button" at bounding box center [1129, 282] width 11 height 13
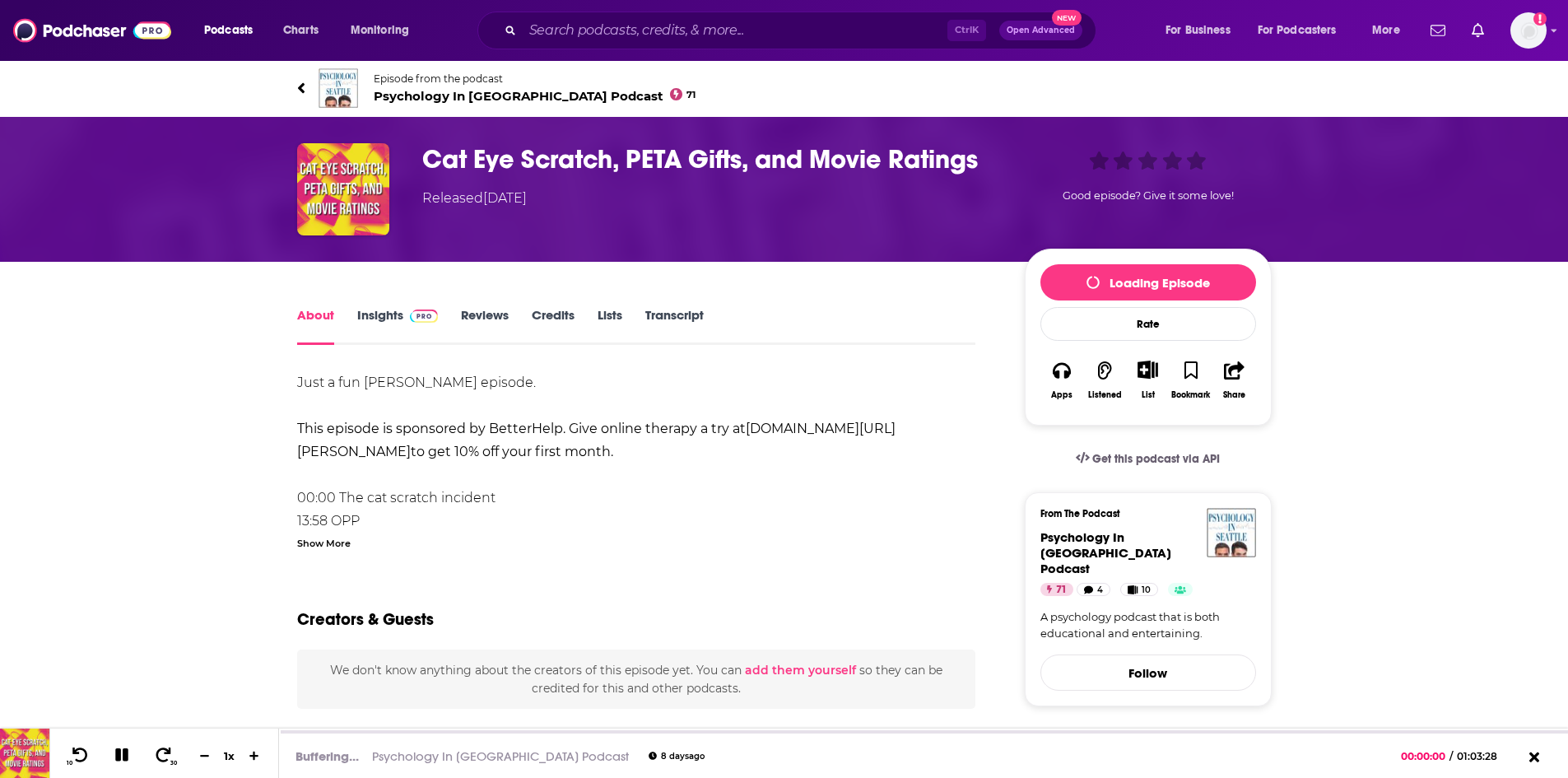
click at [680, 318] on link "Transcript" at bounding box center [675, 325] width 58 height 38
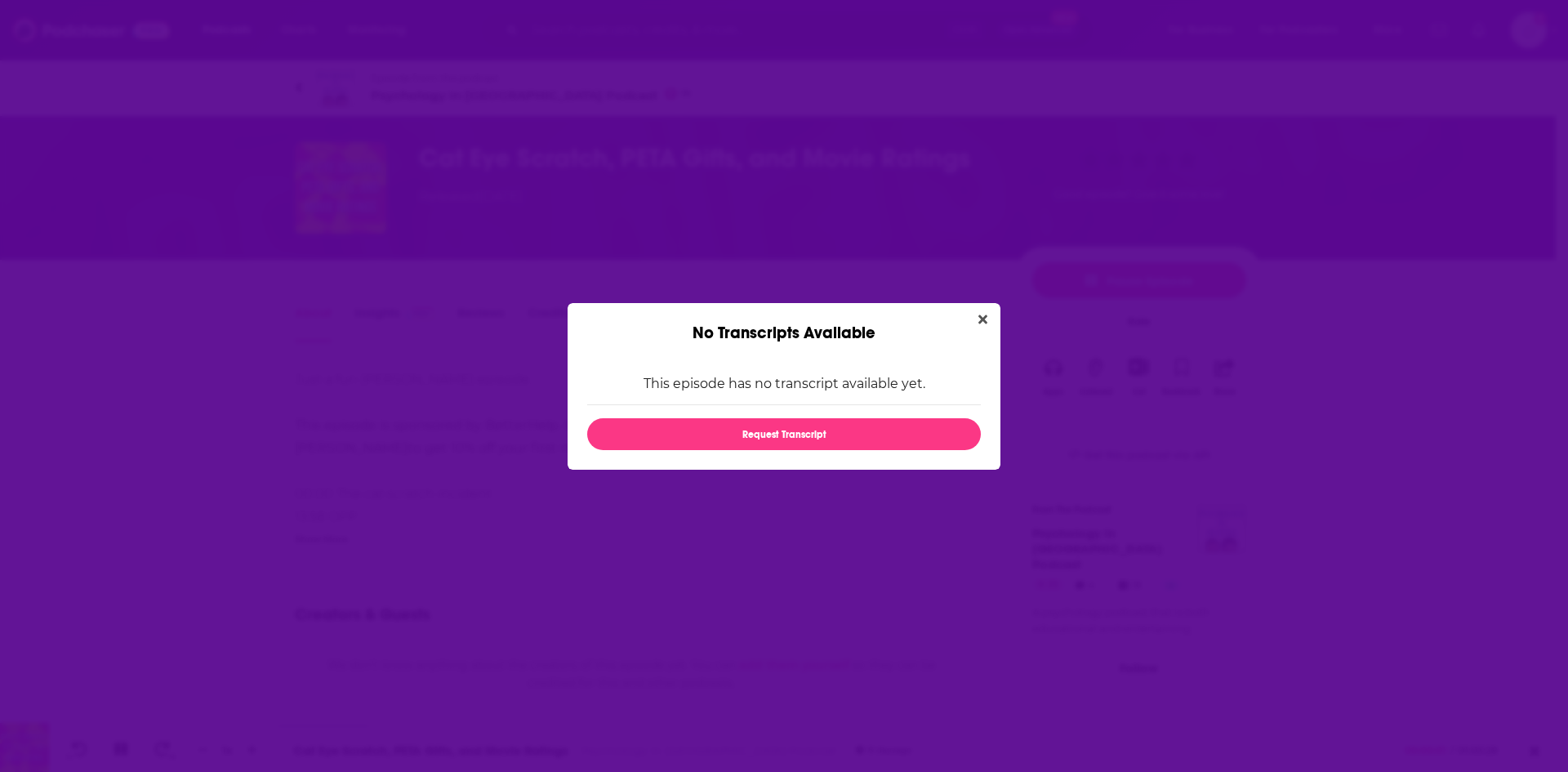
click at [972, 314] on button "Close" at bounding box center [983, 319] width 22 height 20
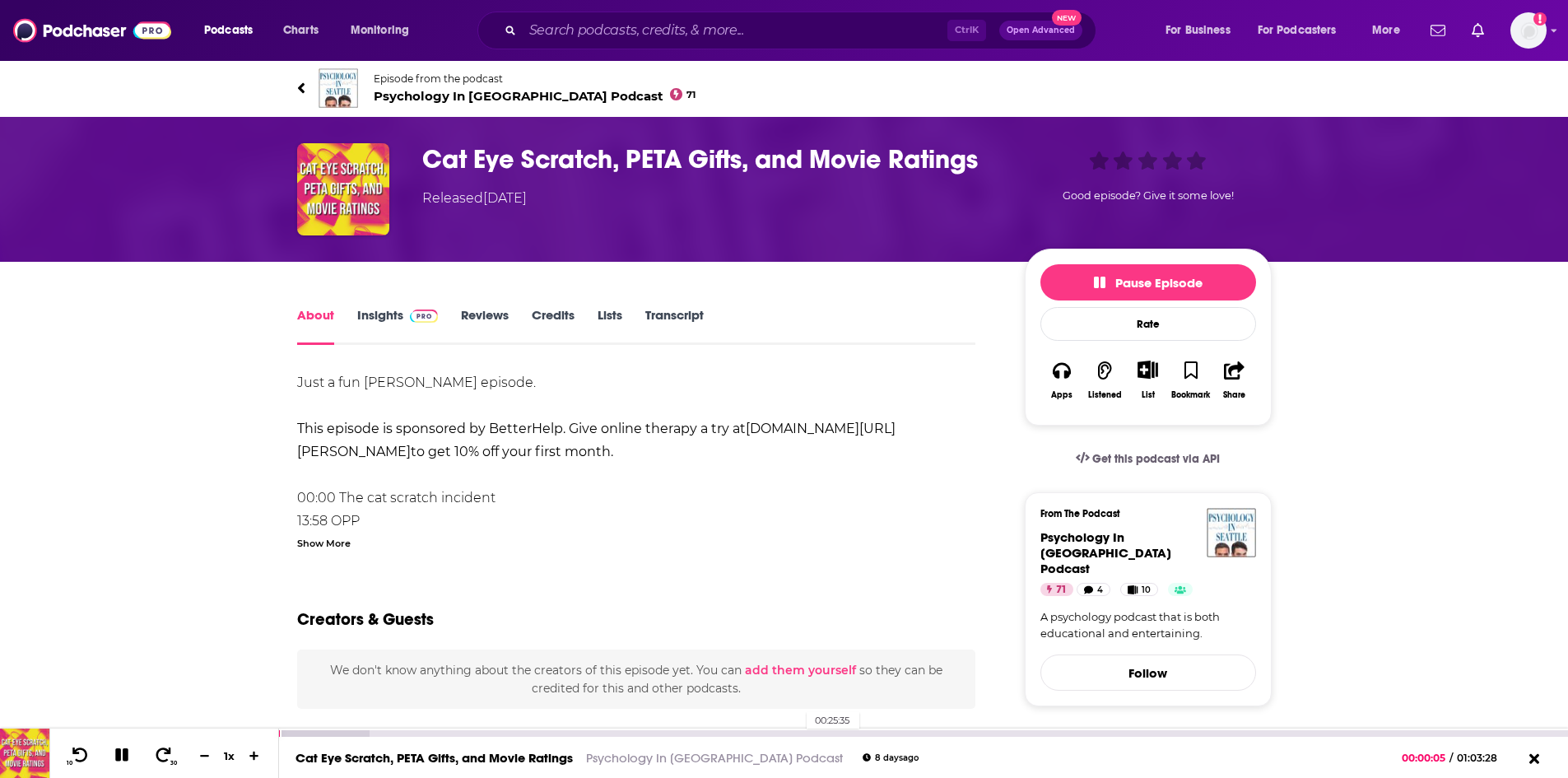
click at [799, 730] on div "00:25:35" at bounding box center [923, 733] width 1289 height 6
click at [85, 754] on icon at bounding box center [80, 754] width 20 height 17
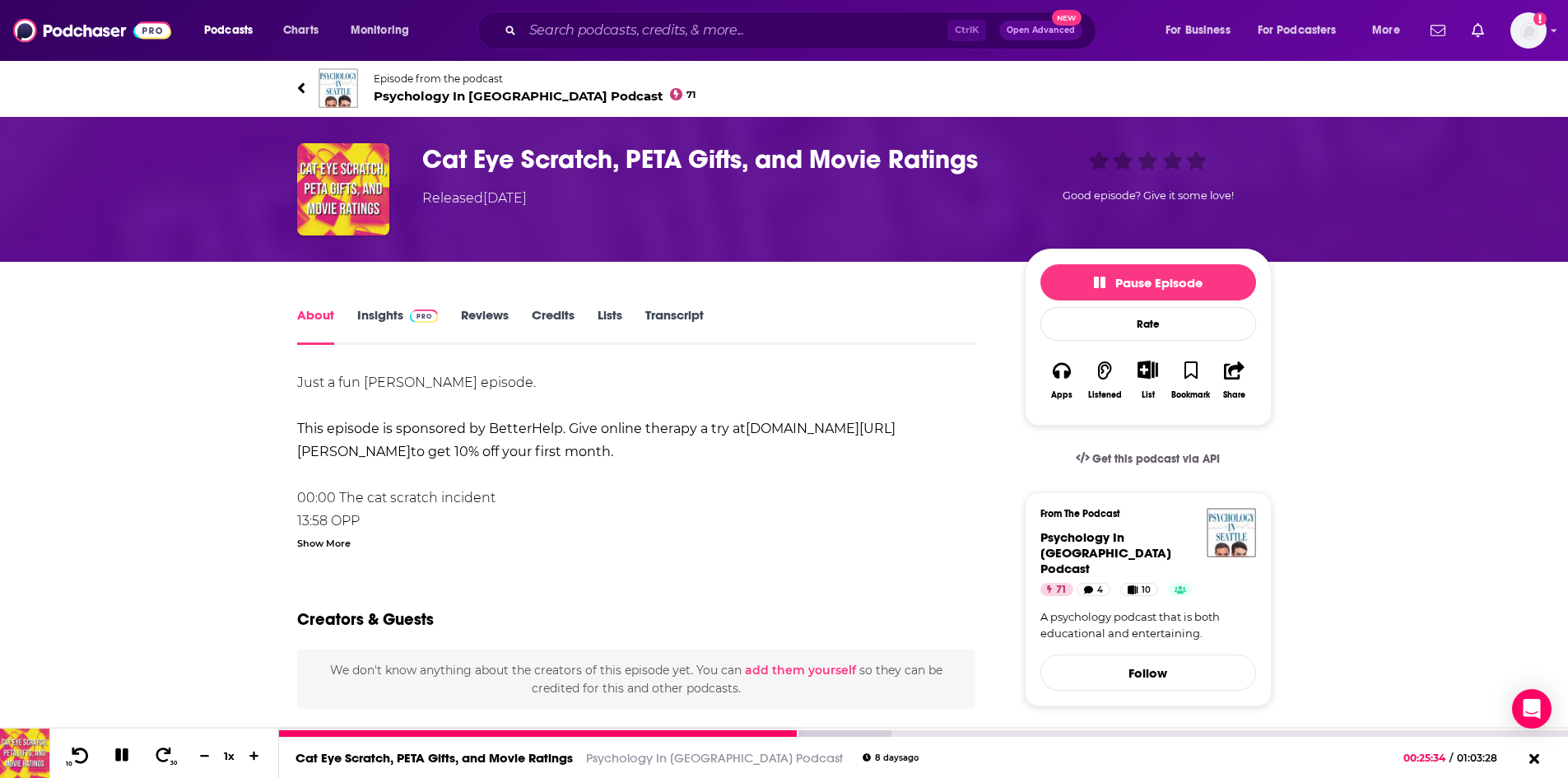
click at [85, 754] on icon at bounding box center [80, 754] width 20 height 17
click at [84, 753] on icon at bounding box center [80, 754] width 20 height 17
click at [398, 103] on link "Episode from the podcast Psychology In Seattle Podcast 71" at bounding box center [784, 88] width 975 height 40
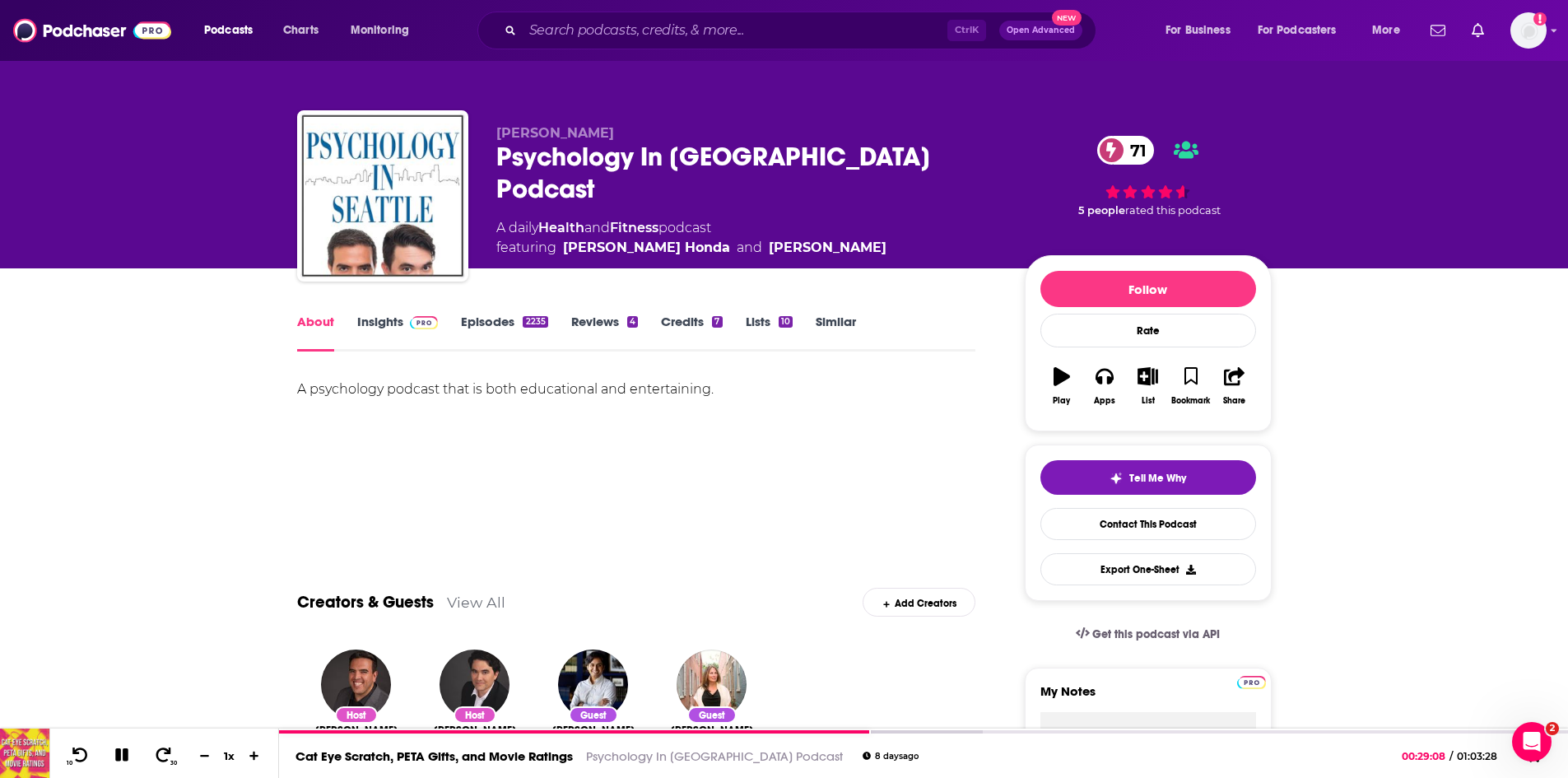
click at [374, 326] on link "Insights" at bounding box center [398, 332] width 81 height 38
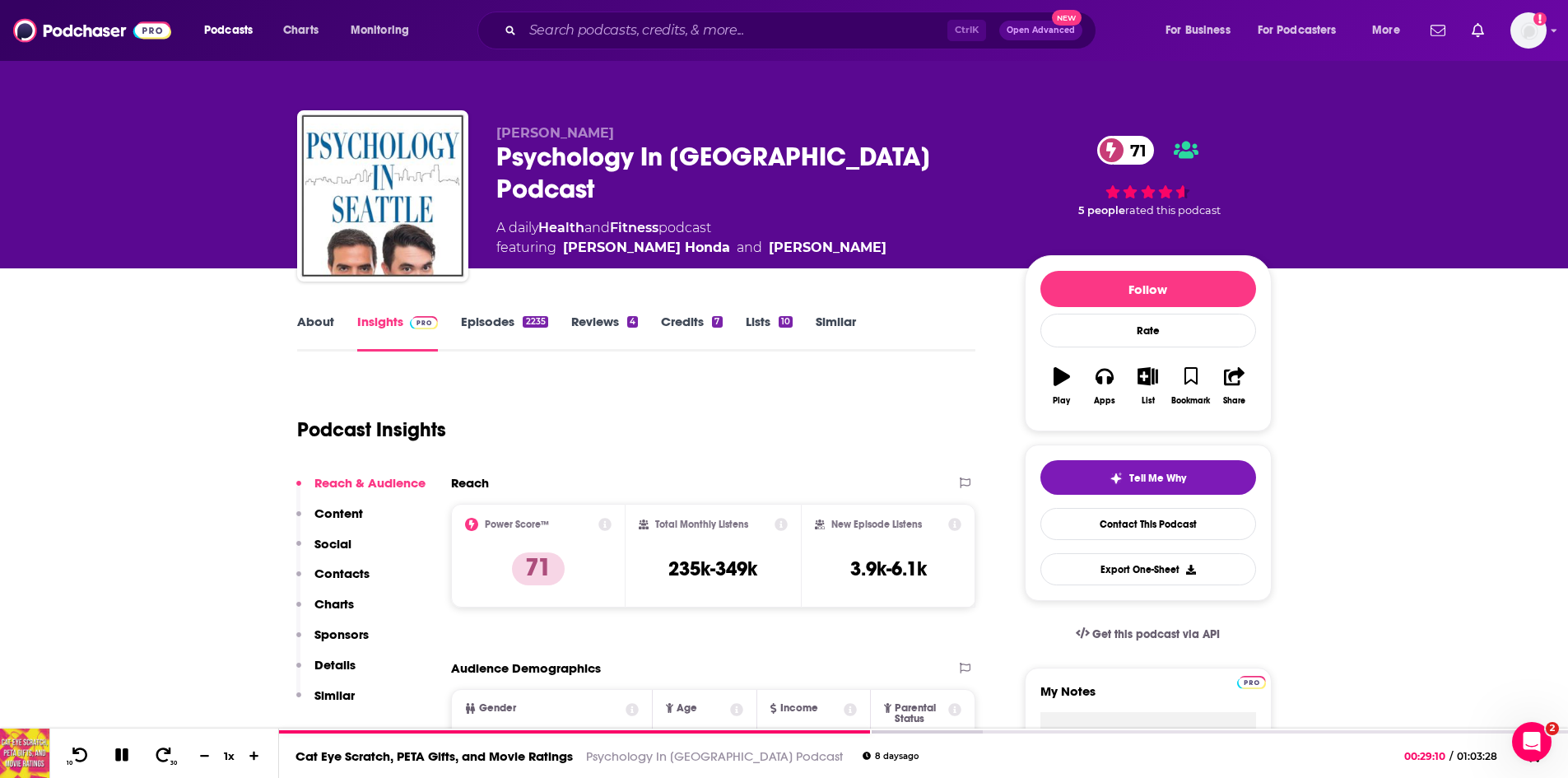
click at [322, 325] on link "About" at bounding box center [316, 332] width 37 height 38
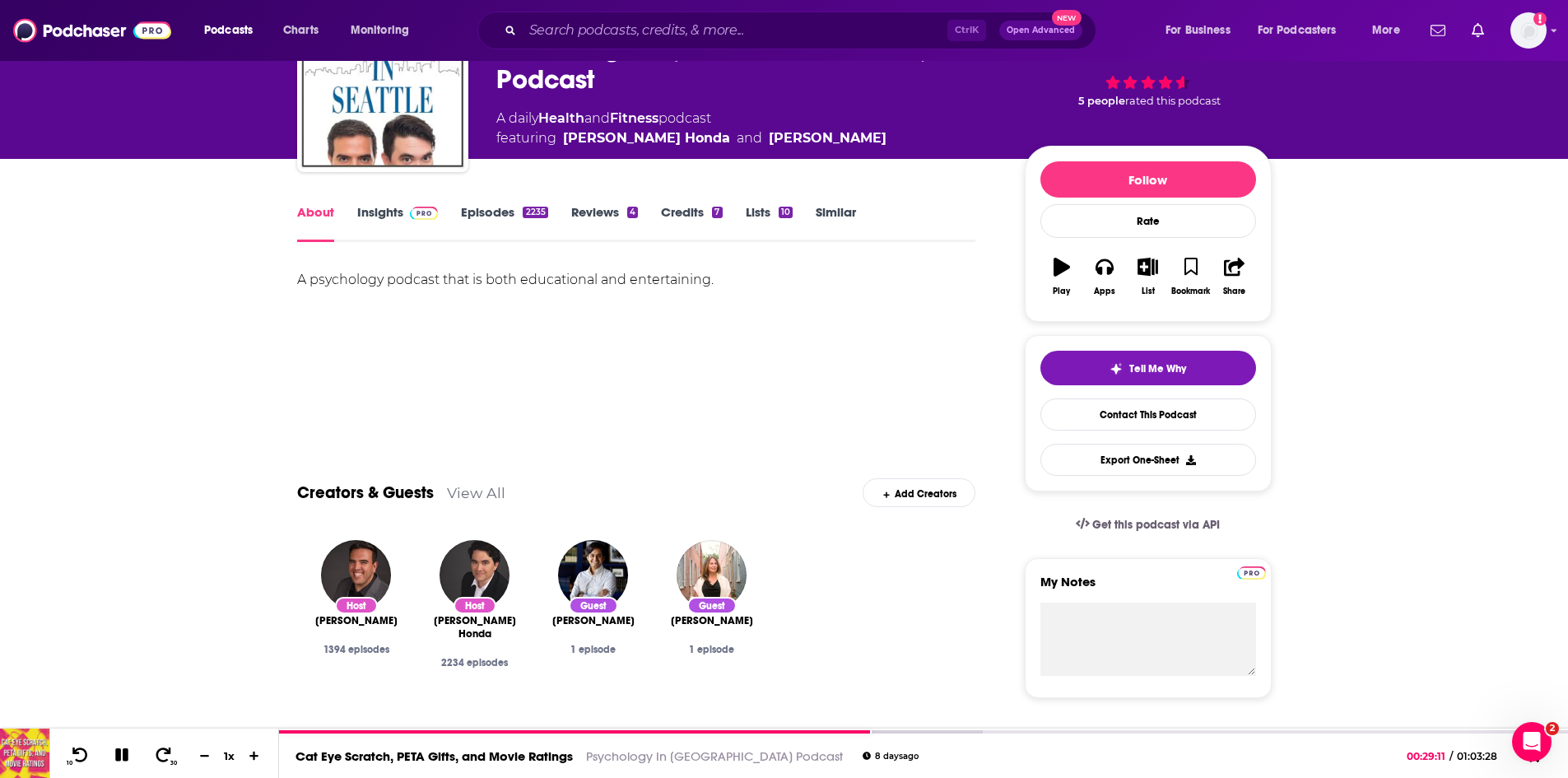
scroll to position [329, 0]
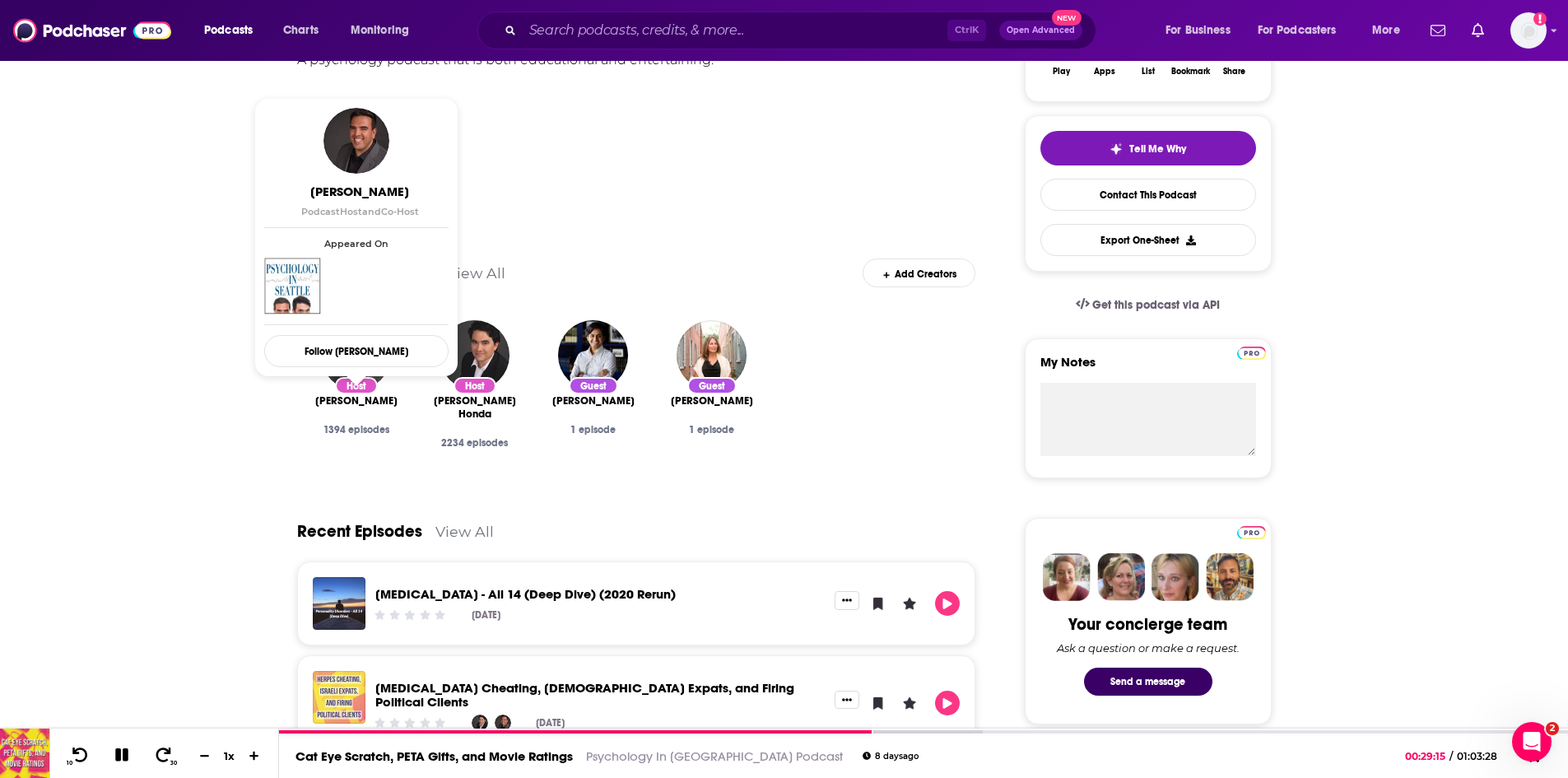
drag, startPoint x: 288, startPoint y: 396, endPoint x: 391, endPoint y: 412, distance: 104.2
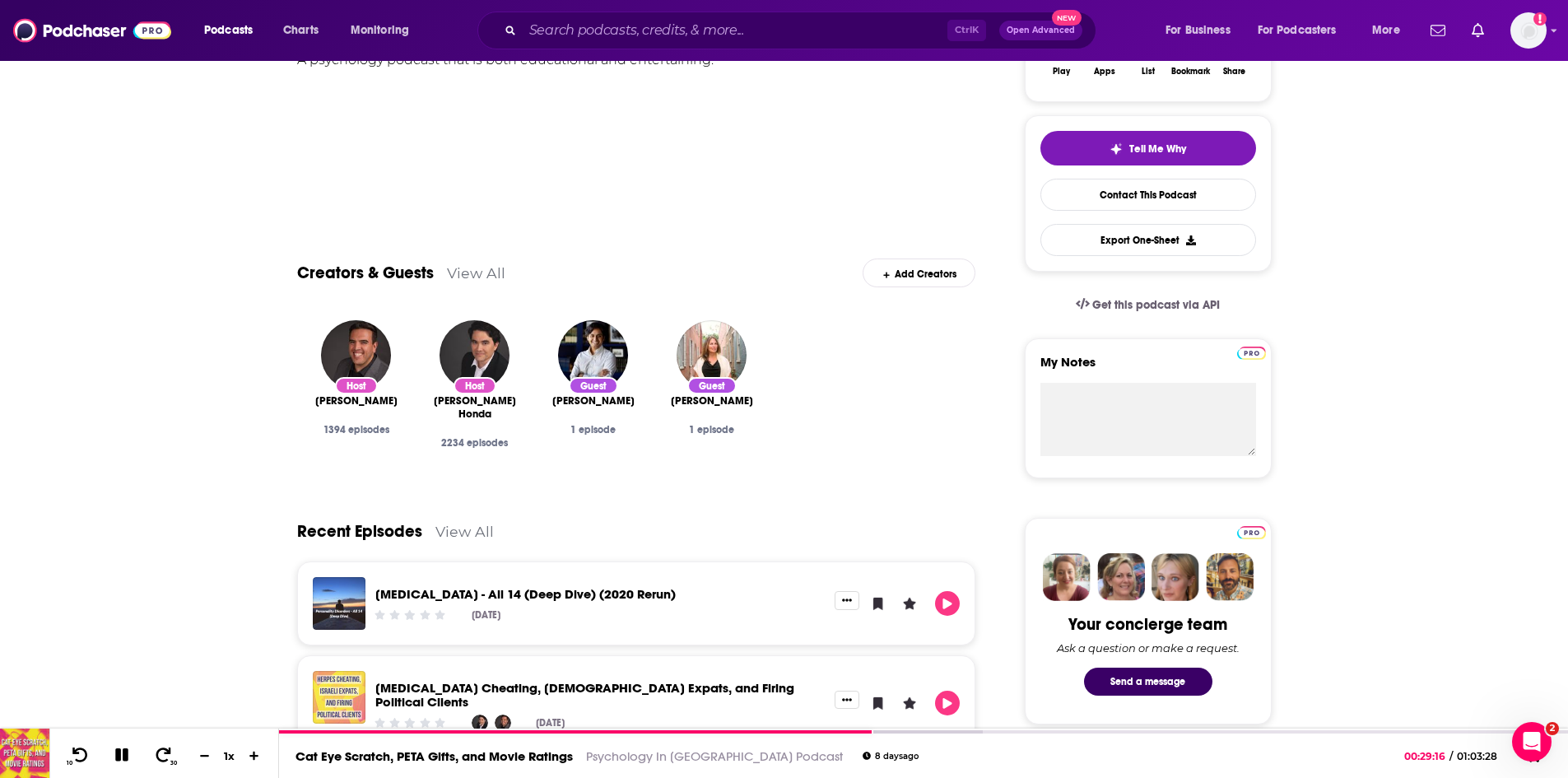
copy span "Humberto Castañeda"
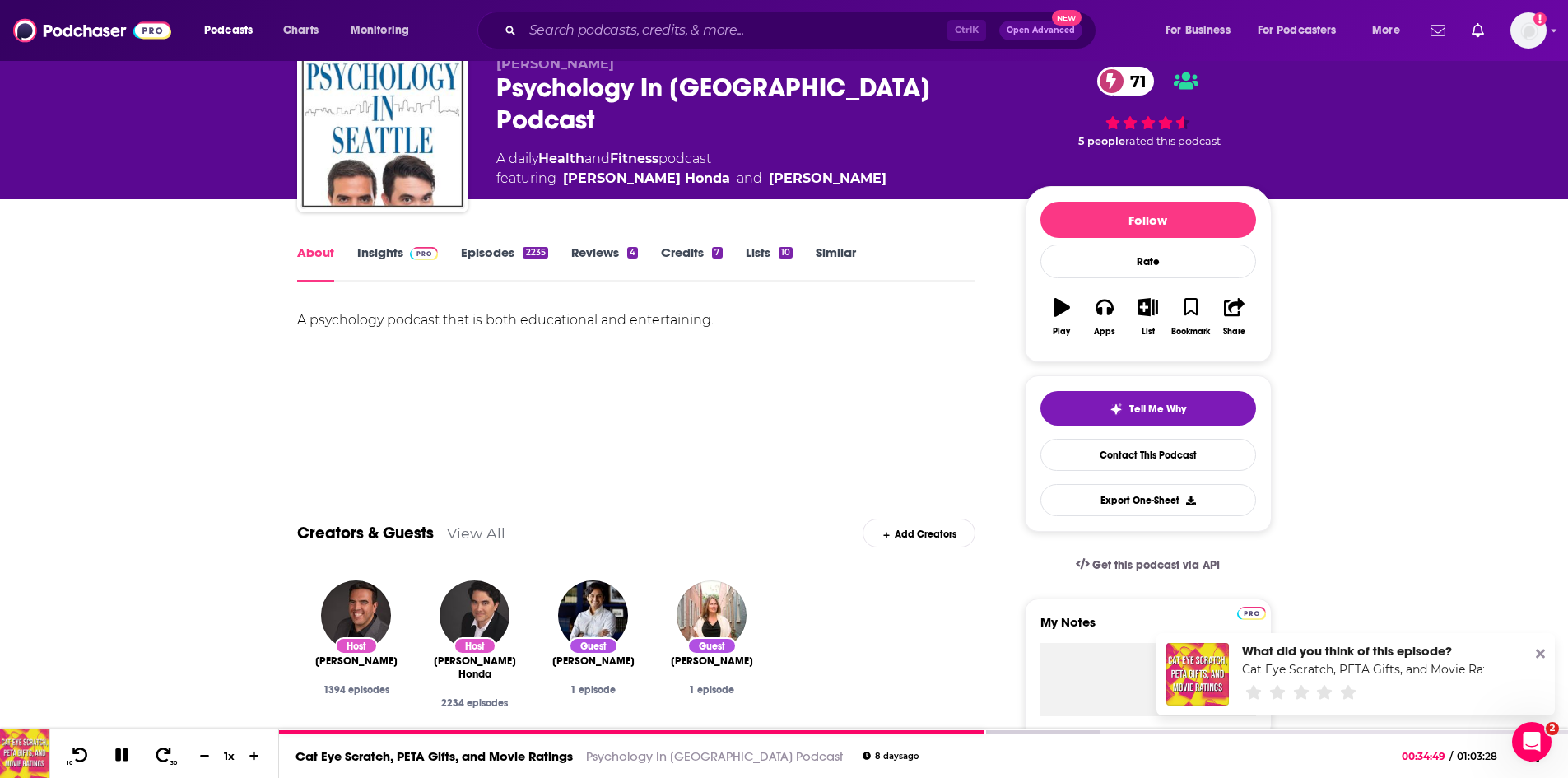
scroll to position [164, 0]
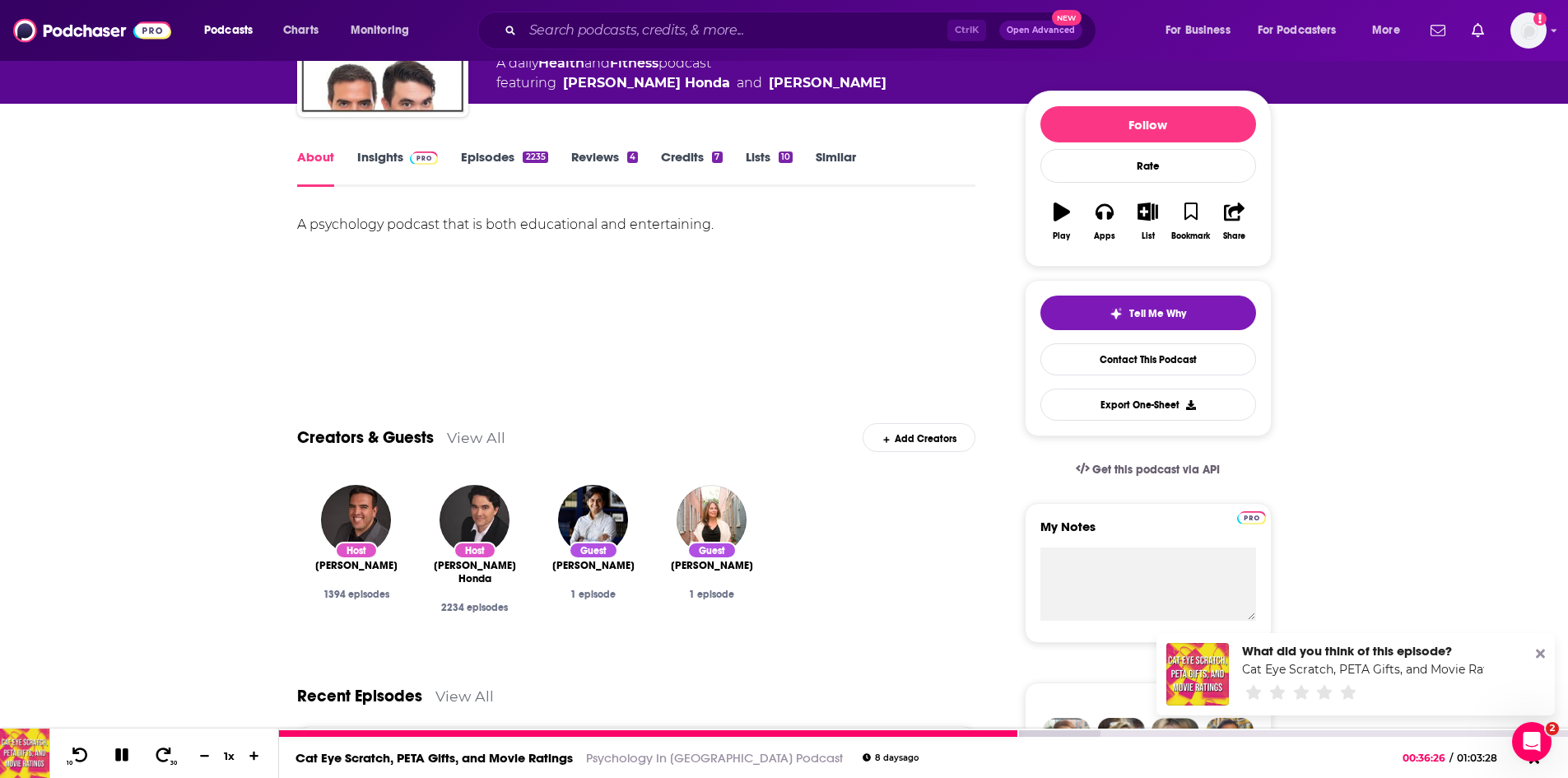
click at [125, 750] on icon at bounding box center [121, 755] width 14 height 14
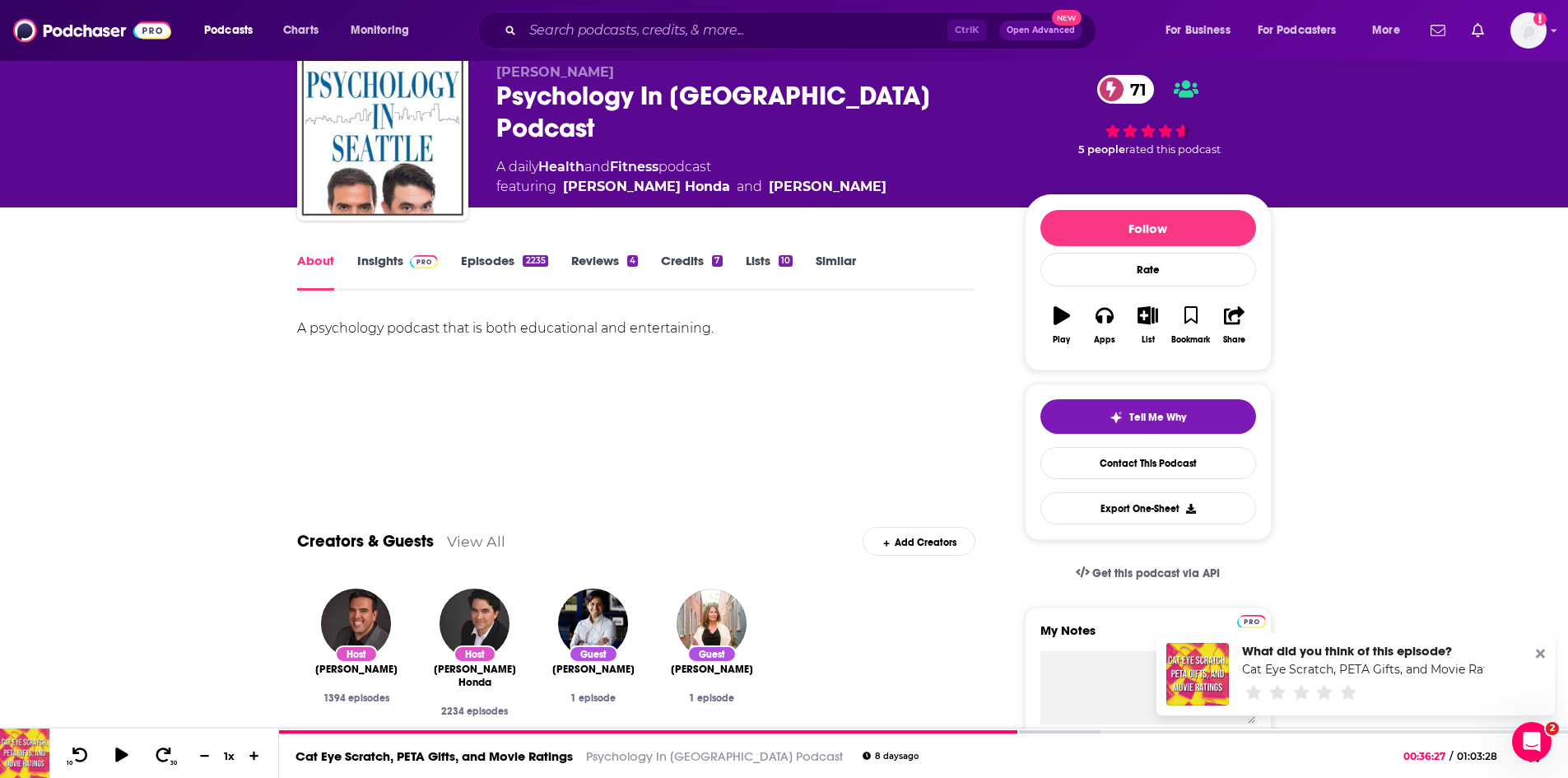
scroll to position [0, 0]
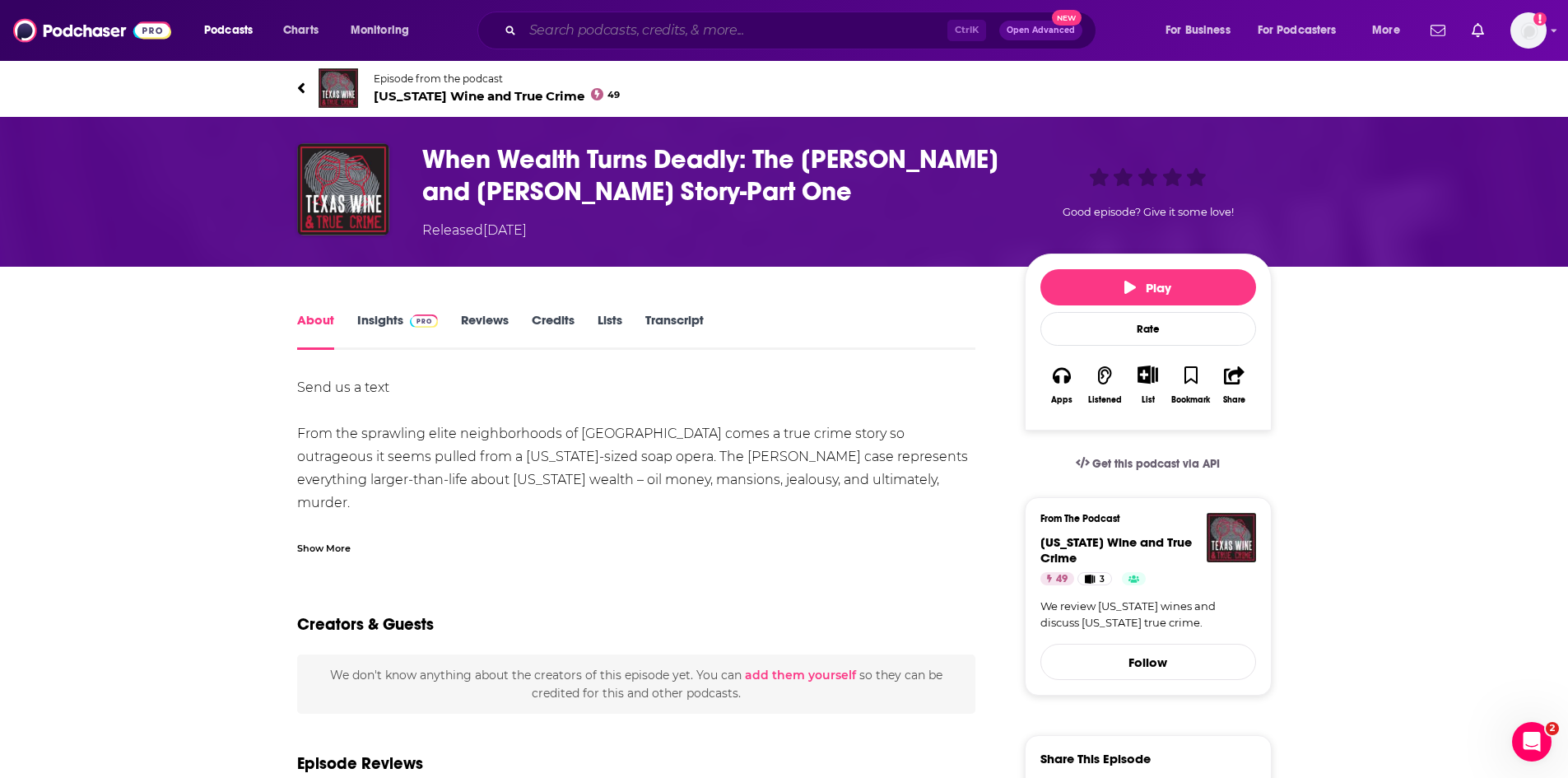
click at [631, 36] on input "Search podcasts, credits, & more..." at bounding box center [735, 31] width 425 height 27
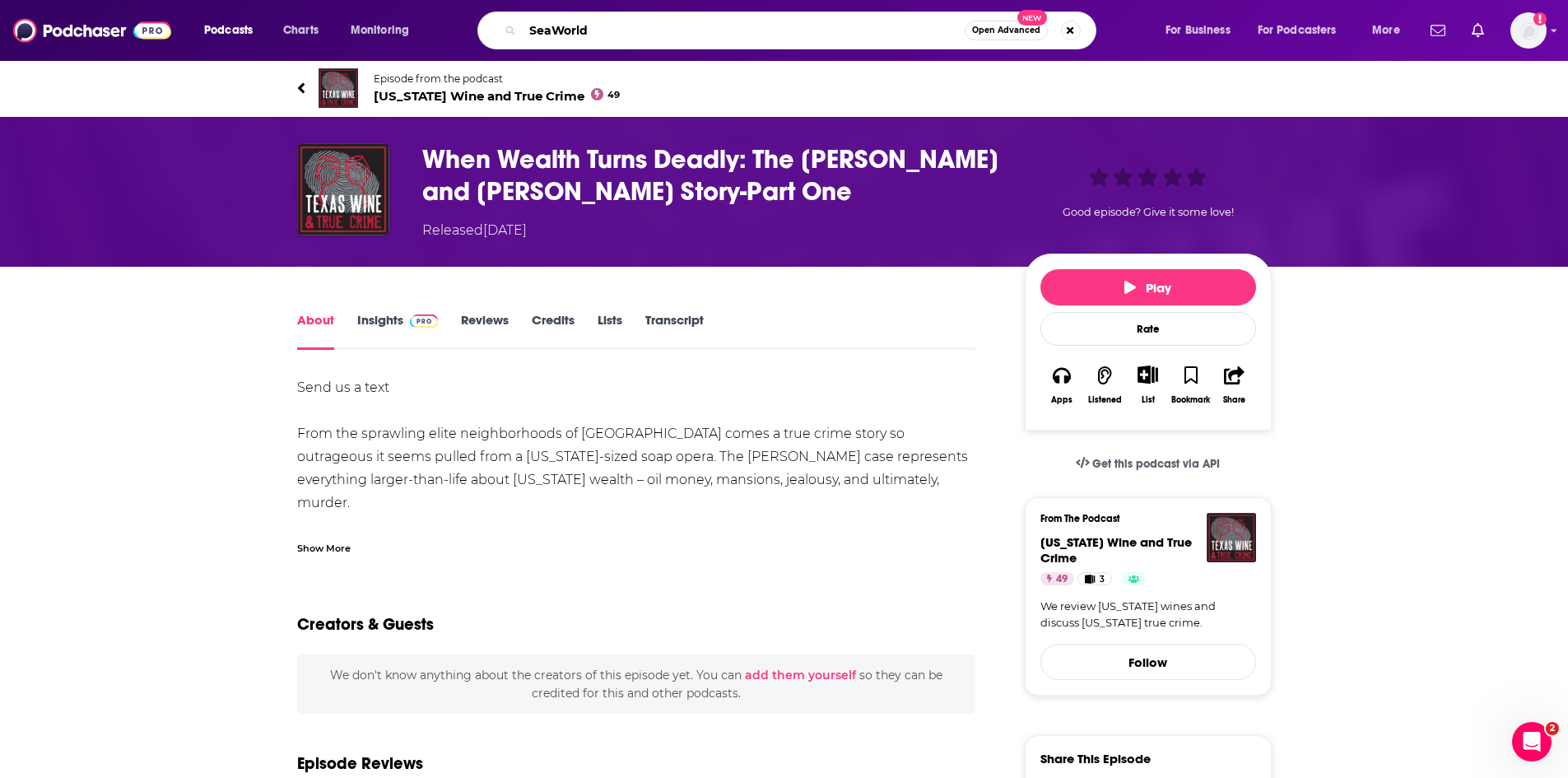
type input "SeaWorld"
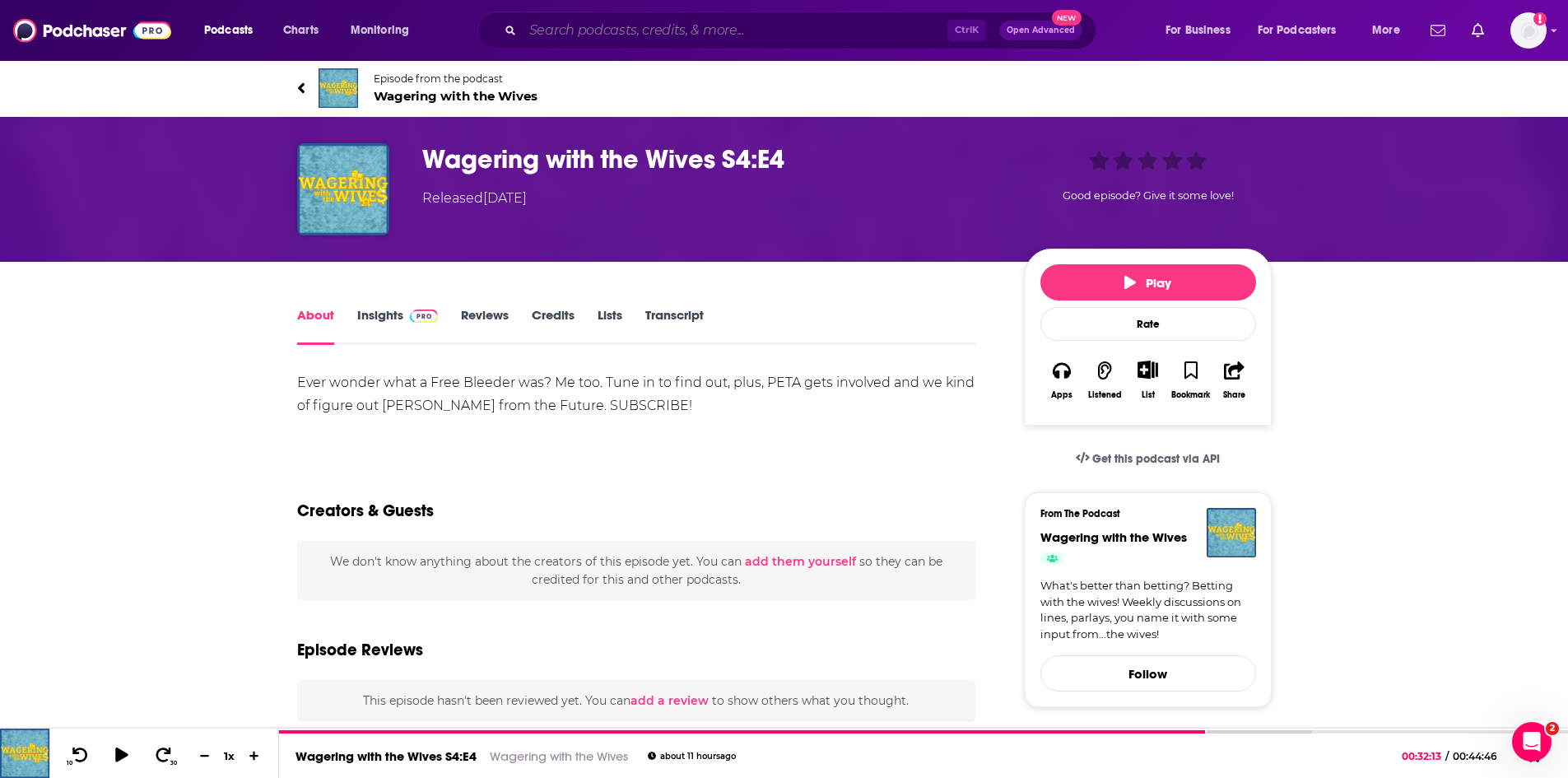
click at [606, 29] on input "Search podcasts, credits, & more..." at bounding box center [735, 31] width 425 height 27
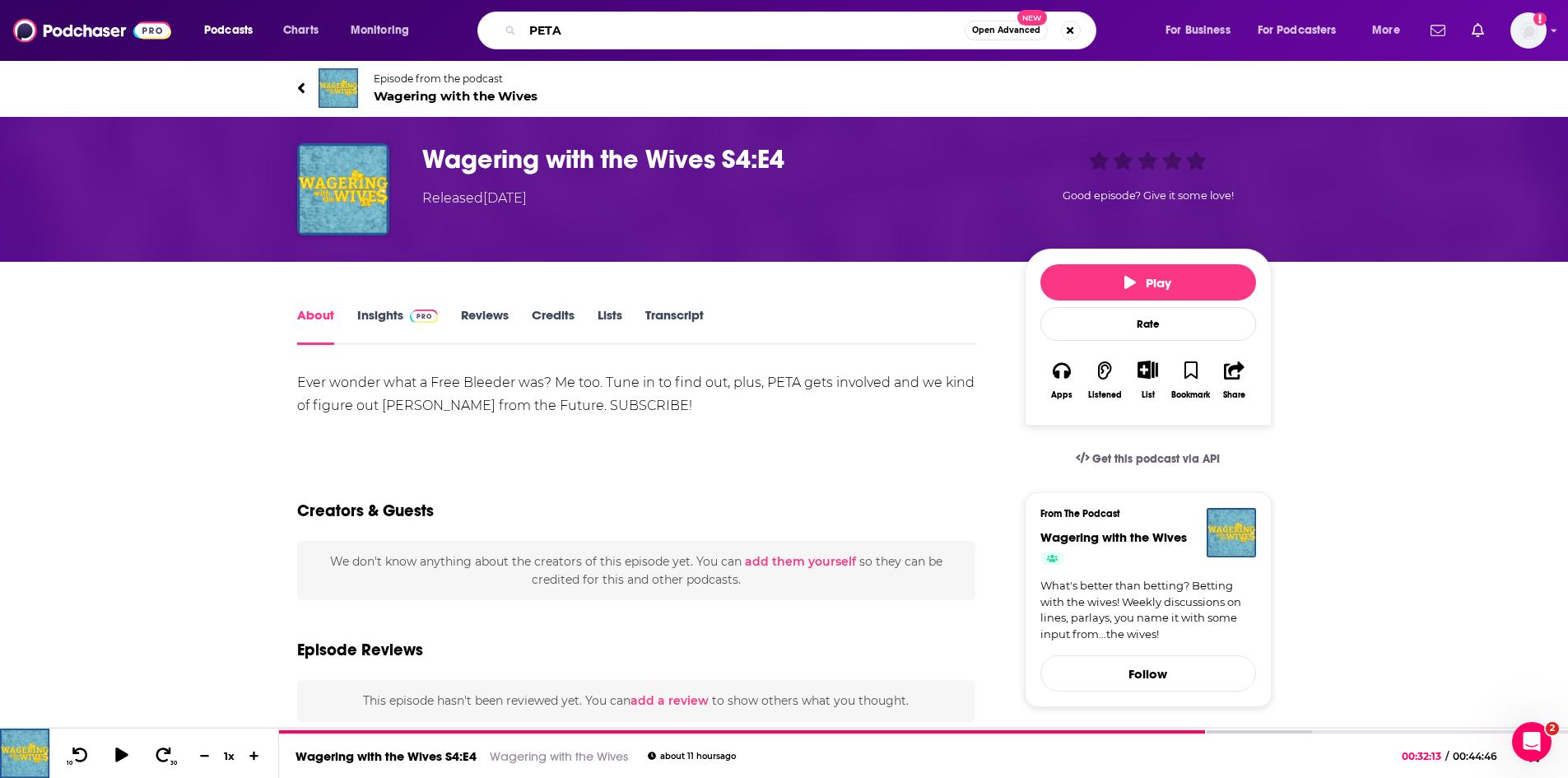
type input "PETA"
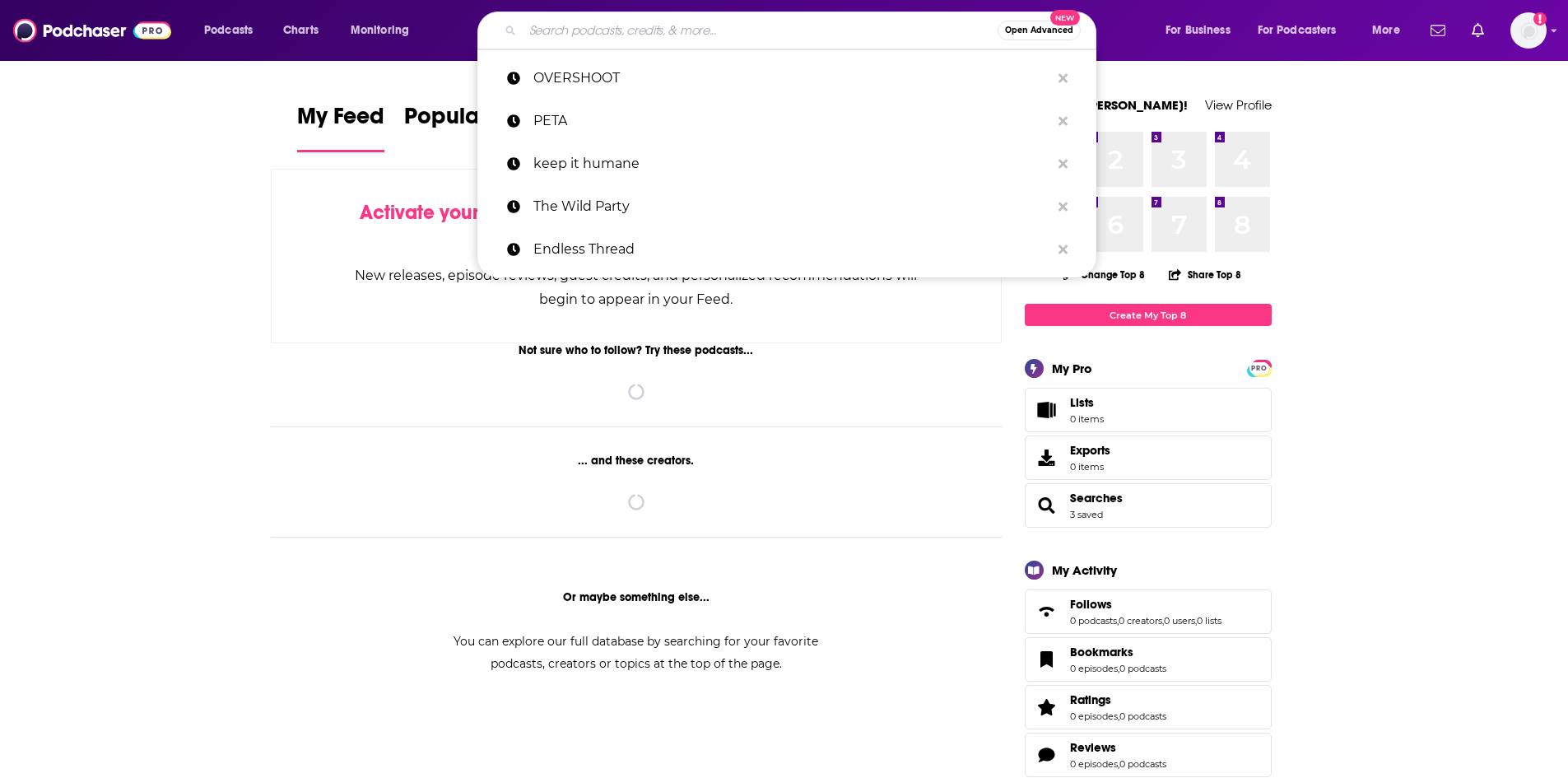
click at [592, 31] on input "Search podcasts, credits, & more..." at bounding box center [760, 31] width 475 height 27
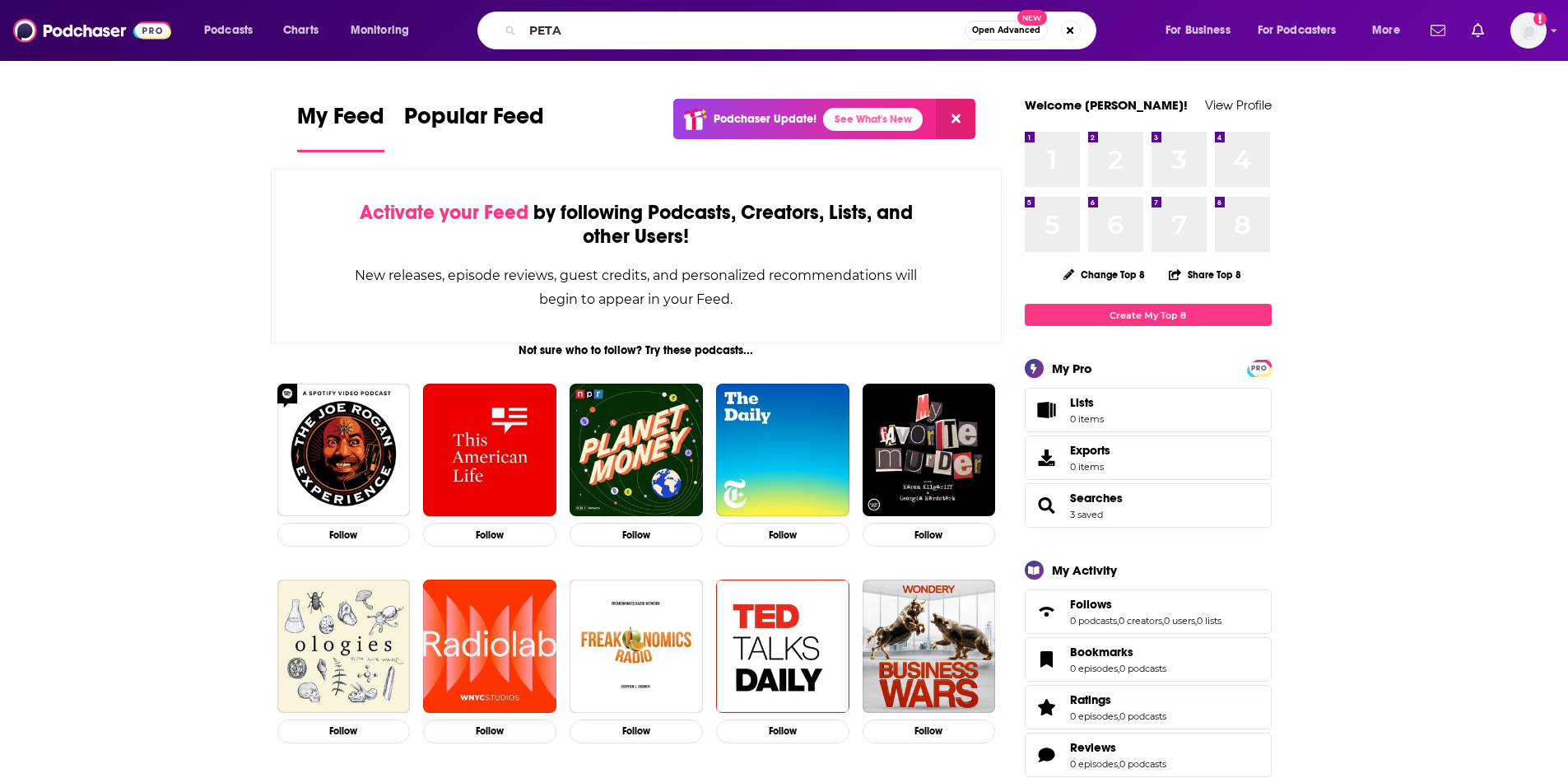
type input "PETA"
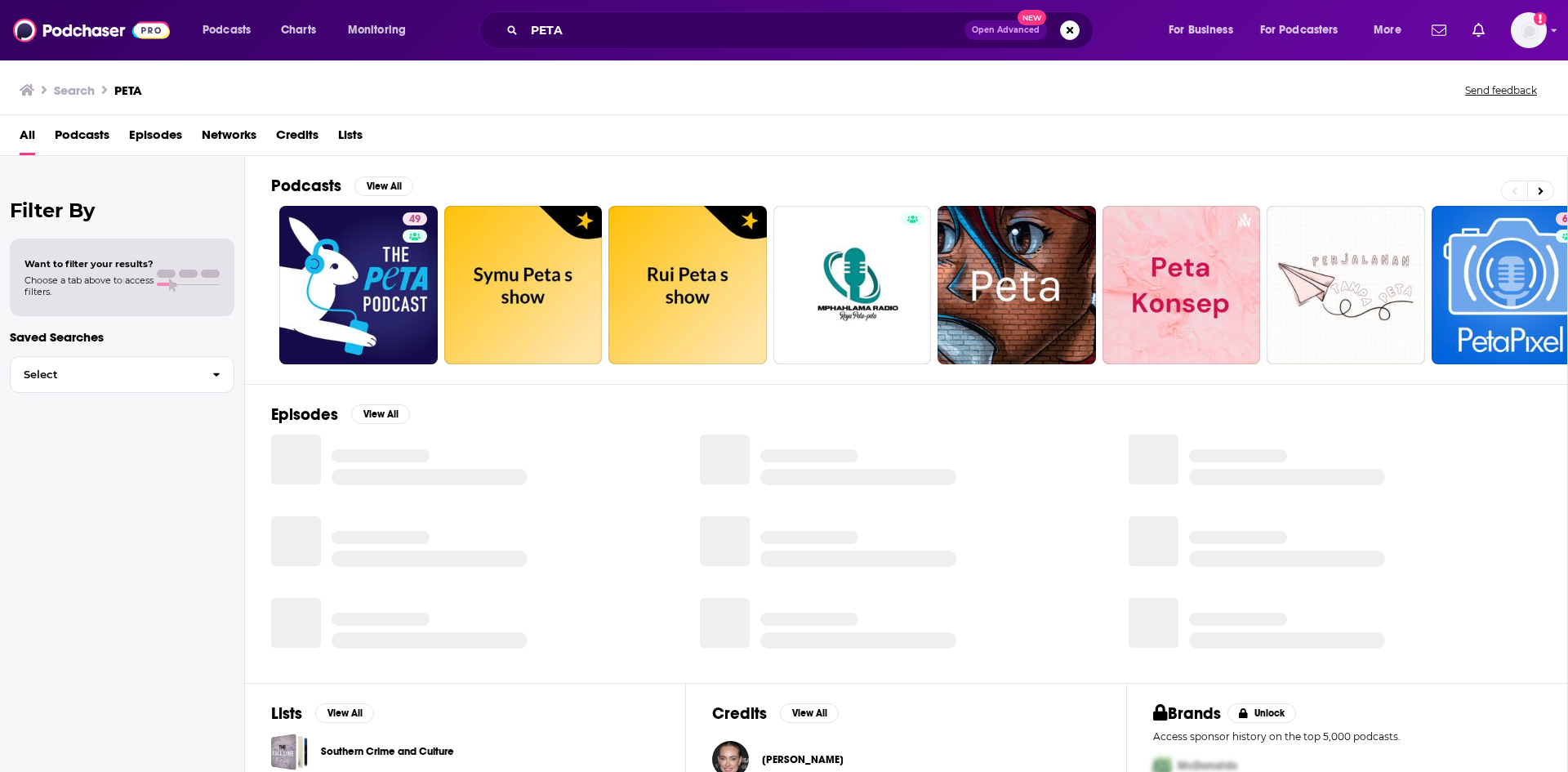
click at [139, 146] on span "Episodes" at bounding box center [155, 139] width 53 height 33
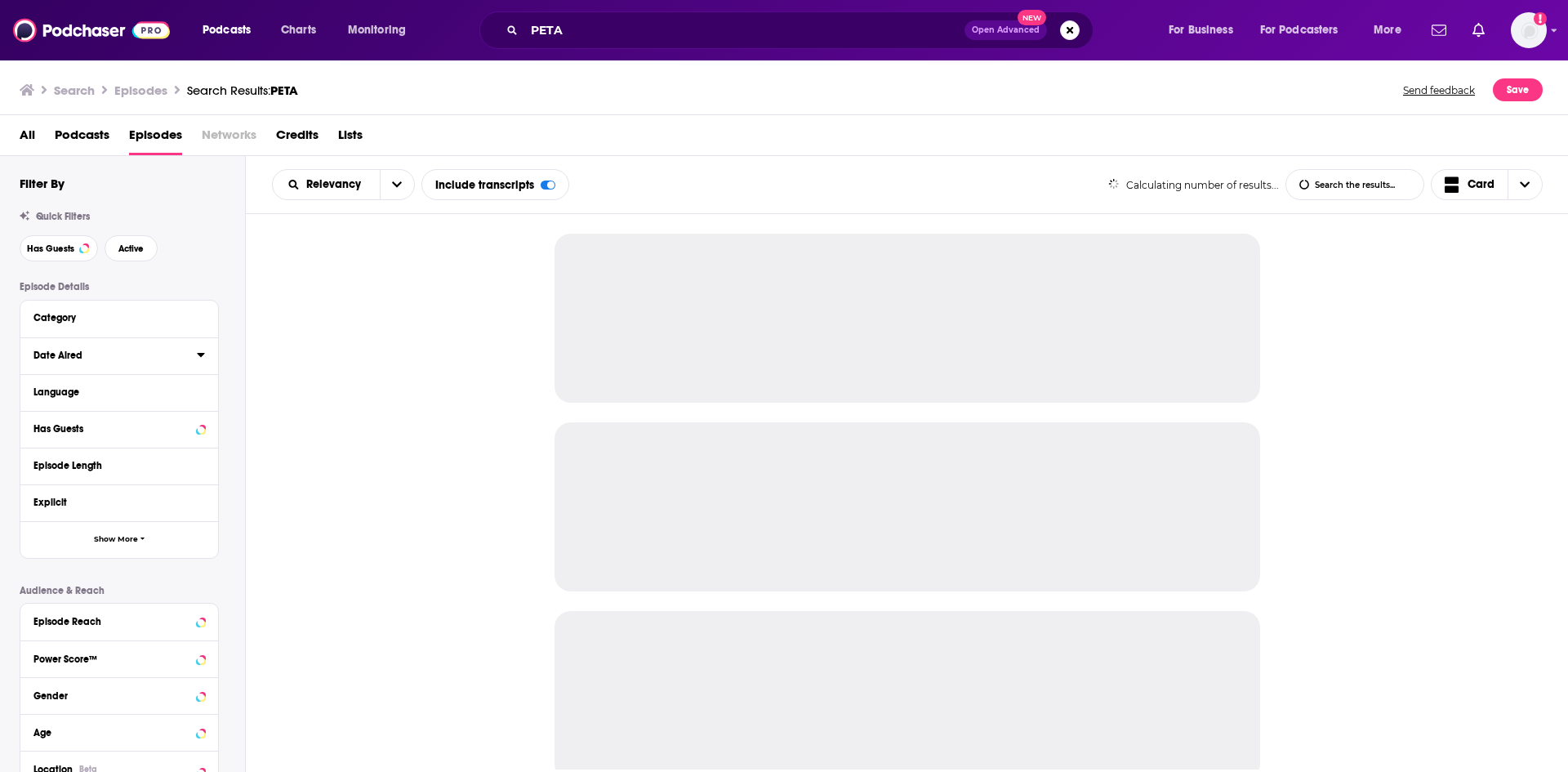
click at [204, 356] on icon at bounding box center [200, 354] width 8 height 13
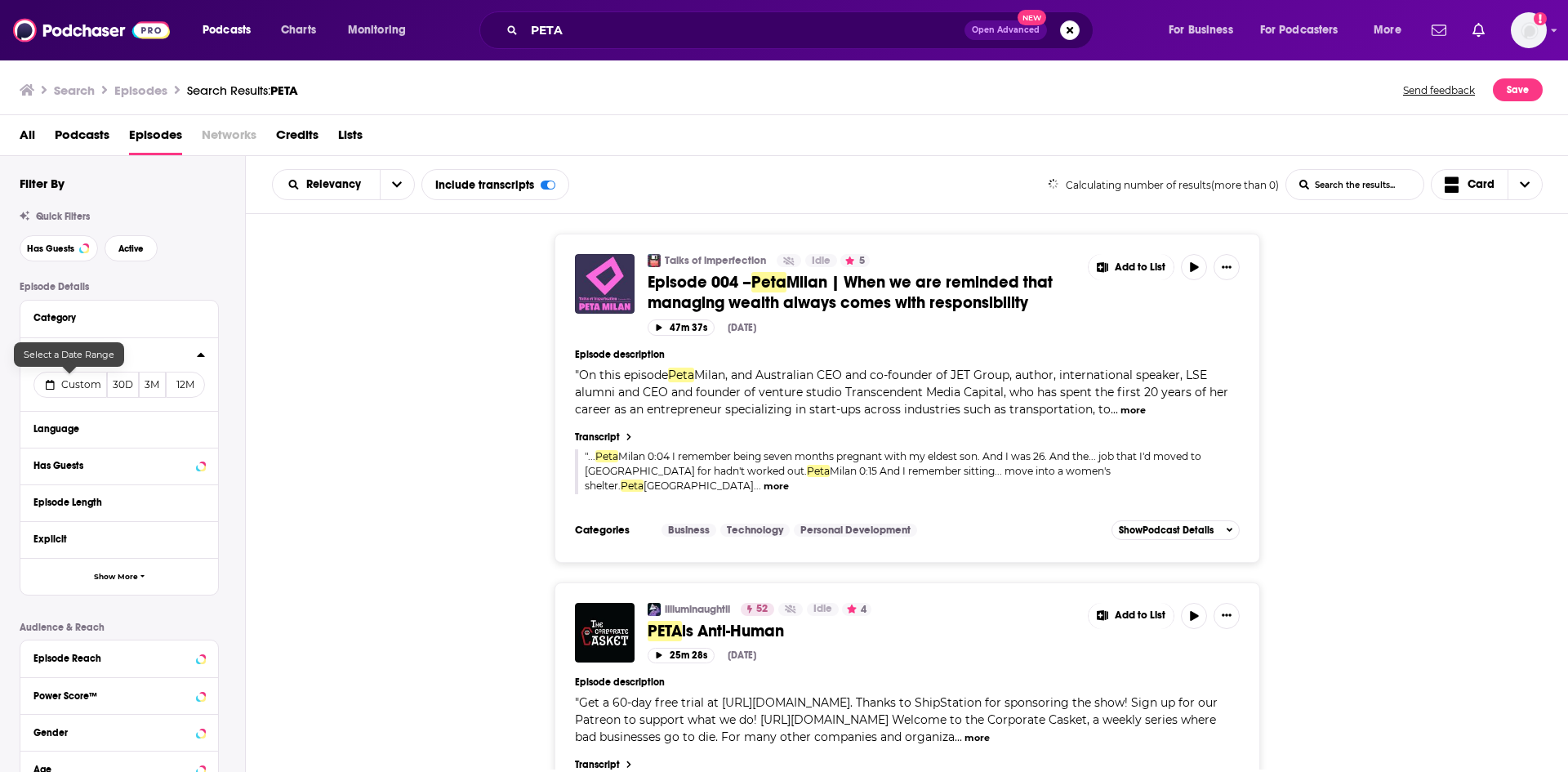
click at [77, 385] on span "Custom" at bounding box center [82, 384] width 40 height 12
select select "8"
select select "2025"
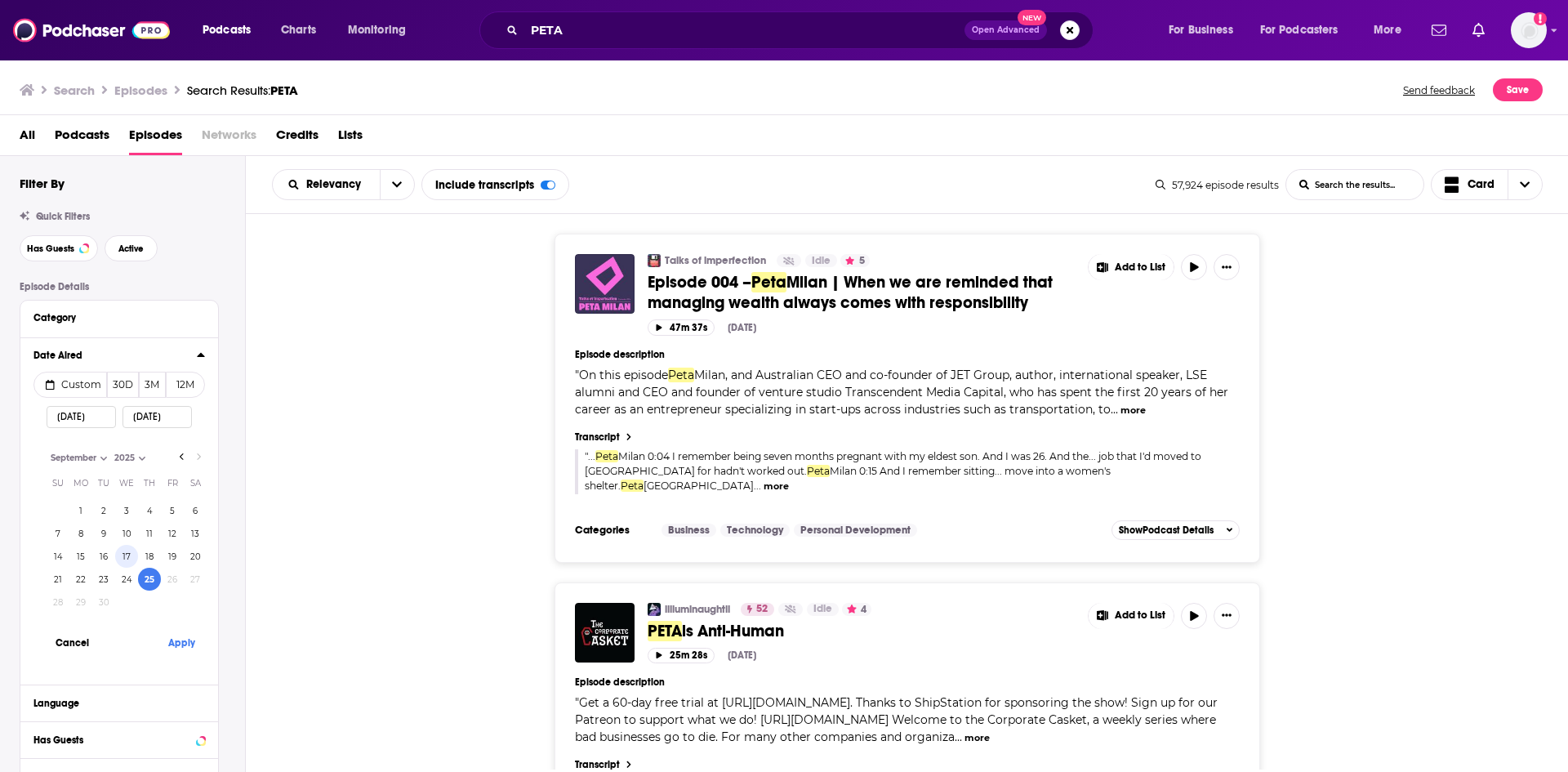
click at [130, 554] on button "17" at bounding box center [126, 556] width 23 height 23
type input "09/17/2025"
click at [181, 638] on button "Apply" at bounding box center [182, 642] width 49 height 30
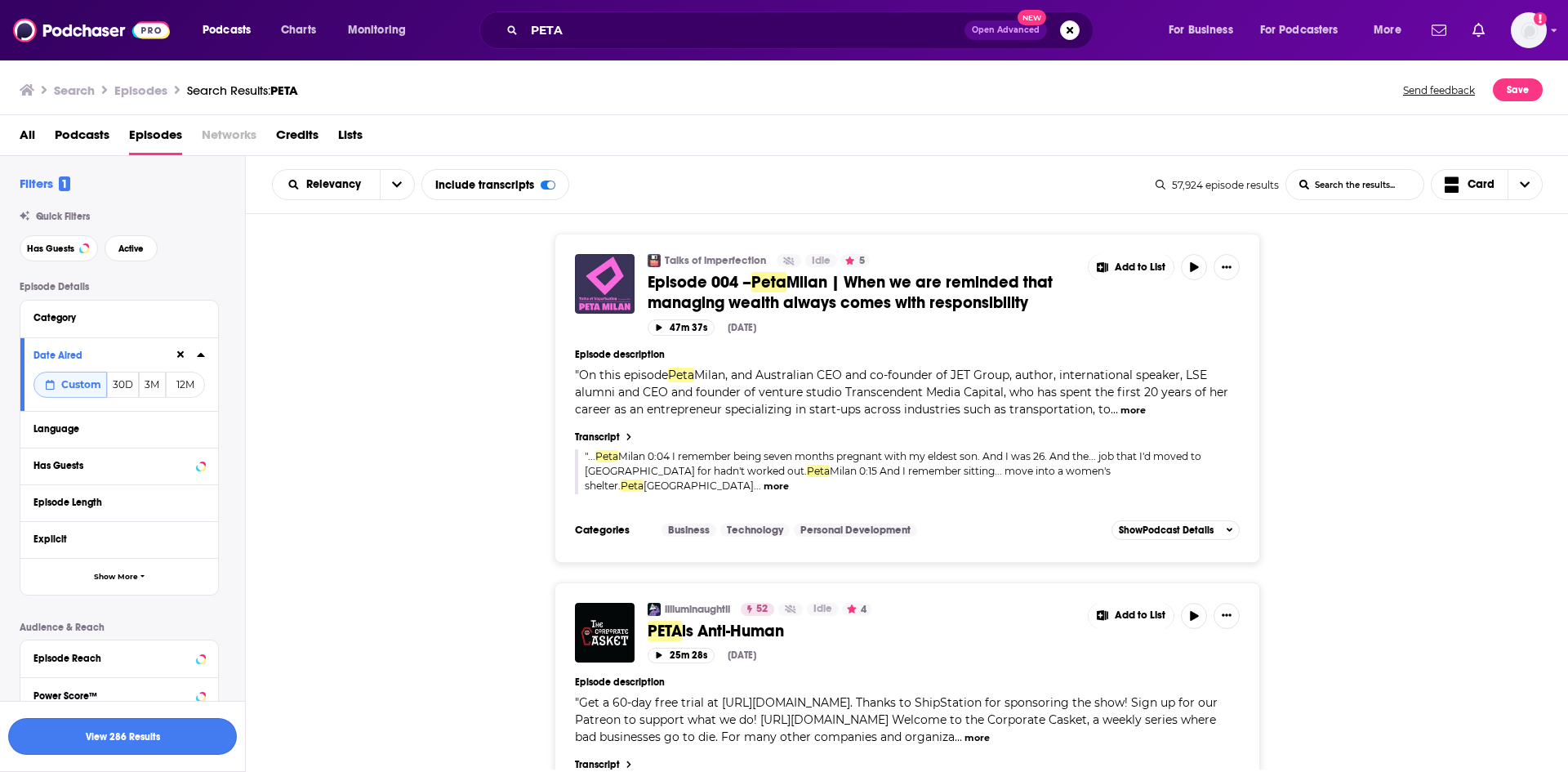
click at [167, 726] on button "View 286 Results" at bounding box center [122, 736] width 229 height 37
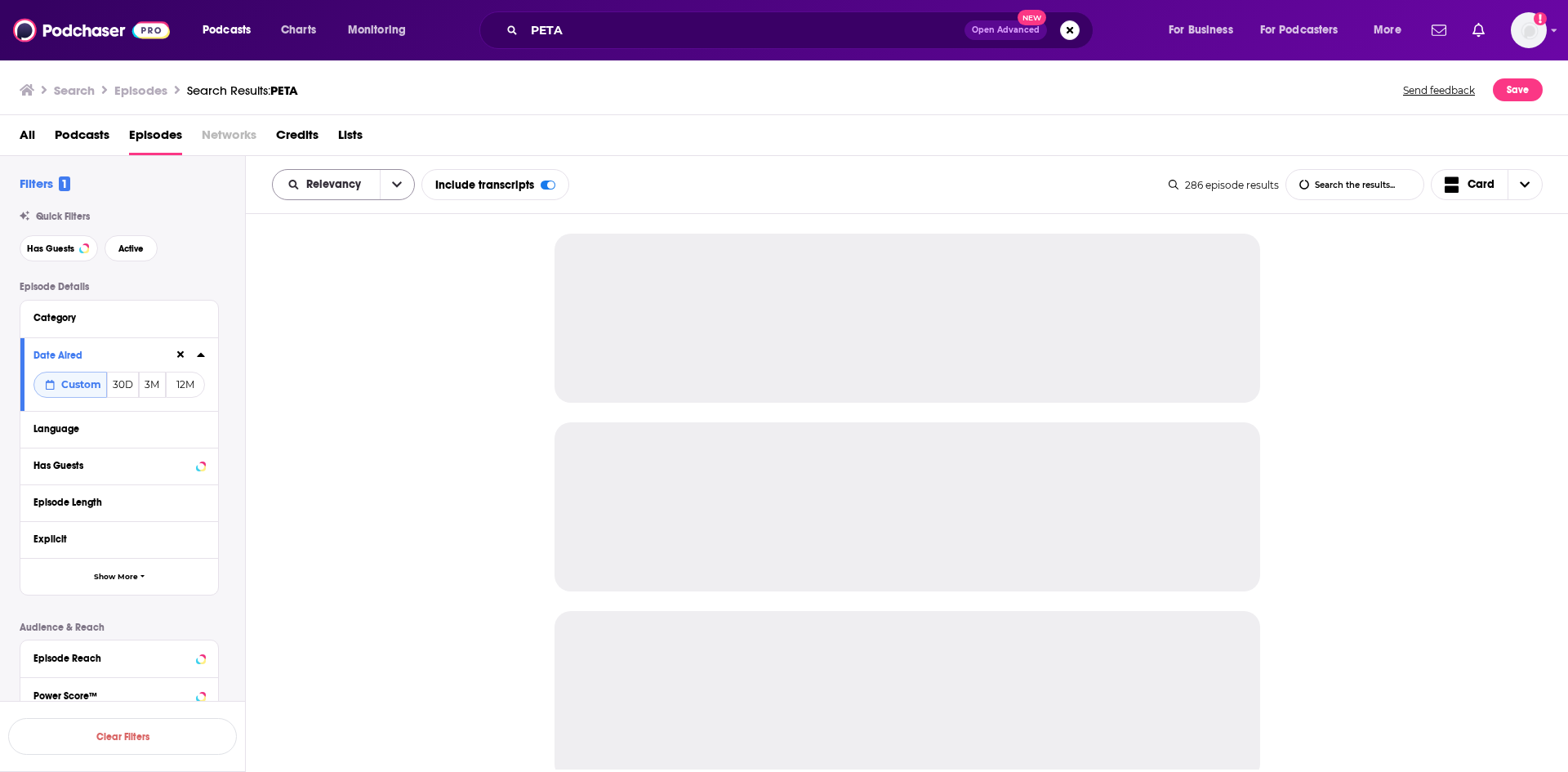
click at [391, 183] on button "open menu" at bounding box center [397, 185] width 34 height 30
click at [358, 324] on span "Power Score" at bounding box center [354, 324] width 97 height 9
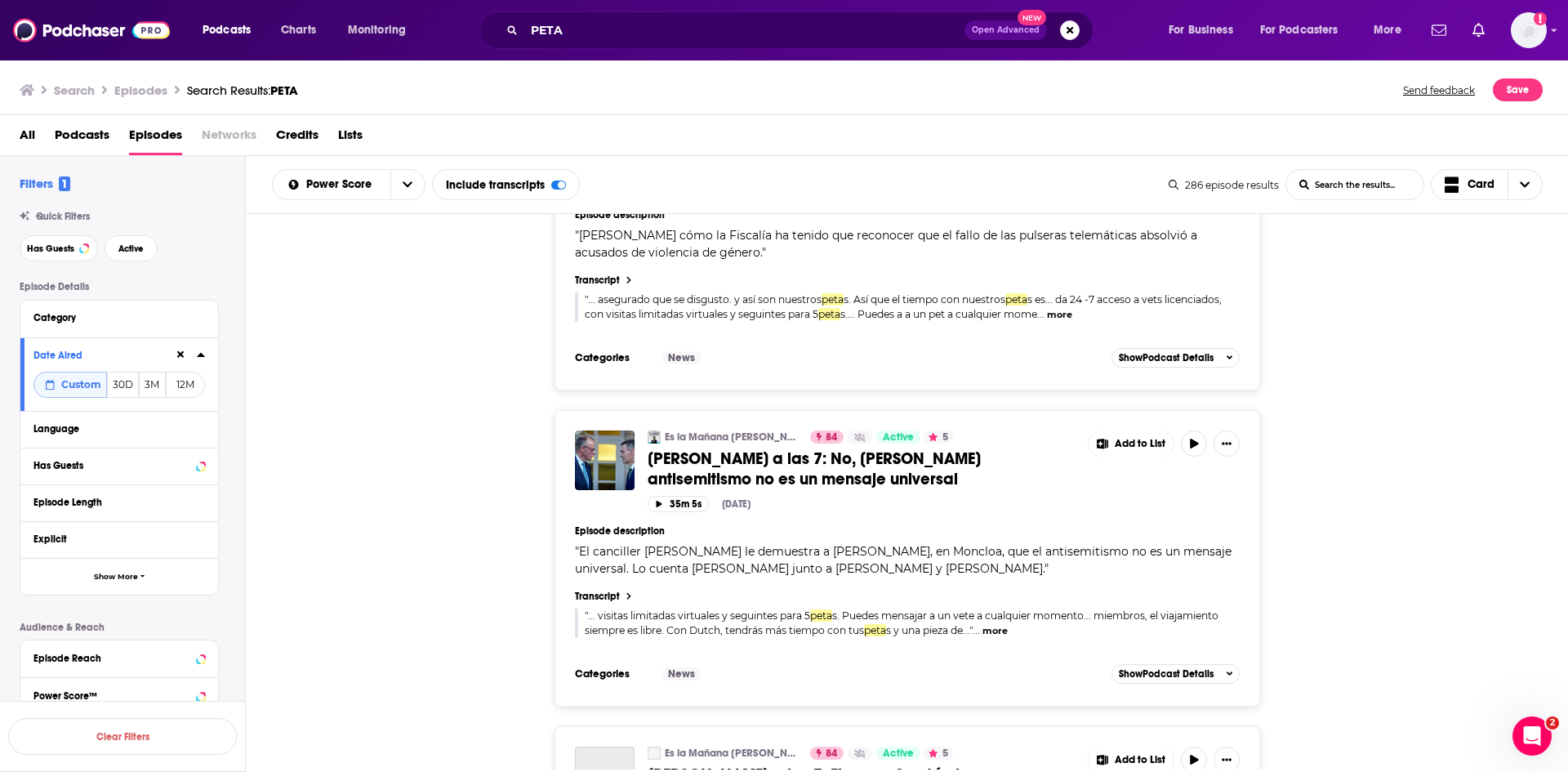
scroll to position [163, 0]
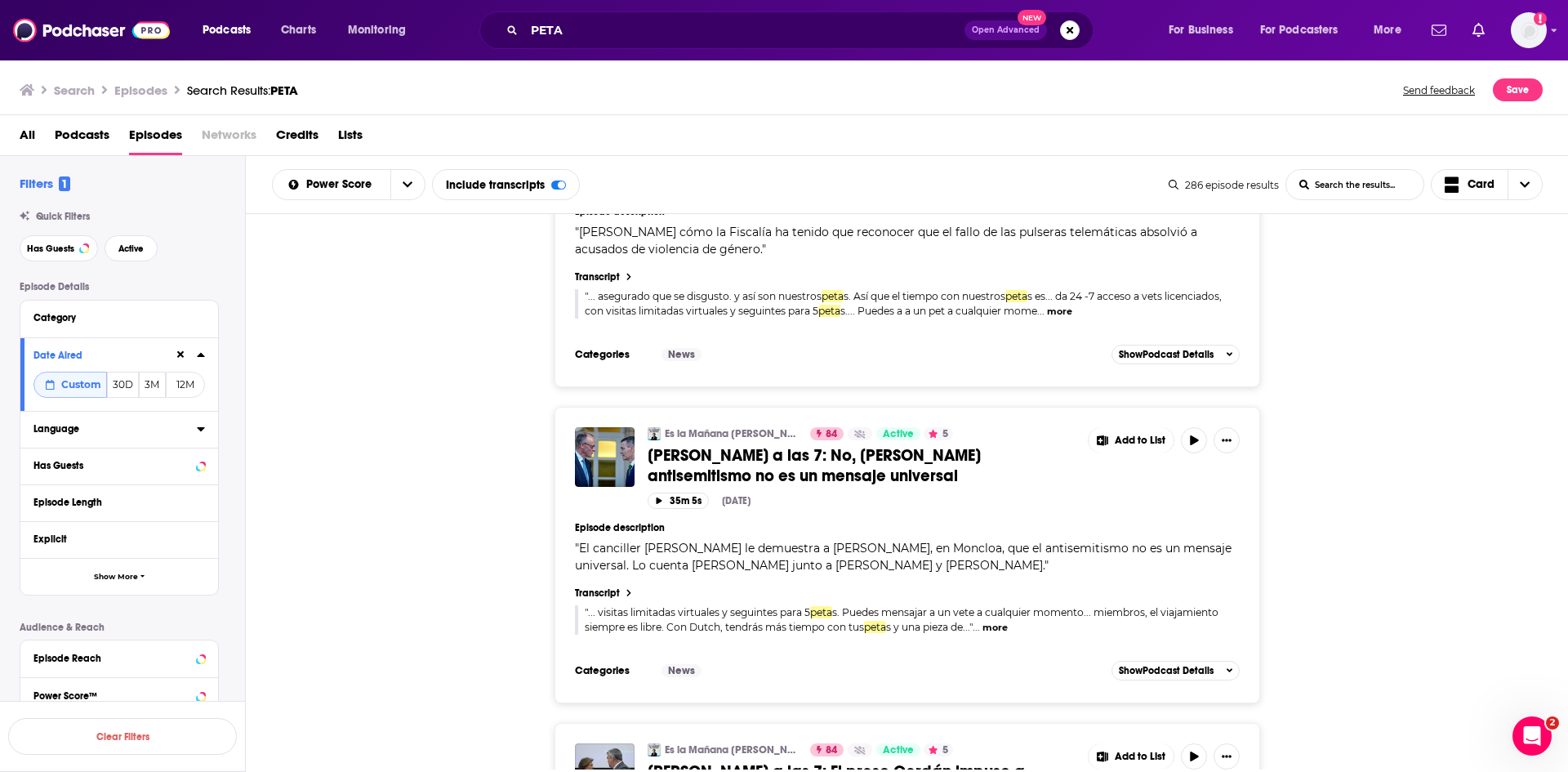
click at [200, 427] on icon at bounding box center [200, 429] width 7 height 4
click at [39, 487] on icon at bounding box center [39, 483] width 10 height 7
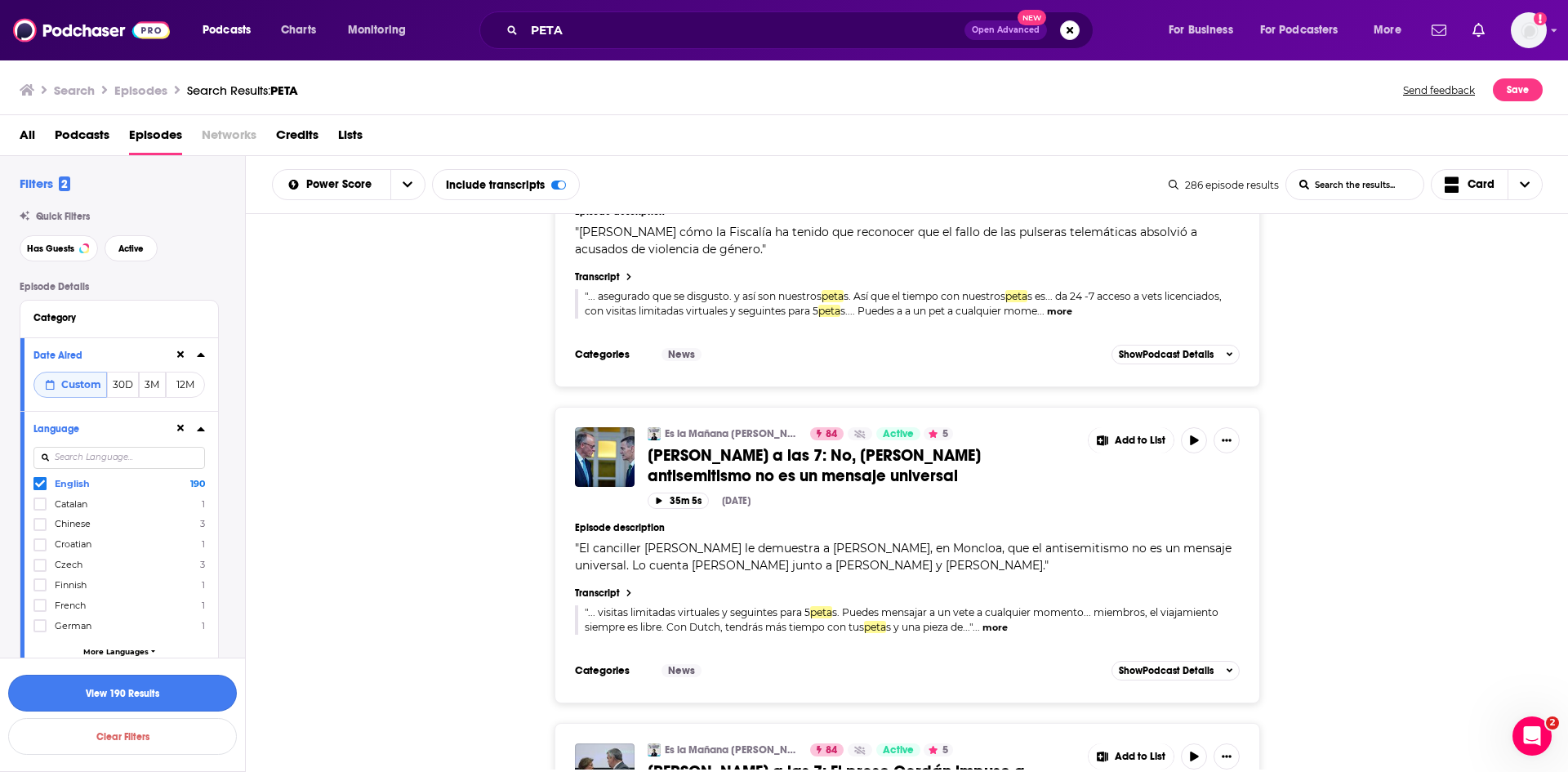
click at [184, 691] on button "View 190 Results" at bounding box center [122, 693] width 229 height 37
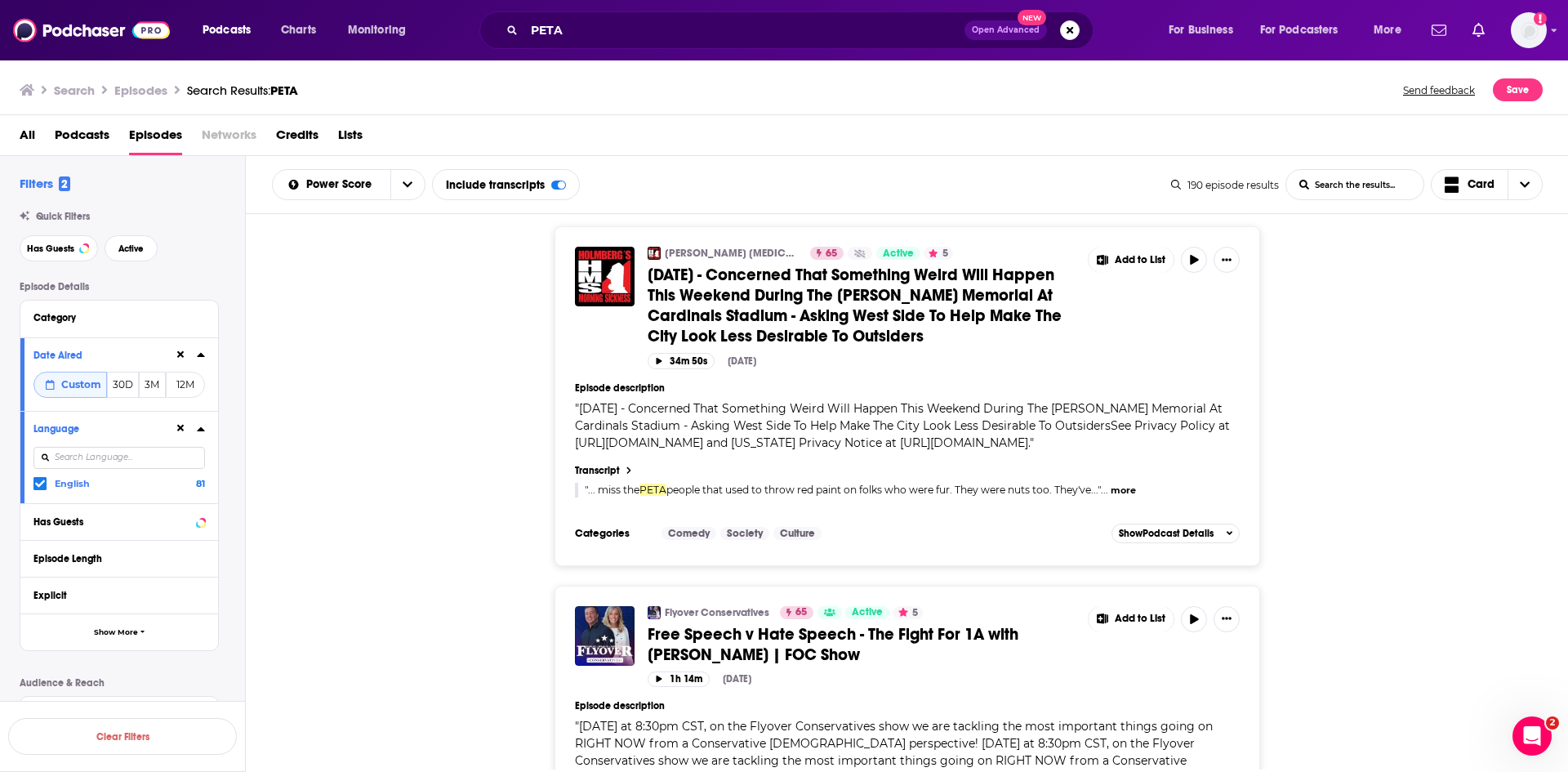
scroll to position [7113, 0]
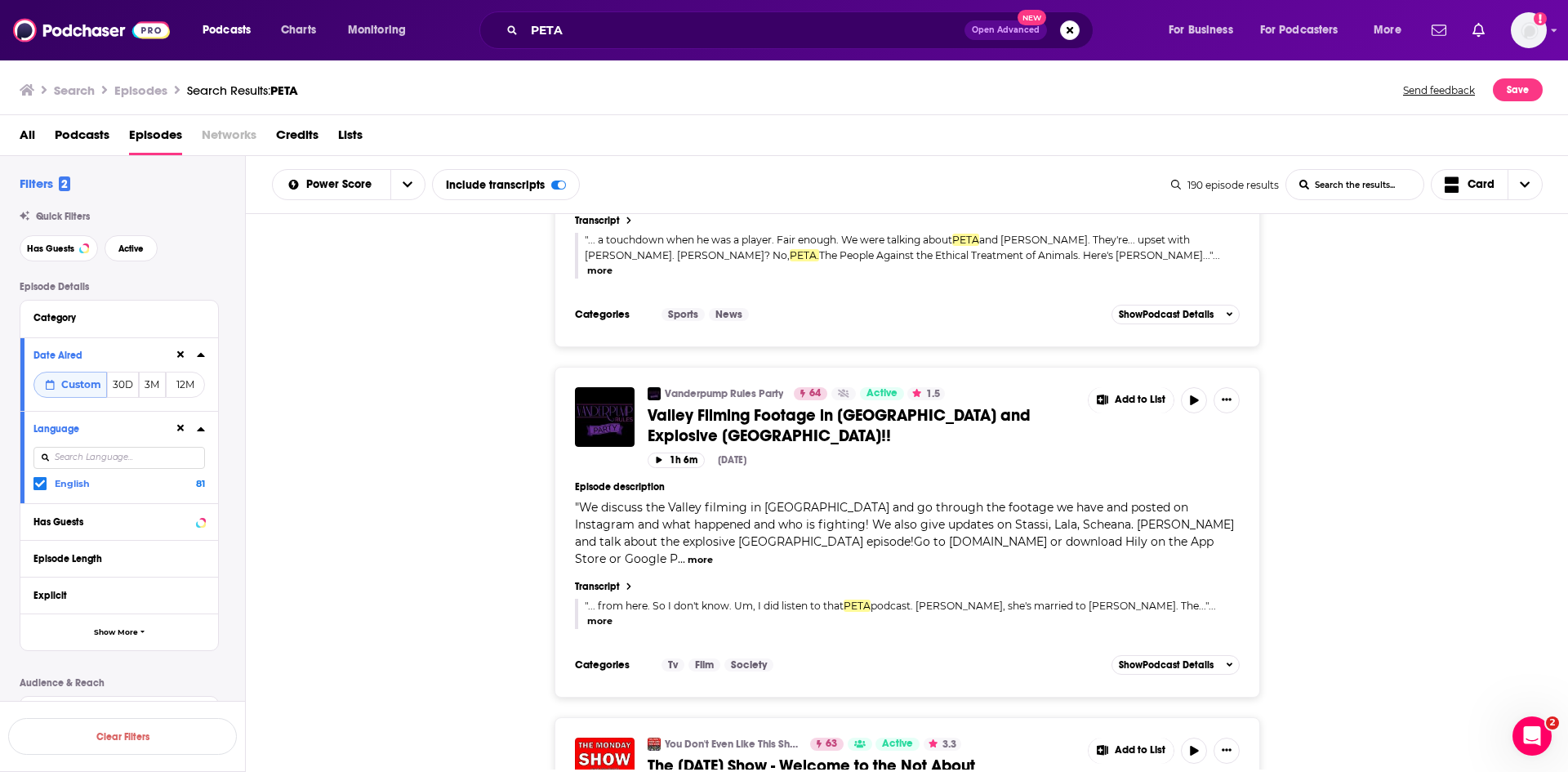
scroll to position [9073, 0]
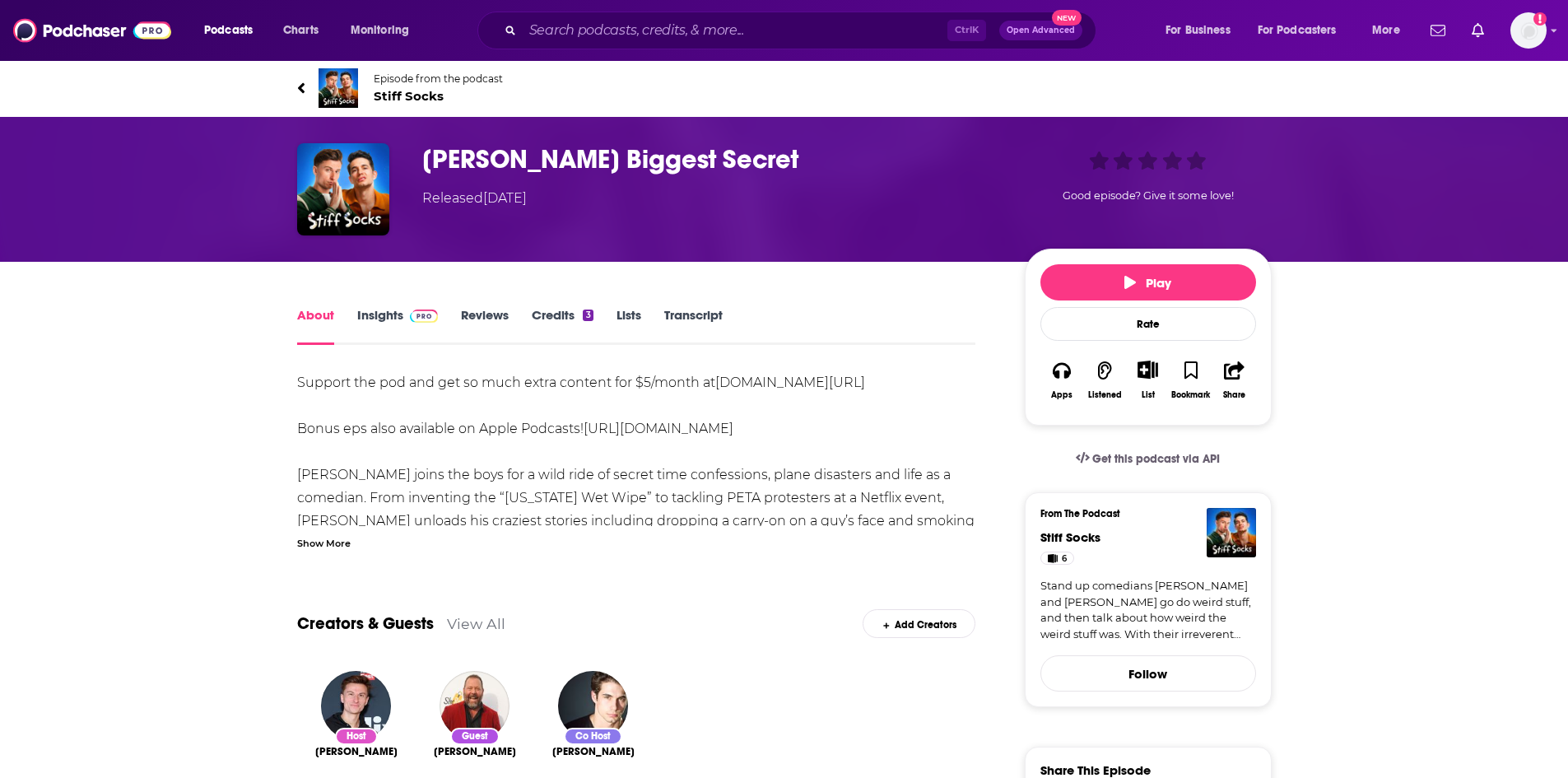
click at [719, 311] on link "Transcript" at bounding box center [693, 325] width 58 height 38
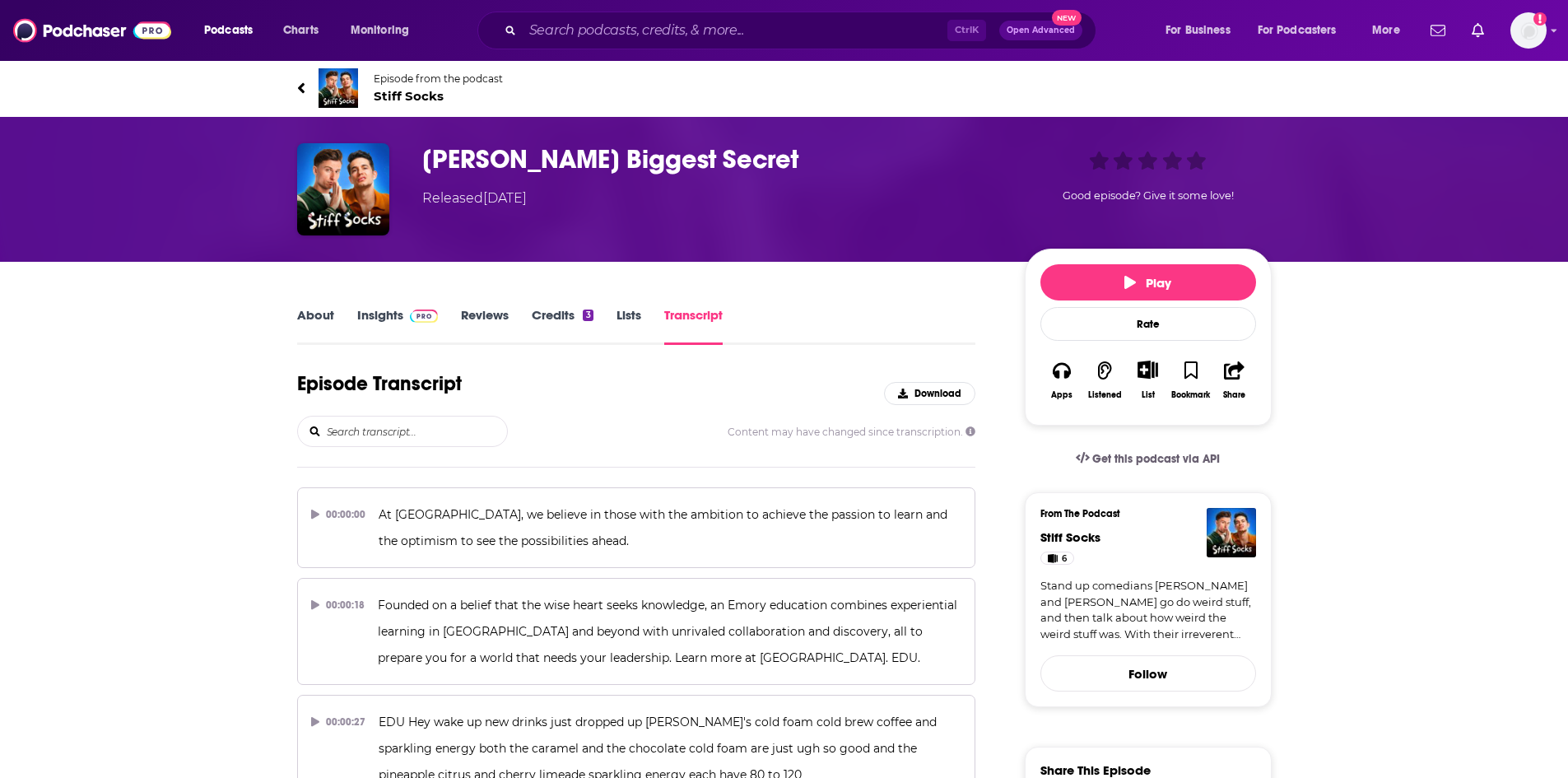
scroll to position [7857, 0]
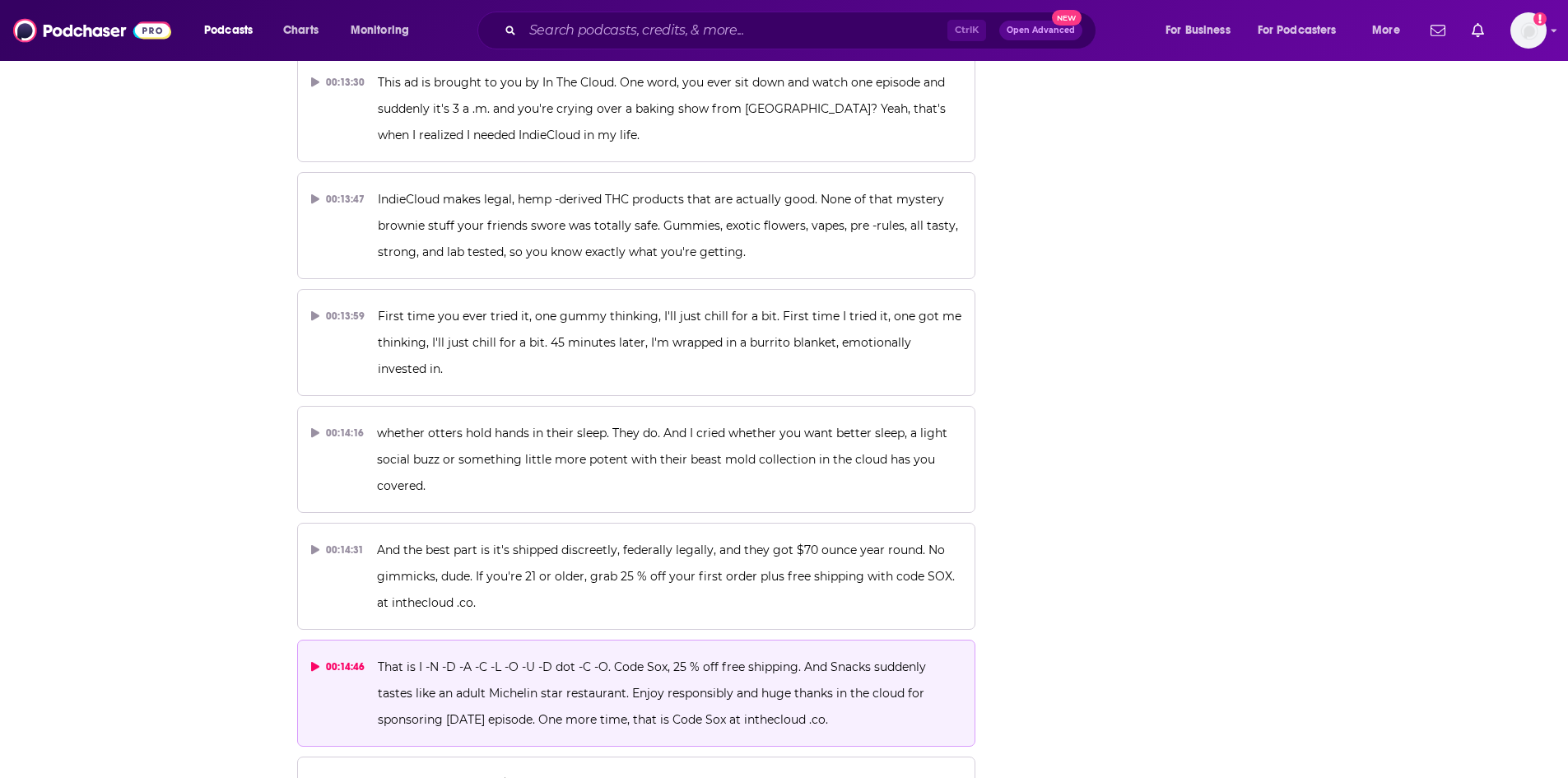
click at [547, 659] on span "That is I -N -D -A -C -L -O -U -D dot -C -O. Code Sox, 25 % off free shipping. …" at bounding box center [654, 692] width 552 height 67
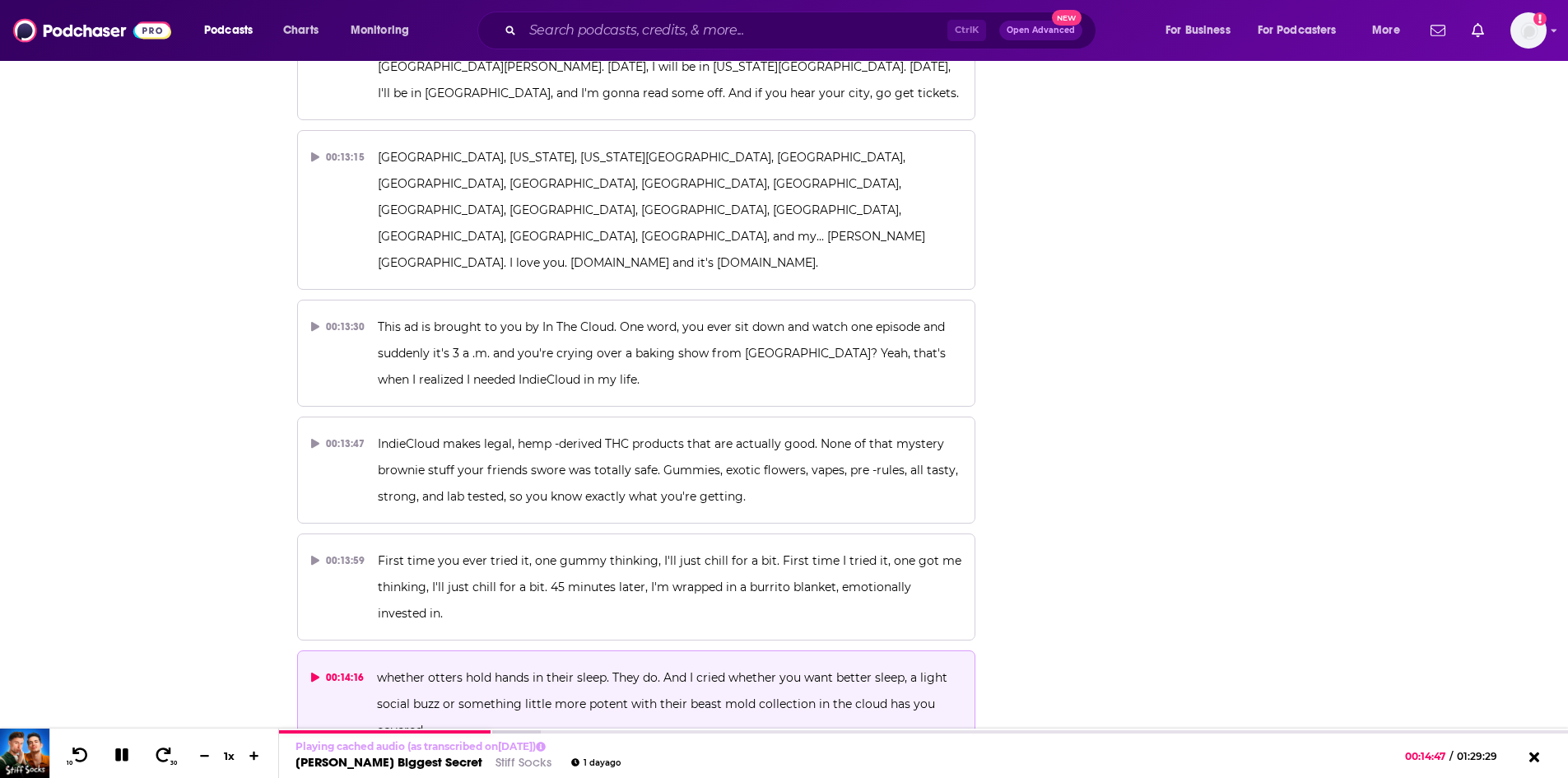
scroll to position [7610, 0]
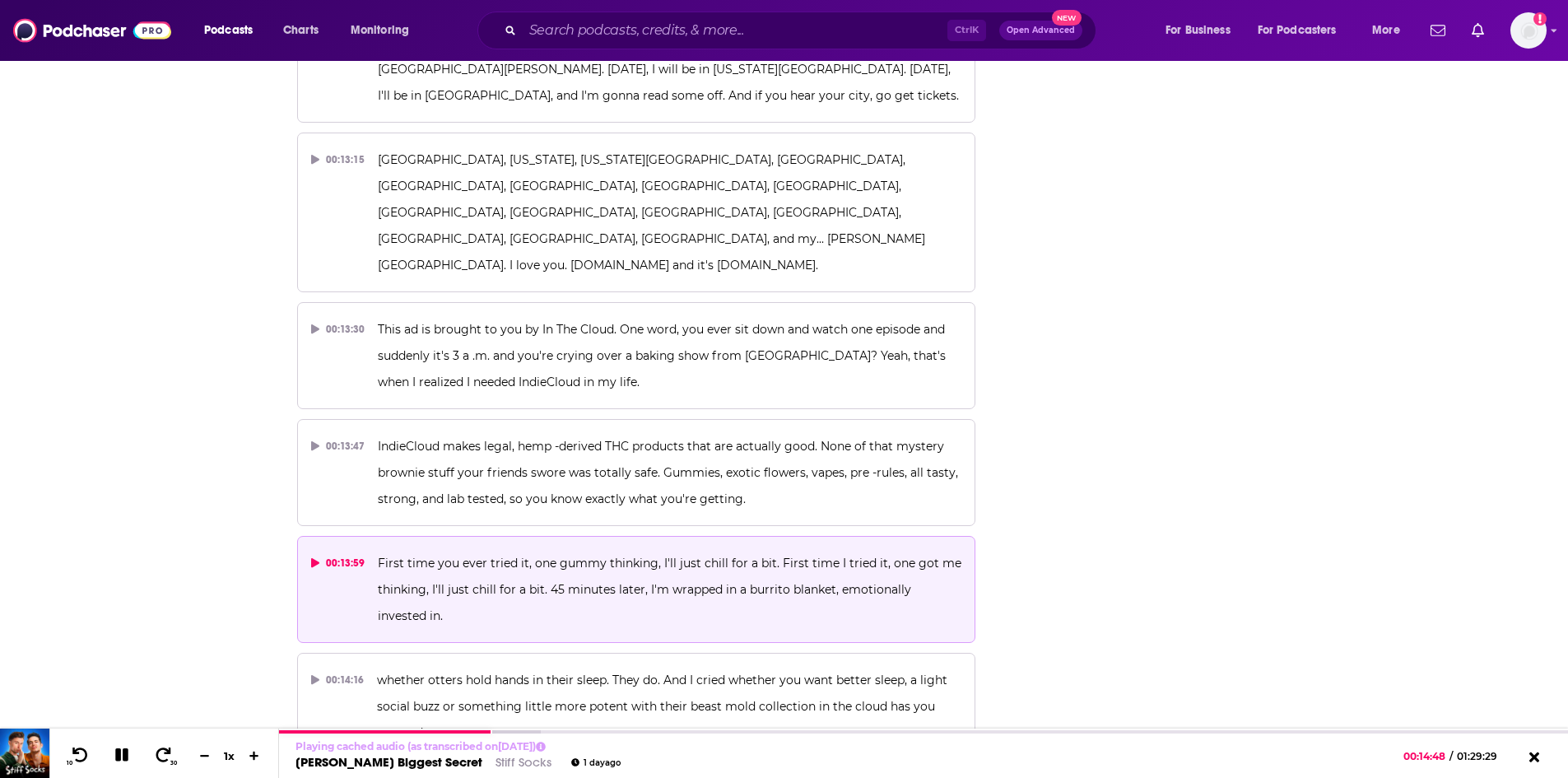
click at [643, 555] on span "First time you ever tried it, one gummy thinking, I'll just chill for a bit. Fi…" at bounding box center [671, 589] width 587 height 67
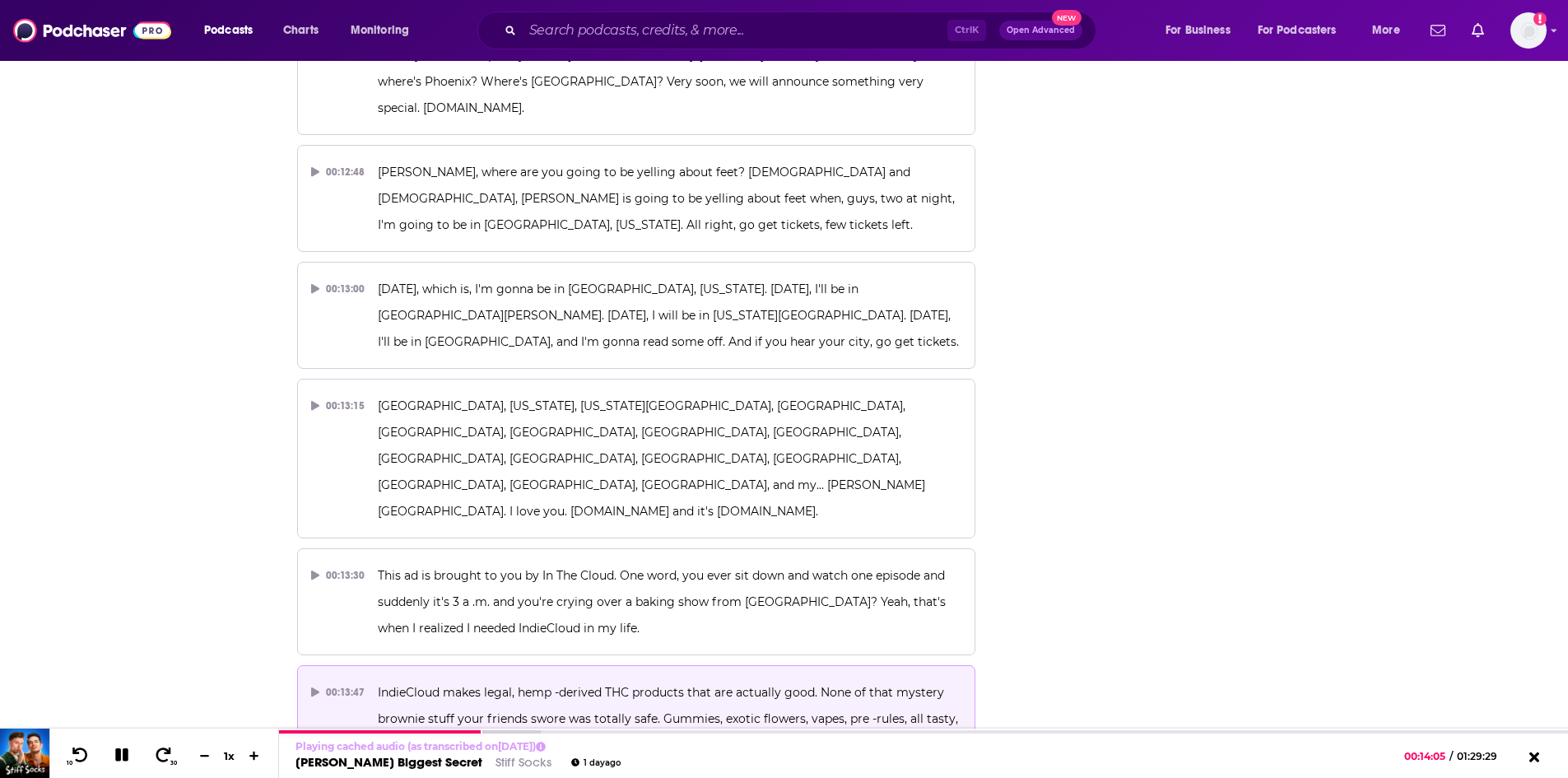
scroll to position [7364, 0]
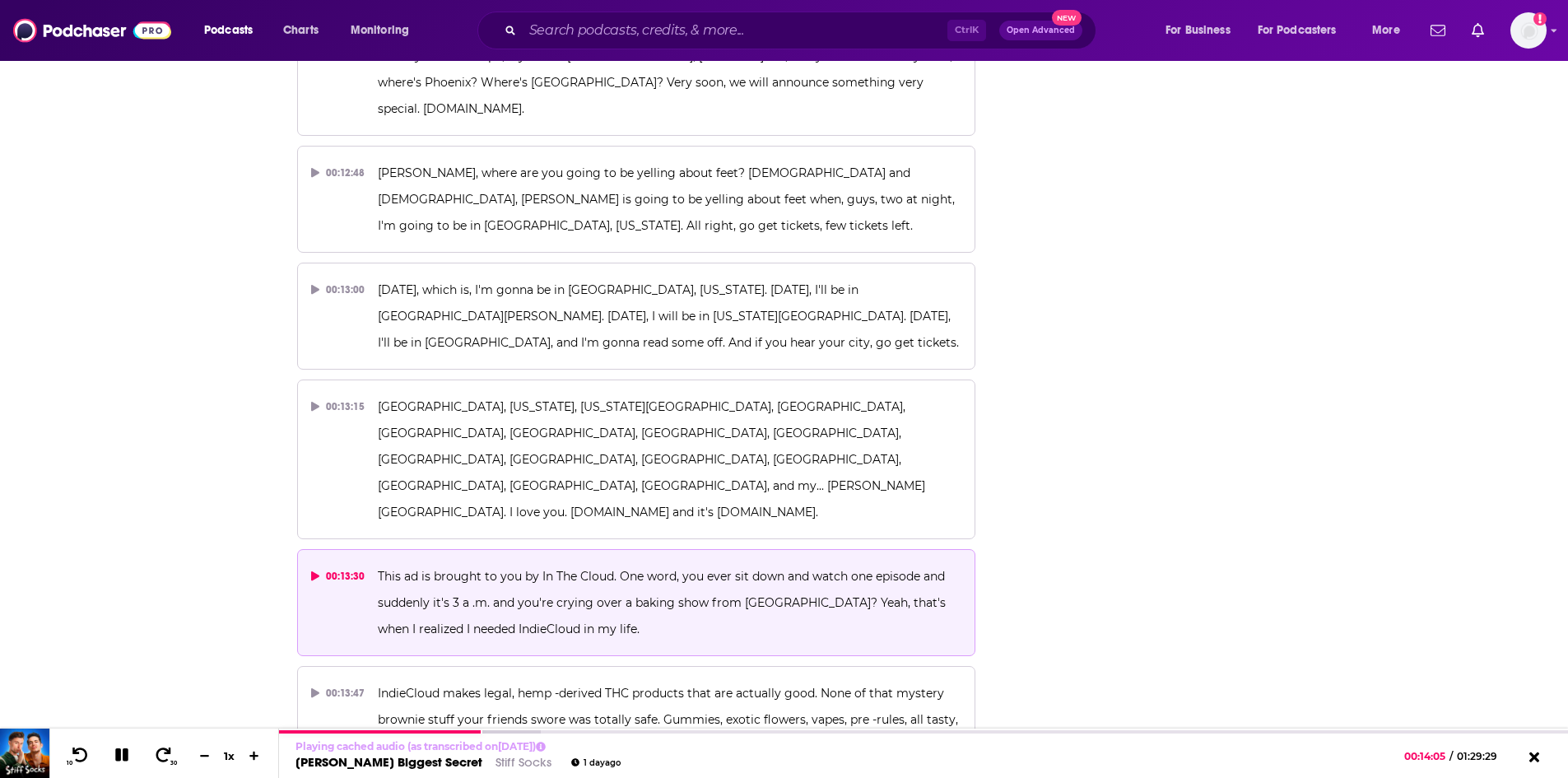
click at [568, 563] on p "This ad is brought to you by In The Cloud. One word, you ever sit down and watc…" at bounding box center [669, 602] width 584 height 79
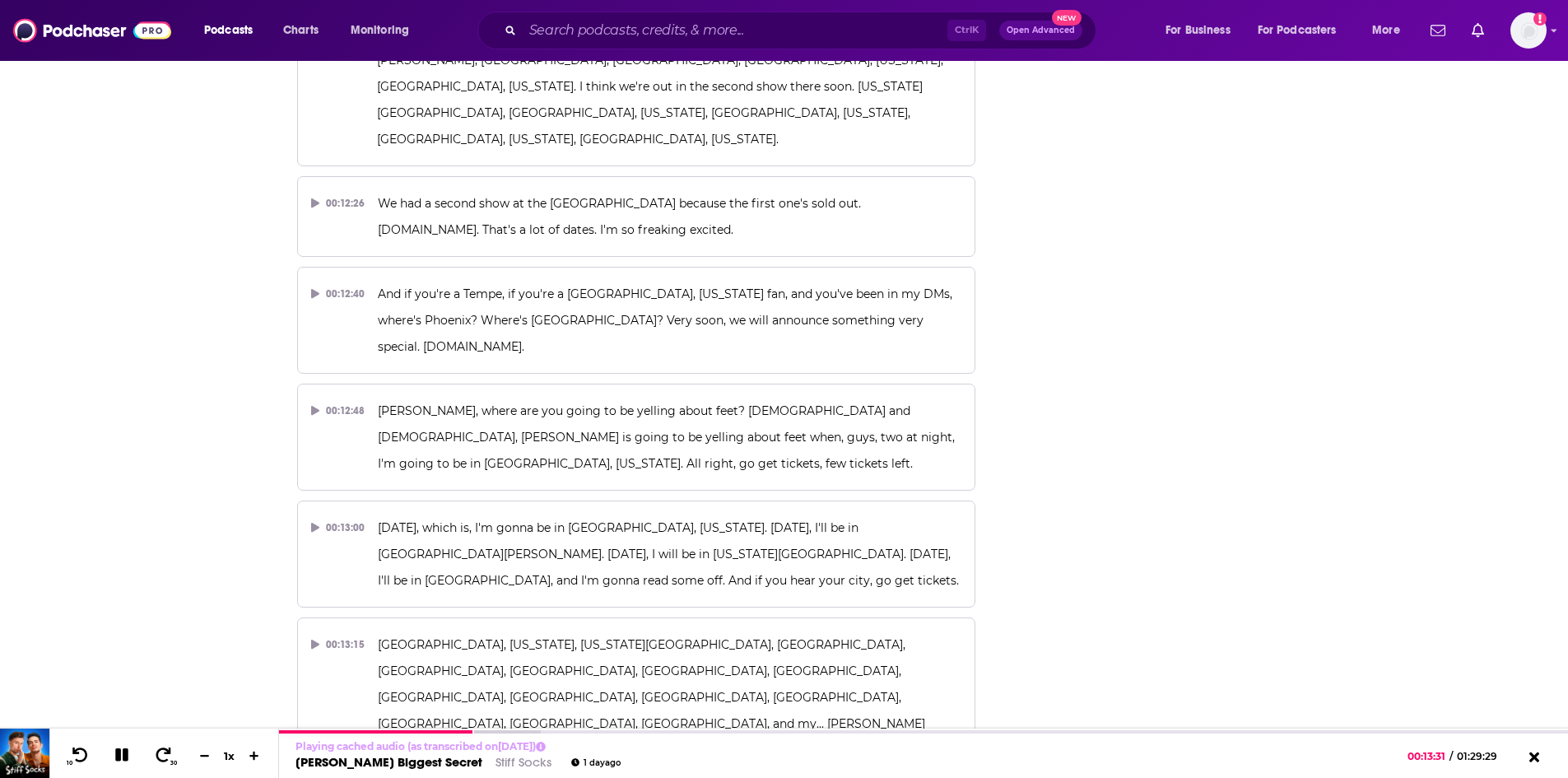
scroll to position [7117, 0]
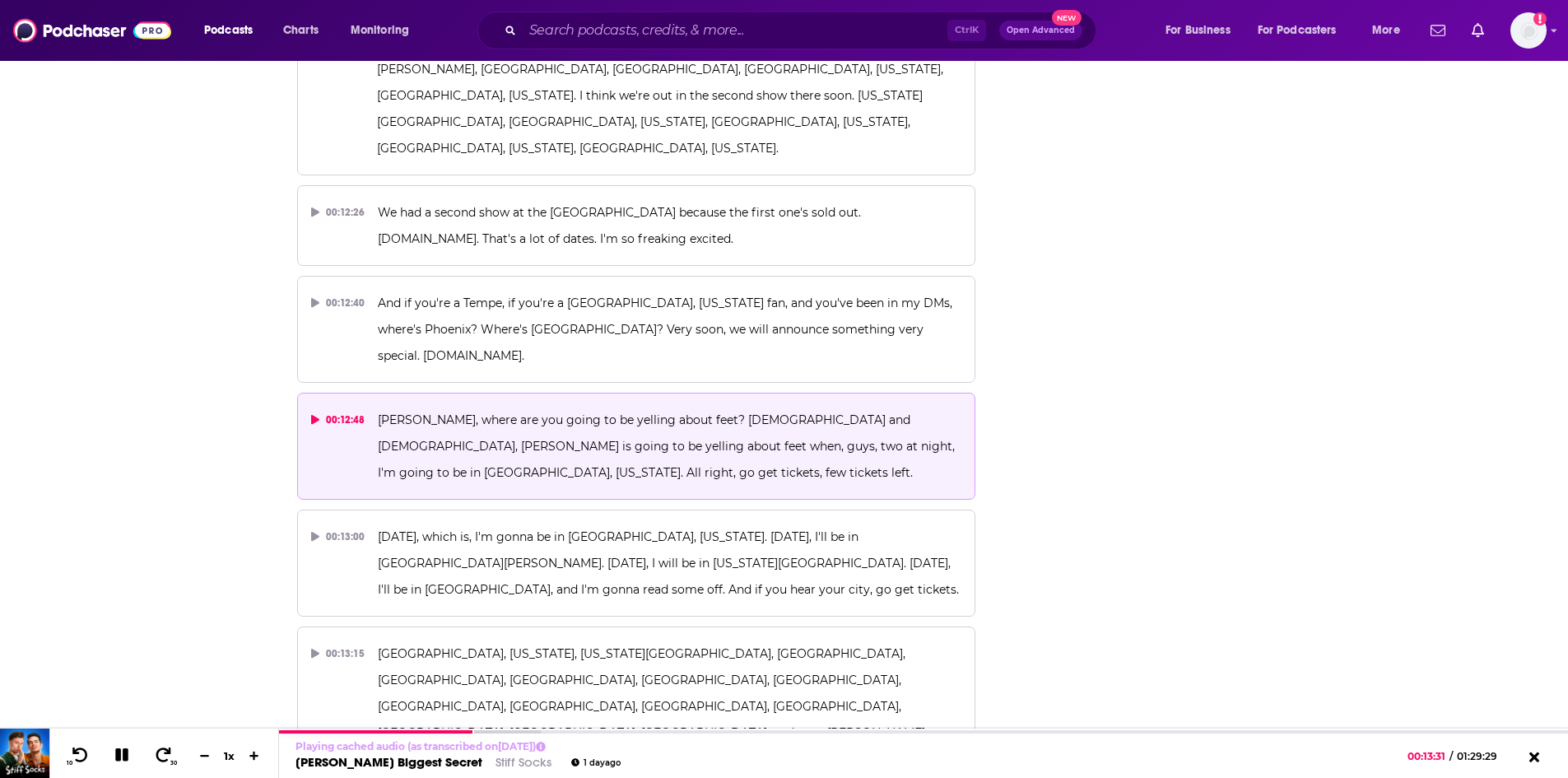
click at [532, 412] on span "[PERSON_NAME], where are you going to be yelling about feet? [DEMOGRAPHIC_DATA]…" at bounding box center [668, 446] width 580 height 67
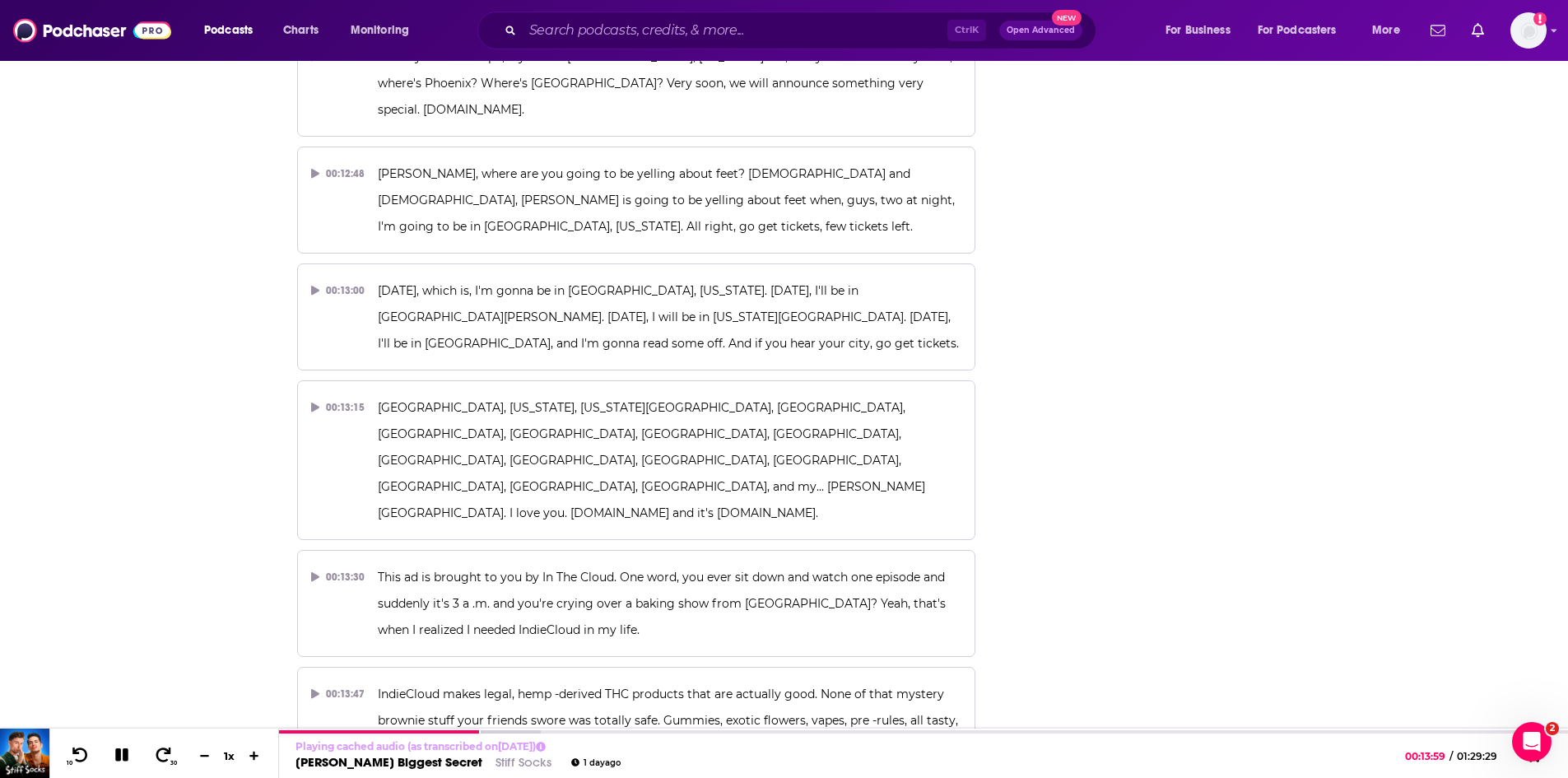
scroll to position [7364, 0]
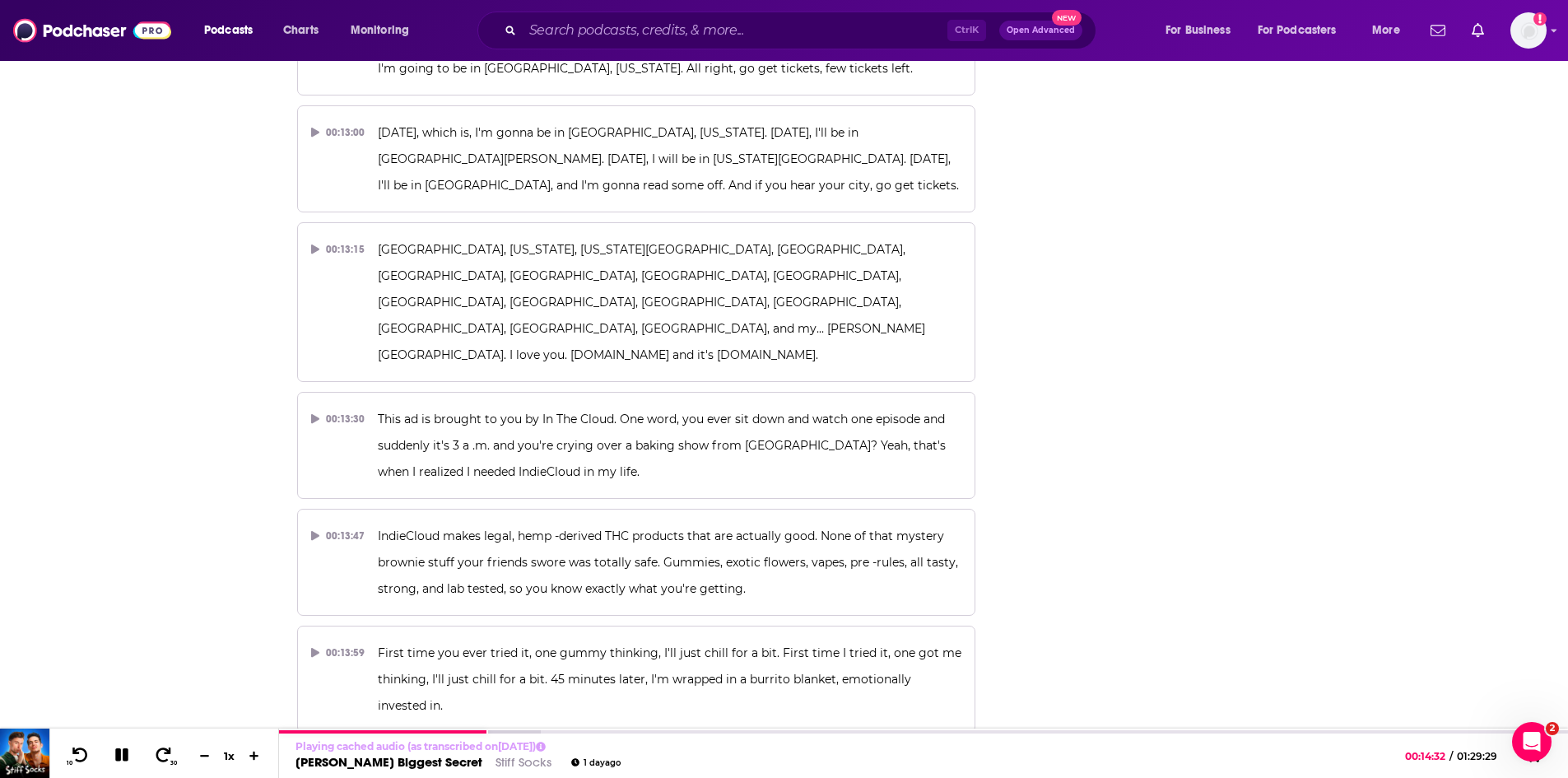
scroll to position [7528, 0]
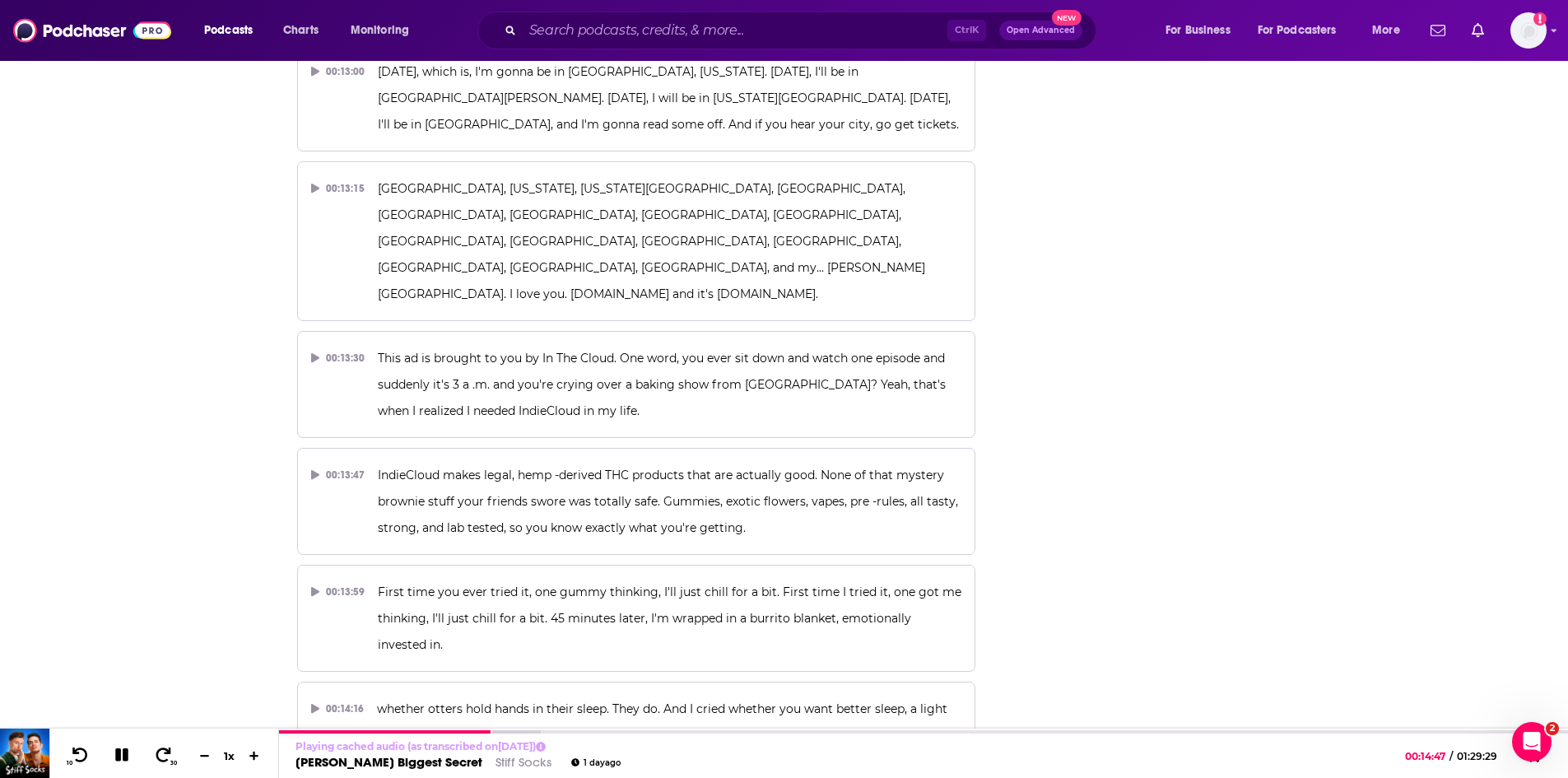
scroll to position [7610, 0]
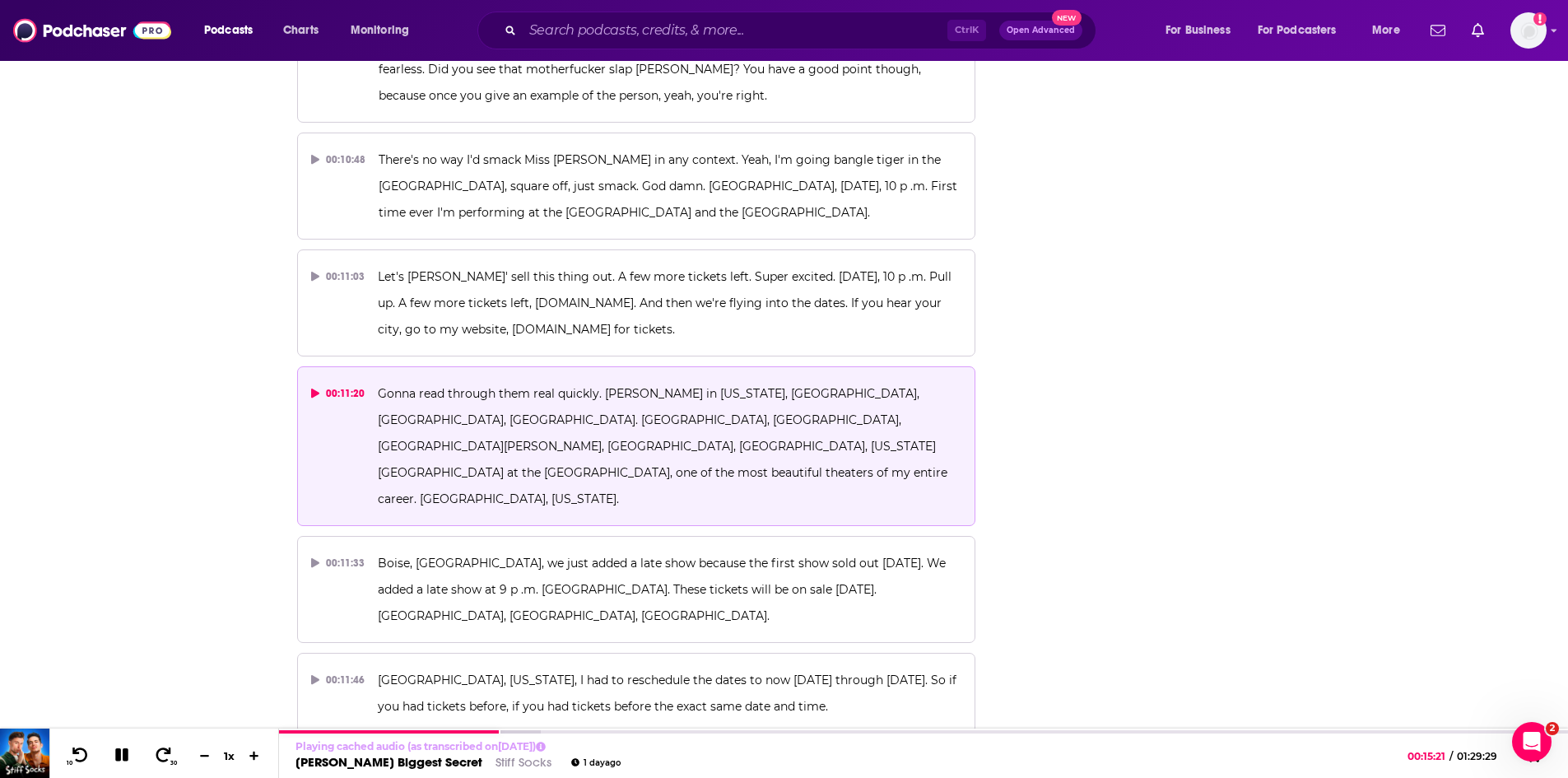
scroll to position [6047, 0]
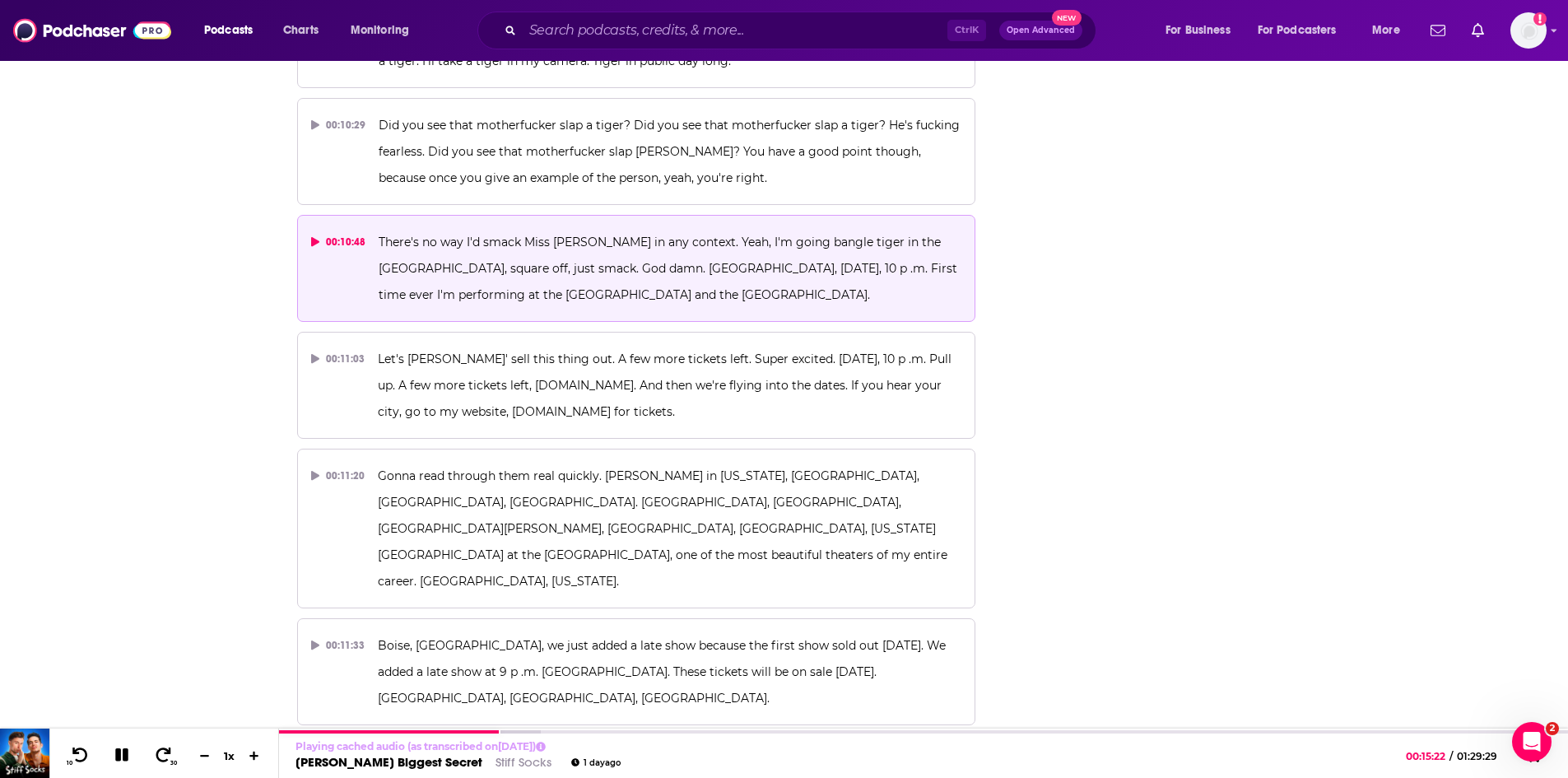
click at [469, 234] on span "There's no way I'd smack Miss Pat in any context. Yeah, I'm going bangle tiger …" at bounding box center [669, 268] width 582 height 67
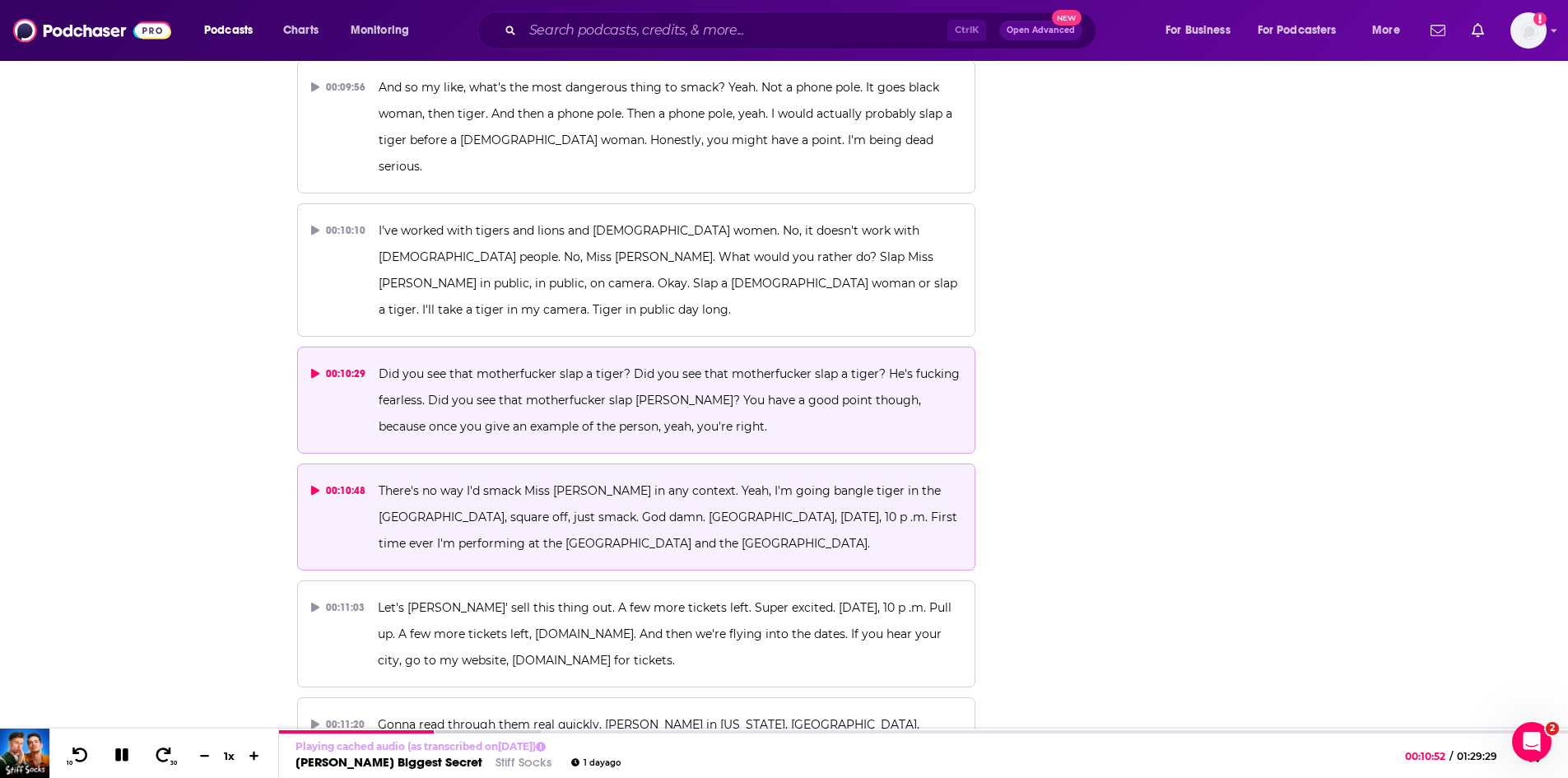
scroll to position [5717, 0]
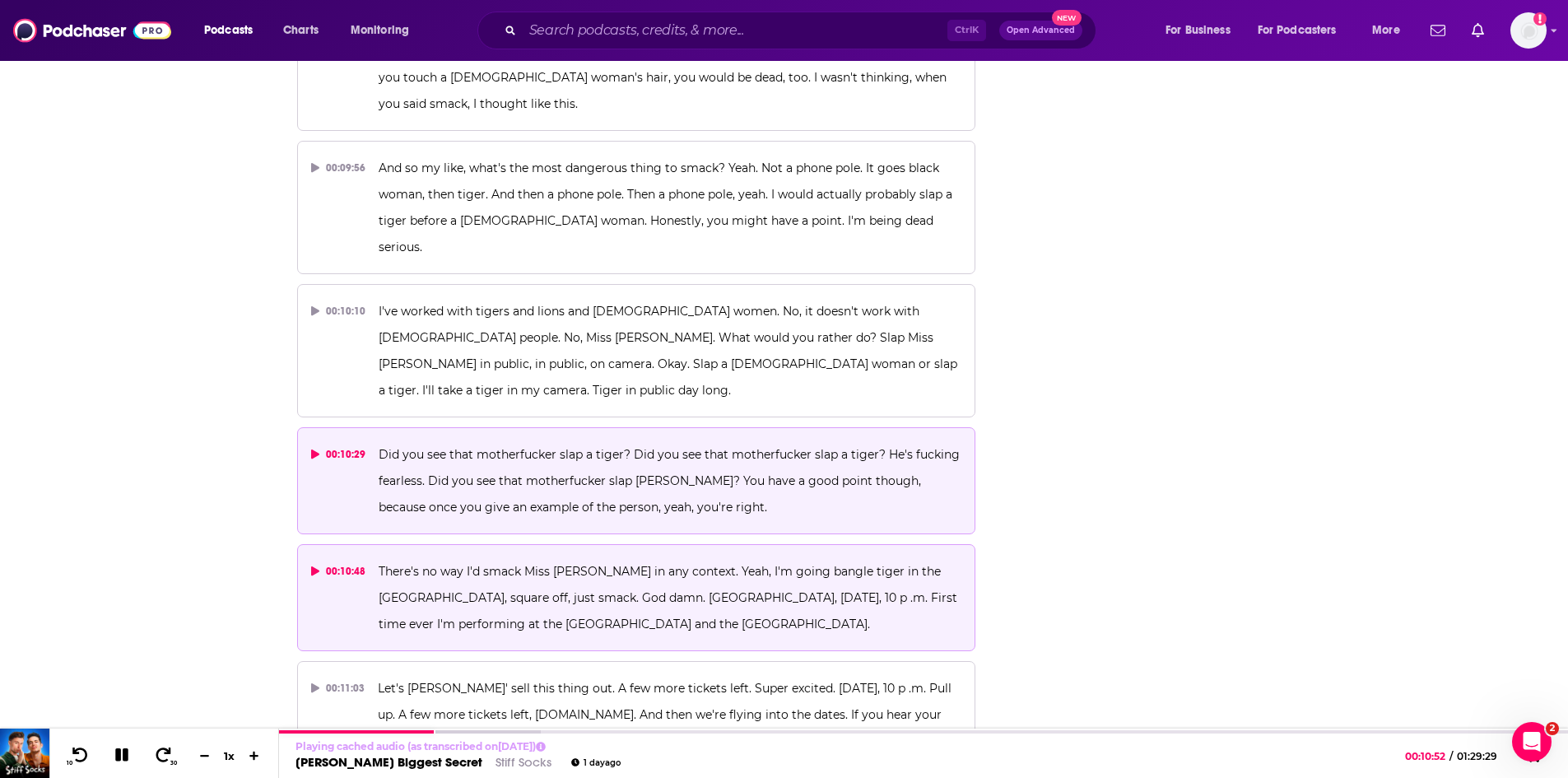
click at [516, 446] on span "Did you see that motherfucker slap a tiger? Did you see that motherfucker slap …" at bounding box center [670, 480] width 585 height 67
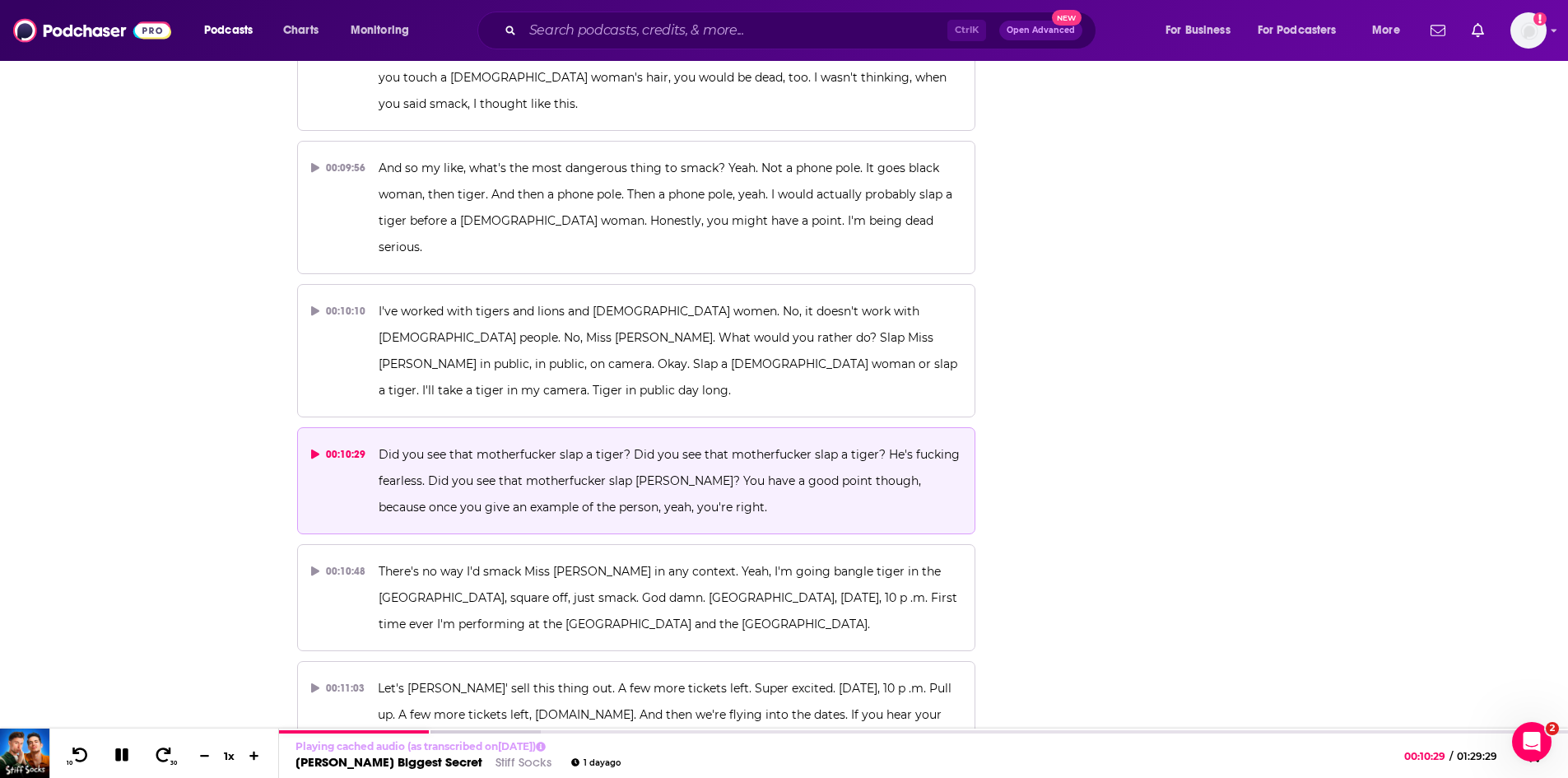
scroll to position [5635, 0]
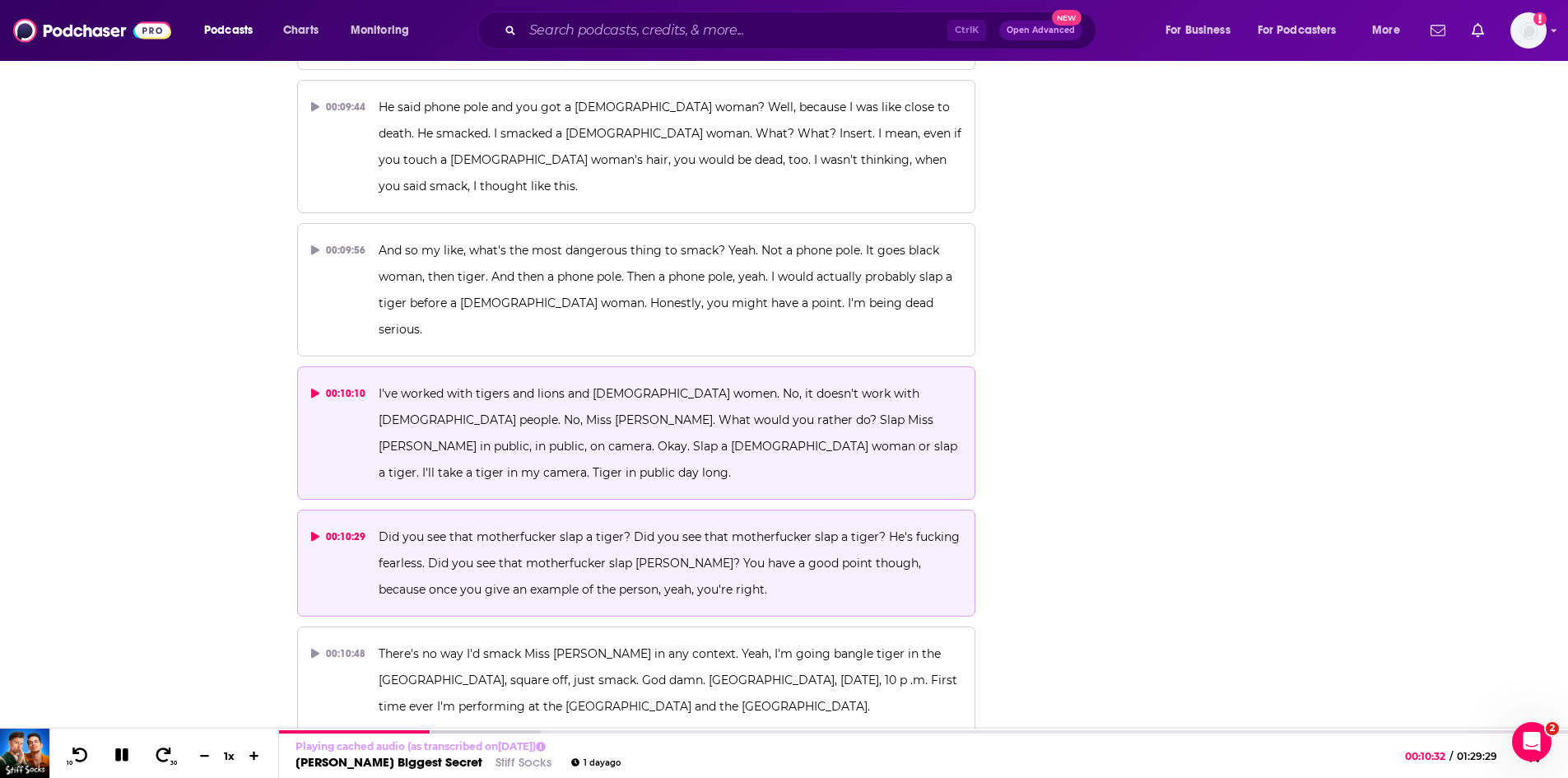
click at [532, 385] on span "I've worked with tigers and lions and black women. No, it doesn't work with bla…" at bounding box center [669, 432] width 582 height 94
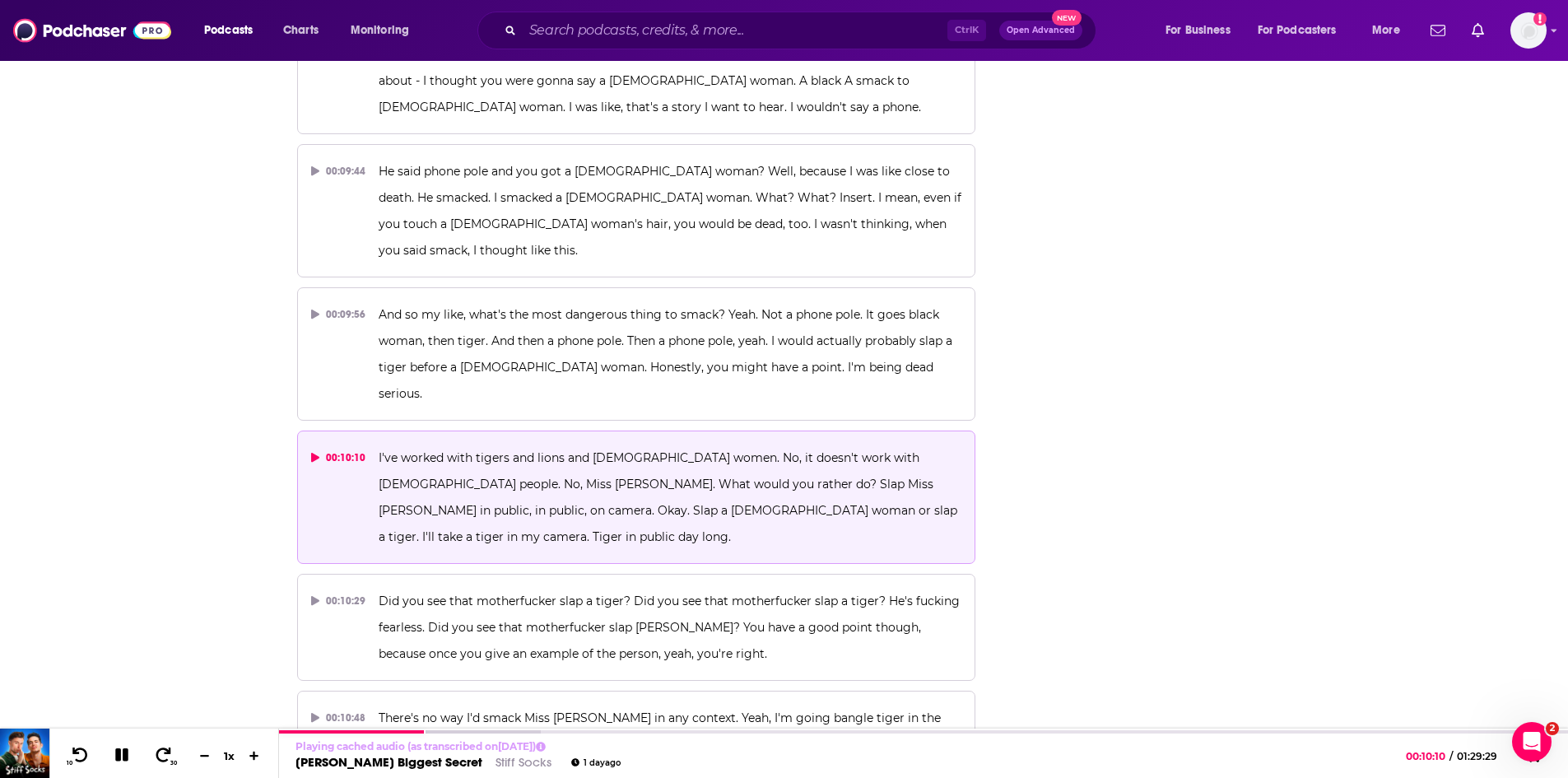
scroll to position [5553, 0]
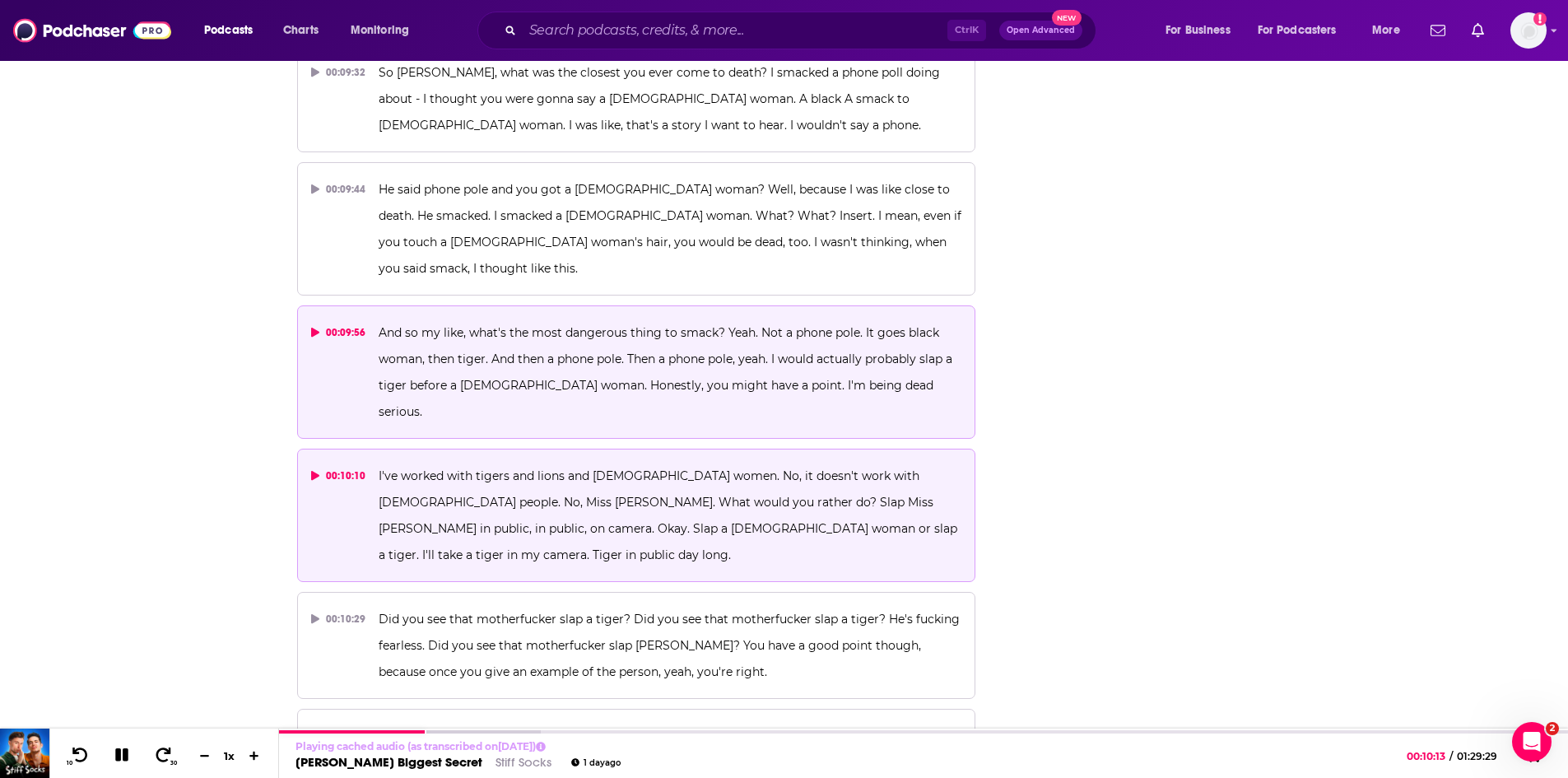
click at [412, 325] on span "And so my like, what's the most dangerous thing to smack? Yeah. Not a phone pol…" at bounding box center [667, 372] width 577 height 94
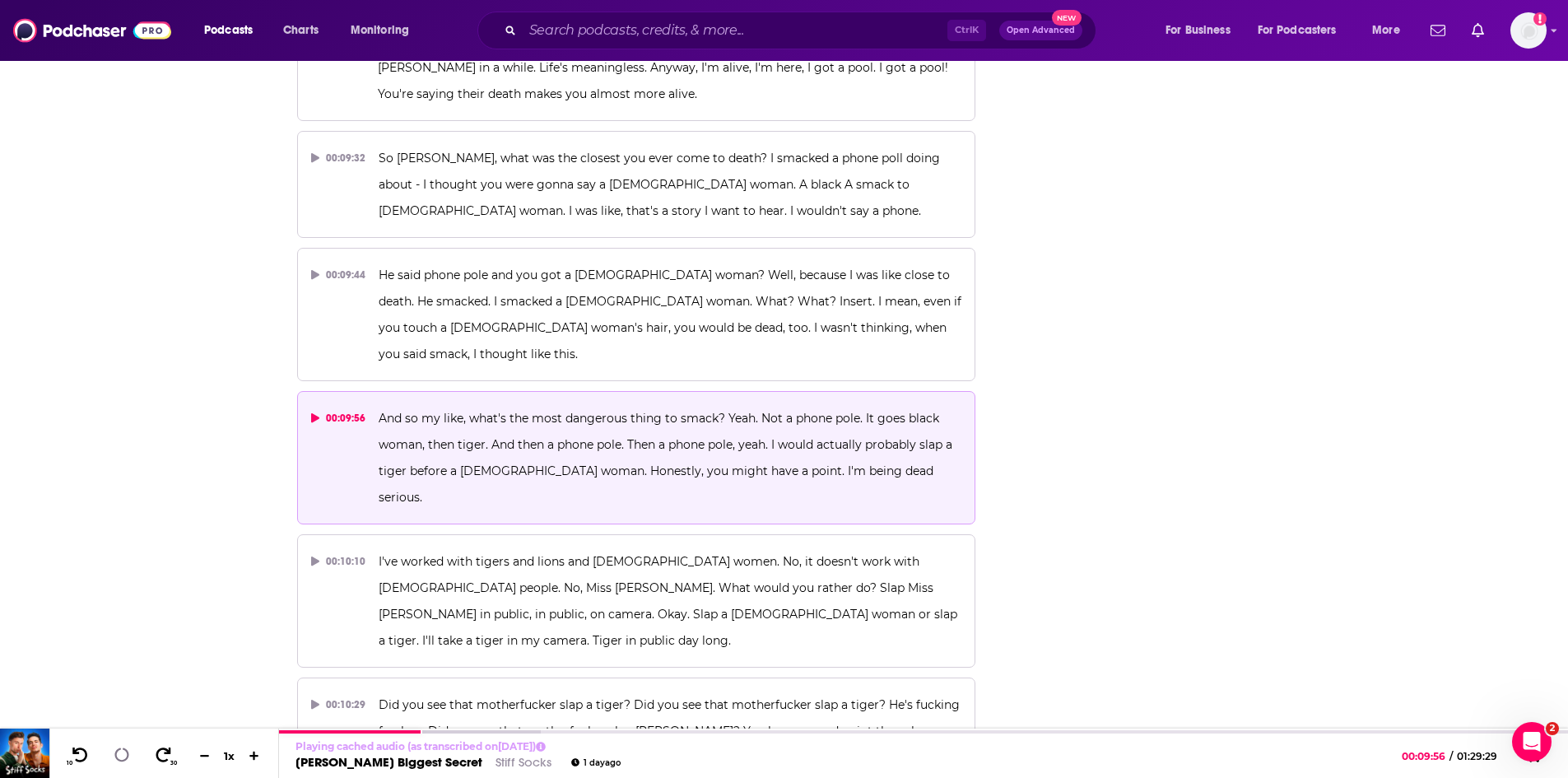
scroll to position [5389, 0]
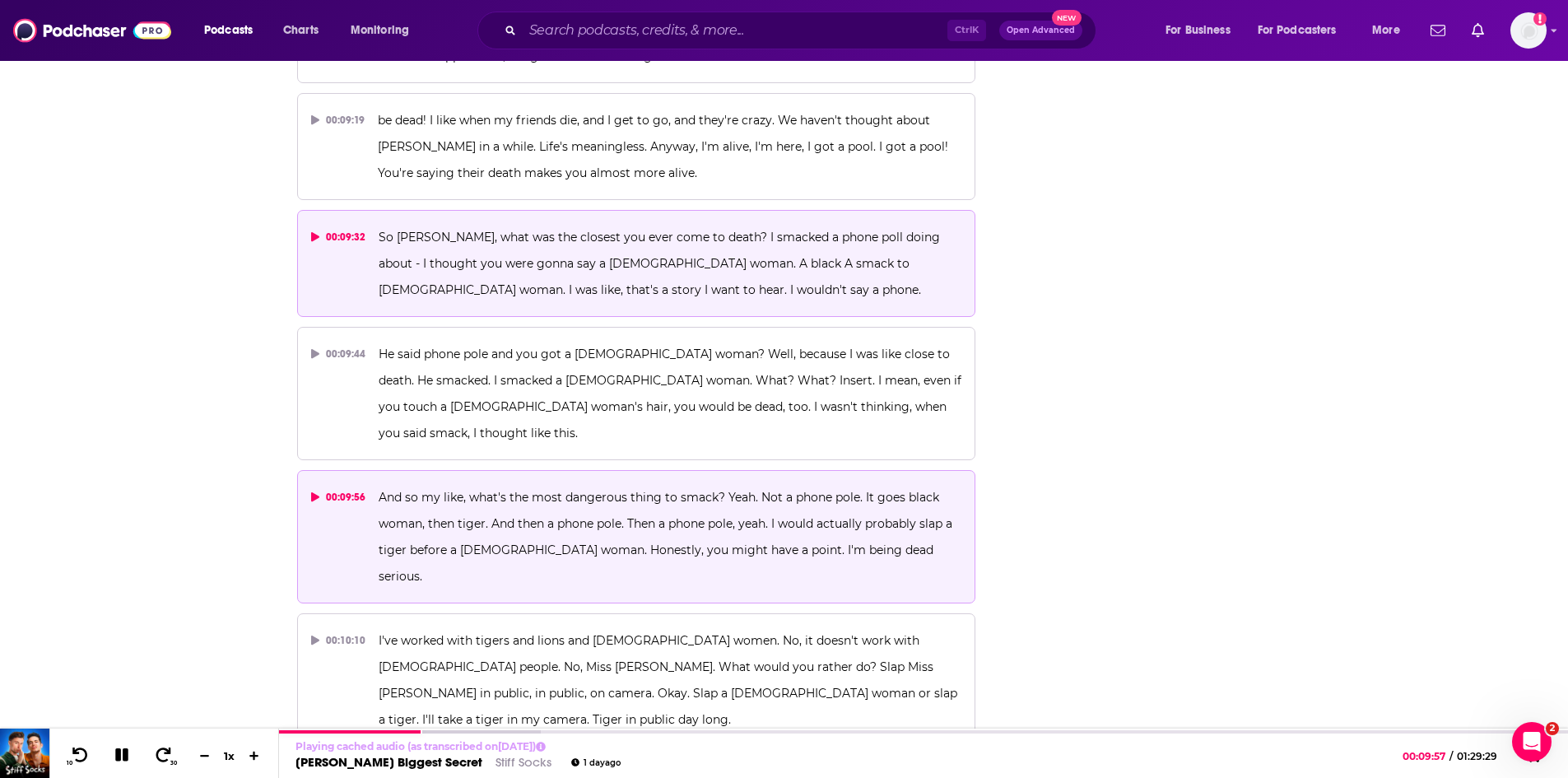
click at [501, 225] on p "So Kebby, what was the closest you ever come to death? I smacked a phone poll d…" at bounding box center [669, 263] width 583 height 79
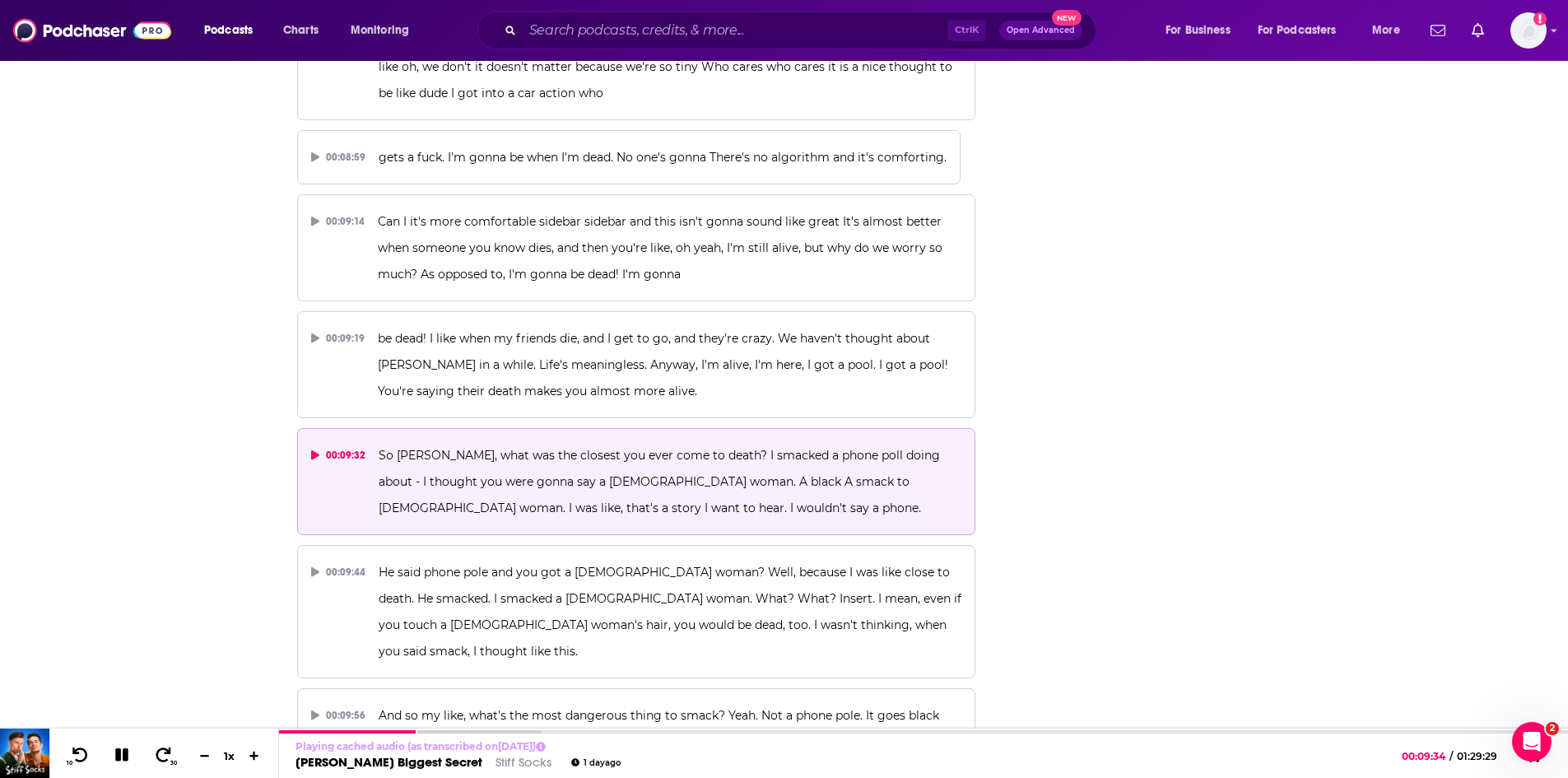
scroll to position [5142, 0]
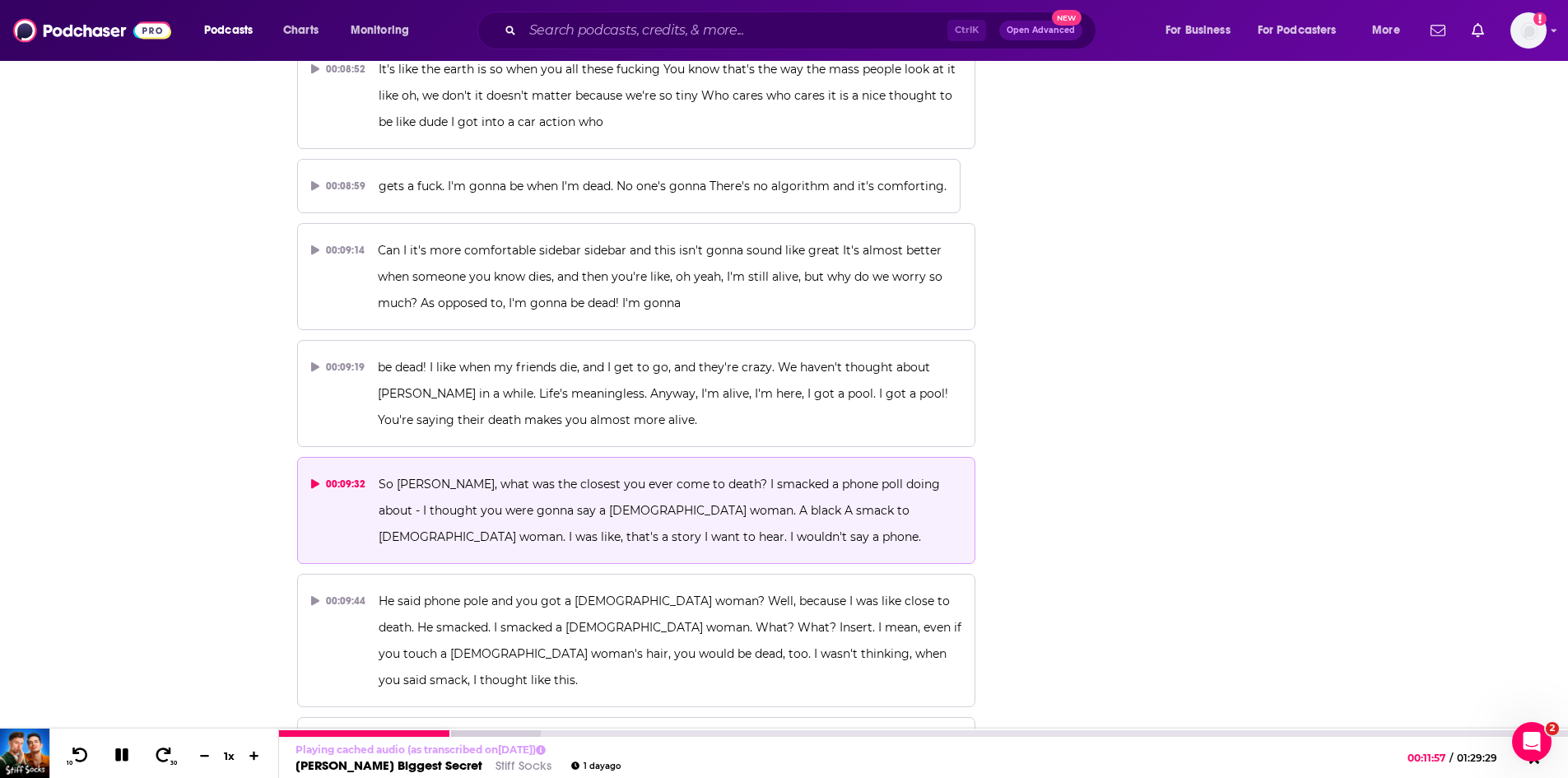
click at [115, 757] on icon at bounding box center [121, 755] width 20 height 18
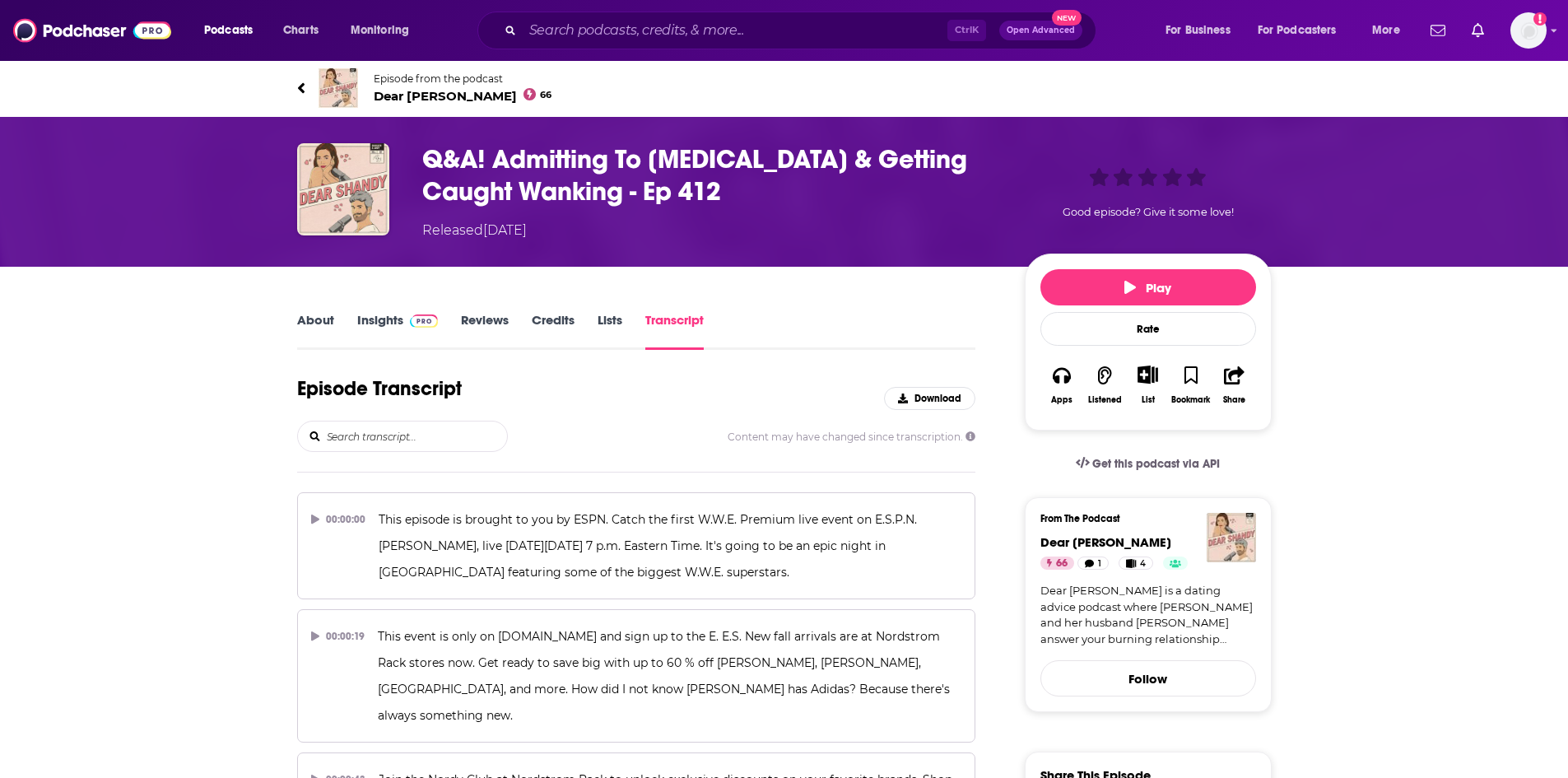
scroll to position [35541, 0]
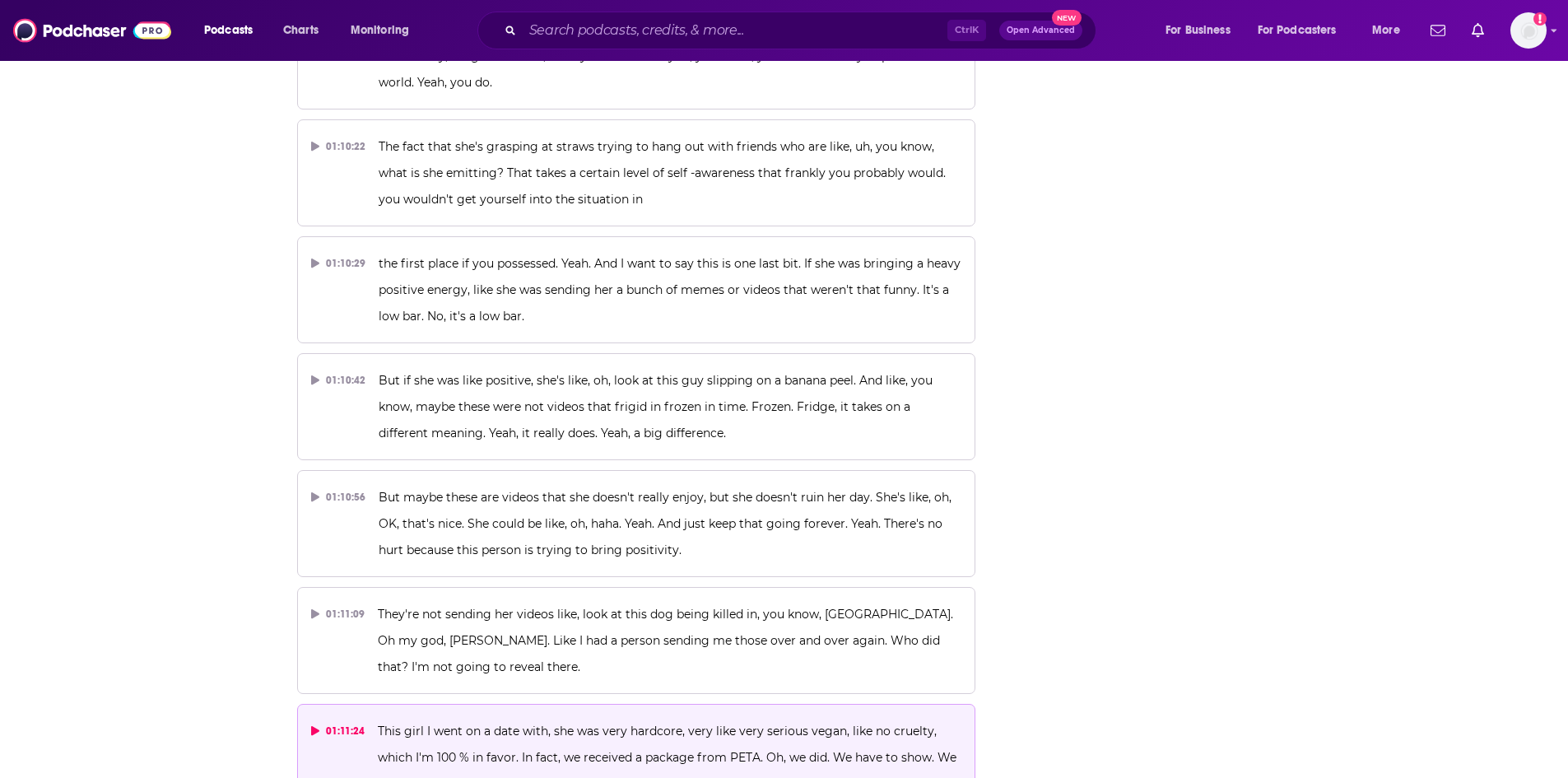
click at [700, 718] on p "This girl I went on a date with, she was very hardcore, very like very serious …" at bounding box center [669, 757] width 584 height 79
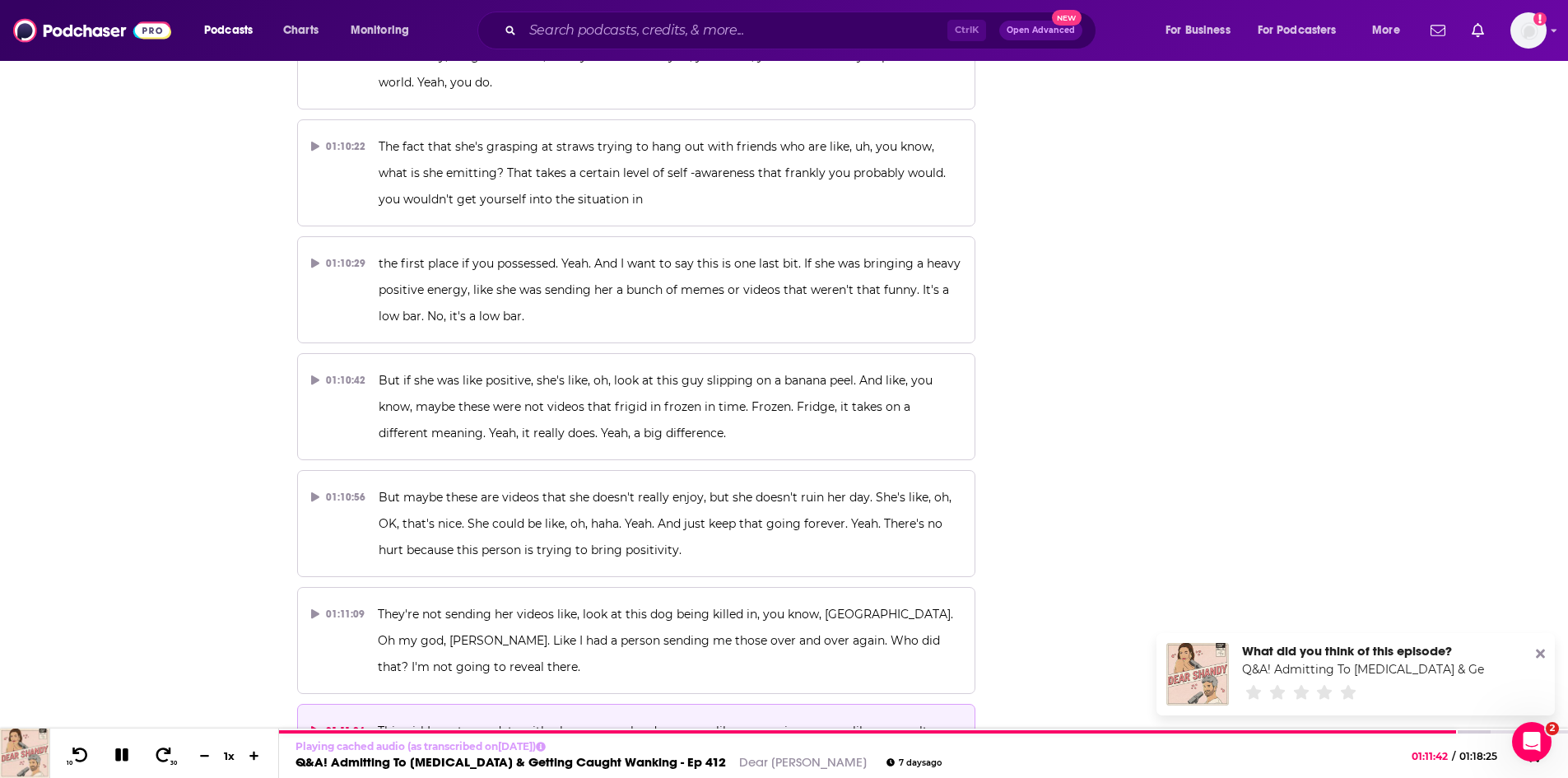
scroll to position [0, 0]
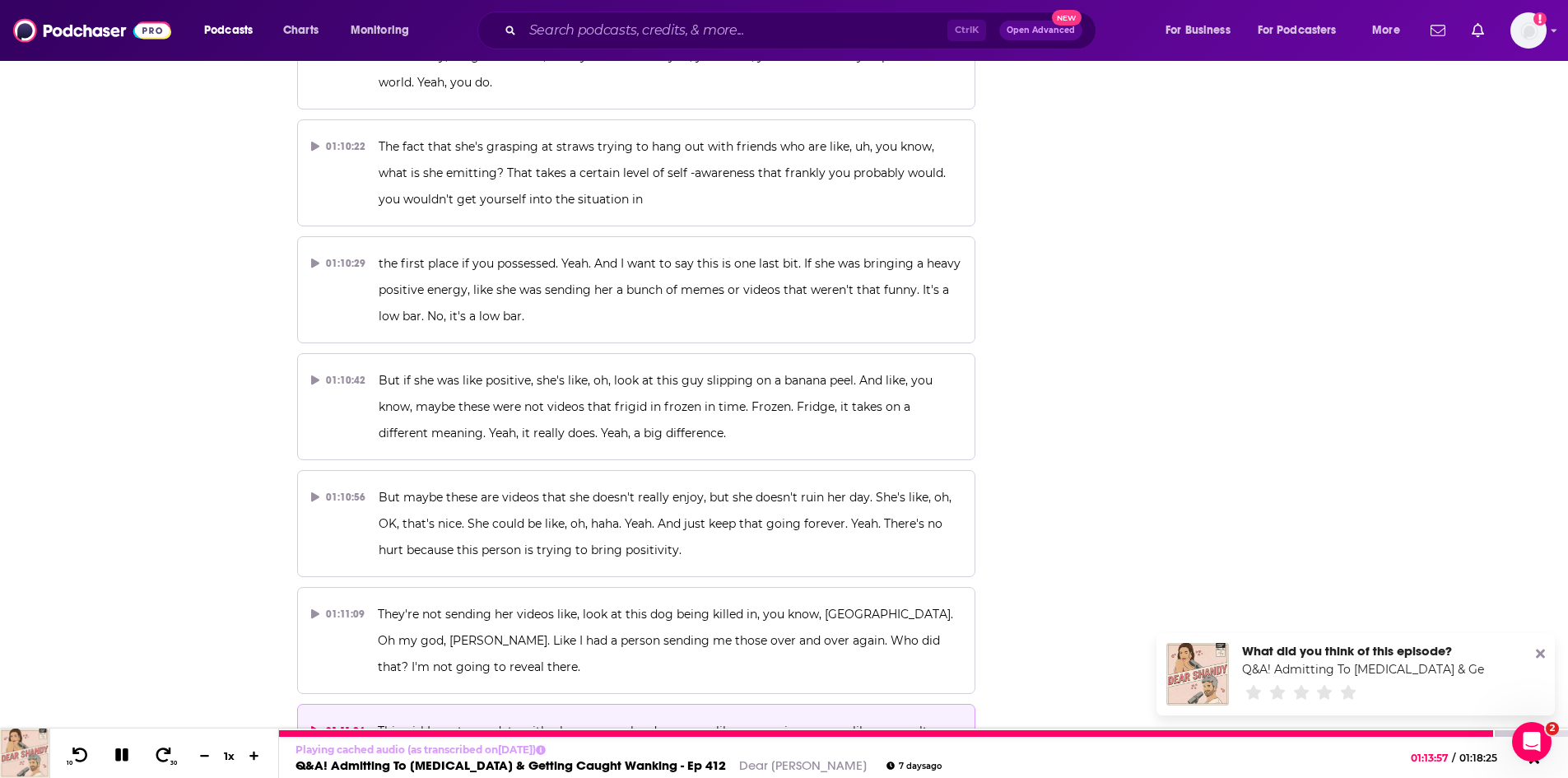
click at [129, 753] on icon at bounding box center [122, 754] width 19 height 15
